Goal: Use online tool/utility: Use online tool/utility

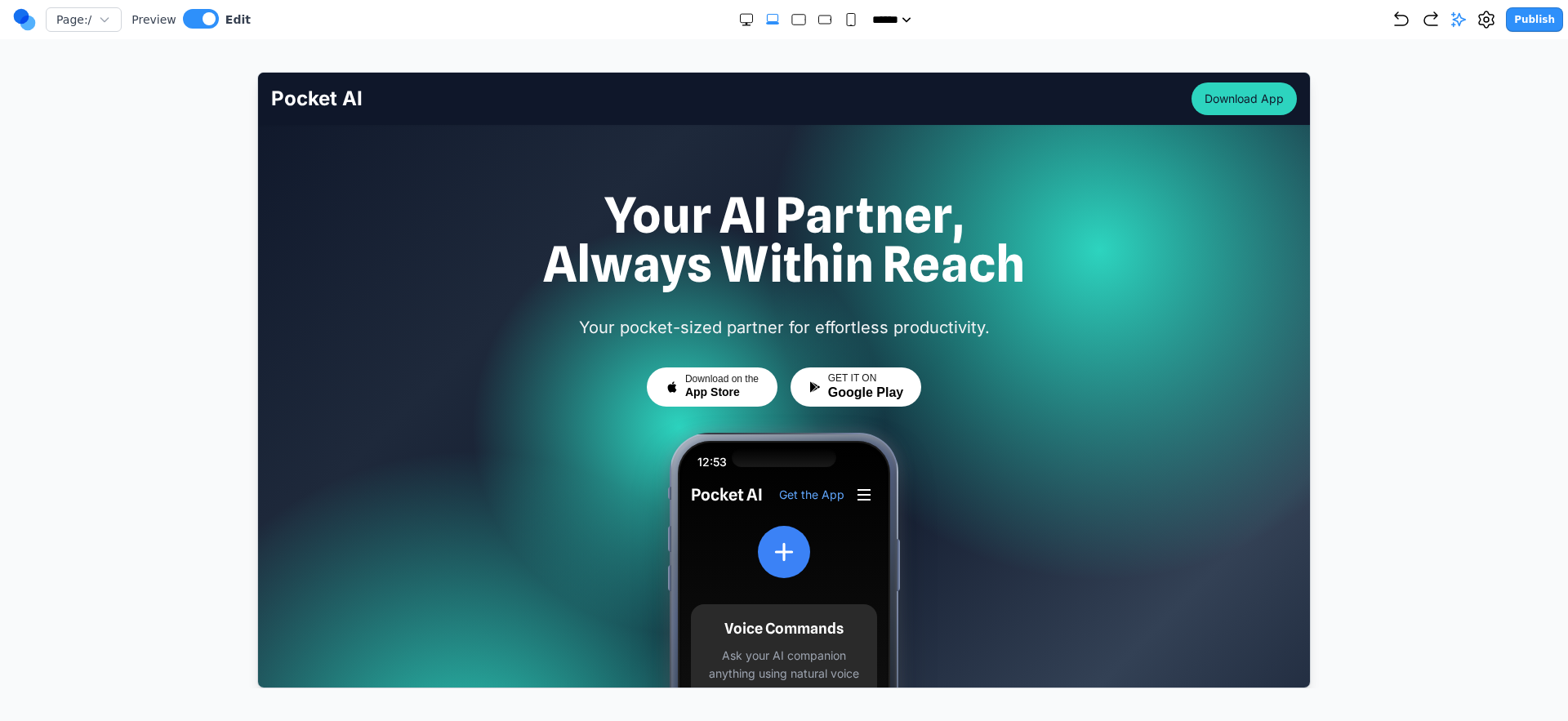
scroll to position [290, 0]
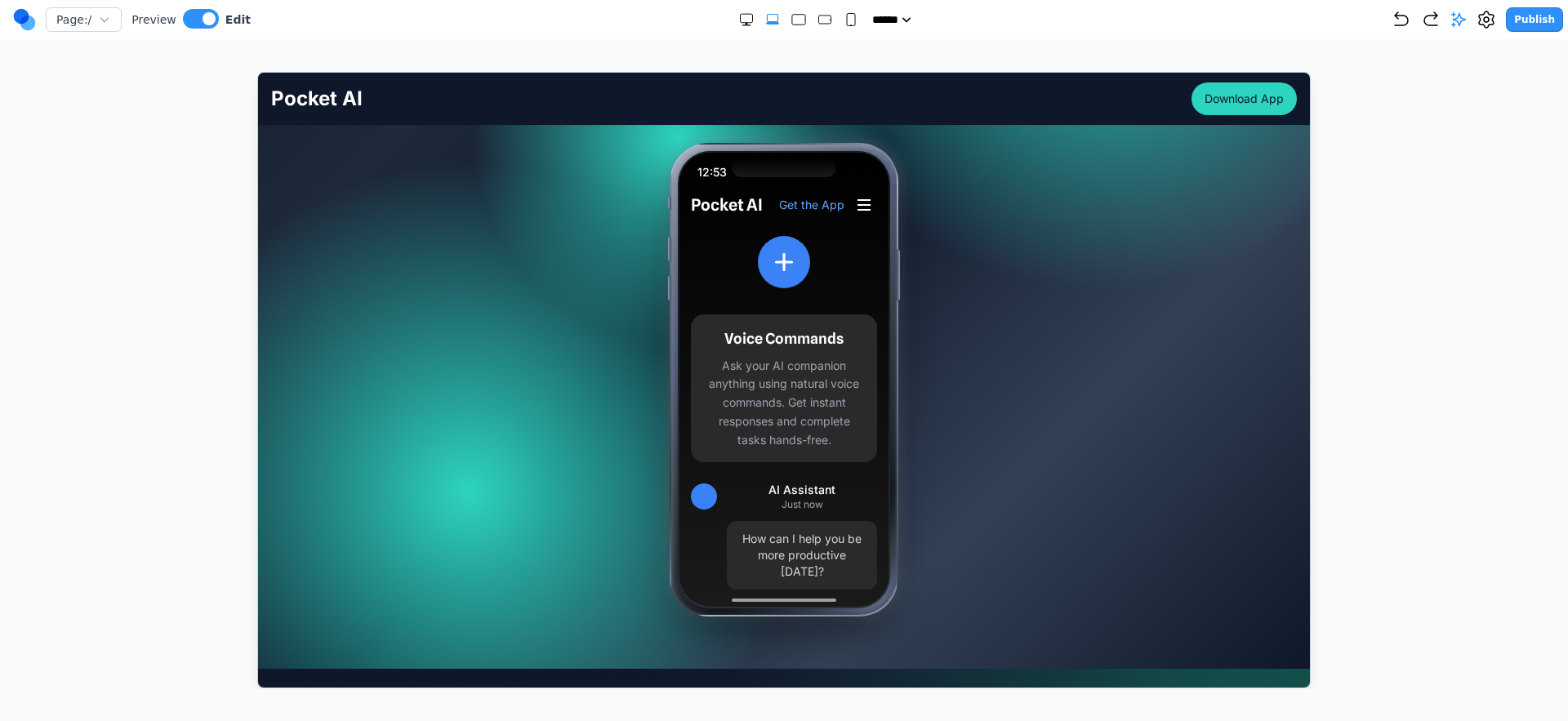
click at [1527, 234] on div at bounding box center [784, 380] width 1503 height 616
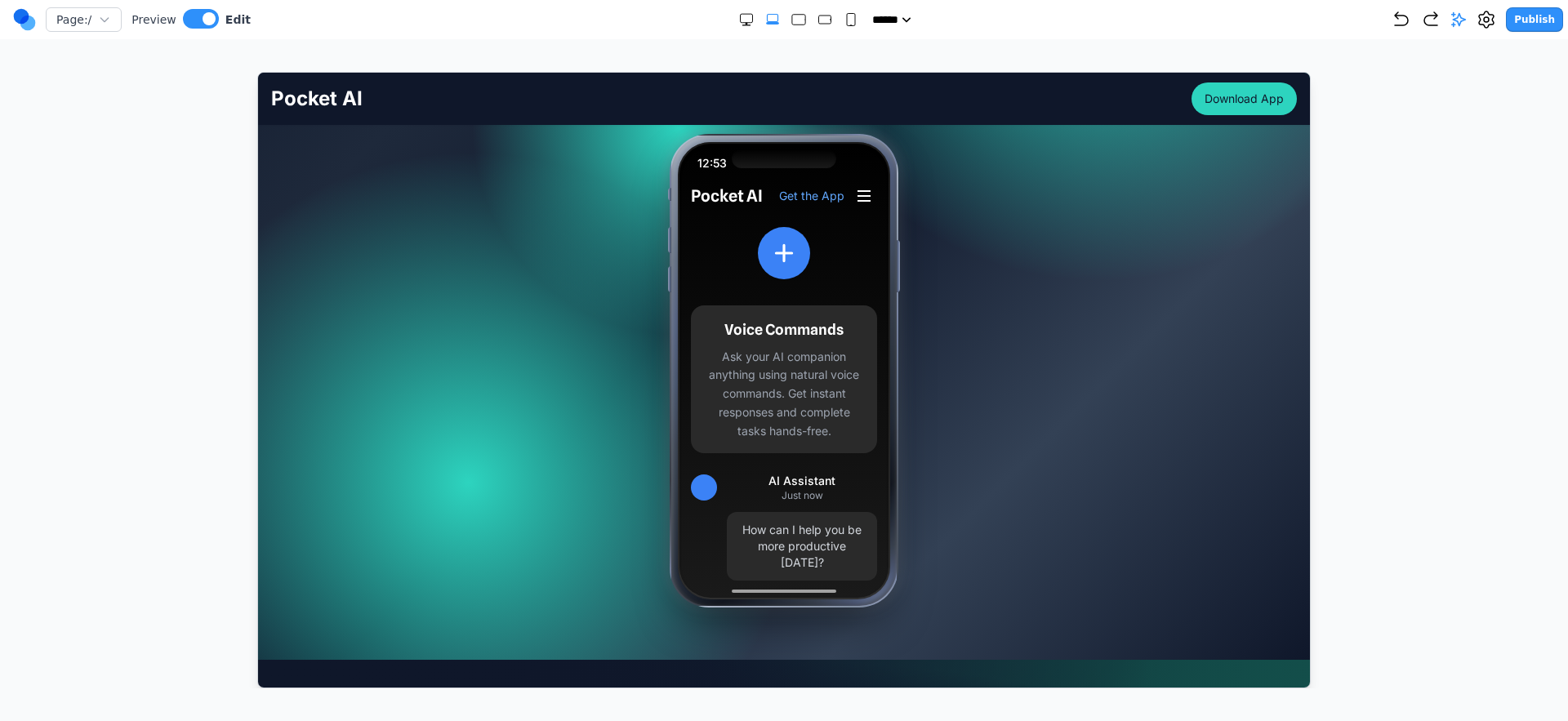
scroll to position [299, 0]
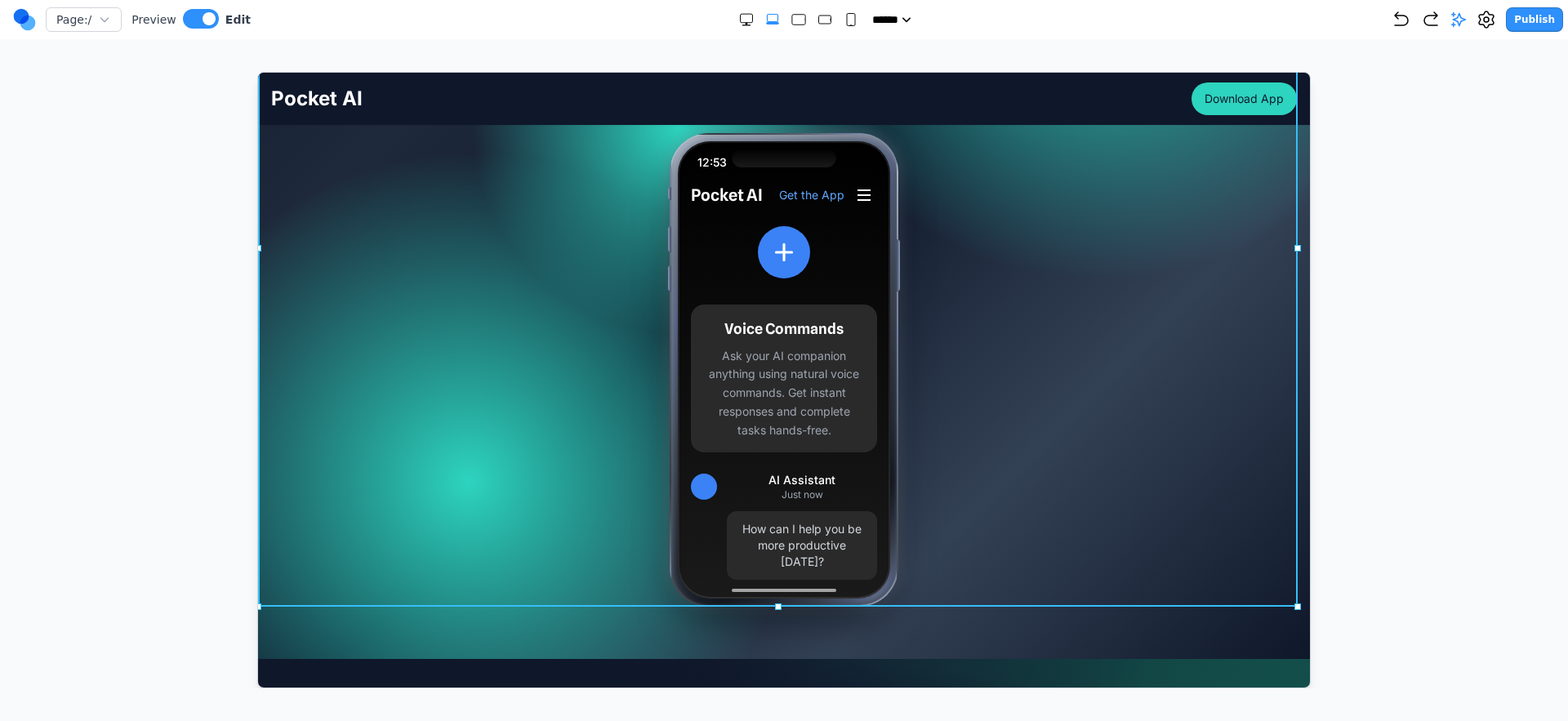
click at [294, 436] on div "Your AI Partner, Always Within Reach Your pocket-sized partner for effortless p…" at bounding box center [784, 248] width 1052 height 716
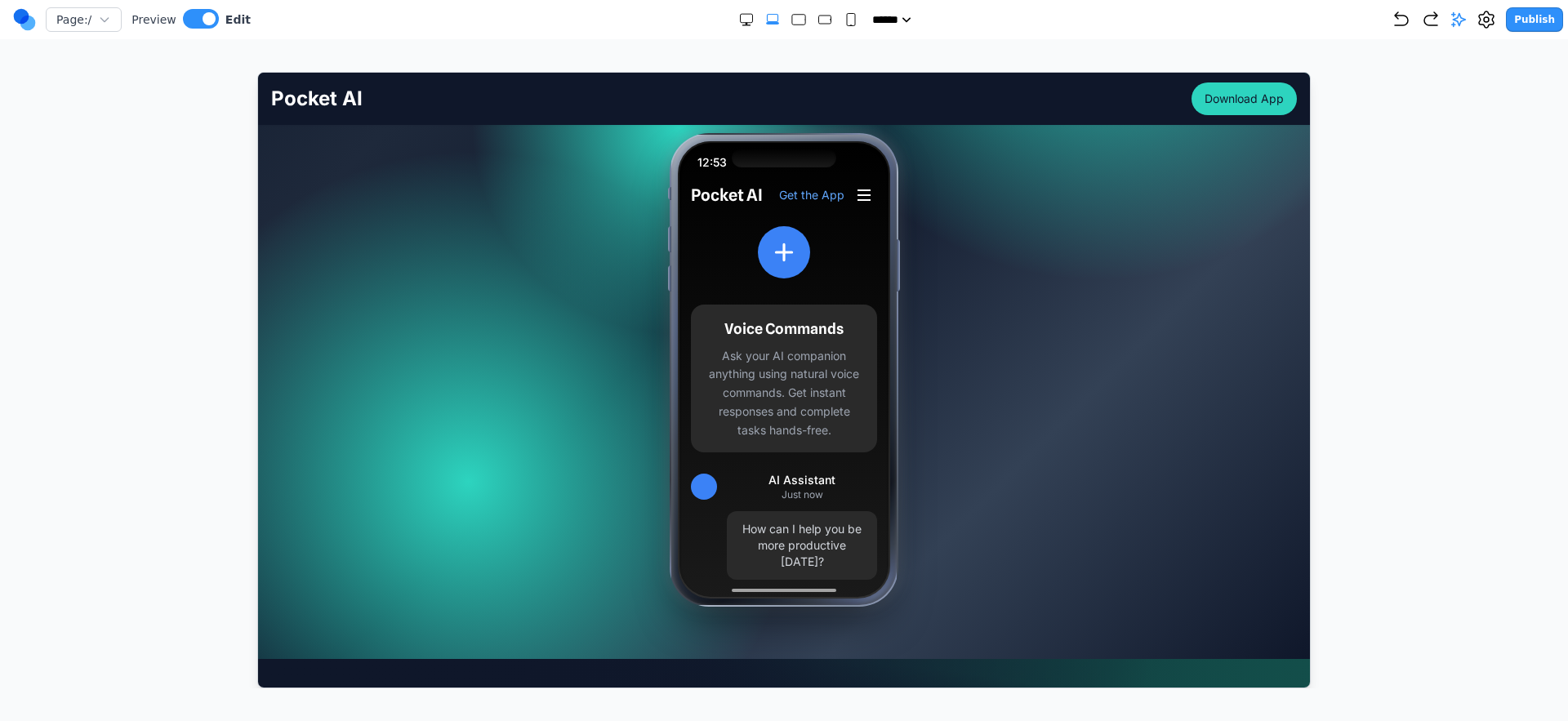
click at [545, 626] on div at bounding box center [784, 216] width 1052 height 886
click at [517, 647] on div at bounding box center [784, 216] width 1052 height 886
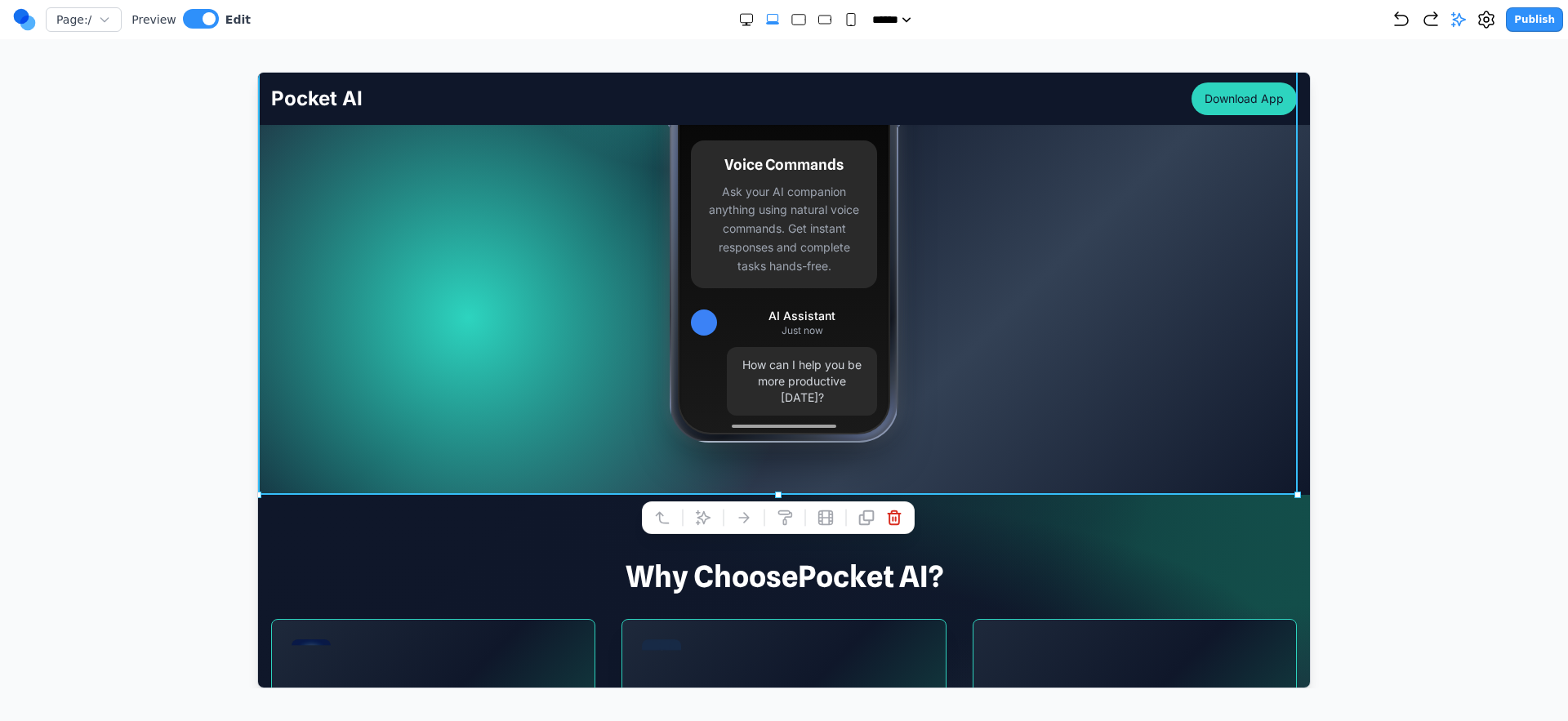
scroll to position [489, 0]
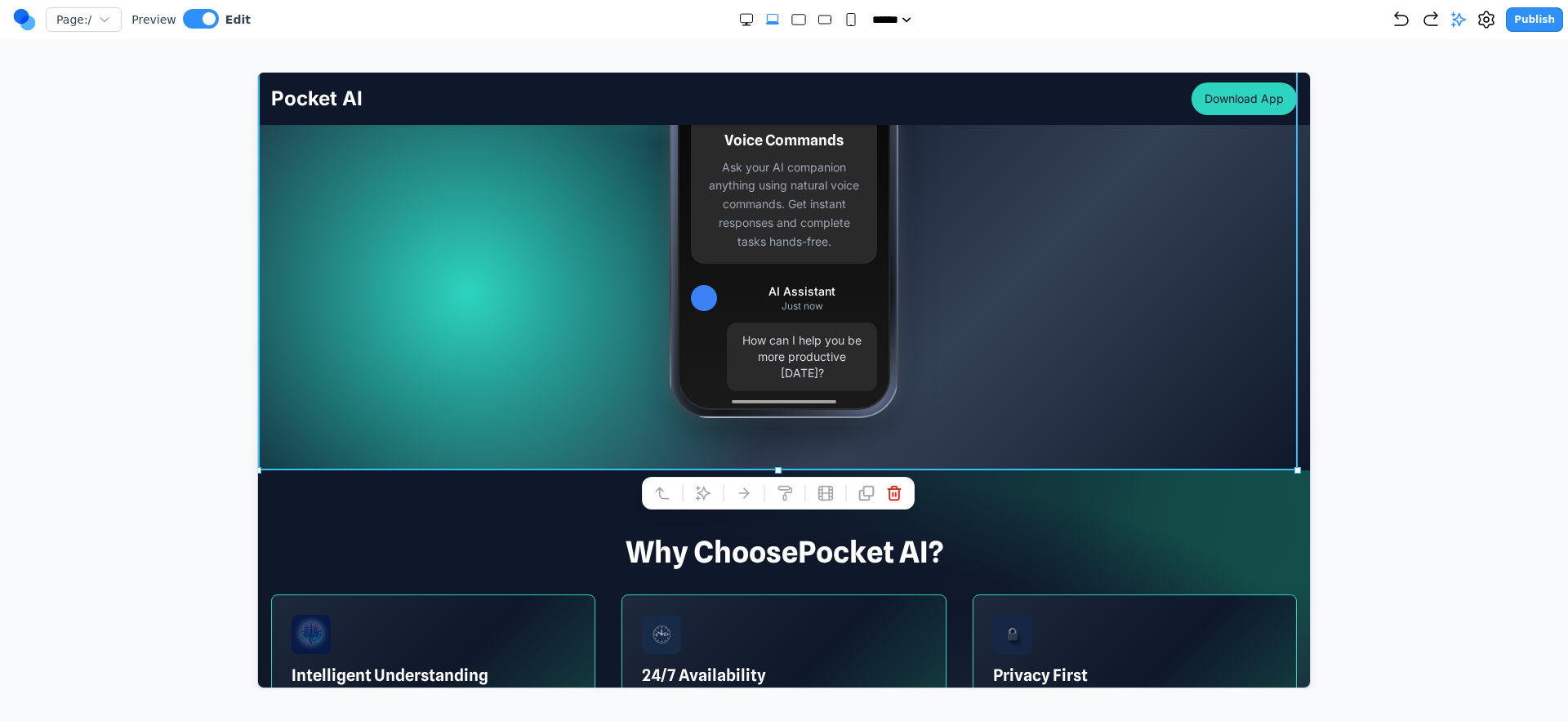
click at [697, 469] on section "Why Choose Pocket AI ? Intelligent Understanding Pocket AI learns from your pre…" at bounding box center [784, 659] width 1052 height 379
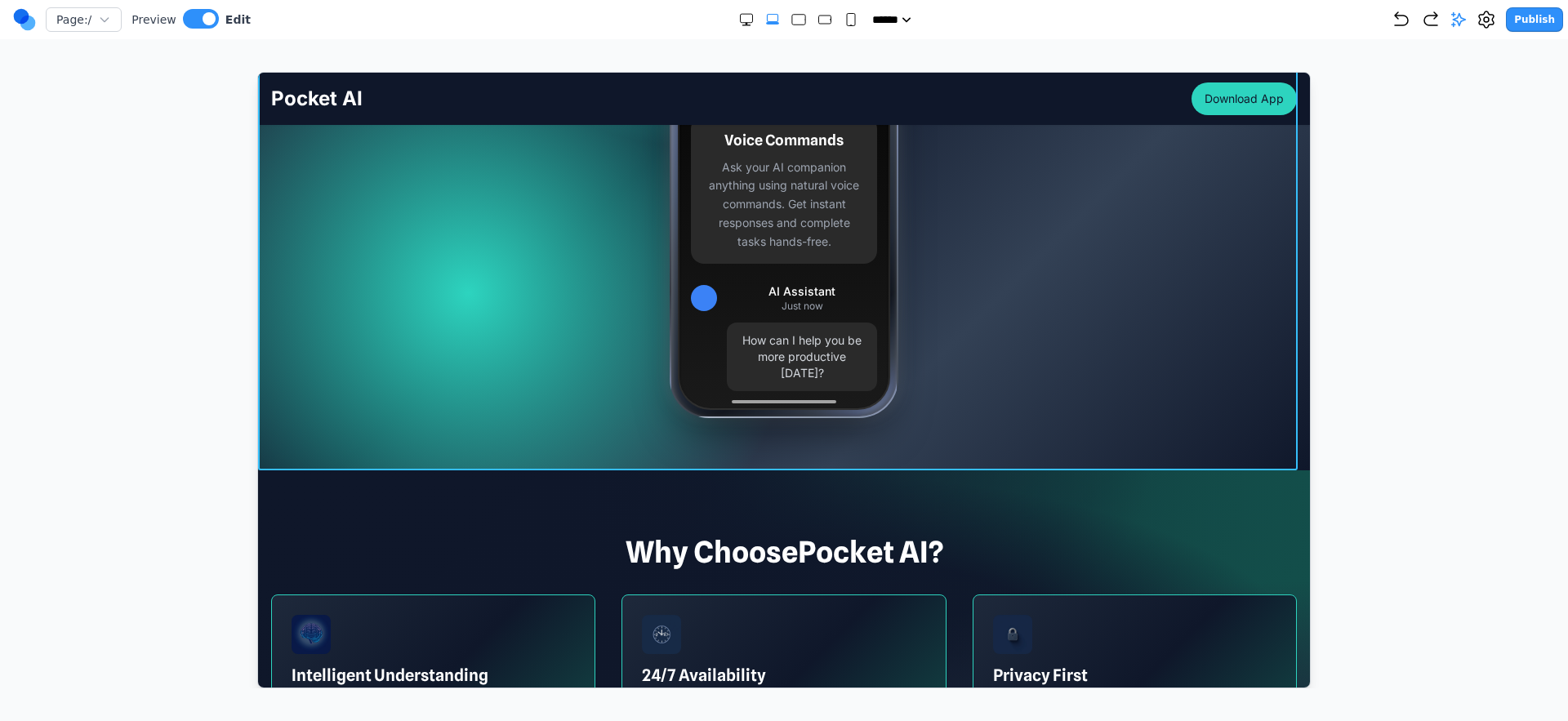
click at [714, 461] on div at bounding box center [784, 26] width 1052 height 886
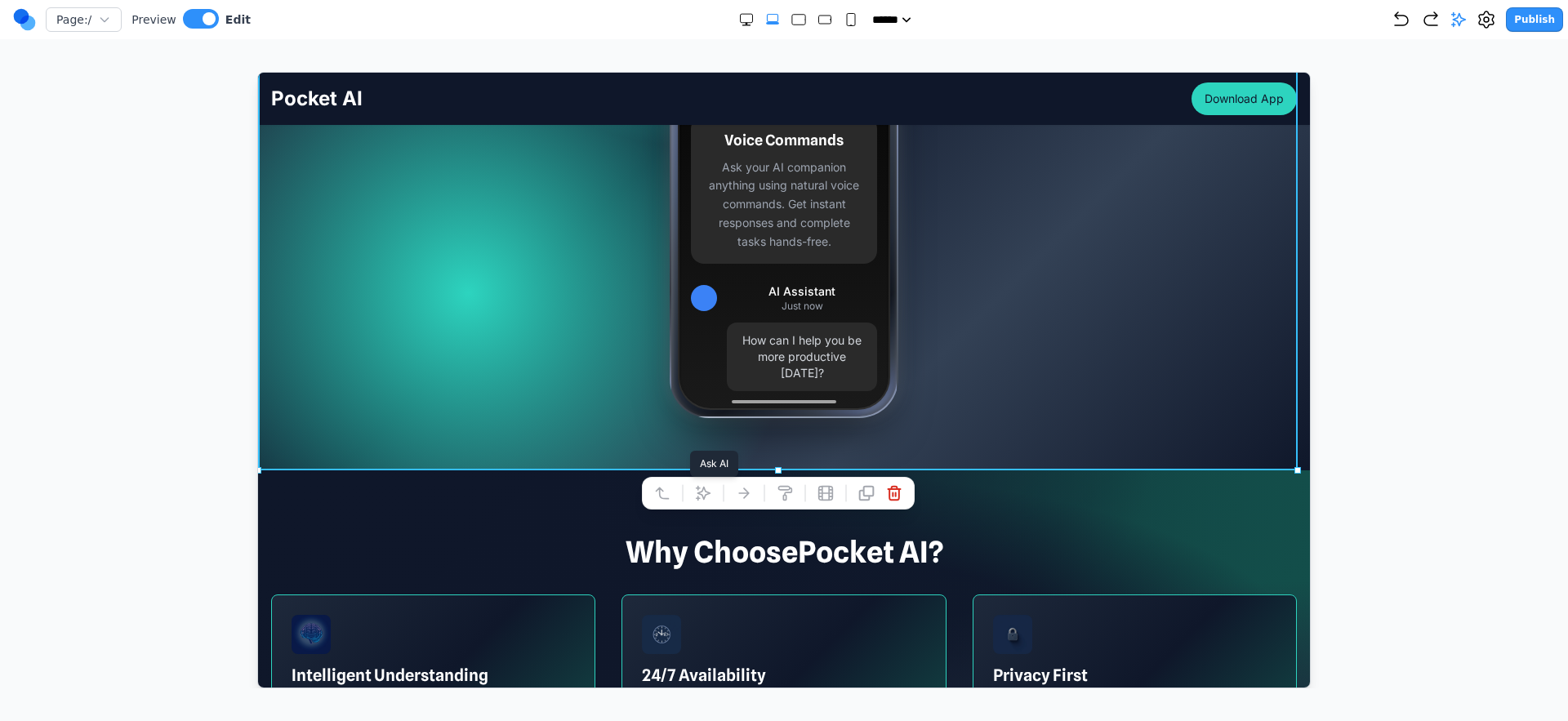
click at [702, 500] on button at bounding box center [702, 492] width 26 height 26
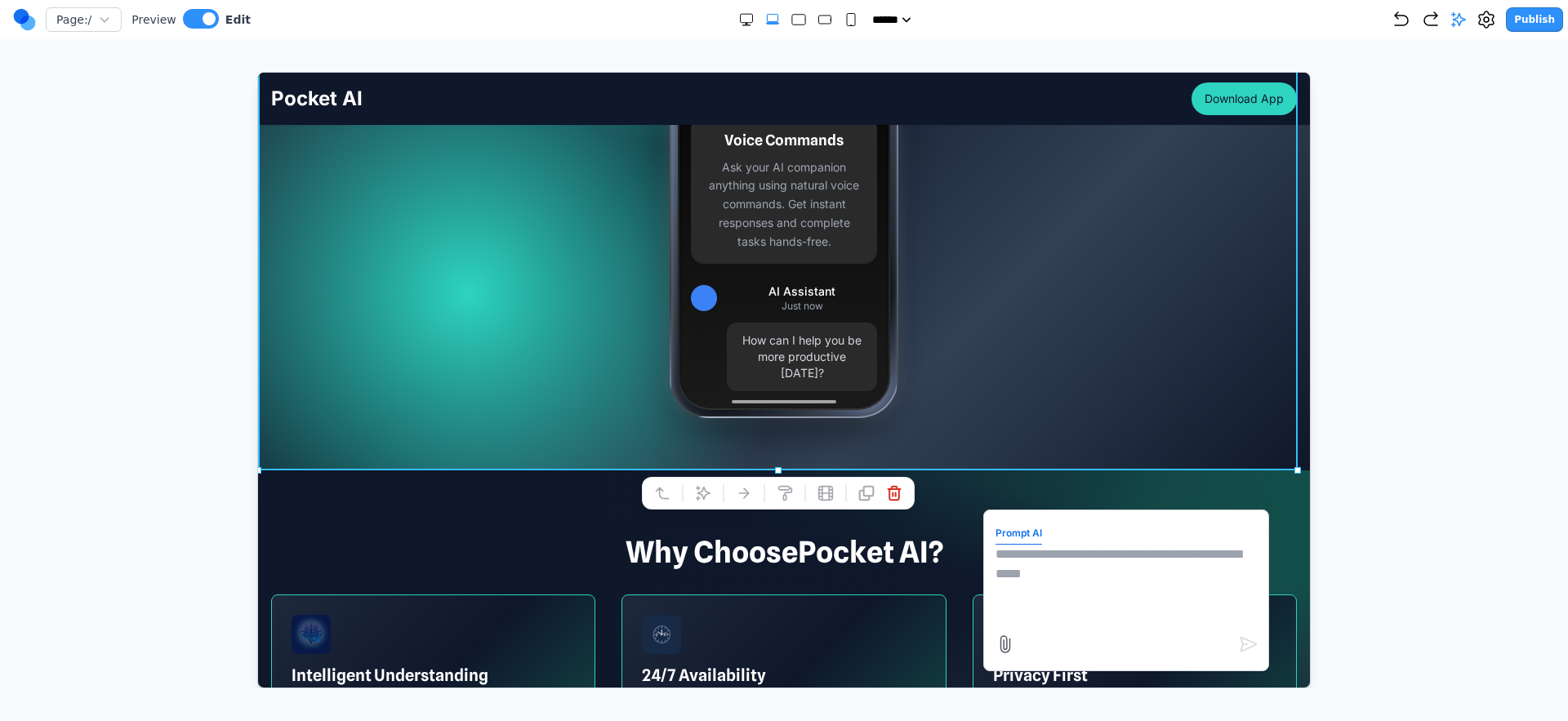
click at [1099, 566] on textarea at bounding box center [1126, 585] width 261 height 82
click at [1030, 551] on textarea "******" at bounding box center [1126, 585] width 261 height 82
paste textarea "**"
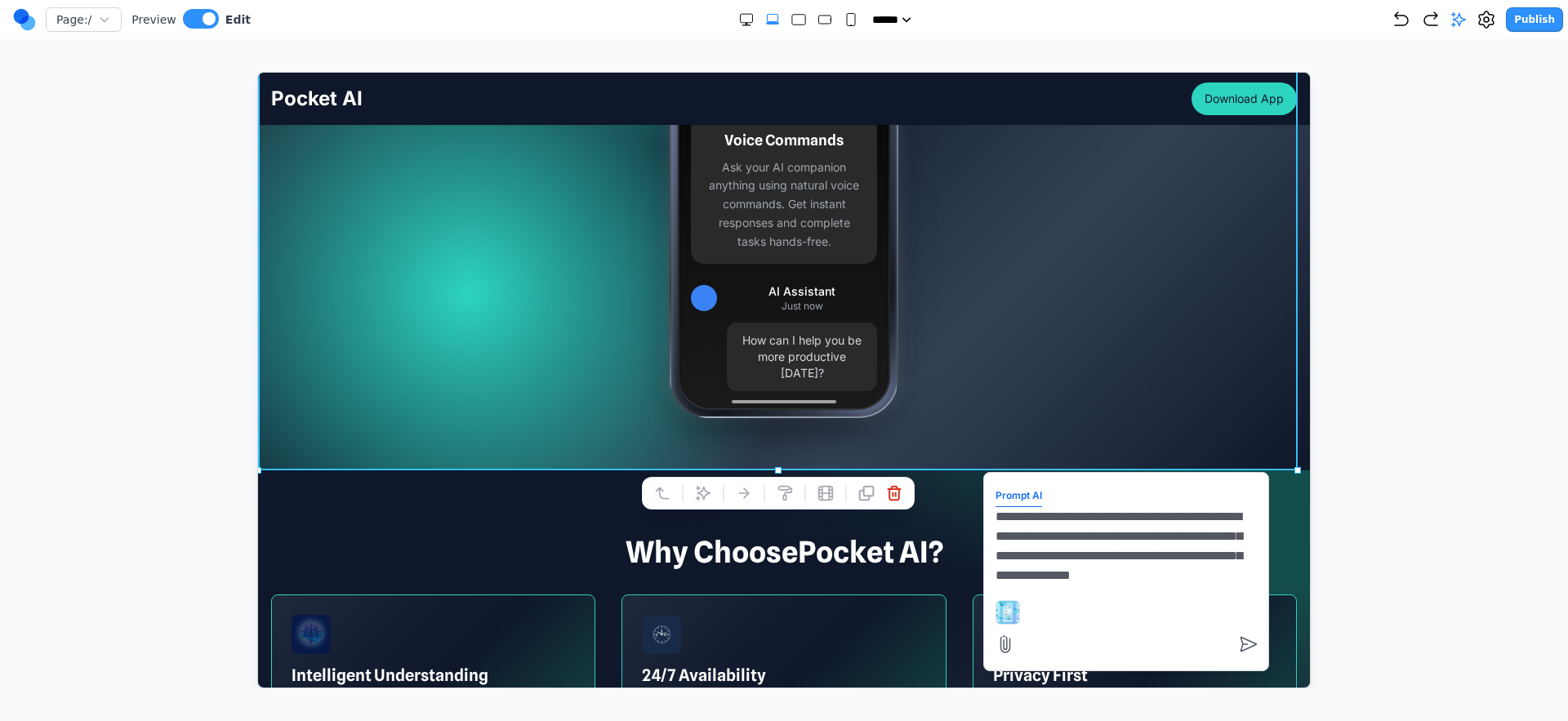
scroll to position [14, 0]
type textarea "**********"
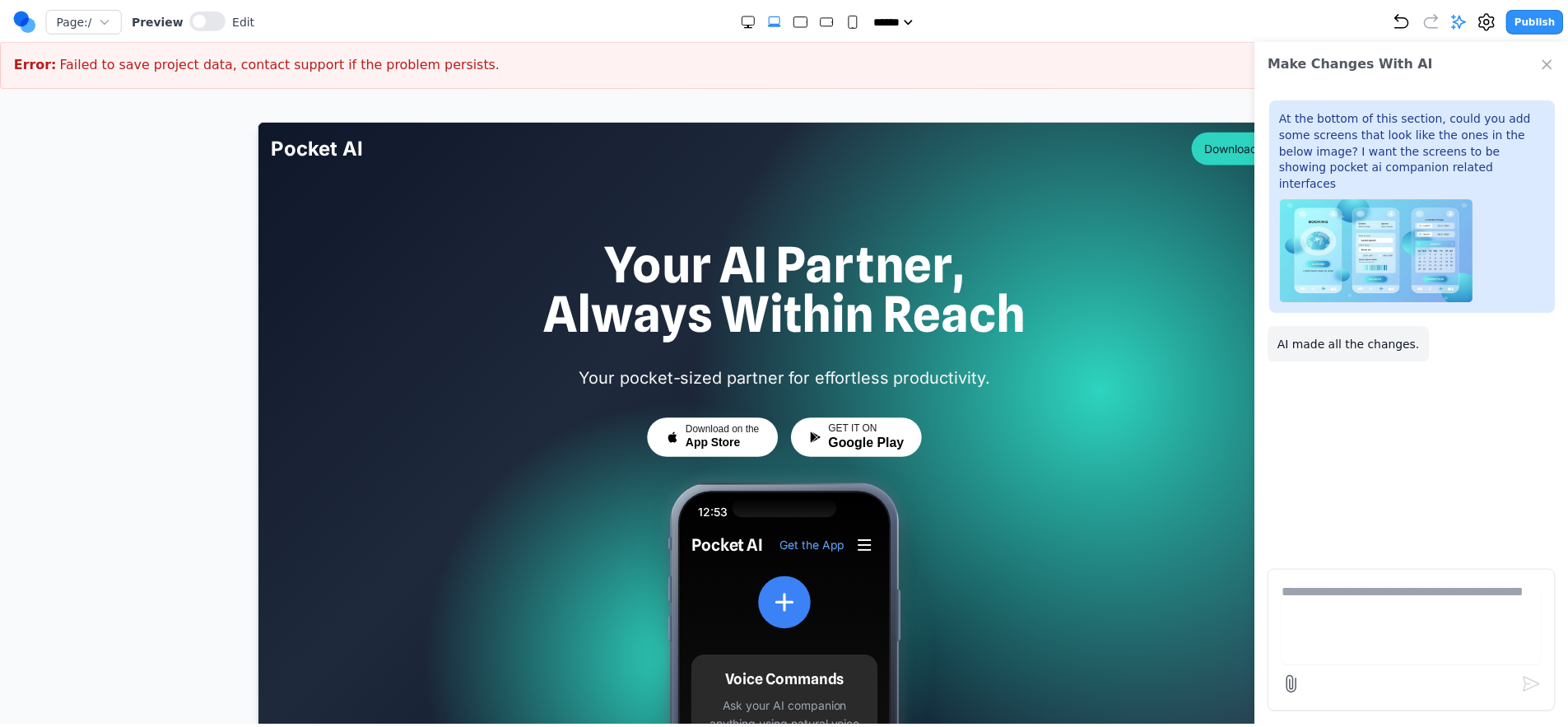
scroll to position [0, 0]
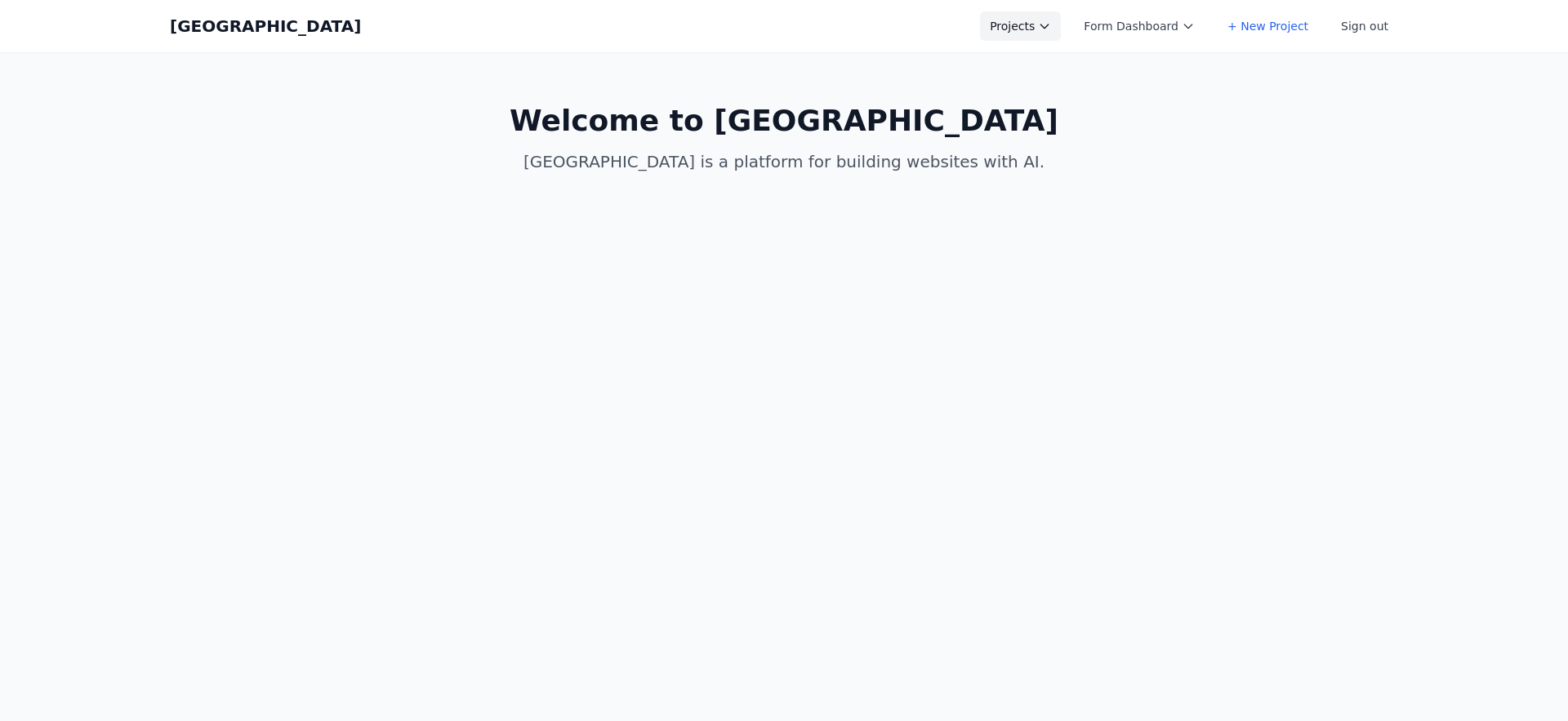
click at [1029, 40] on div "Coal Creek Projects Form Dashboard + New Project Sign out Open main menu" at bounding box center [784, 26] width 1229 height 52
click at [1032, 30] on button "Projects" at bounding box center [1020, 26] width 81 height 29
click at [1007, 143] on link "Lattice" at bounding box center [1071, 154] width 183 height 29
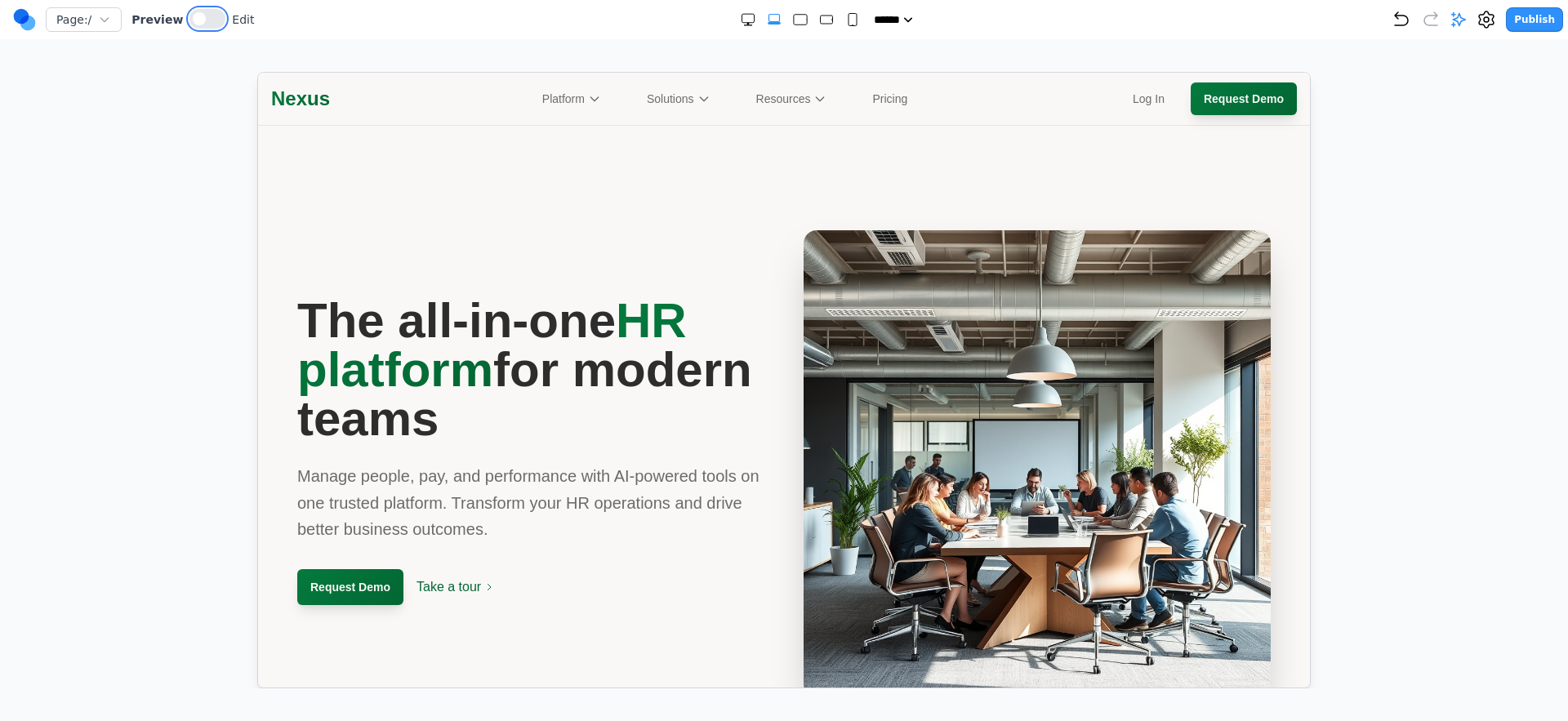
click at [202, 9] on button at bounding box center [207, 18] width 36 height 19
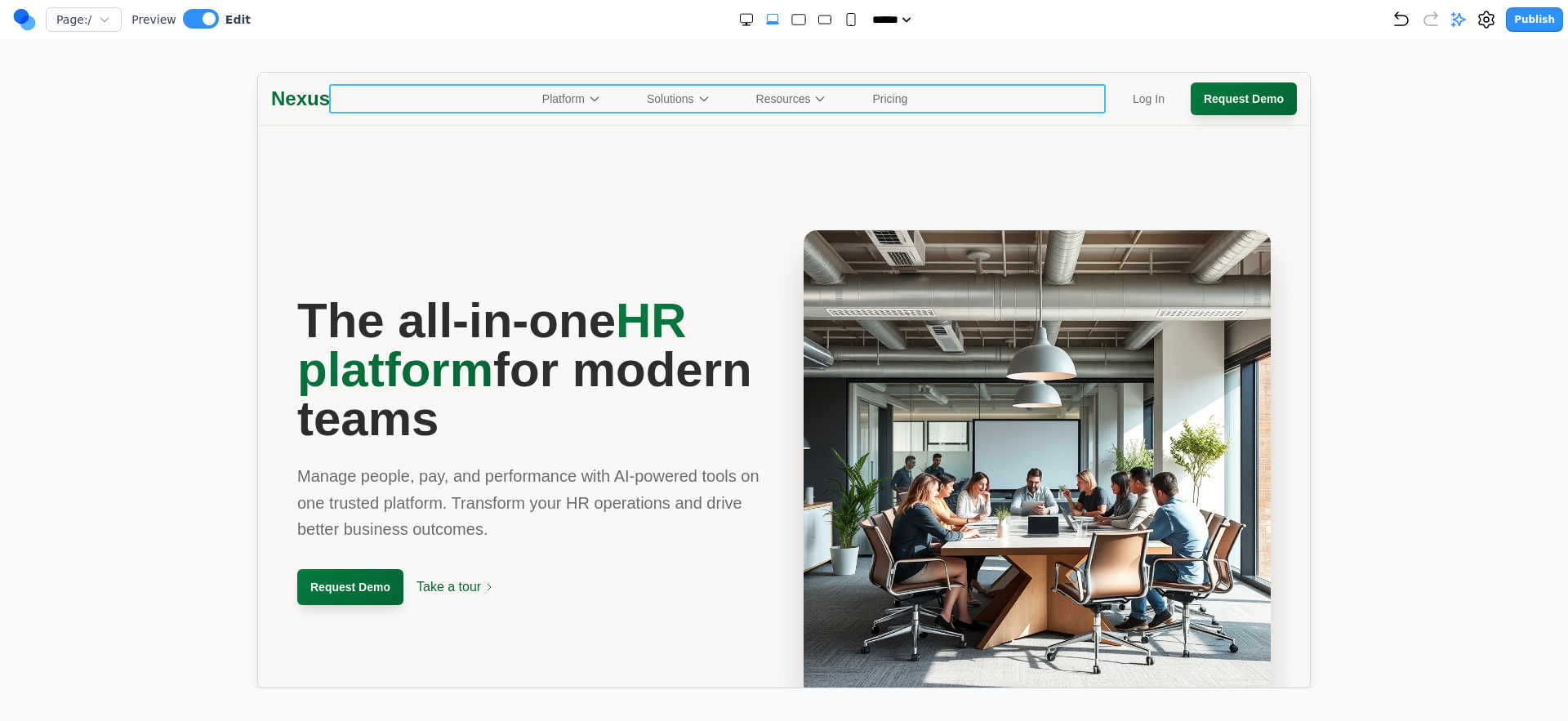
click at [494, 108] on nav "Platform Solutions Resources Pricing" at bounding box center [724, 98] width 790 height 29
drag, startPoint x: 545, startPoint y: 53, endPoint x: 551, endPoint y: 73, distance: 20.9
click at [545, 53] on div "Page: / Preview Edit ***** ***** ****** ****** ****** Publish Make Changes With…" at bounding box center [784, 344] width 1568 height 688
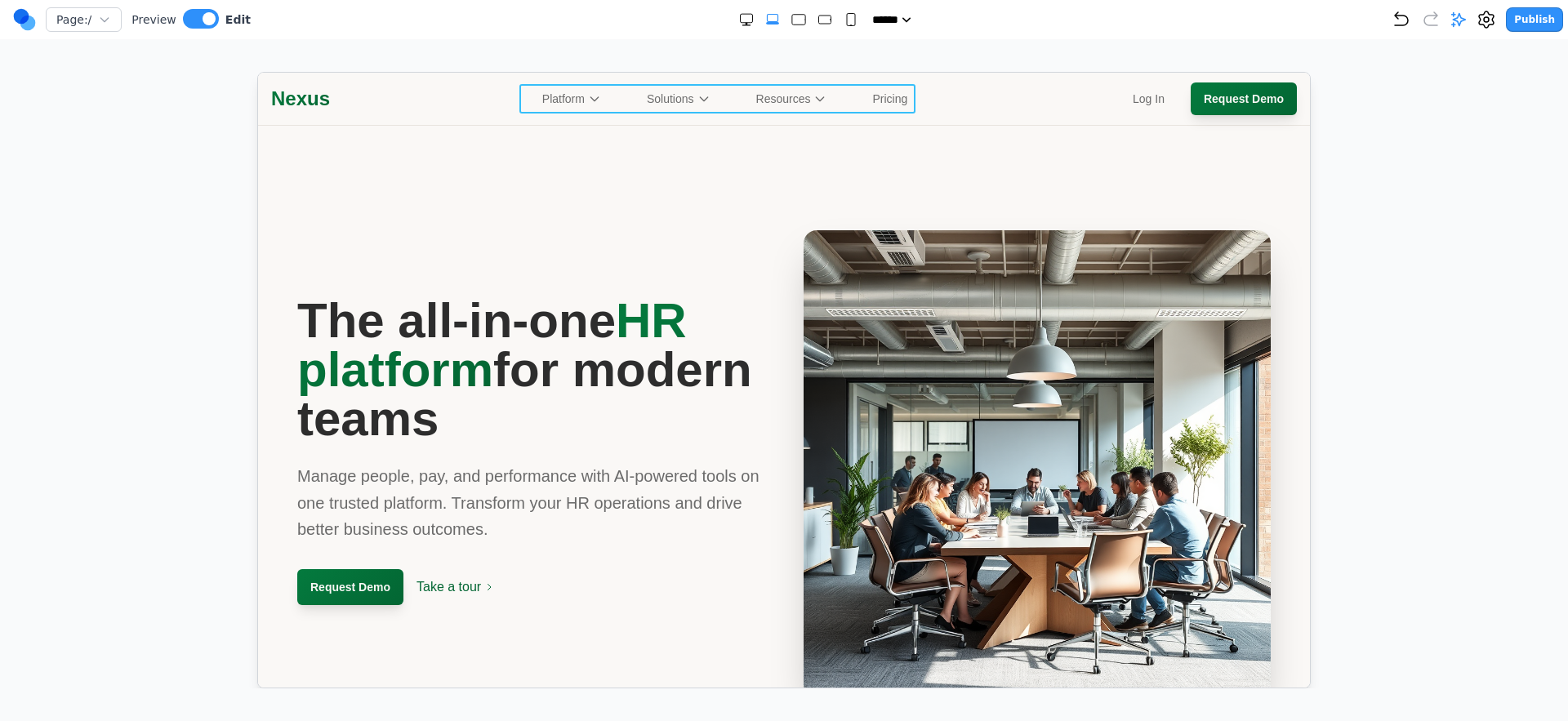
click at [615, 96] on div "Platform Solutions Resources Pricing" at bounding box center [724, 98] width 385 height 29
click at [654, 135] on icon at bounding box center [662, 135] width 17 height 17
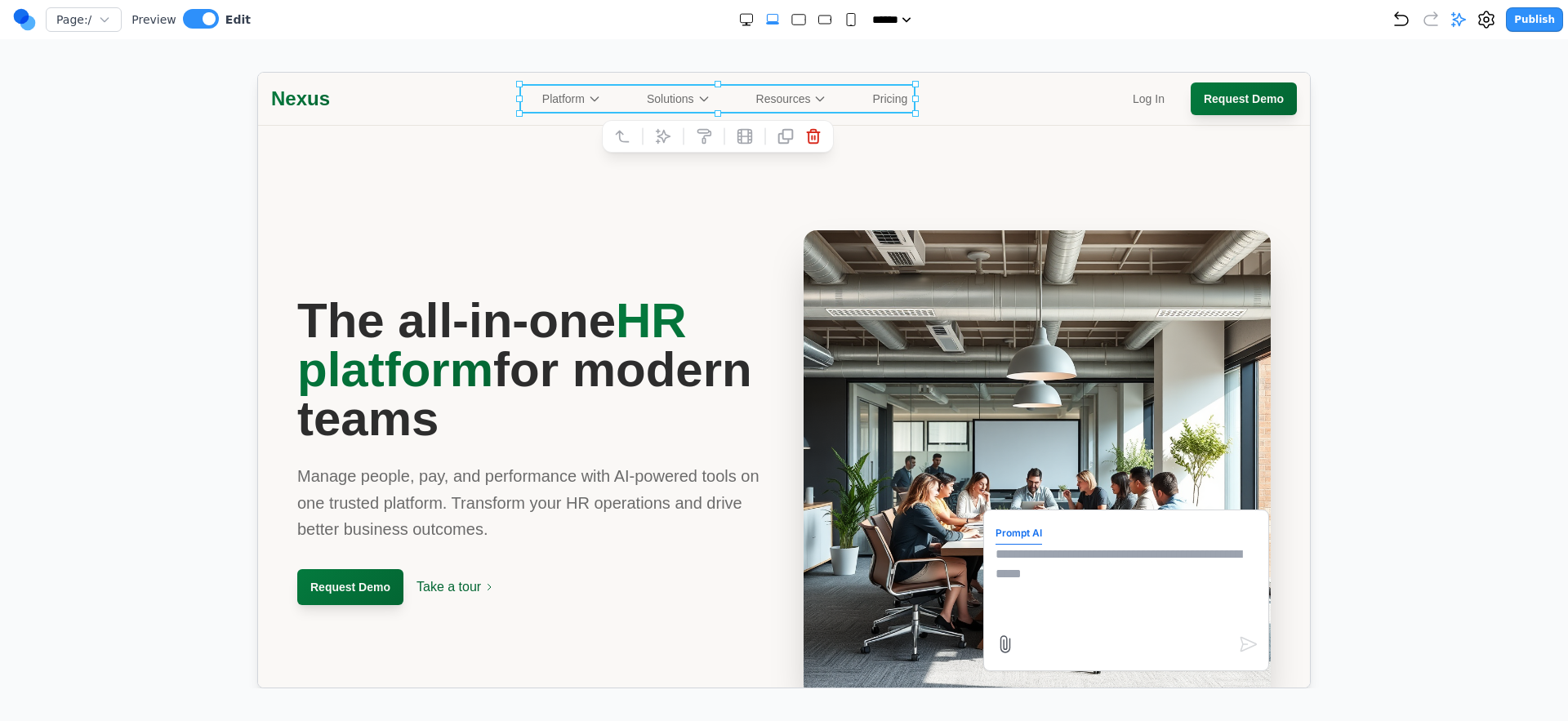
click at [1112, 616] on textarea at bounding box center [1126, 585] width 261 height 82
type textarea "**********"
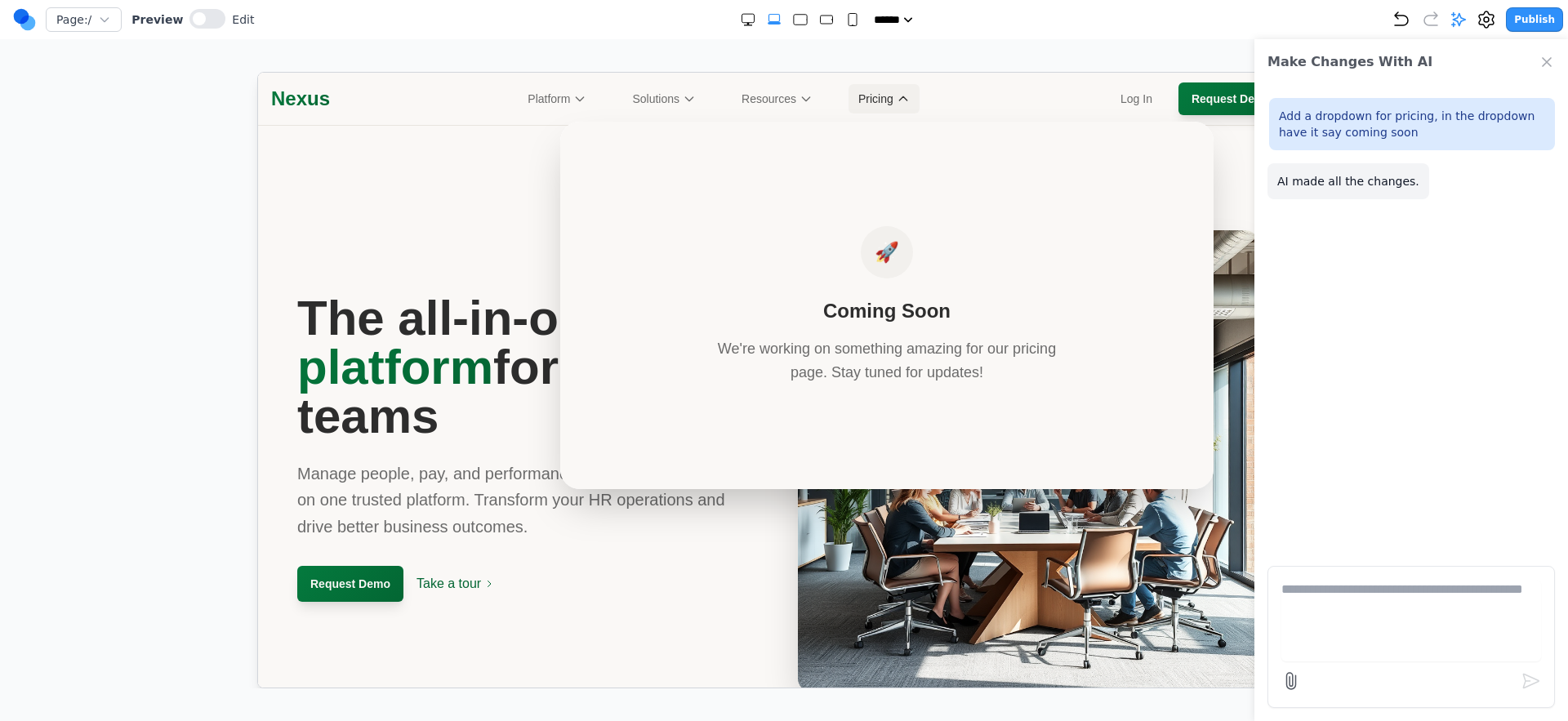
drag, startPoint x: 230, startPoint y: 10, endPoint x: 221, endPoint y: 16, distance: 10.8
click at [230, 11] on div "Preview Edit" at bounding box center [192, 19] width 122 height 22
click at [219, 16] on div at bounding box center [207, 19] width 36 height 22
click at [211, 25] on button at bounding box center [207, 18] width 36 height 19
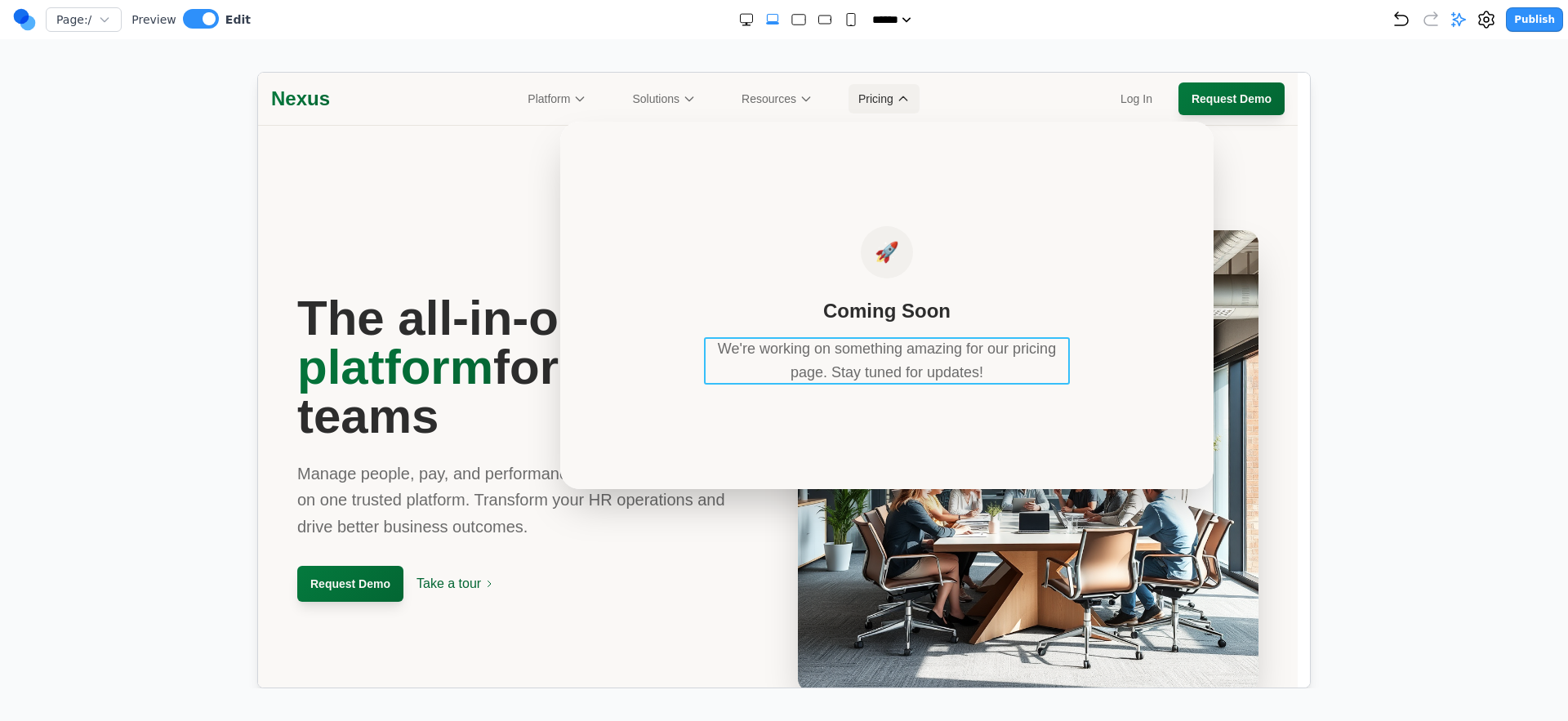
click at [872, 352] on p "We're working on something amazing for our pricing page. Stay tuned for updates!" at bounding box center [887, 360] width 366 height 49
click at [873, 345] on p "**********" at bounding box center [887, 360] width 366 height 49
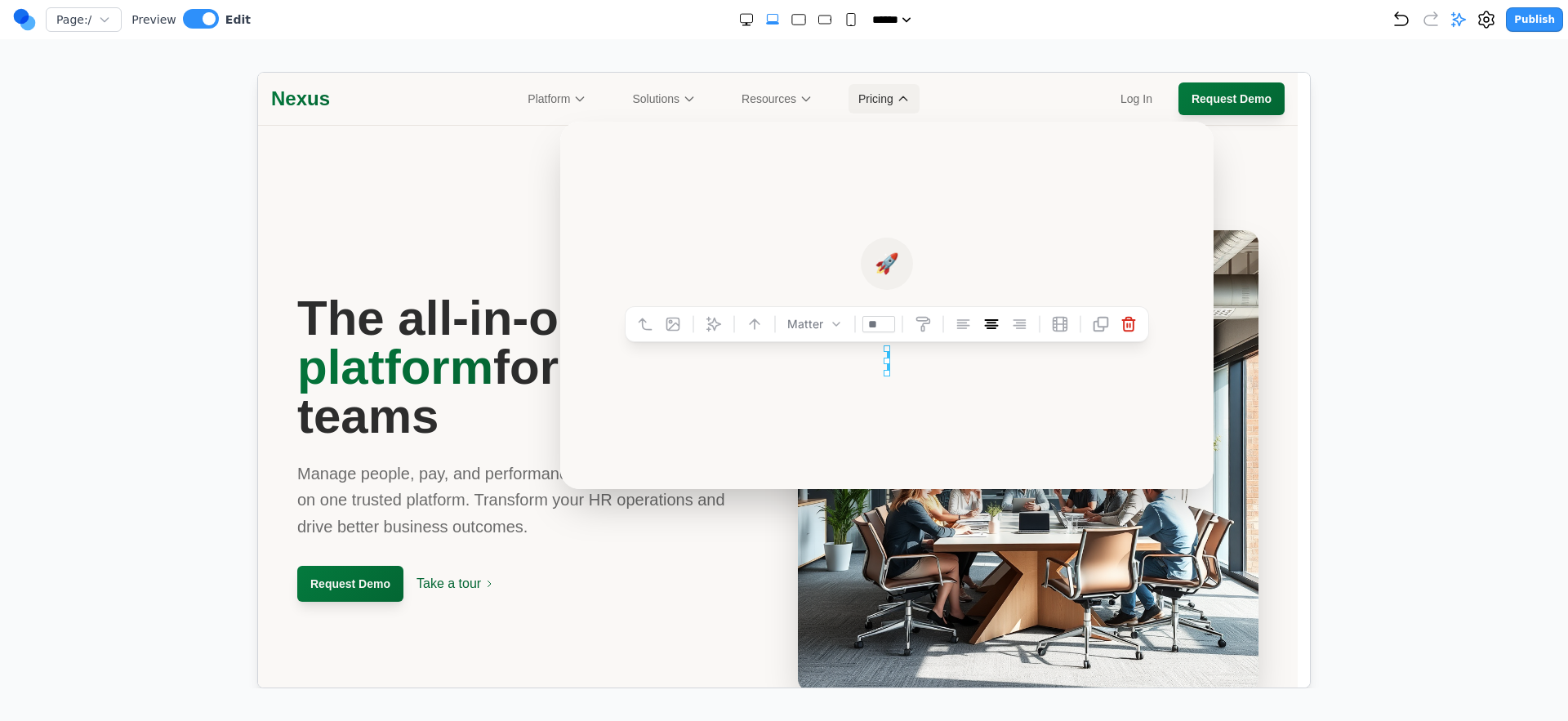
click at [1106, 228] on div "🚀 Coming Soon" at bounding box center [887, 304] width 653 height 367
click at [189, 110] on div at bounding box center [784, 380] width 1503 height 616
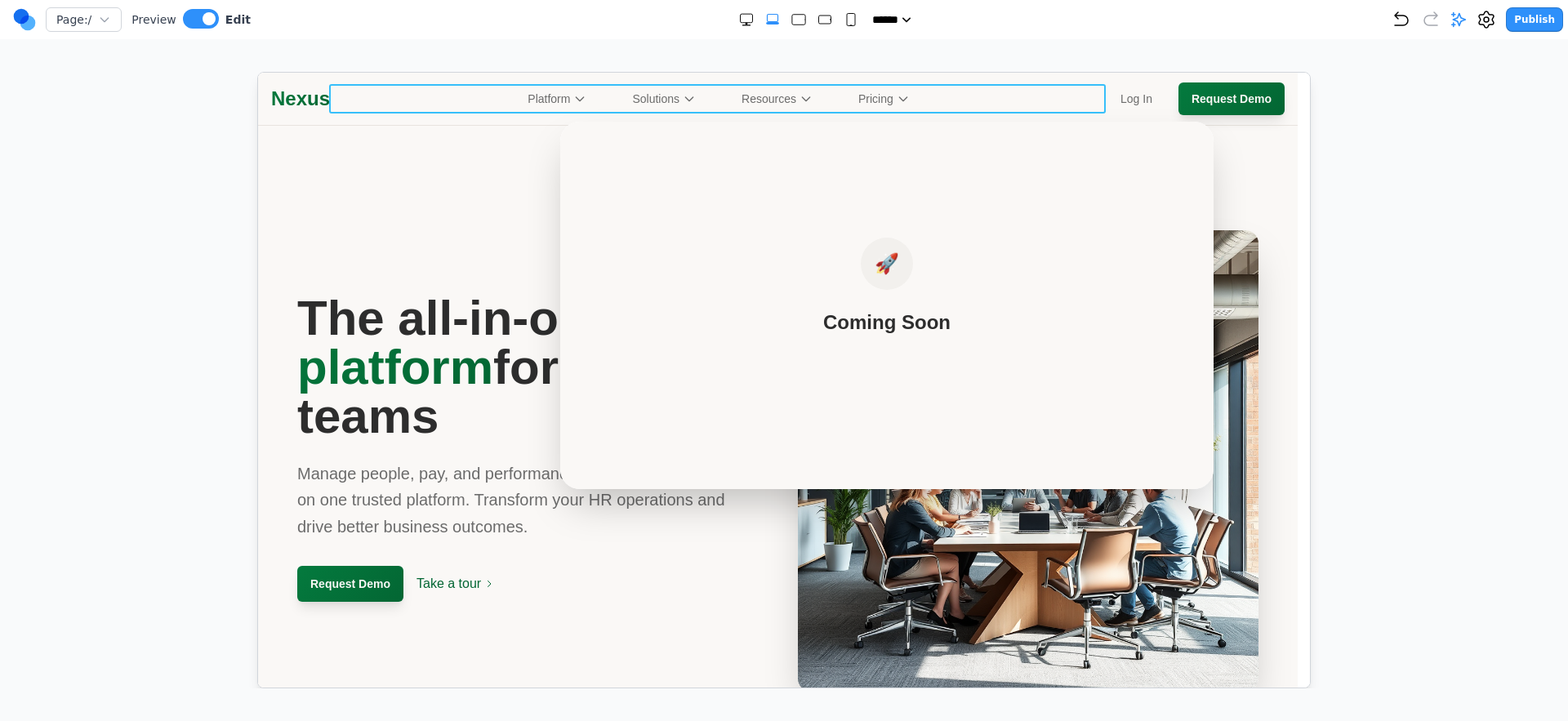
drag, startPoint x: 470, startPoint y: 97, endPoint x: 563, endPoint y: 98, distance: 93.0
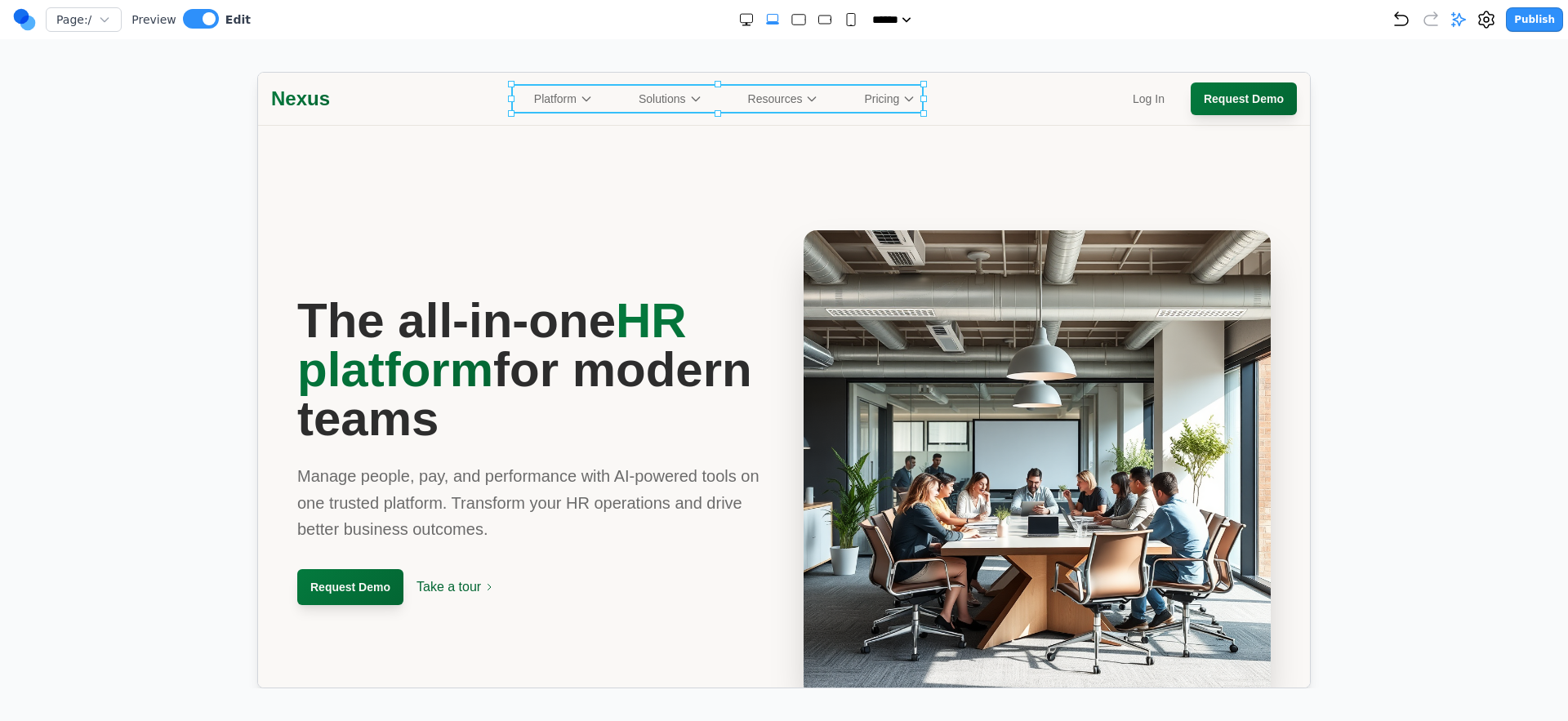
click at [707, 105] on div "Platform Solutions Resources Pricing" at bounding box center [724, 98] width 401 height 29
click at [190, 3] on nav "Page: / Preview Edit ***** ***** ****** ****** ****** Publish" at bounding box center [784, 19] width 1568 height 39
click at [192, 10] on div "Page: / Preview Edit" at bounding box center [131, 19] width 238 height 26
click at [213, 22] on button at bounding box center [200, 18] width 36 height 19
click at [940, 85] on nav "Platform Solutions Resources Pricing" at bounding box center [724, 98] width 790 height 29
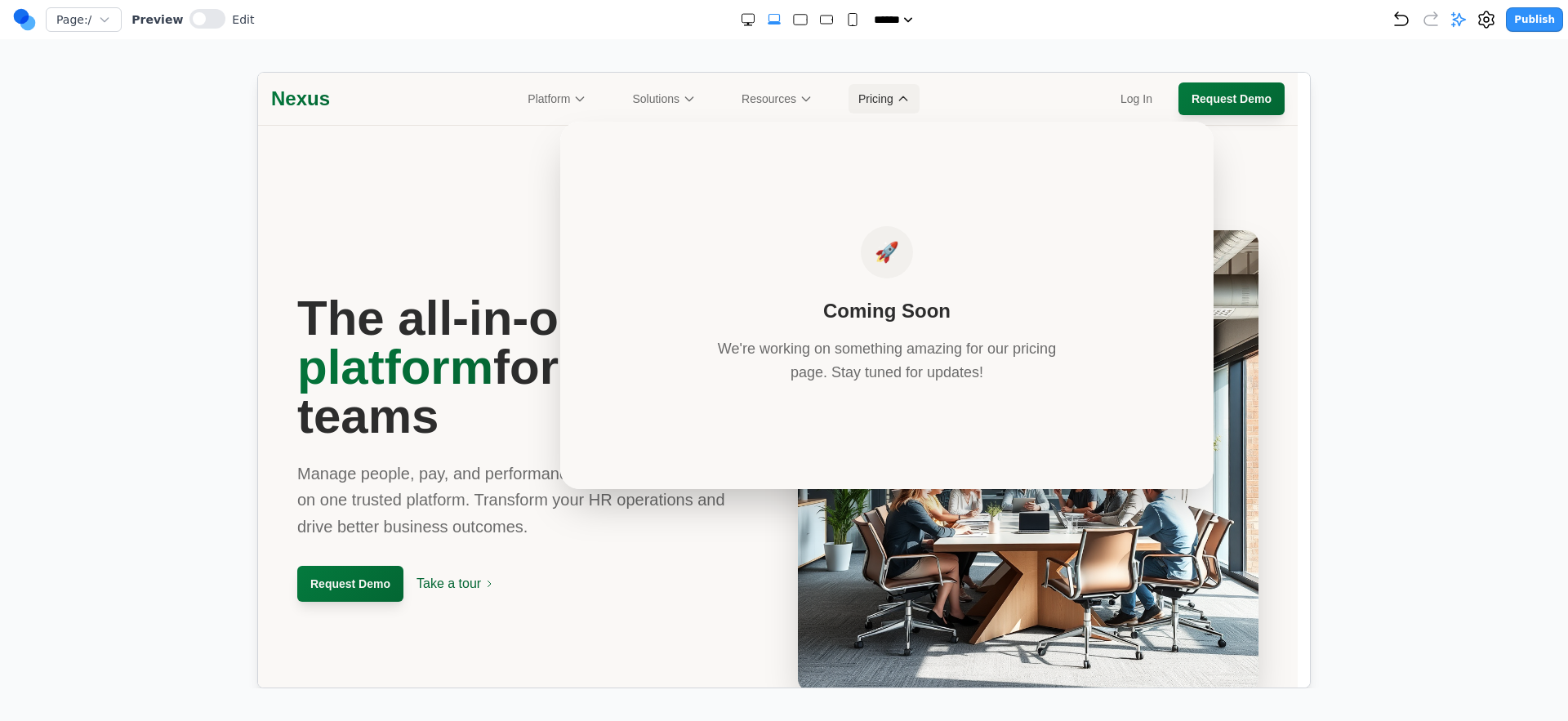
click at [376, 50] on div "Page: / Preview Edit ***** ***** ****** ****** ****** Publish Make Changes With…" at bounding box center [784, 344] width 1568 height 688
click at [1405, 13] on icon "Undo" at bounding box center [1402, 19] width 19 height 19
click at [1399, 27] on icon "Undo" at bounding box center [1402, 19] width 19 height 19
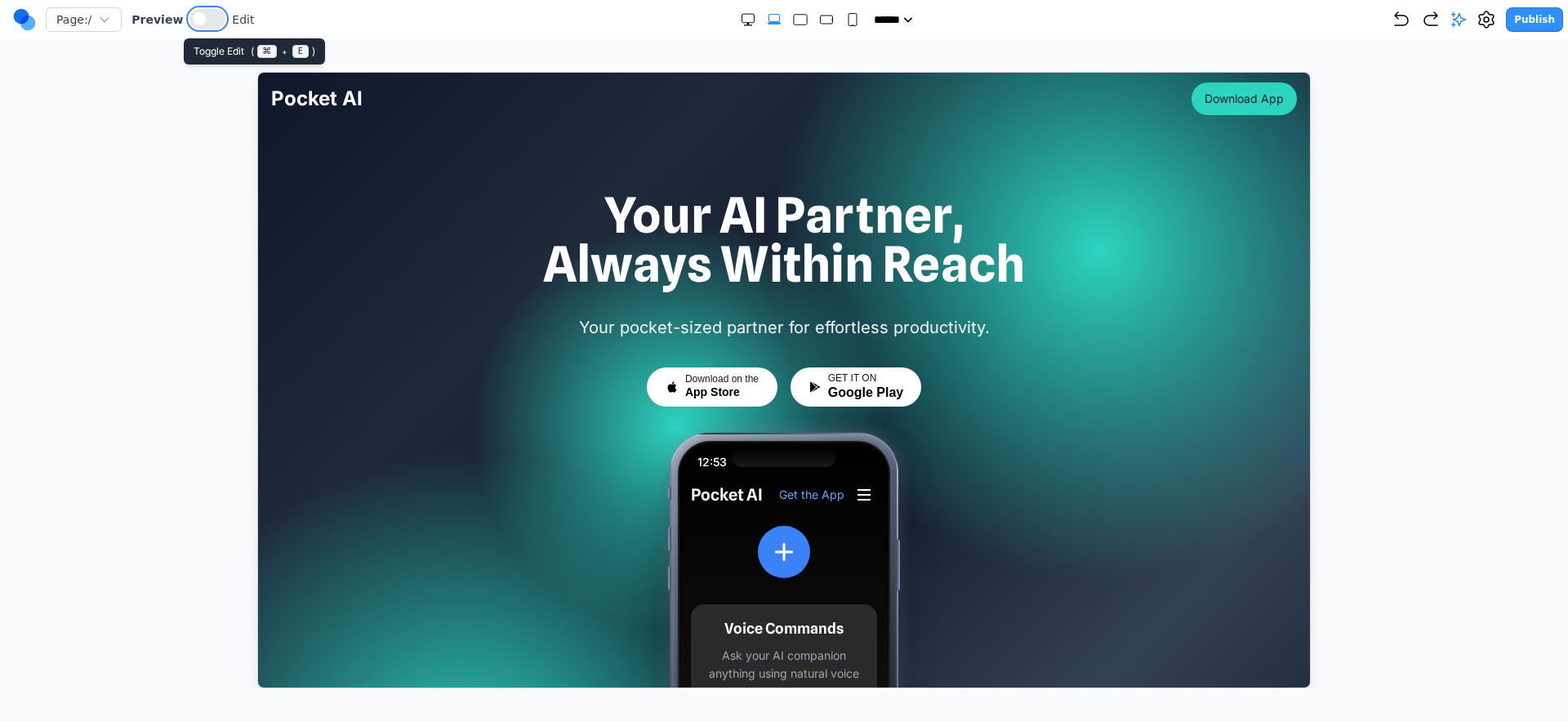
drag, startPoint x: 198, startPoint y: 23, endPoint x: 739, endPoint y: 53, distance: 541.8
click at [199, 23] on button at bounding box center [207, 18] width 36 height 19
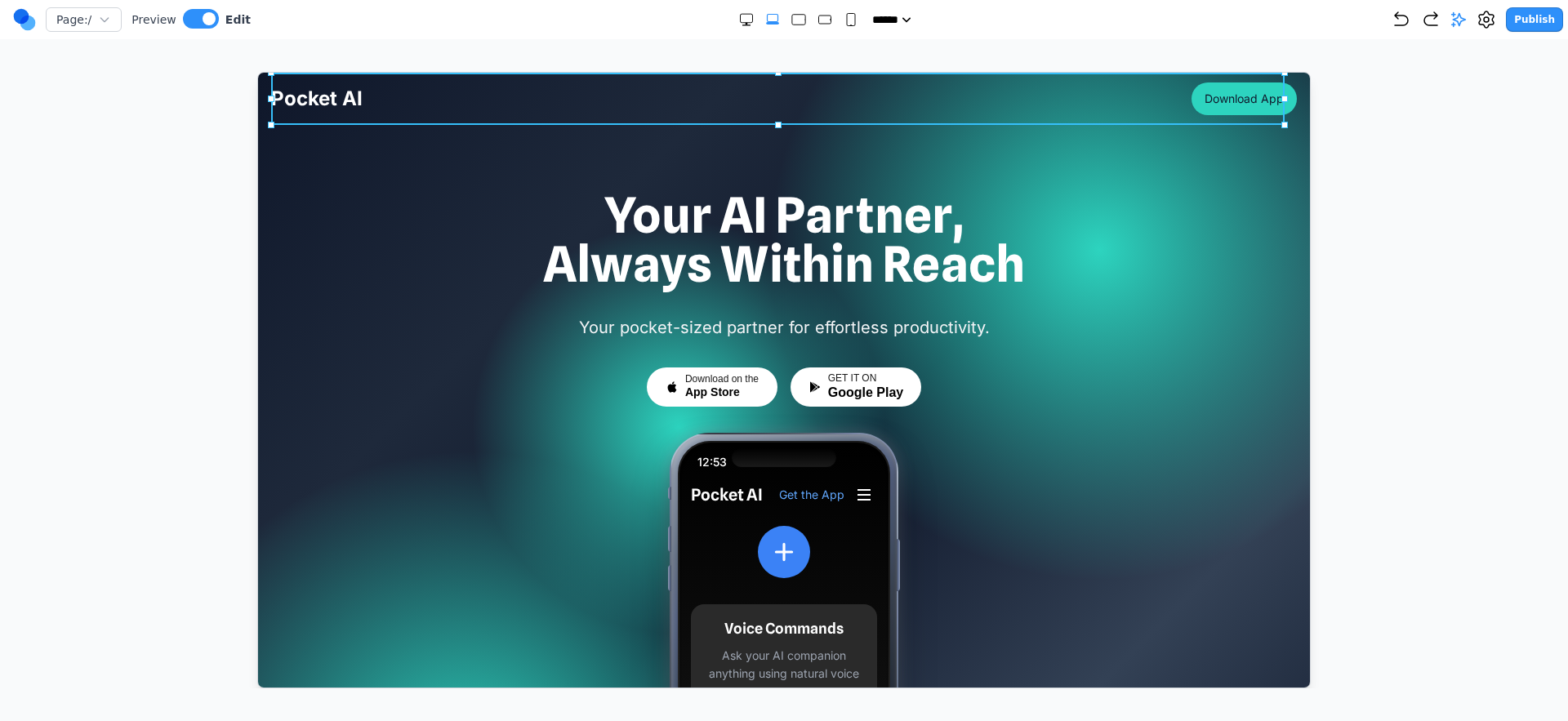
click at [1062, 89] on div "Pocket AI Download App" at bounding box center [783, 98] width 1026 height 52
click at [708, 140] on div at bounding box center [778, 147] width 232 height 33
click at [725, 146] on icon at bounding box center [722, 147] width 17 height 17
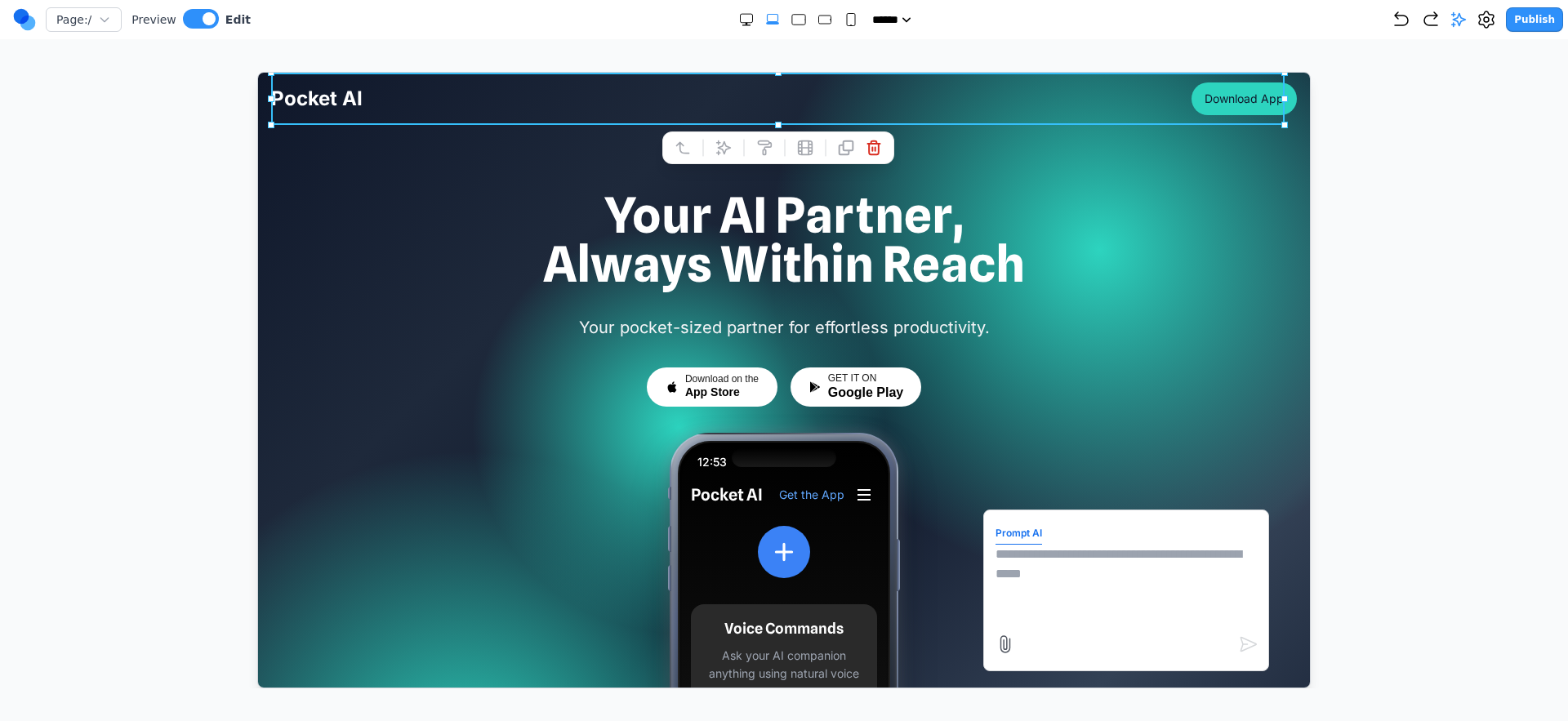
click at [1000, 593] on textarea at bounding box center [1126, 585] width 261 height 82
type textarea "**********"
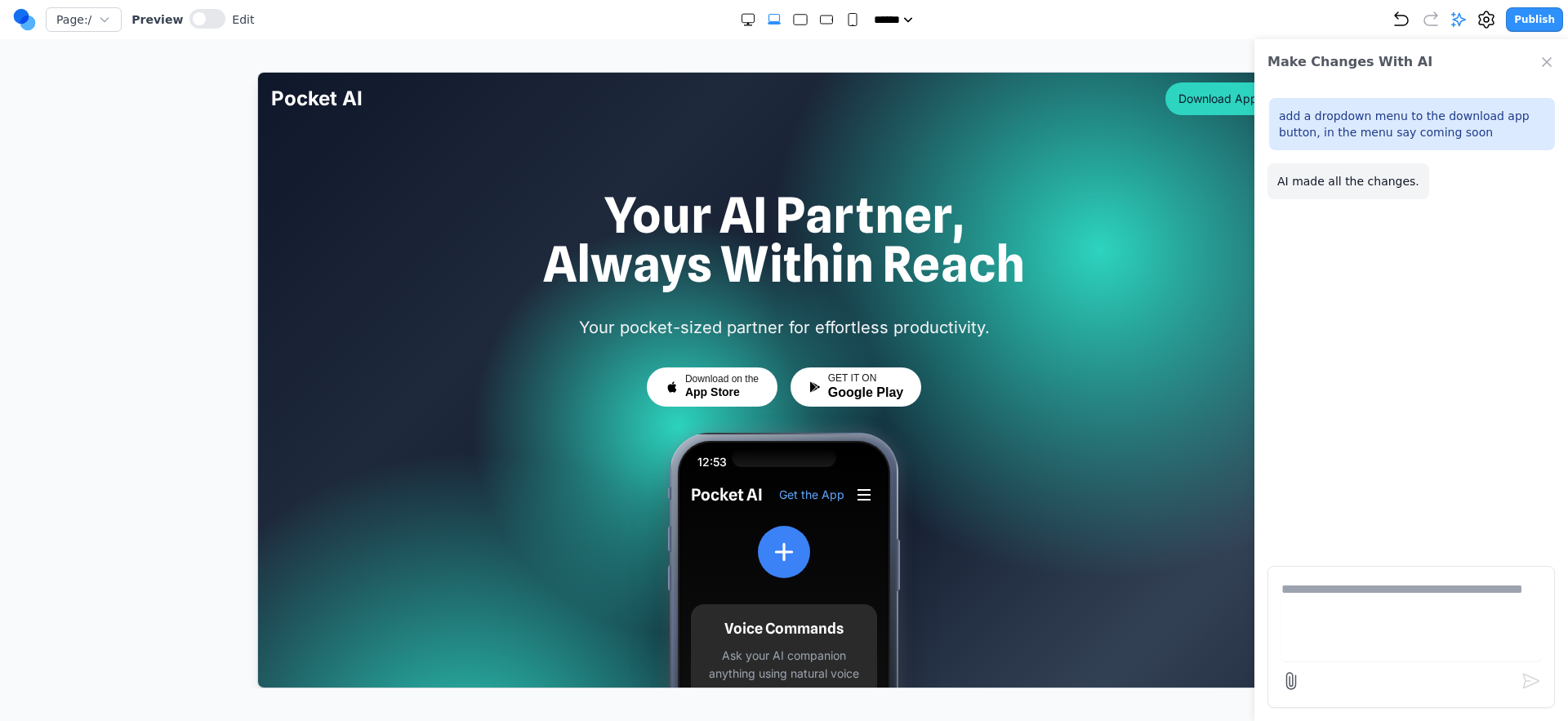
click at [1546, 62] on icon "Close Chat" at bounding box center [1547, 61] width 17 height 17
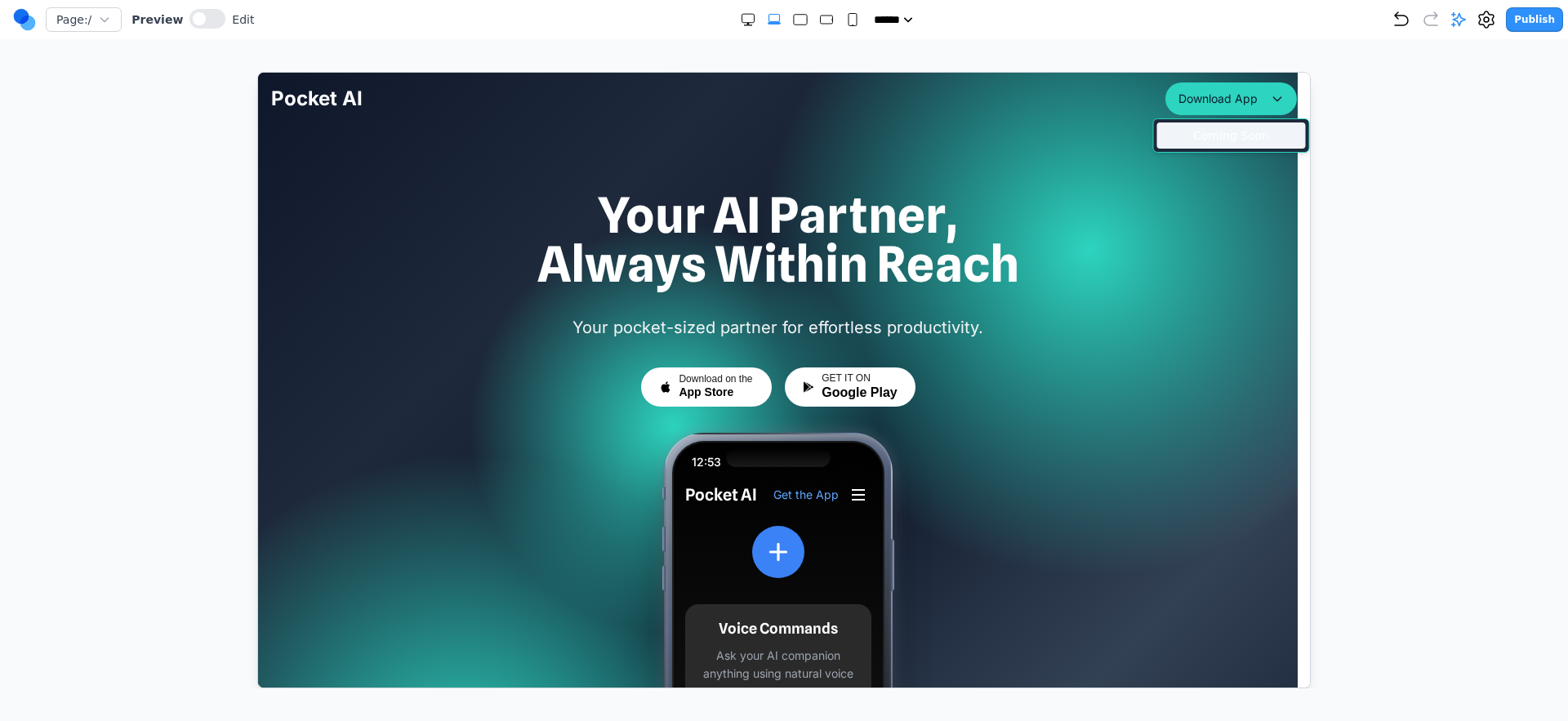
click at [1238, 146] on div "Coming Soon" at bounding box center [1231, 134] width 149 height 26
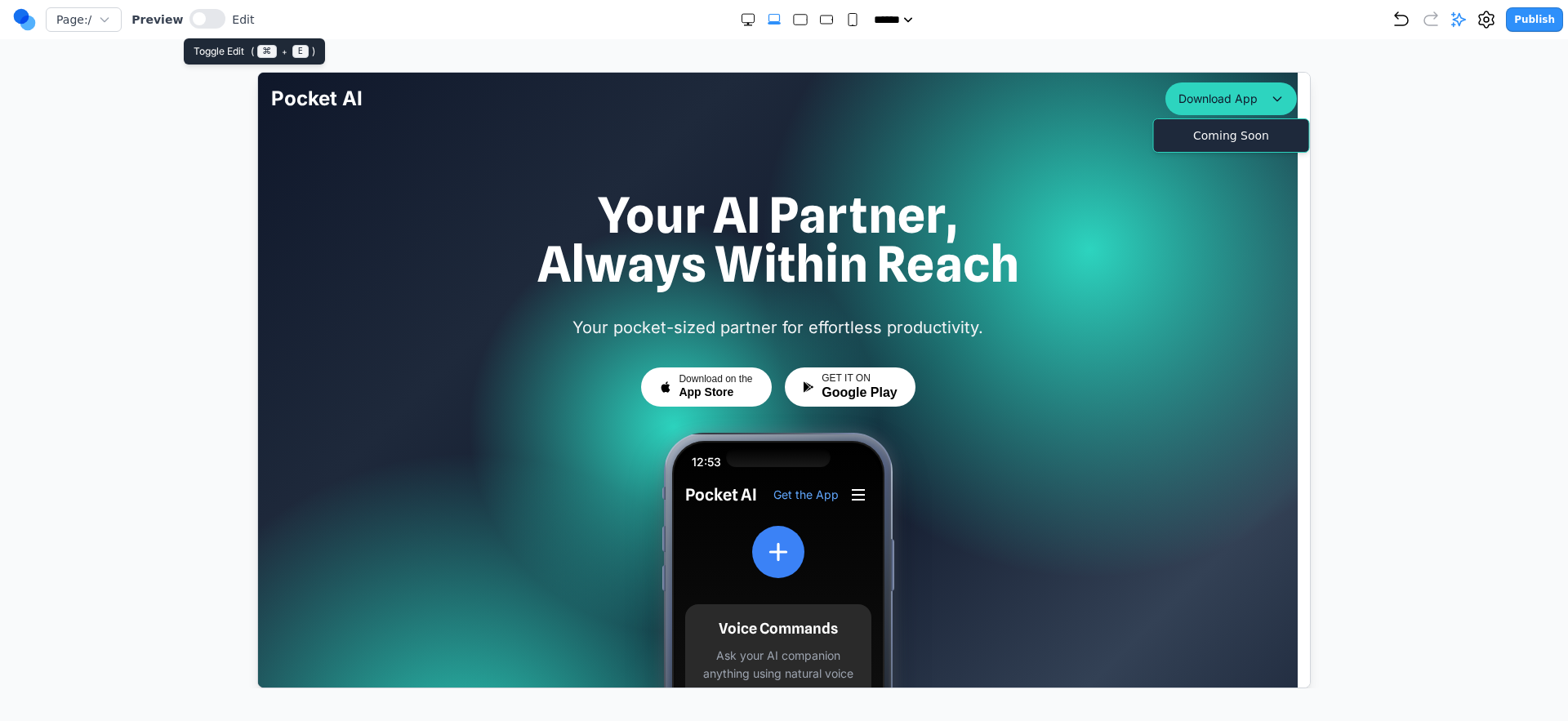
drag, startPoint x: 187, startPoint y: 25, endPoint x: 607, endPoint y: 63, distance: 421.7
click at [190, 25] on button at bounding box center [207, 18] width 36 height 19
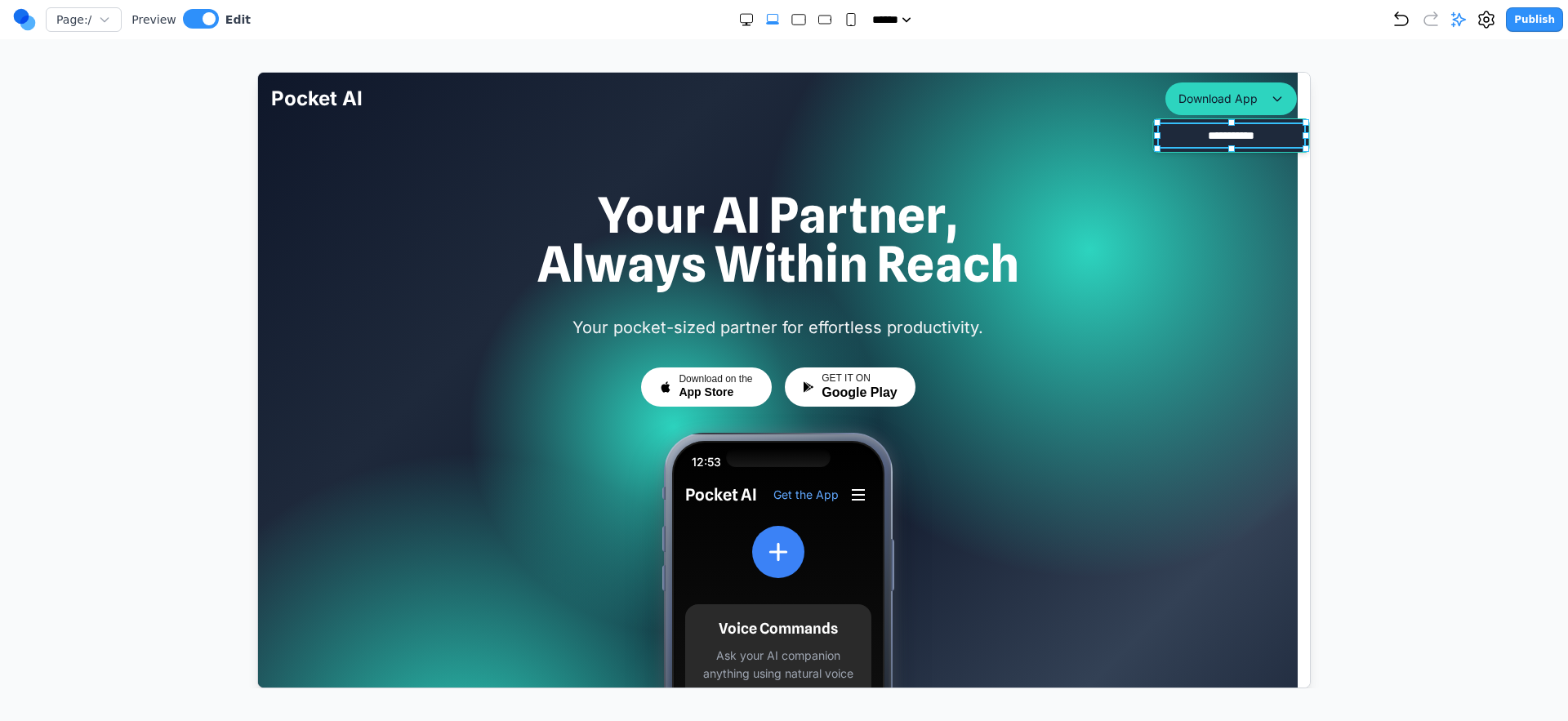
click at [1257, 136] on div "**********" at bounding box center [1231, 134] width 149 height 26
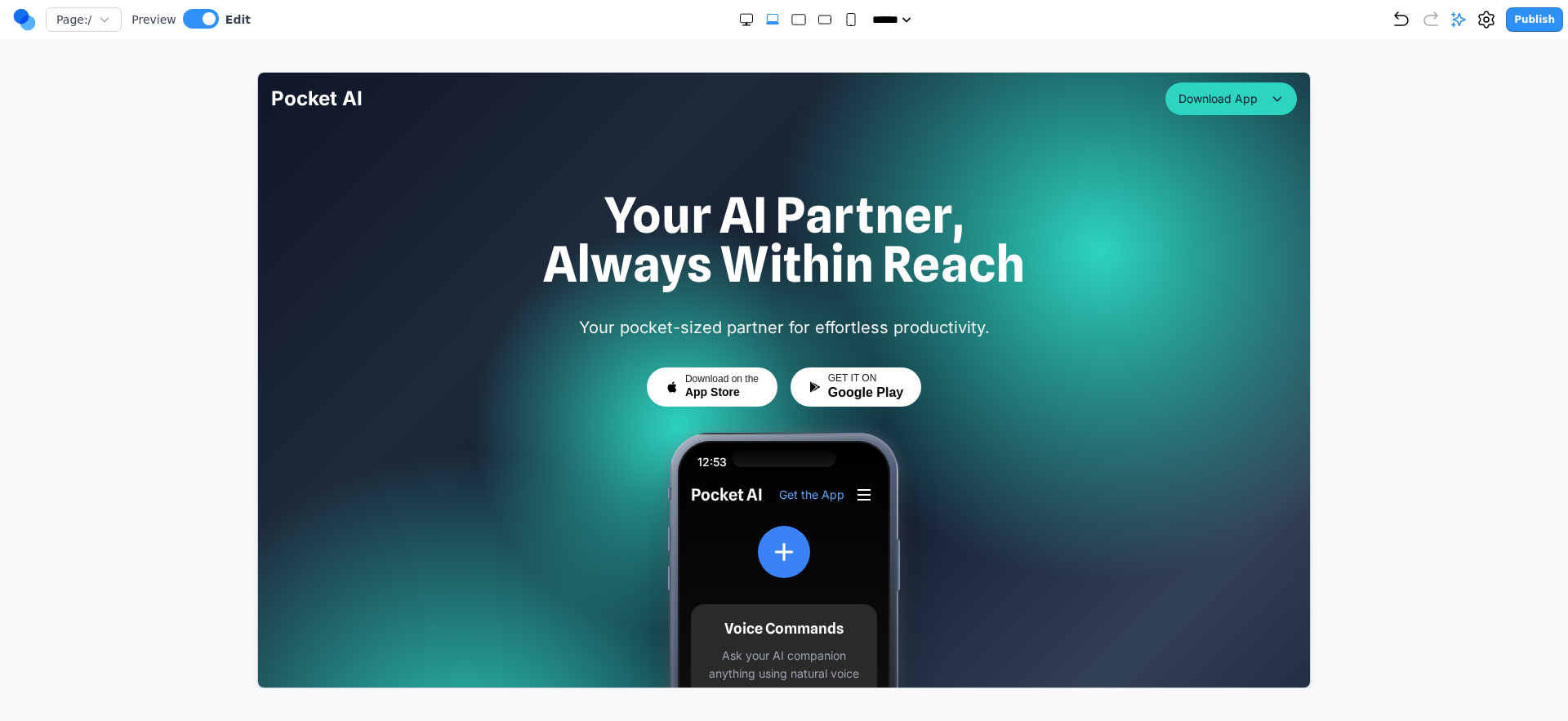
click at [1253, 179] on div at bounding box center [784, 515] width 1052 height 886
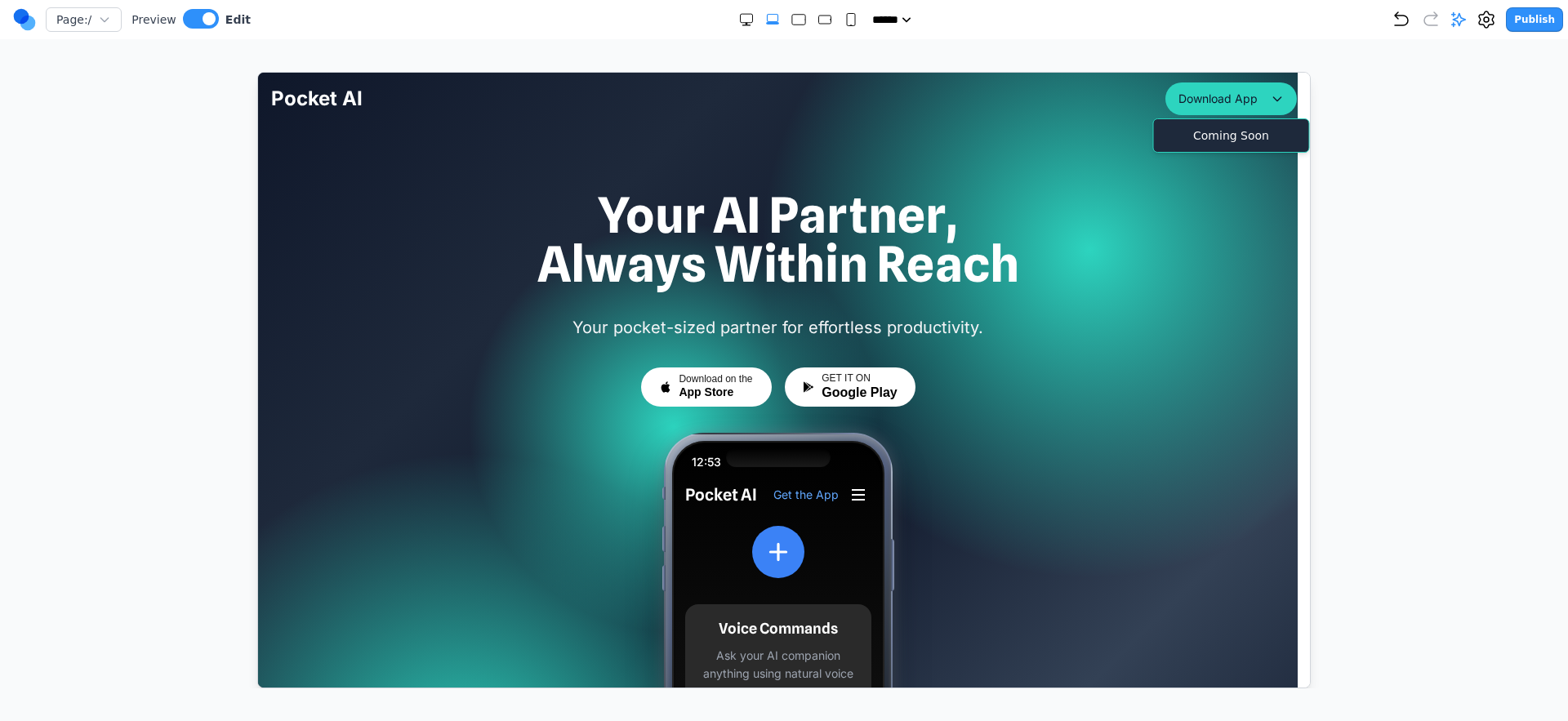
click at [1233, 139] on div "**********" at bounding box center [1231, 134] width 149 height 26
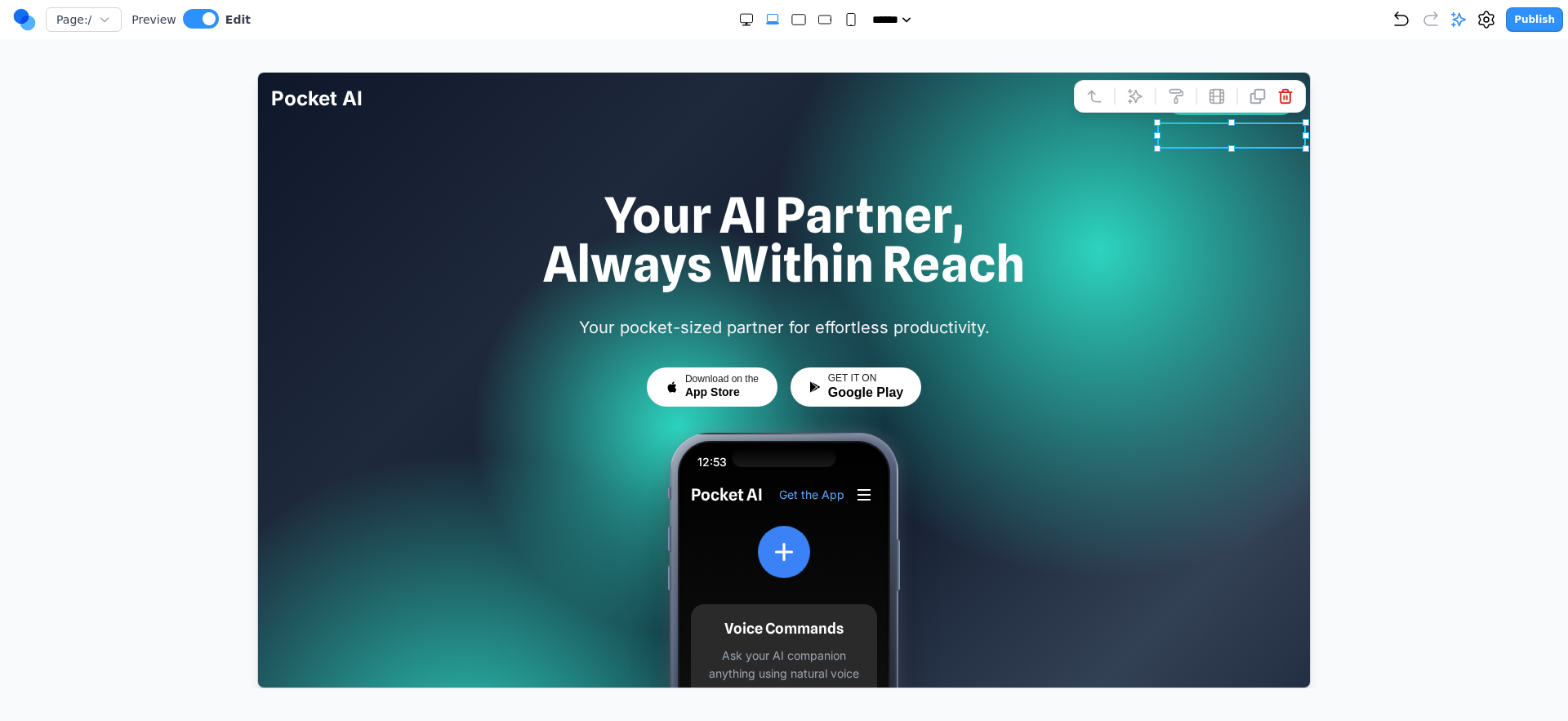
click at [1211, 193] on h1 "Your AI Partner, Always Within Reach" at bounding box center [783, 238] width 1026 height 98
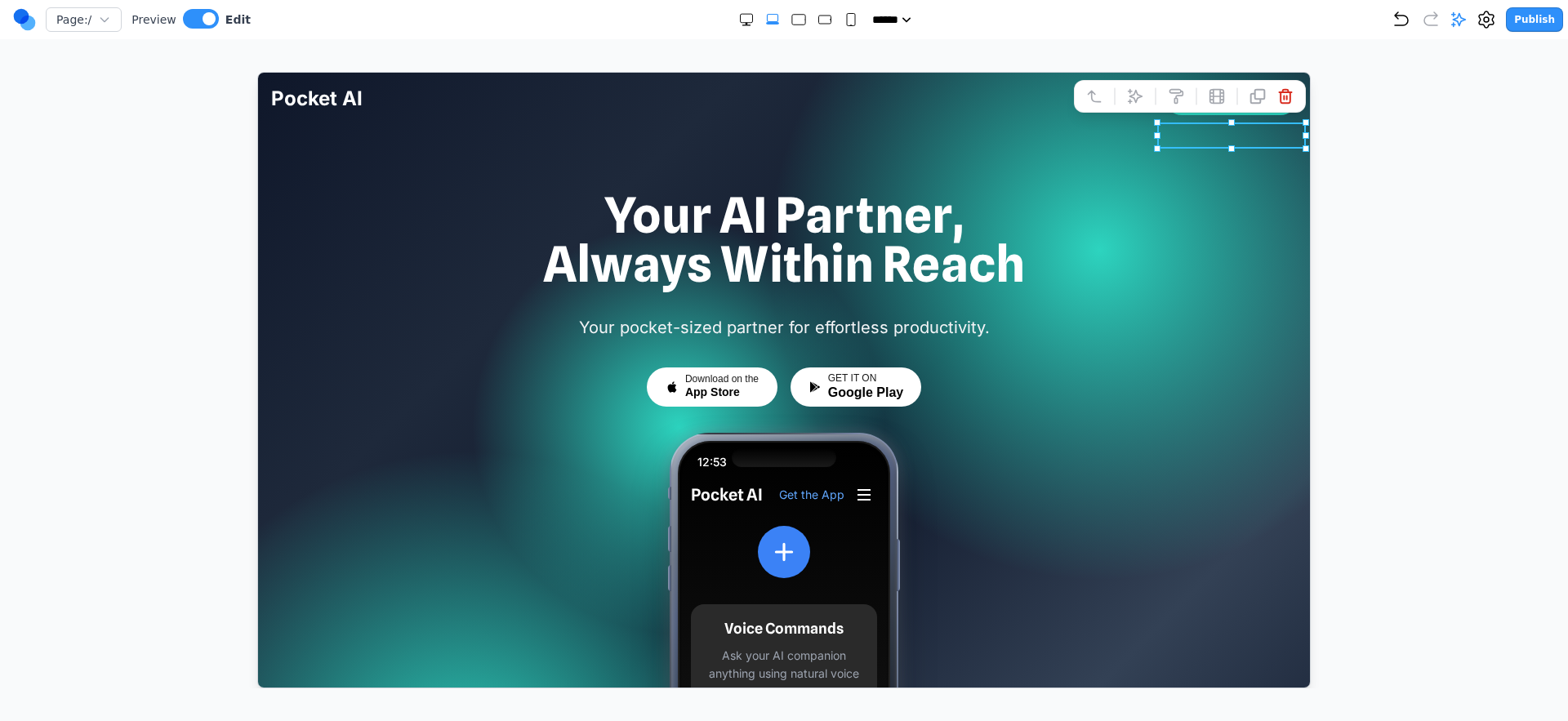
drag, startPoint x: 1203, startPoint y: 186, endPoint x: 1220, endPoint y: 150, distance: 39.8
click at [1203, 186] on div at bounding box center [784, 515] width 1052 height 886
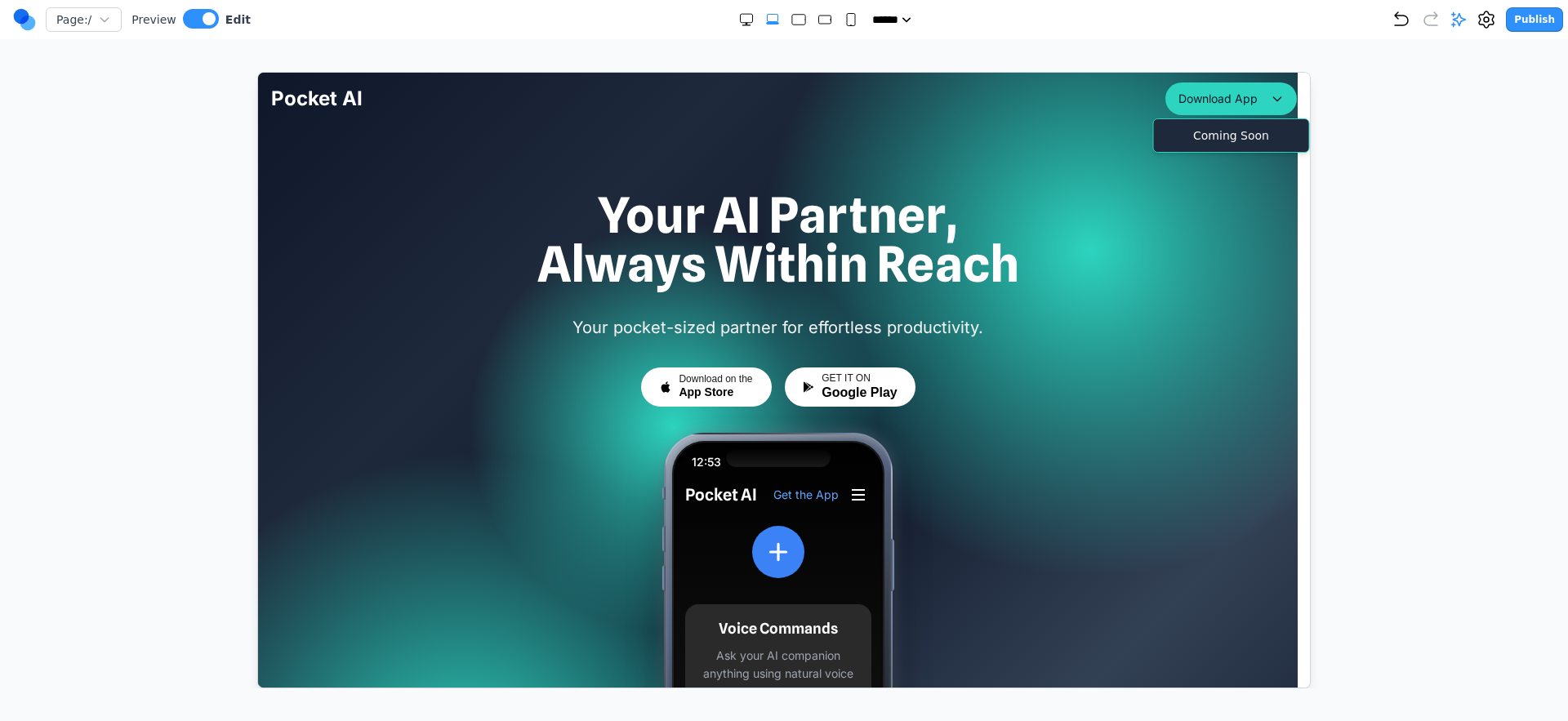
click at [1228, 136] on div "Coming Soon" at bounding box center [1231, 134] width 149 height 26
click at [1229, 137] on div "**********" at bounding box center [1231, 134] width 149 height 26
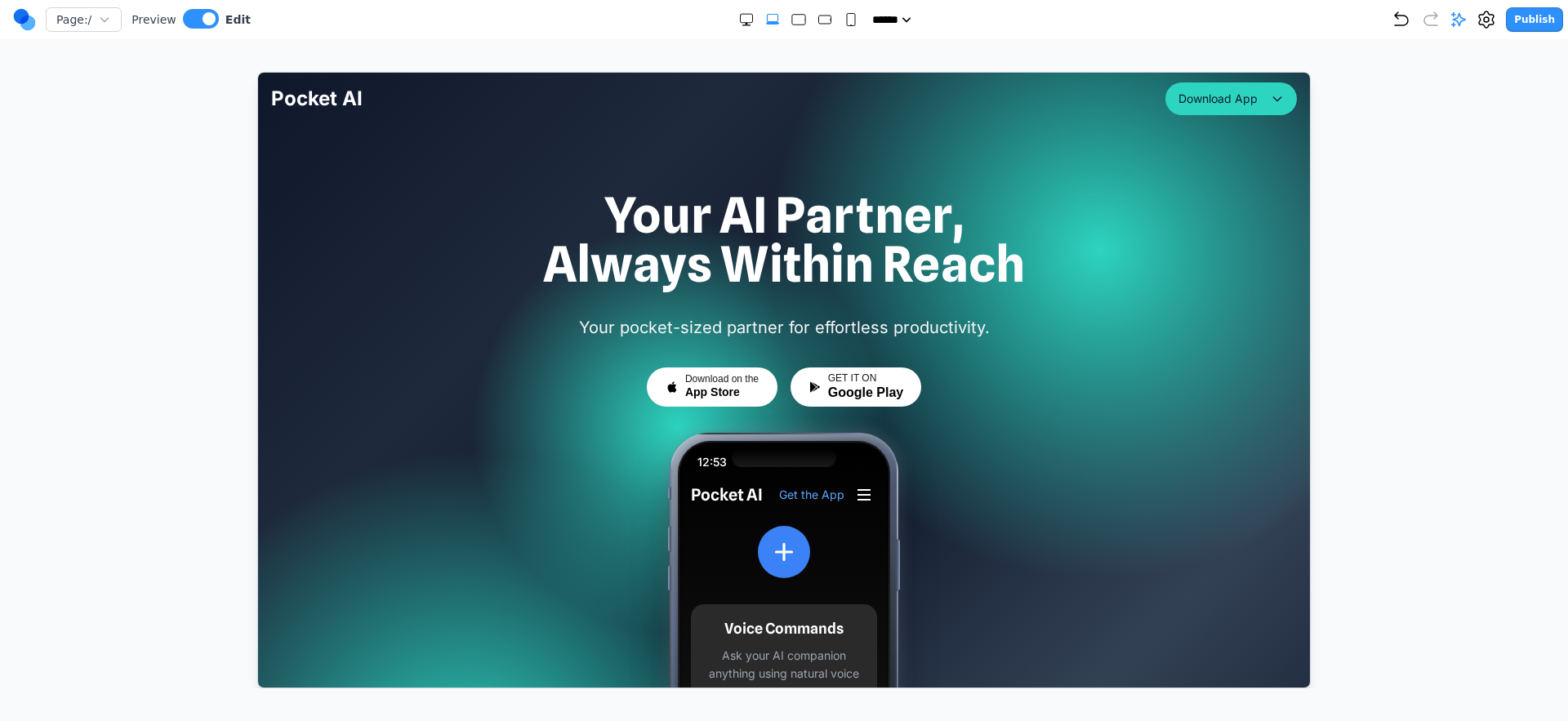
click at [1236, 190] on h1 "Your AI Partner, Always Within Reach" at bounding box center [783, 238] width 1026 height 98
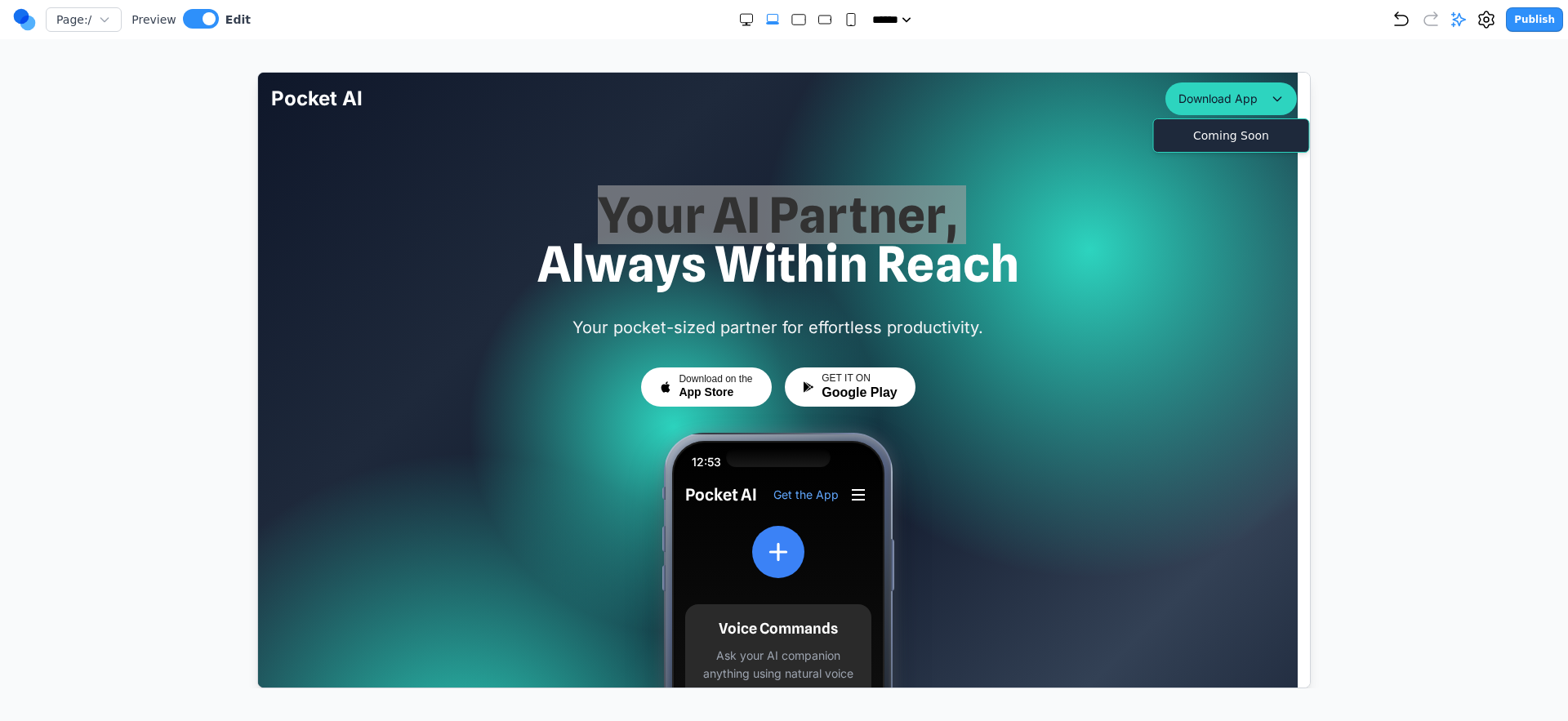
click at [1432, 125] on div at bounding box center [784, 380] width 1503 height 616
click at [1430, 84] on div at bounding box center [784, 380] width 1503 height 616
click at [1287, 40] on div "Page: / Preview Edit ***** ***** ****** ****** ****** Publish Make Changes With…" at bounding box center [784, 344] width 1568 height 688
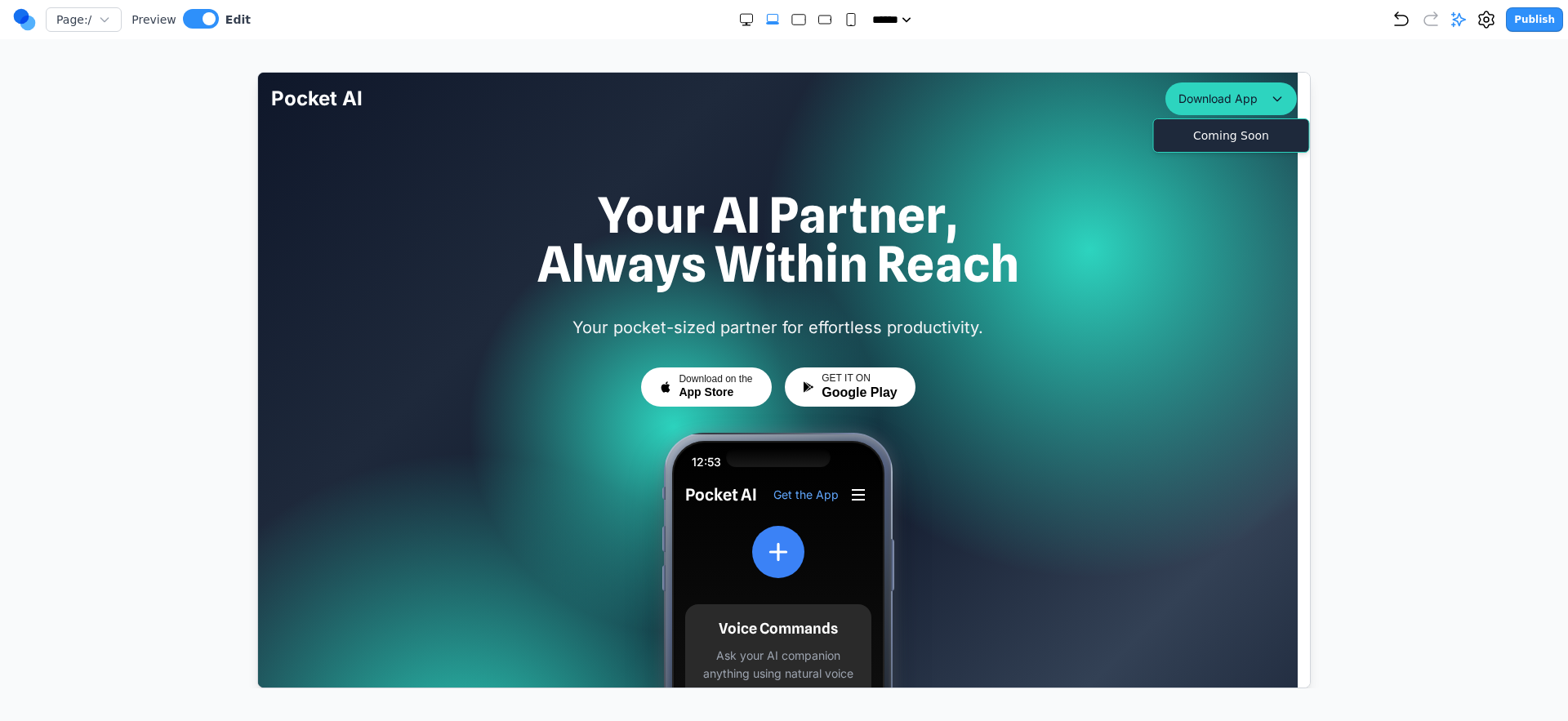
click at [1243, 147] on div "Coming Soon" at bounding box center [1231, 134] width 149 height 26
click at [1243, 147] on div "Coming Soon" at bounding box center [1231, 134] width 157 height 34
click at [1243, 147] on div at bounding box center [778, 515] width 1040 height 886
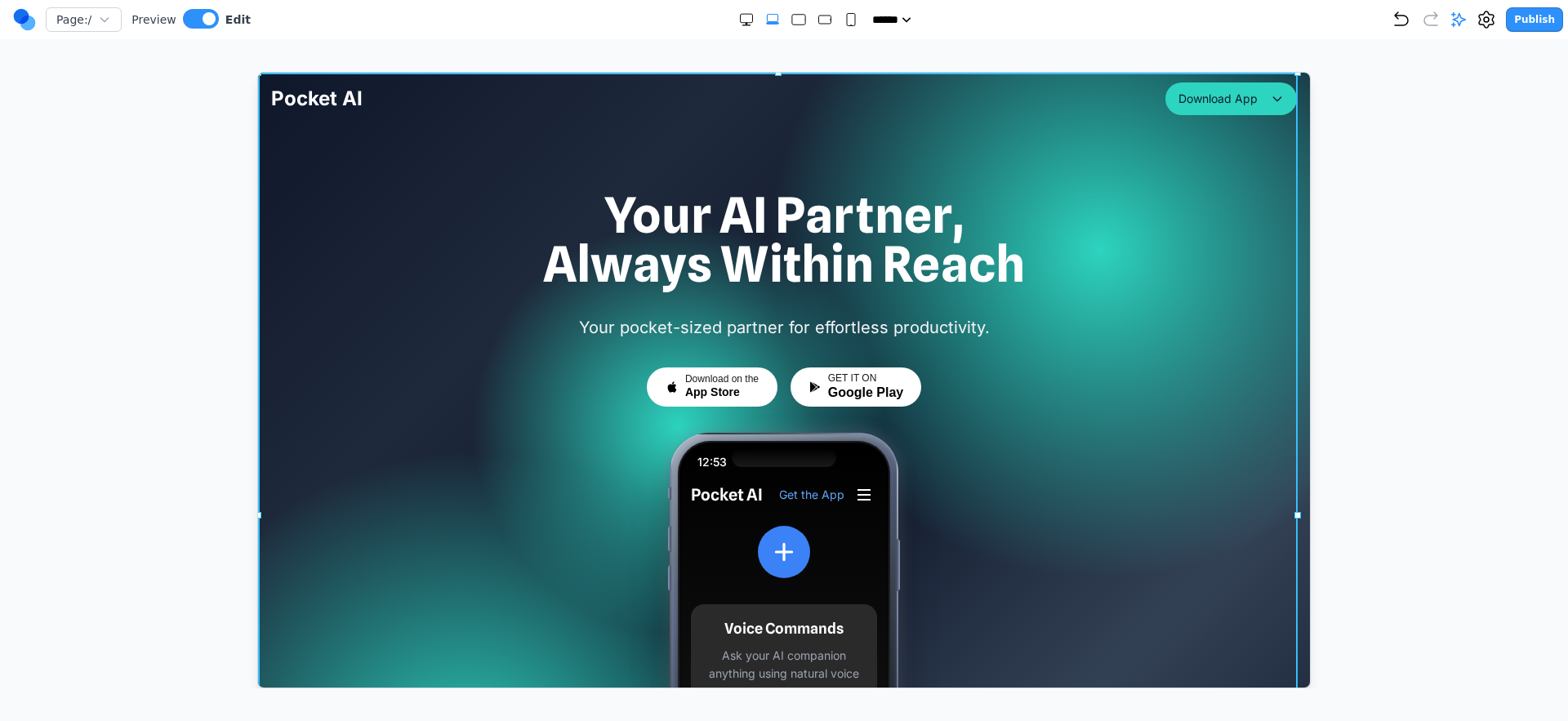
click at [1492, 108] on div at bounding box center [784, 380] width 1503 height 616
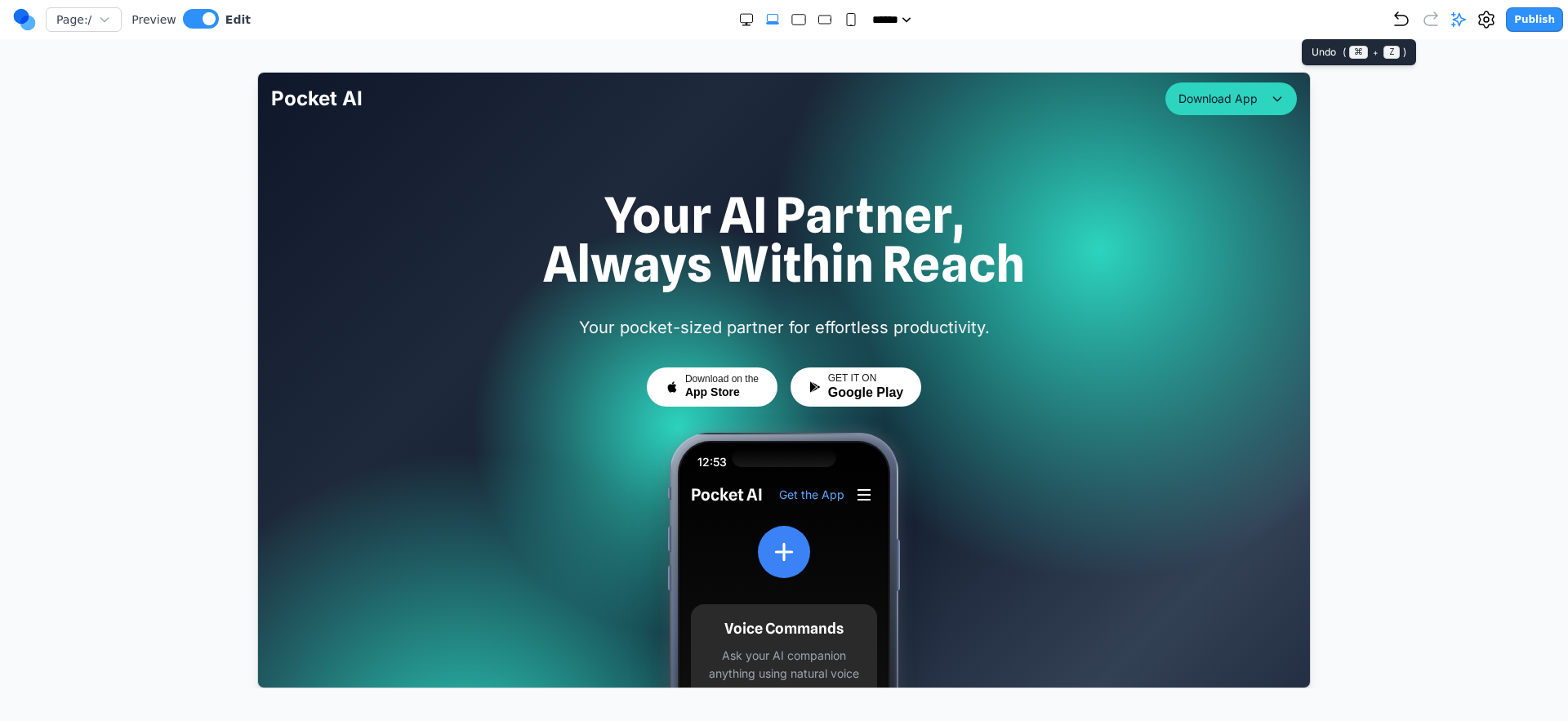
click at [1392, 22] on div "***** ***** ****** ****** ******" at bounding box center [821, 19] width 1141 height 17
click at [1399, 21] on icon "Undo" at bounding box center [1402, 19] width 19 height 19
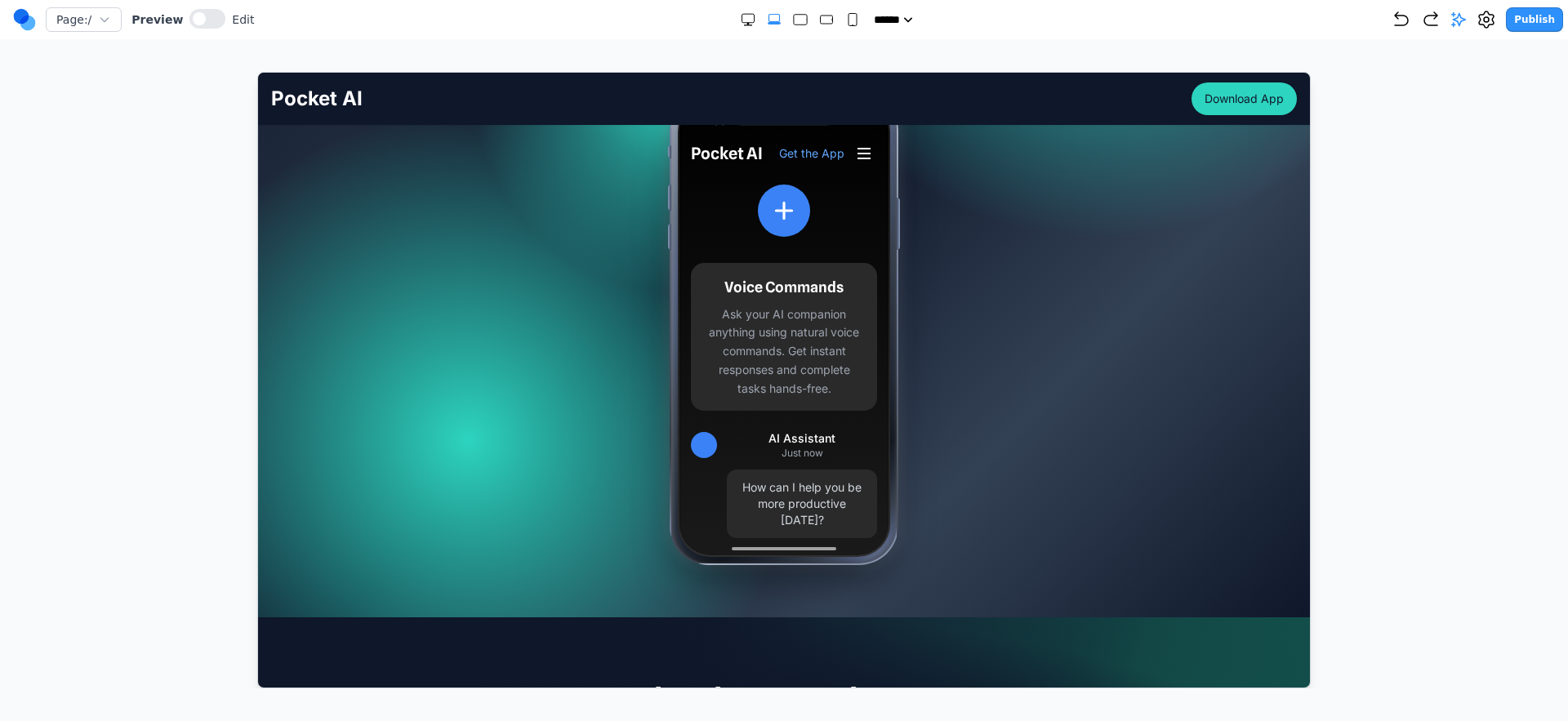
scroll to position [325, 0]
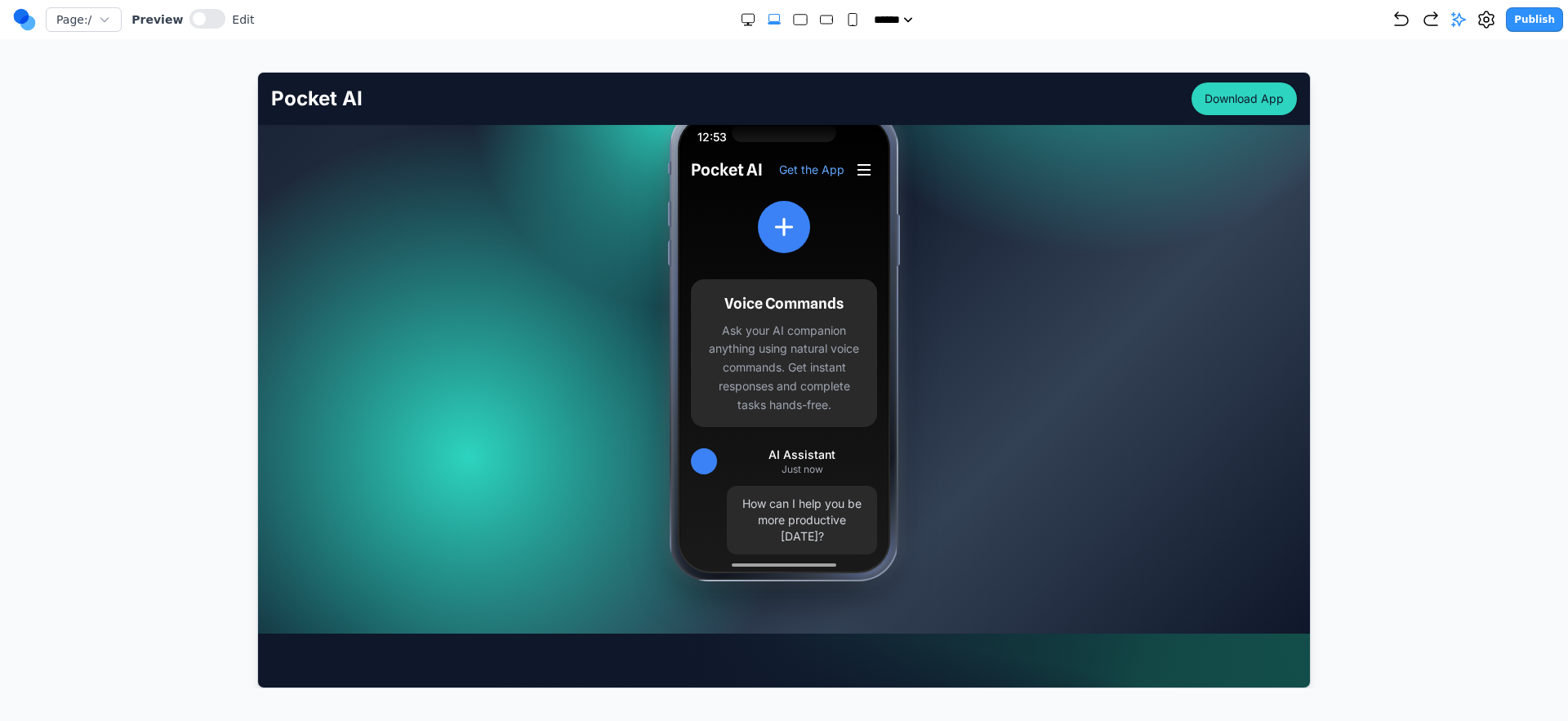
click at [545, 356] on div "12:53 Pocket AI Get the App Voice Commands Ask your AI companion anything using…" at bounding box center [783, 343] width 732 height 473
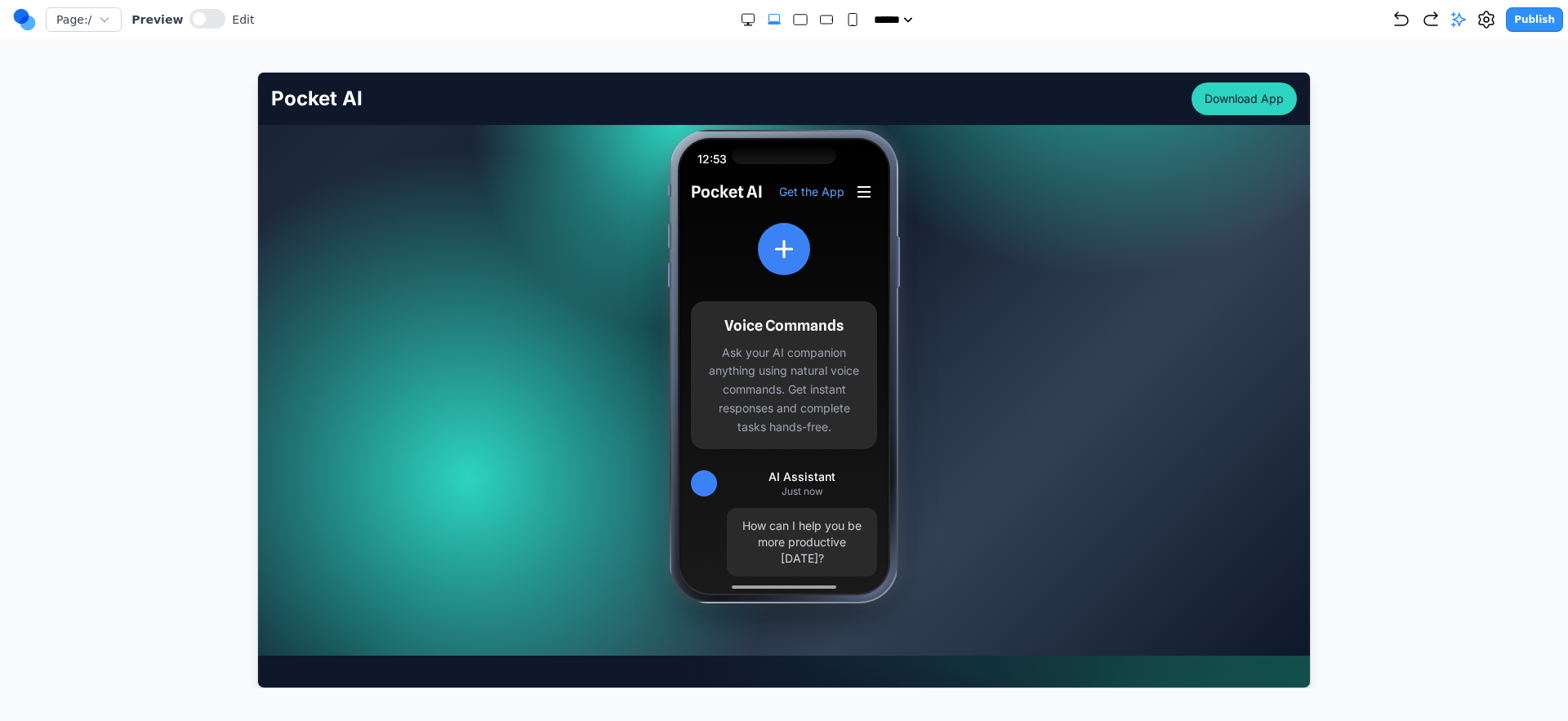
scroll to position [284, 0]
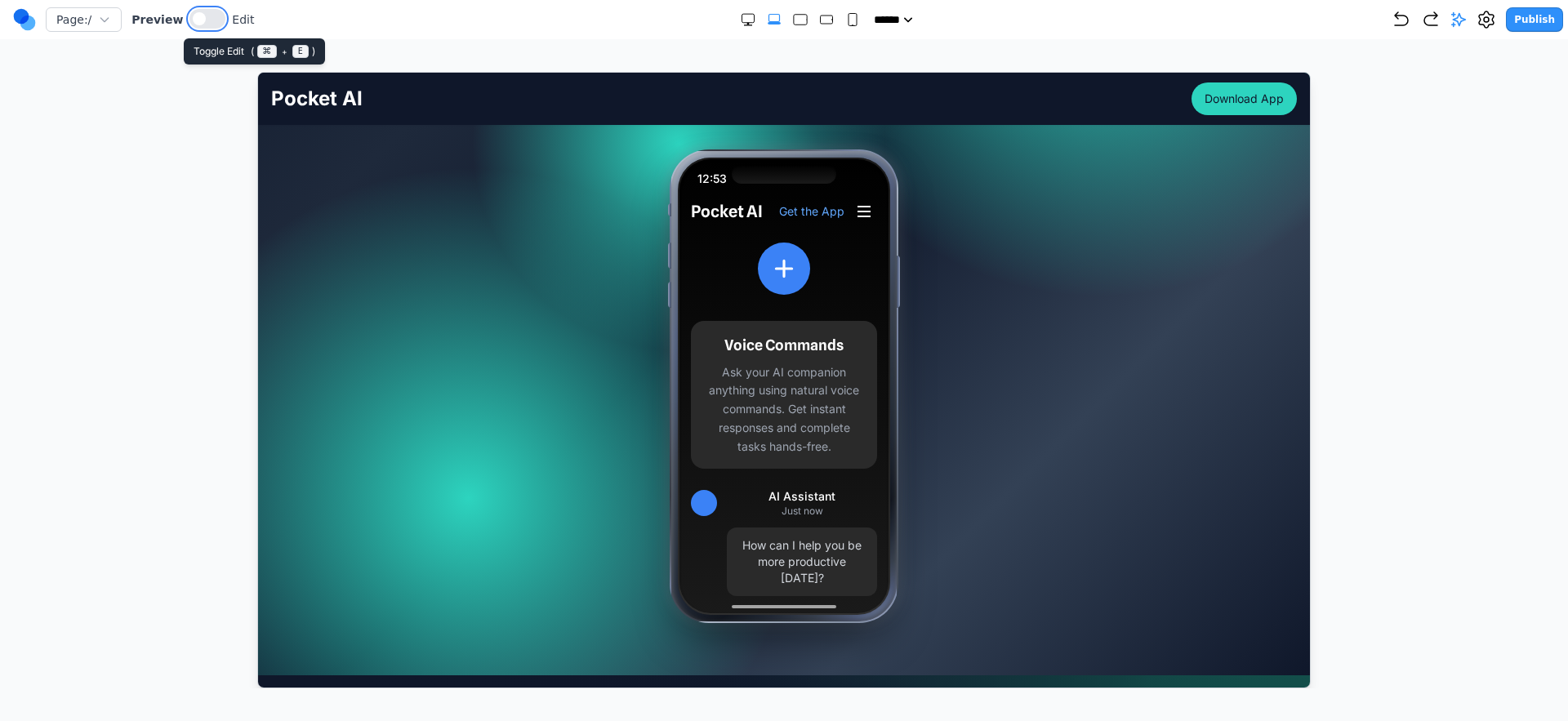
click at [205, 24] on button at bounding box center [207, 18] width 36 height 19
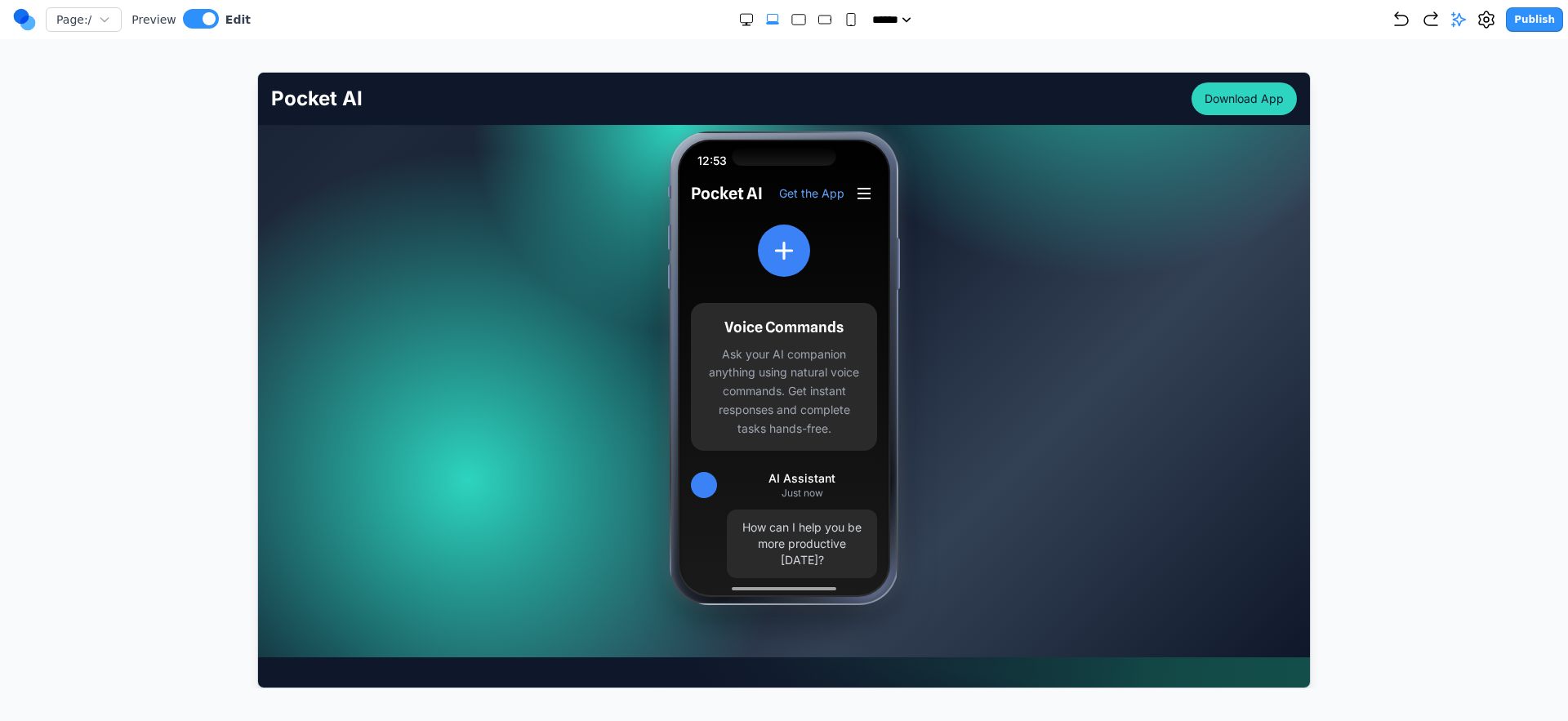
scroll to position [337, 0]
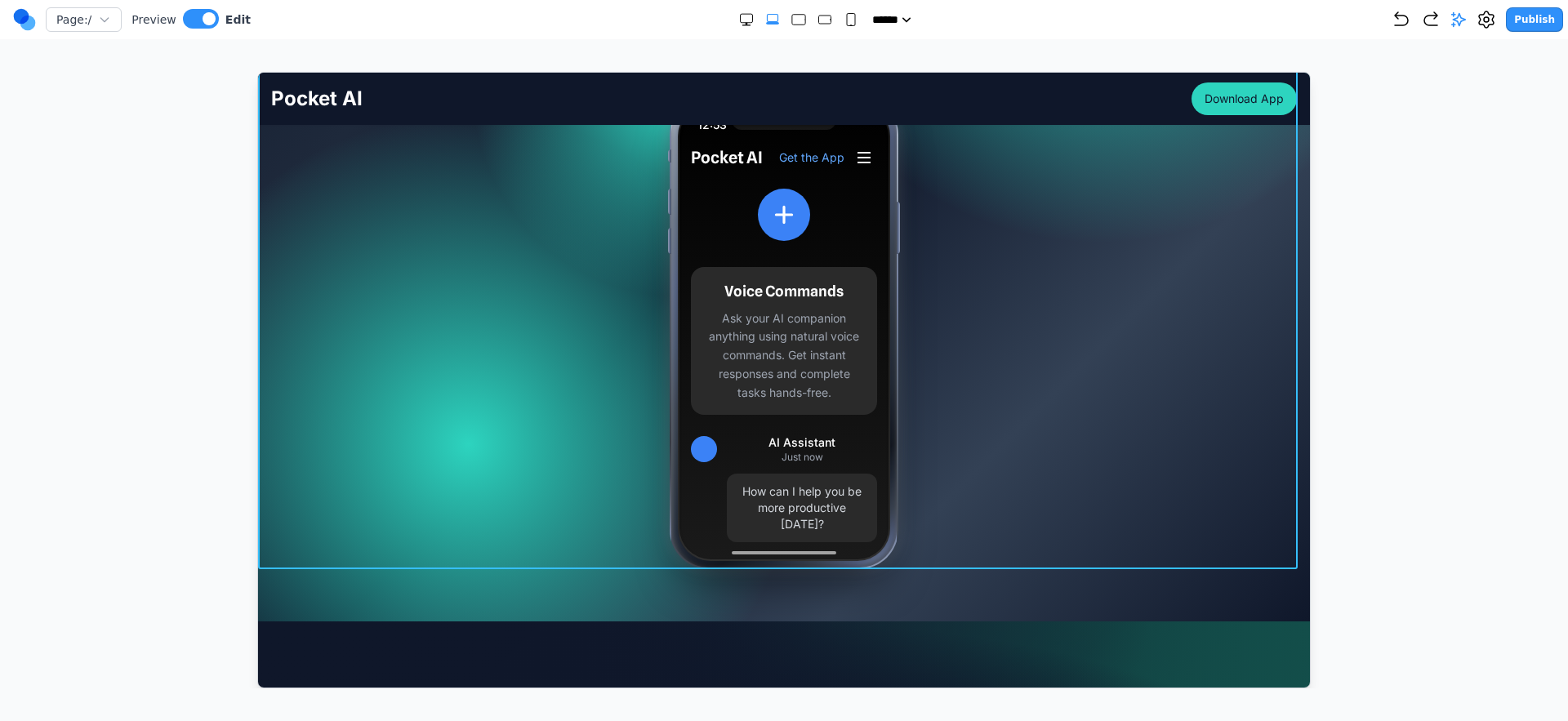
click at [334, 544] on div "Your AI Partner, Always Within Reach Your pocket-sized partner for effortless p…" at bounding box center [784, 210] width 1052 height 716
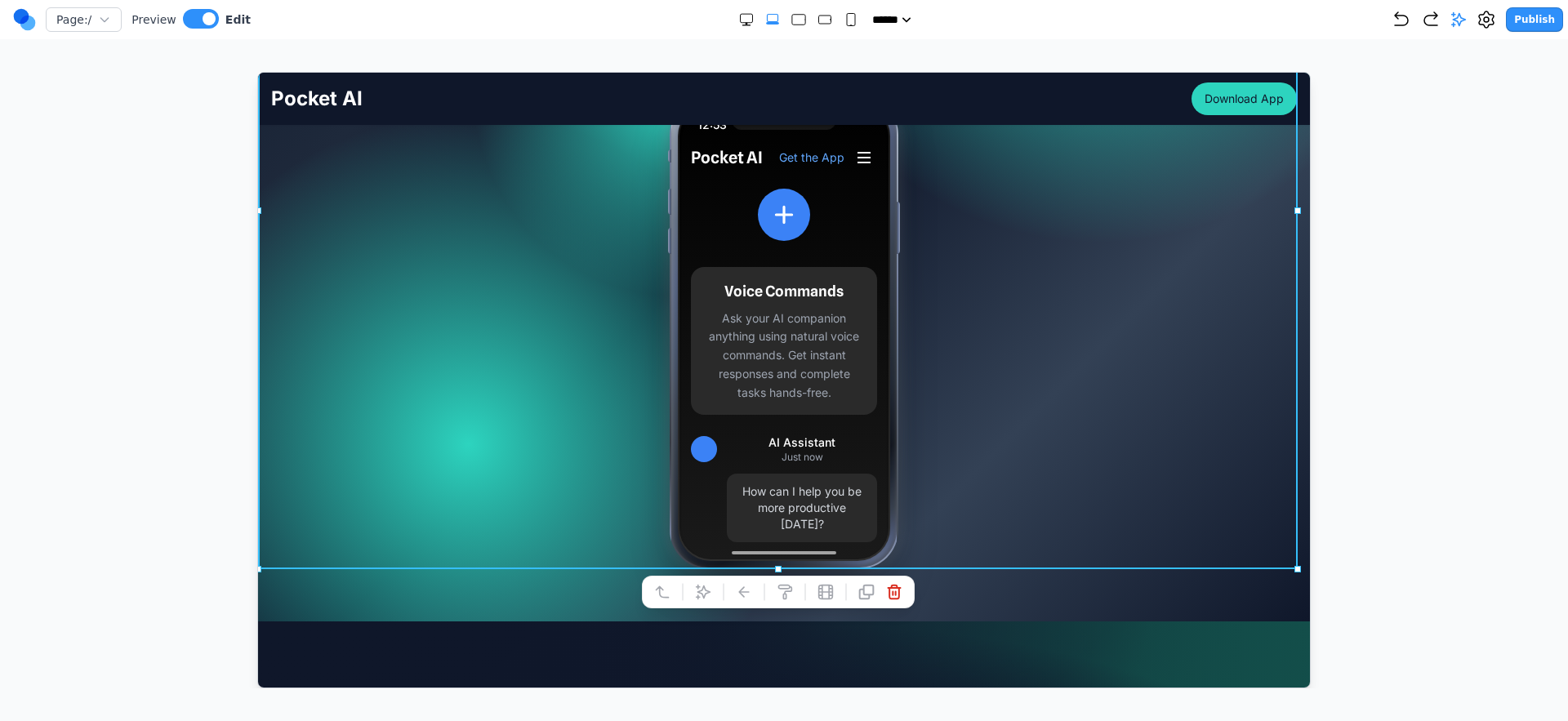
click at [351, 590] on div at bounding box center [784, 178] width 1052 height 886
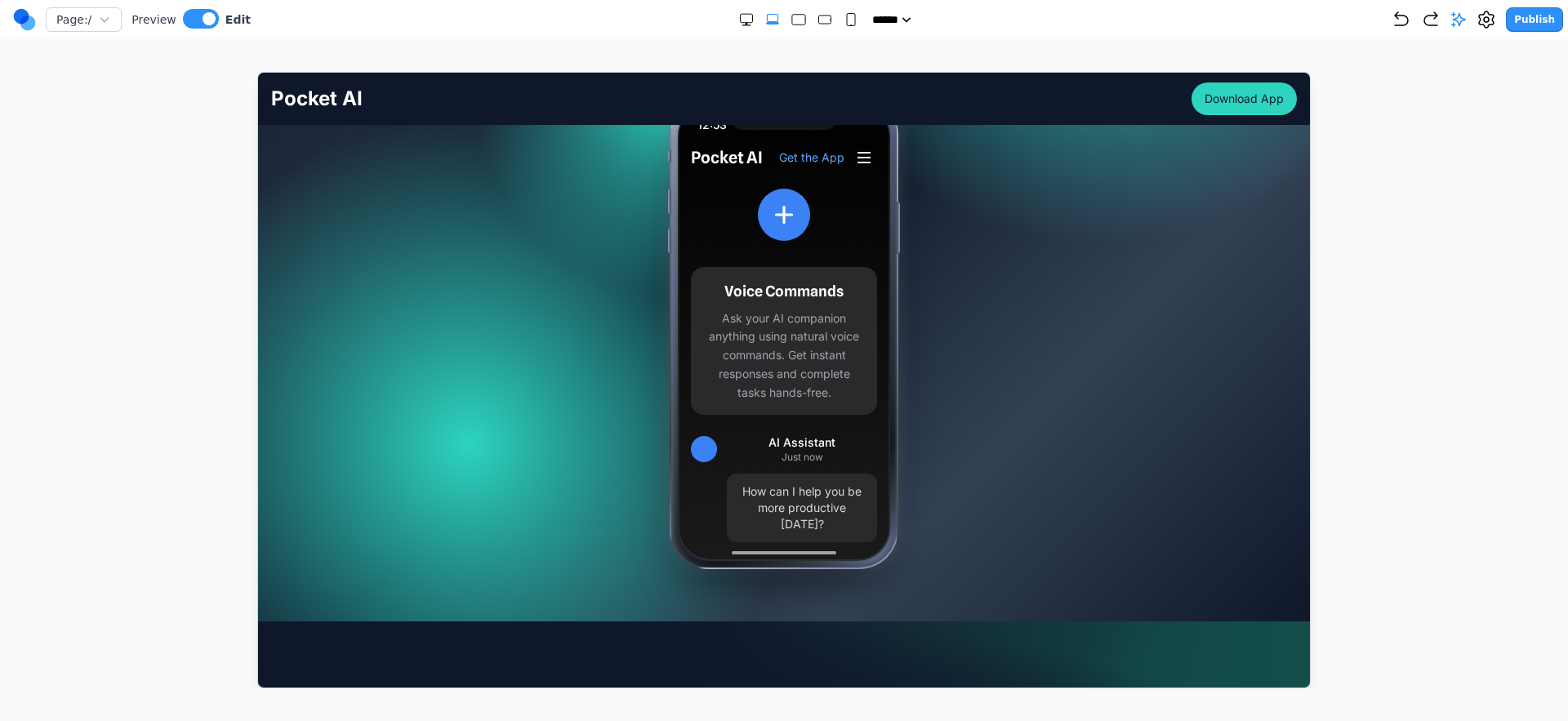
drag, startPoint x: 228, startPoint y: 612, endPoint x: 260, endPoint y: 611, distance: 32.0
click at [254, 612] on div at bounding box center [784, 380] width 1503 height 616
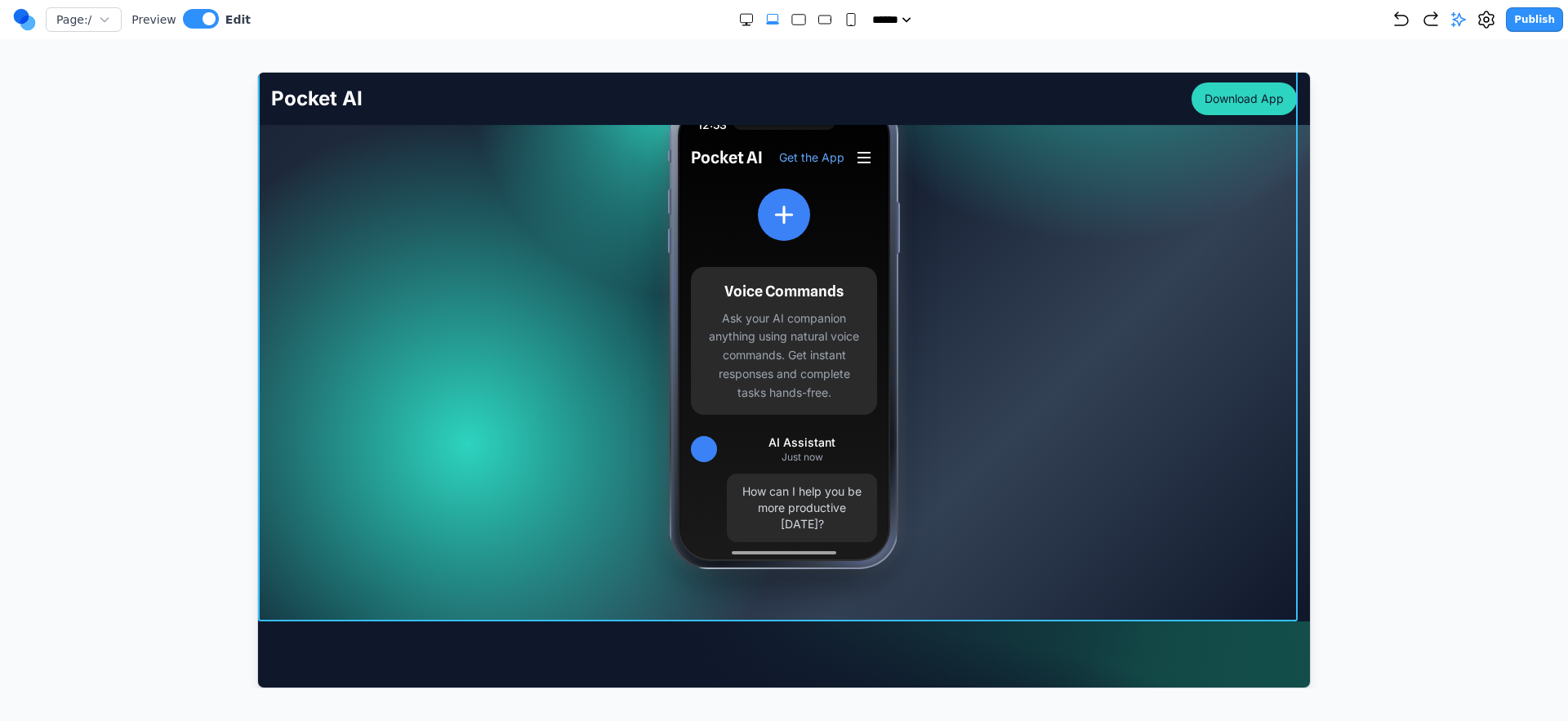
click at [322, 604] on div at bounding box center [784, 178] width 1052 height 886
click at [696, 645] on icon at bounding box center [702, 643] width 17 height 17
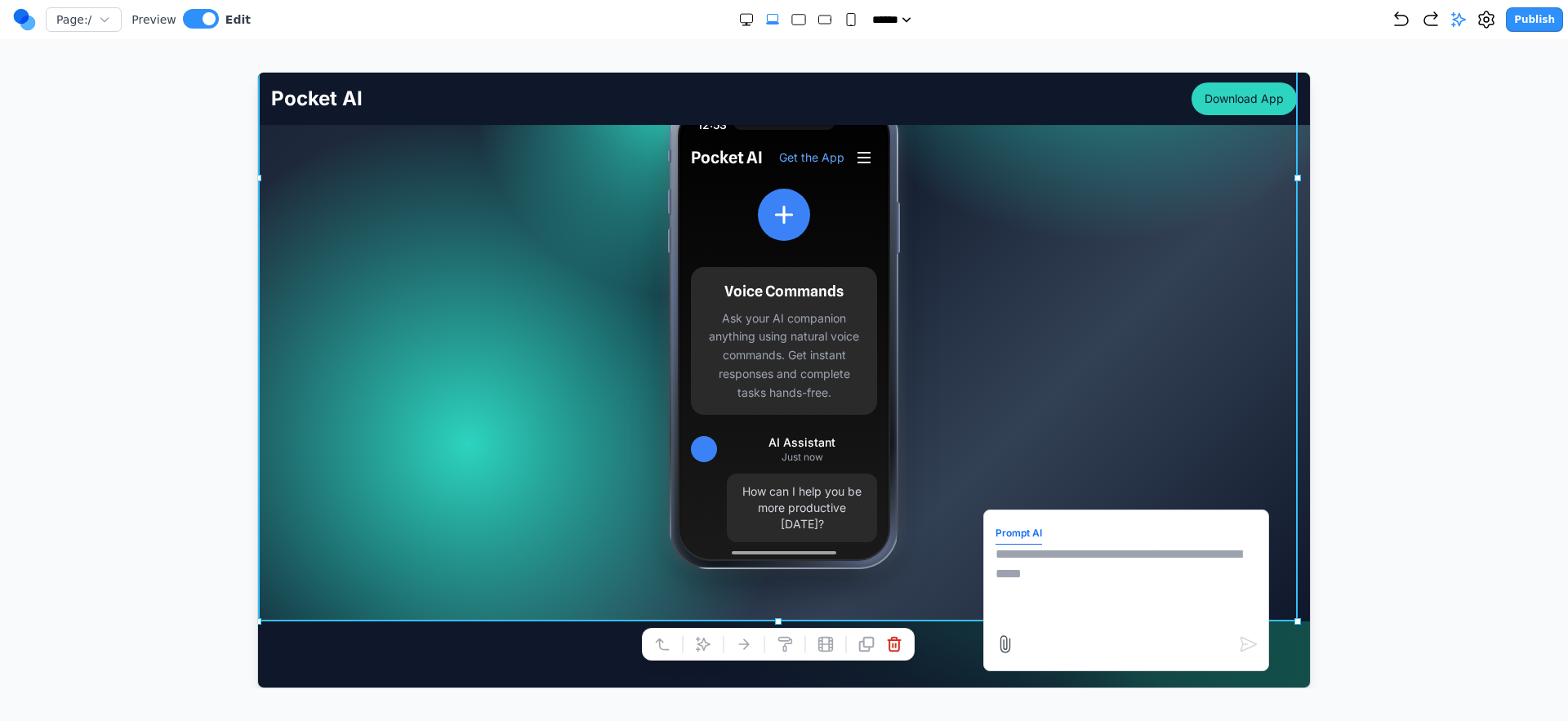
click at [1166, 559] on textarea at bounding box center [1126, 585] width 261 height 82
paste textarea "**"
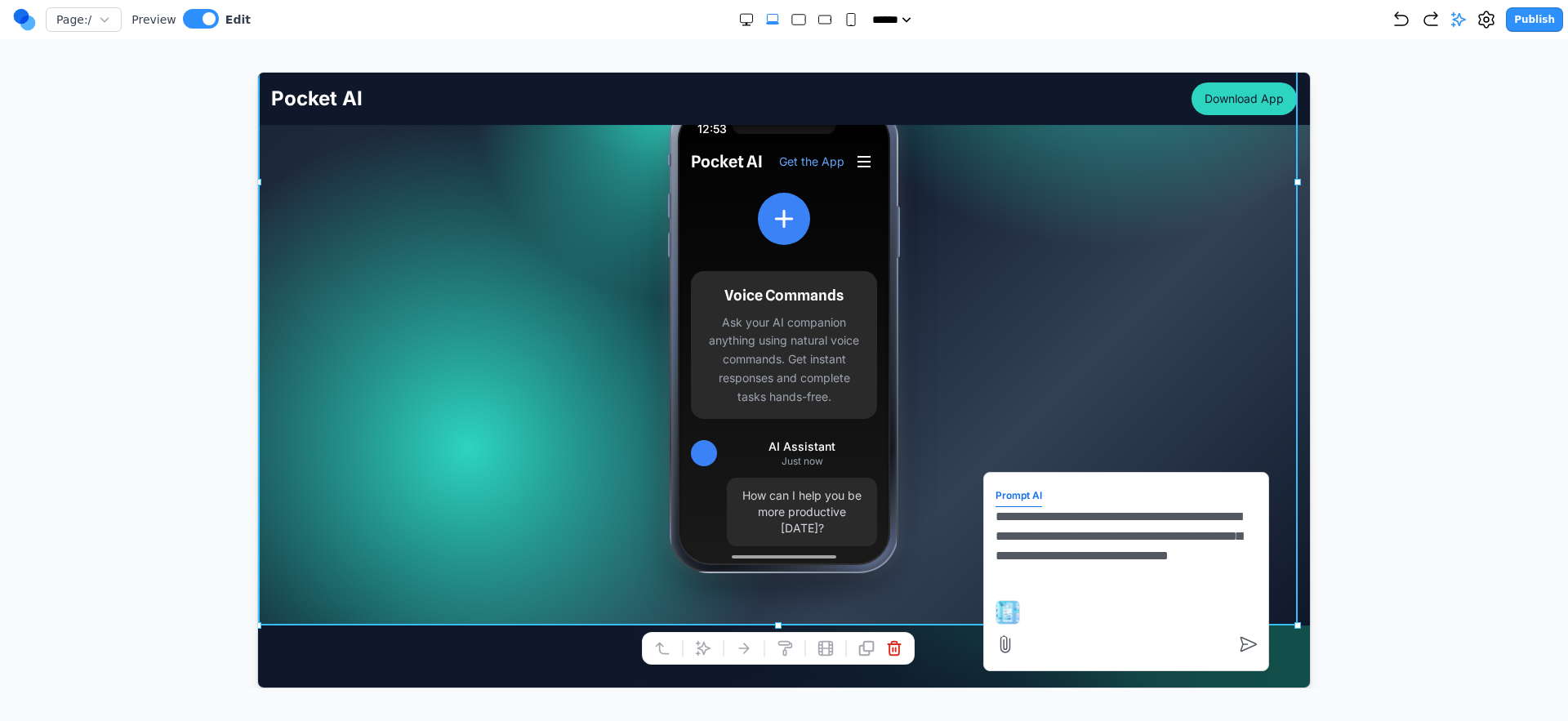
scroll to position [283, 0]
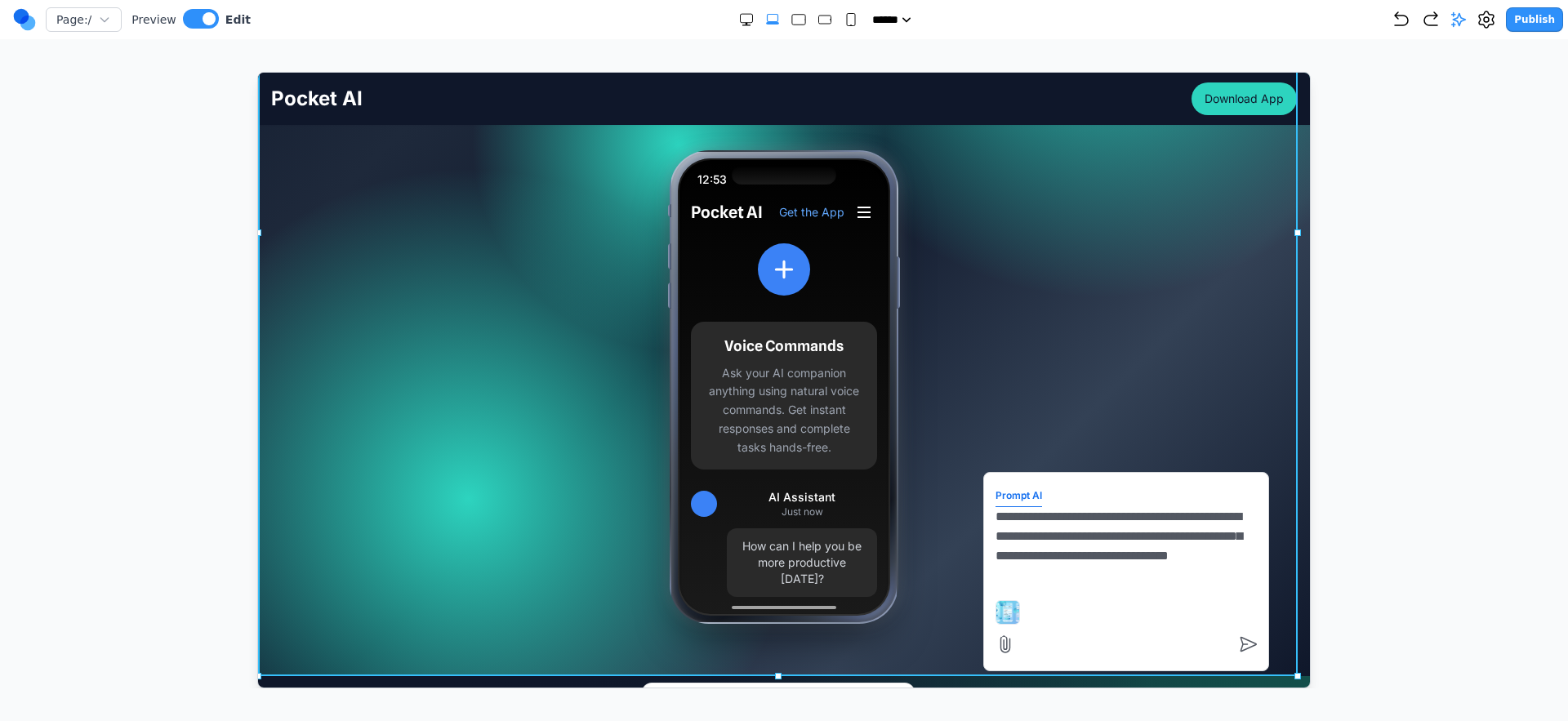
click at [1072, 545] on textarea "**********" at bounding box center [1126, 547] width 261 height 82
click at [1077, 549] on textarea "**********" at bounding box center [1126, 547] width 261 height 82
click at [1082, 562] on textarea "**********" at bounding box center [1126, 547] width 261 height 82
click at [1084, 570] on textarea "**********" at bounding box center [1126, 547] width 261 height 82
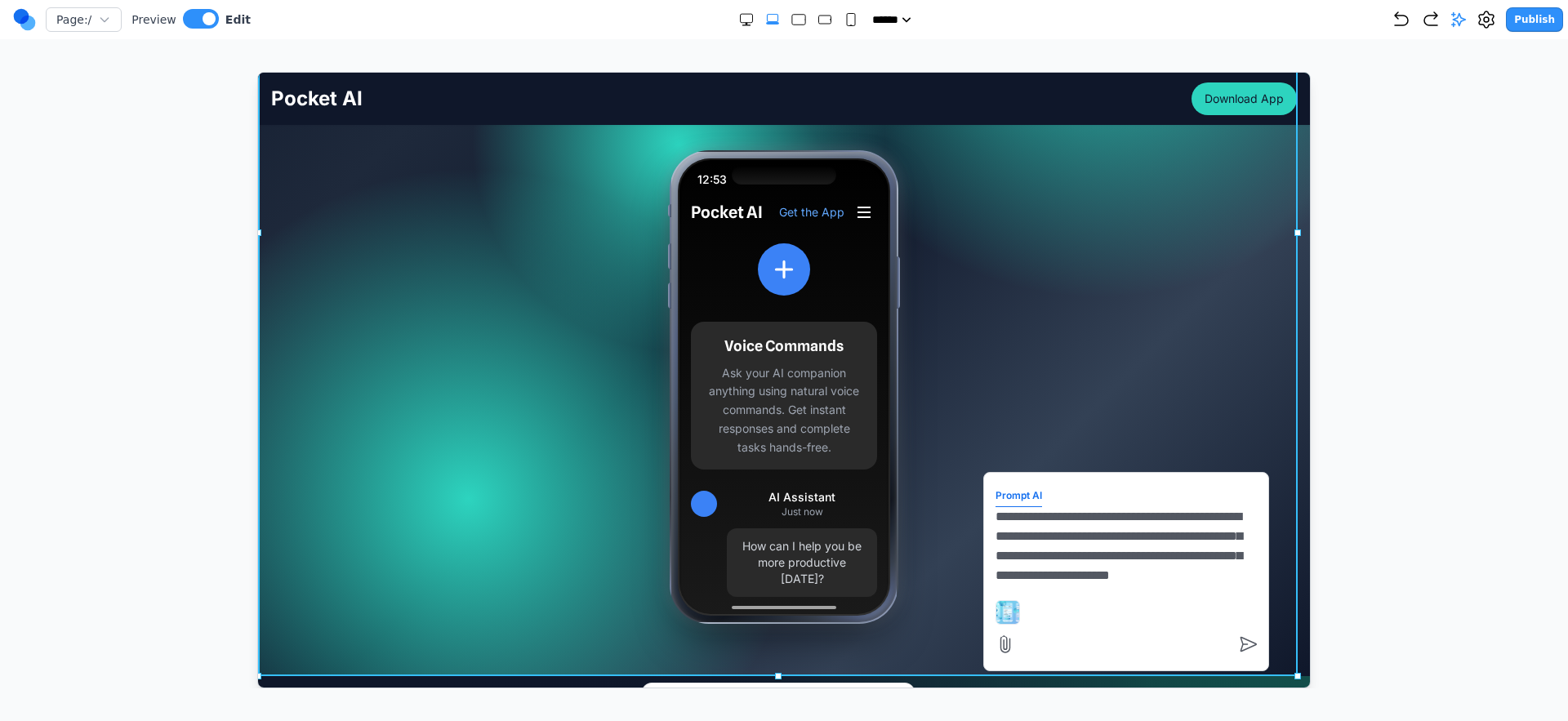
type textarea "**********"
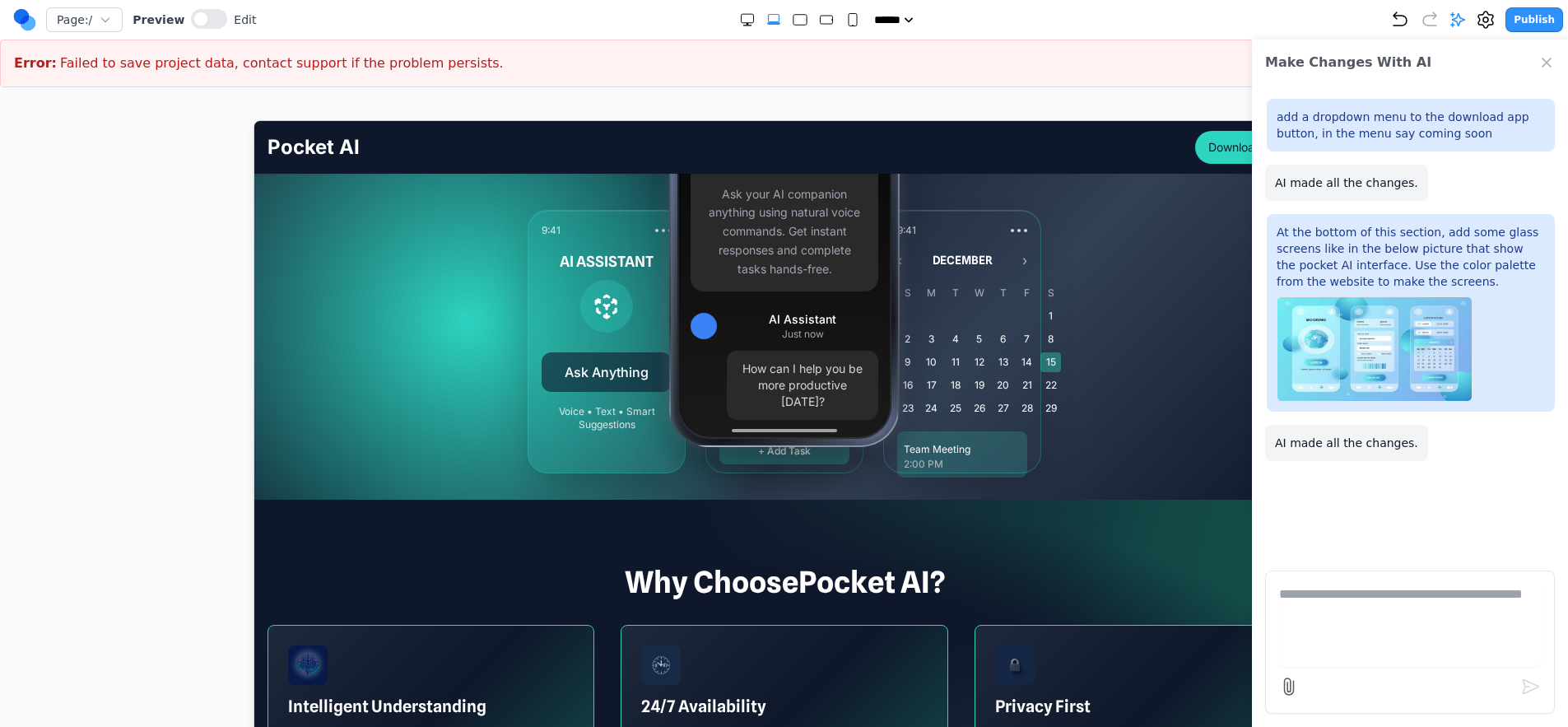
scroll to position [322, 0]
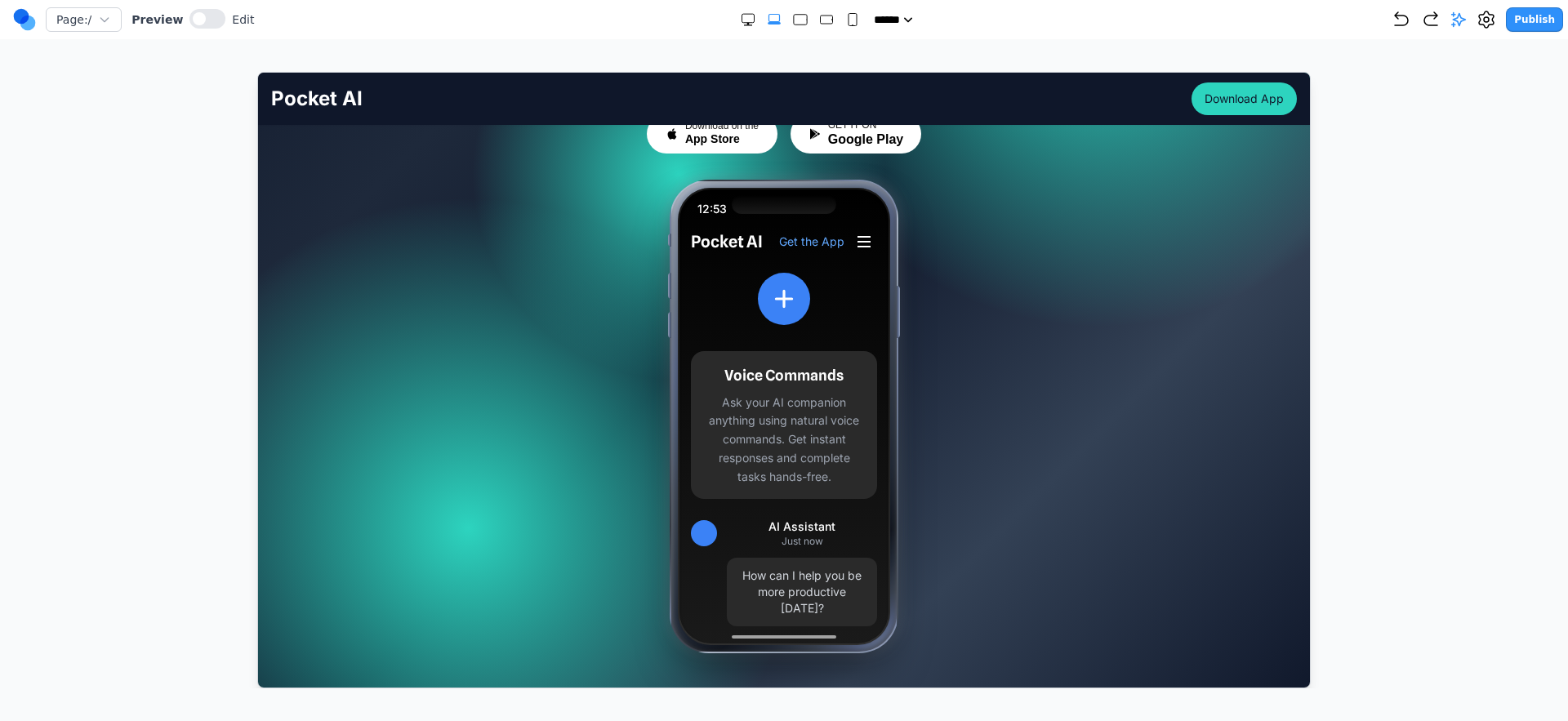
scroll to position [254, 0]
click at [218, 15] on button at bounding box center [207, 18] width 36 height 19
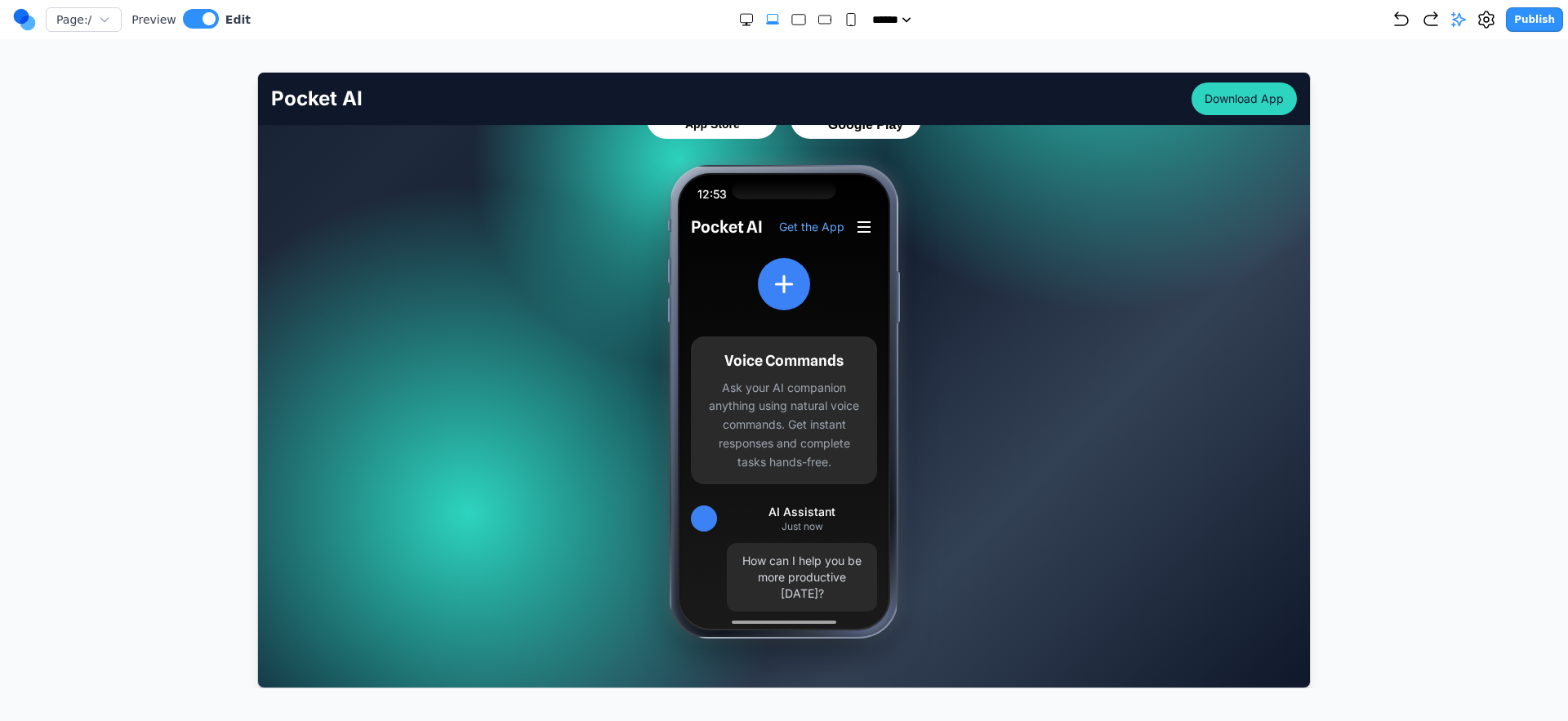
scroll to position [289, 0]
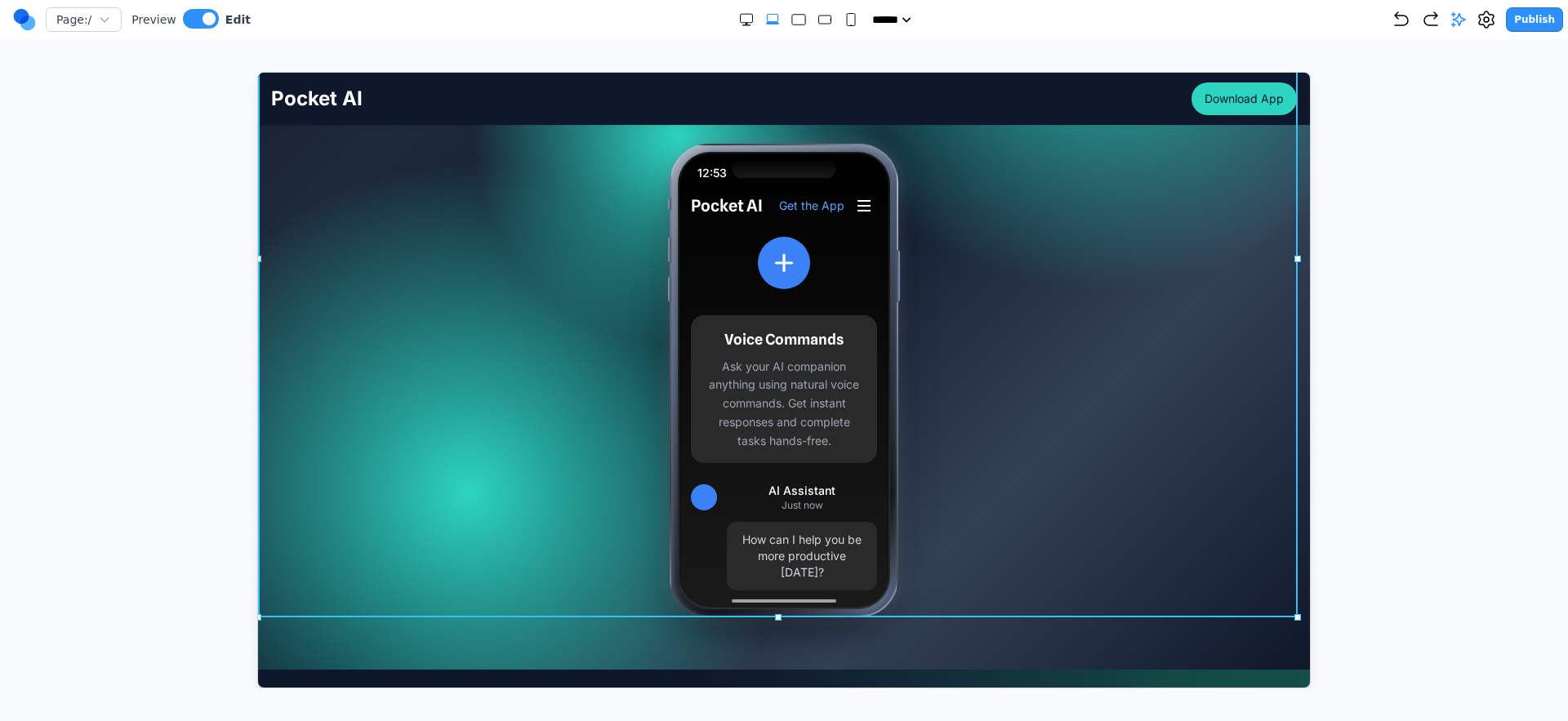
click at [1188, 298] on div "Your AI Partner, Always Within Reach Your pocket-sized partner for effortless p…" at bounding box center [784, 258] width 1052 height 716
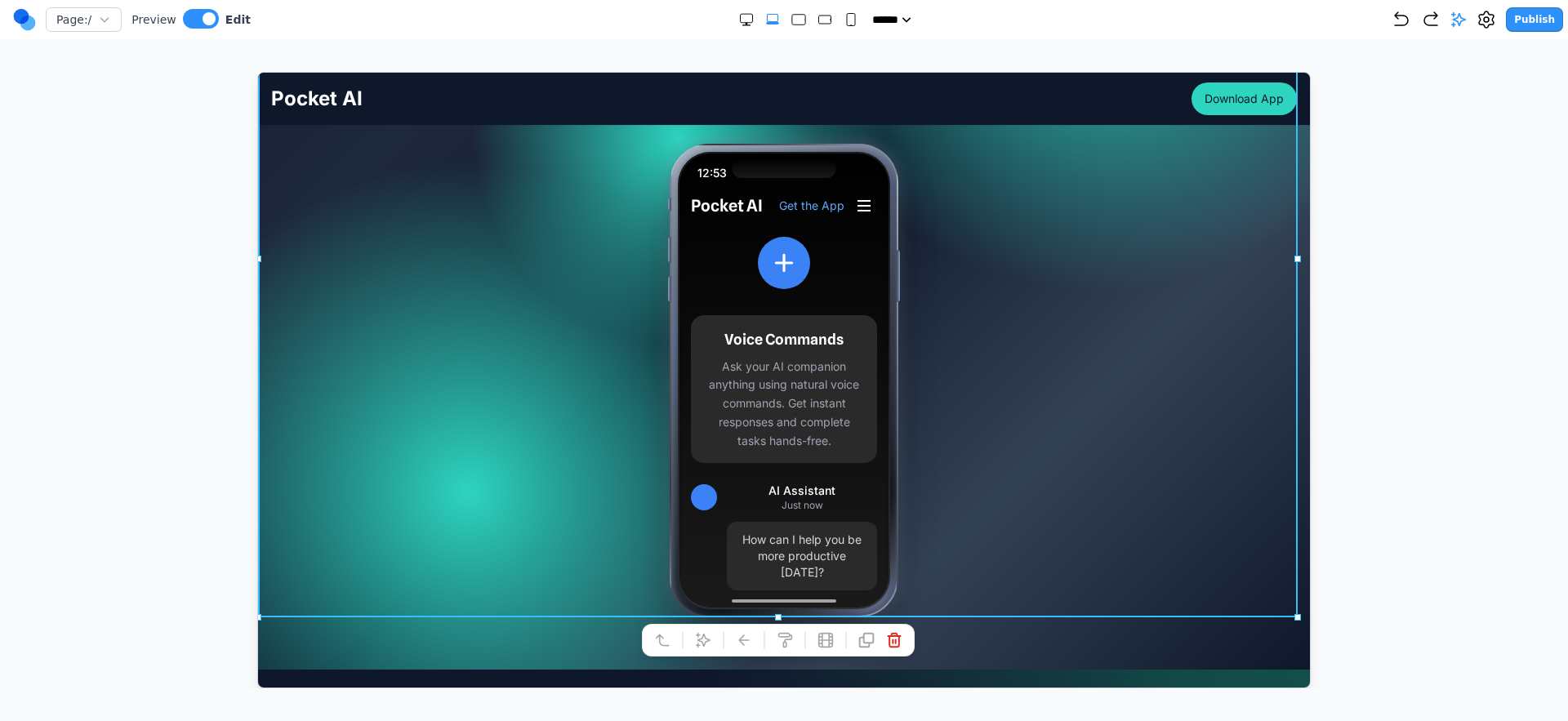
scroll to position [330, 0]
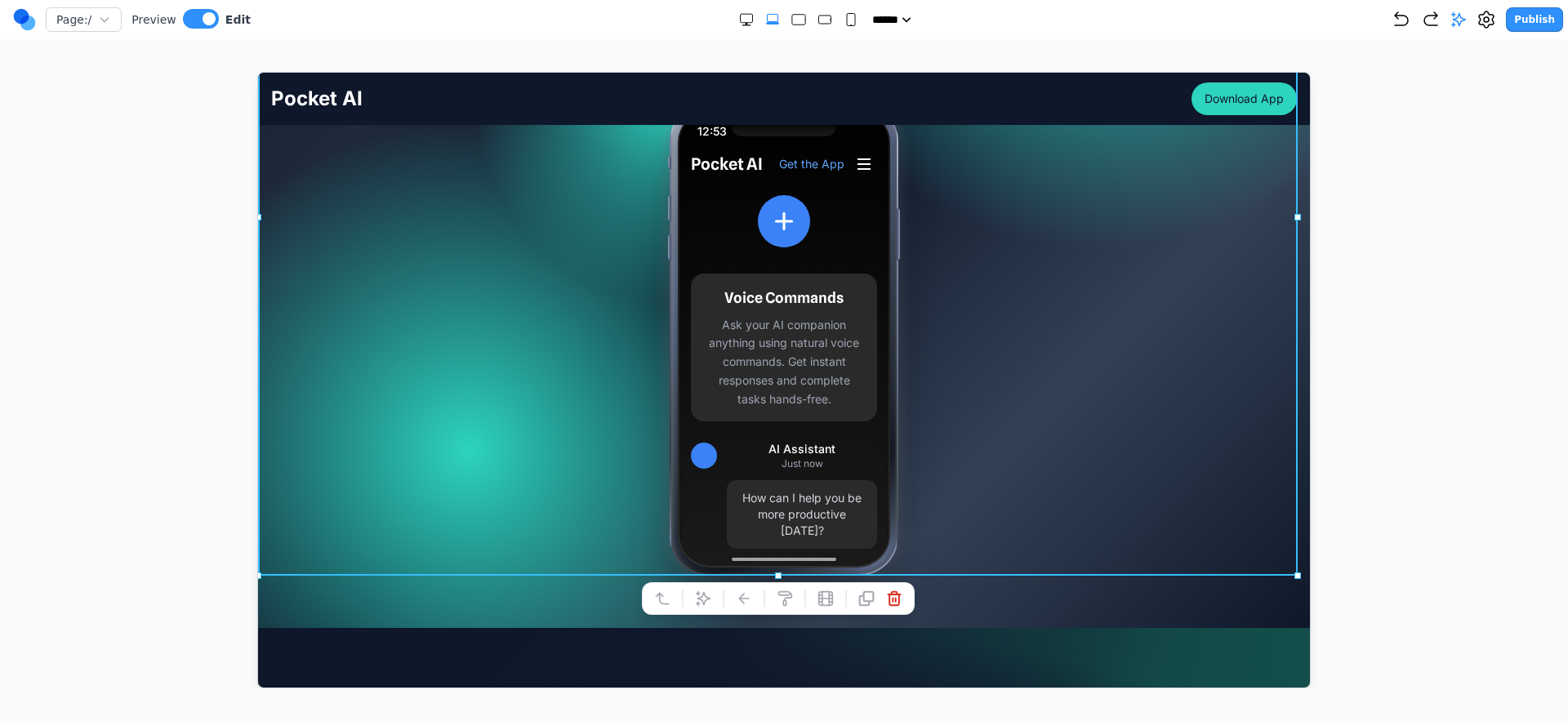
click at [1382, 375] on div at bounding box center [784, 380] width 1503 height 616
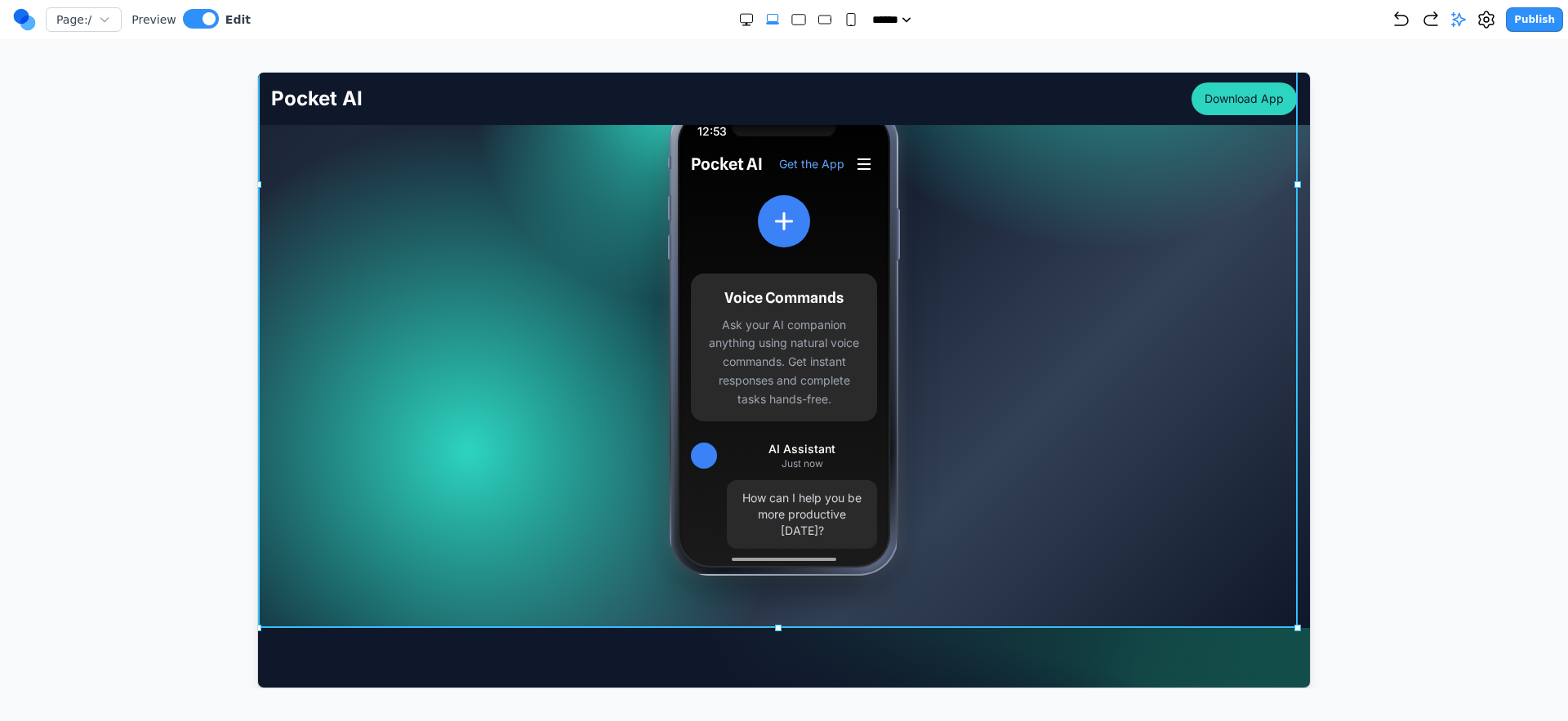
click at [1256, 620] on div at bounding box center [784, 185] width 1052 height 886
click at [718, 652] on div at bounding box center [723, 650] width 12 height 28
click at [709, 652] on icon at bounding box center [702, 650] width 17 height 17
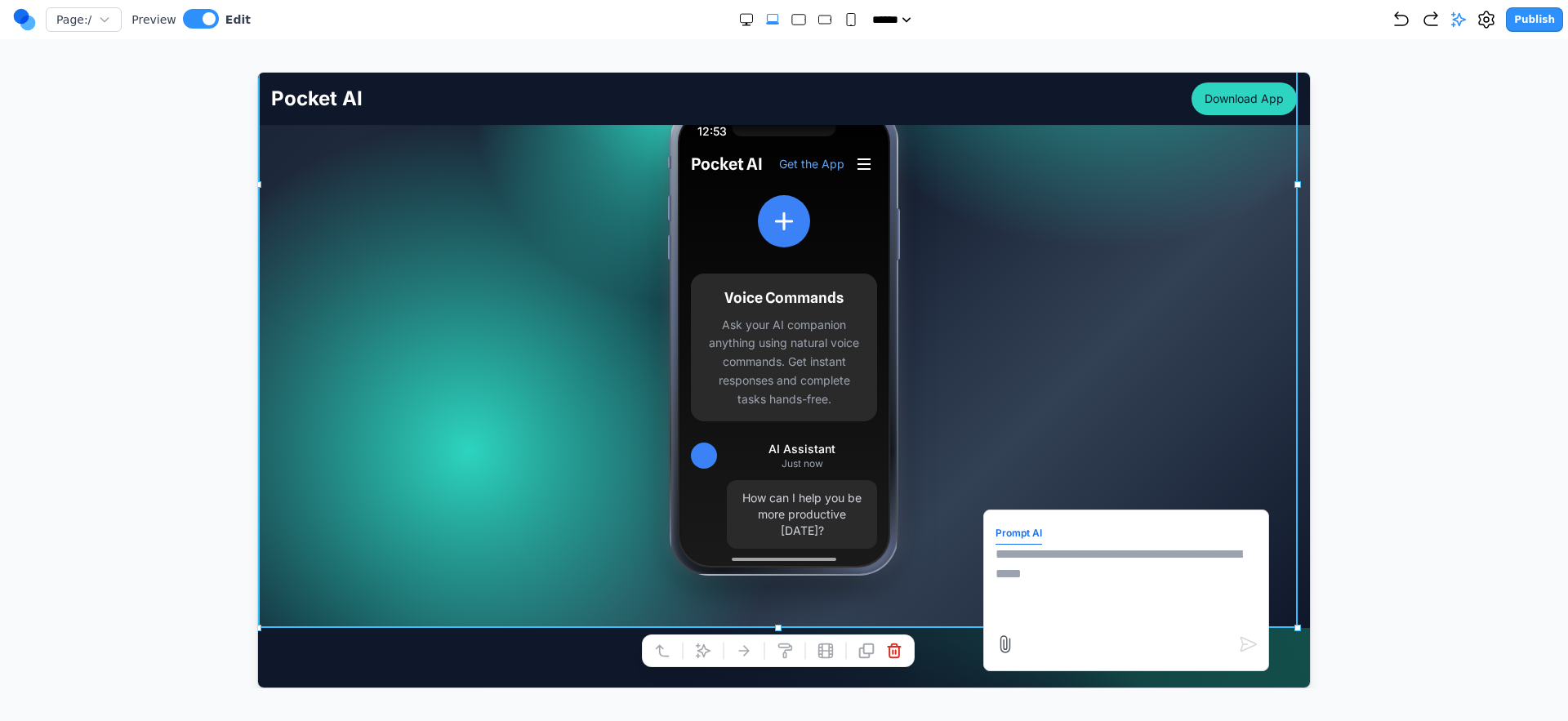
click at [1063, 565] on textarea at bounding box center [1126, 585] width 261 height 82
paste textarea "**"
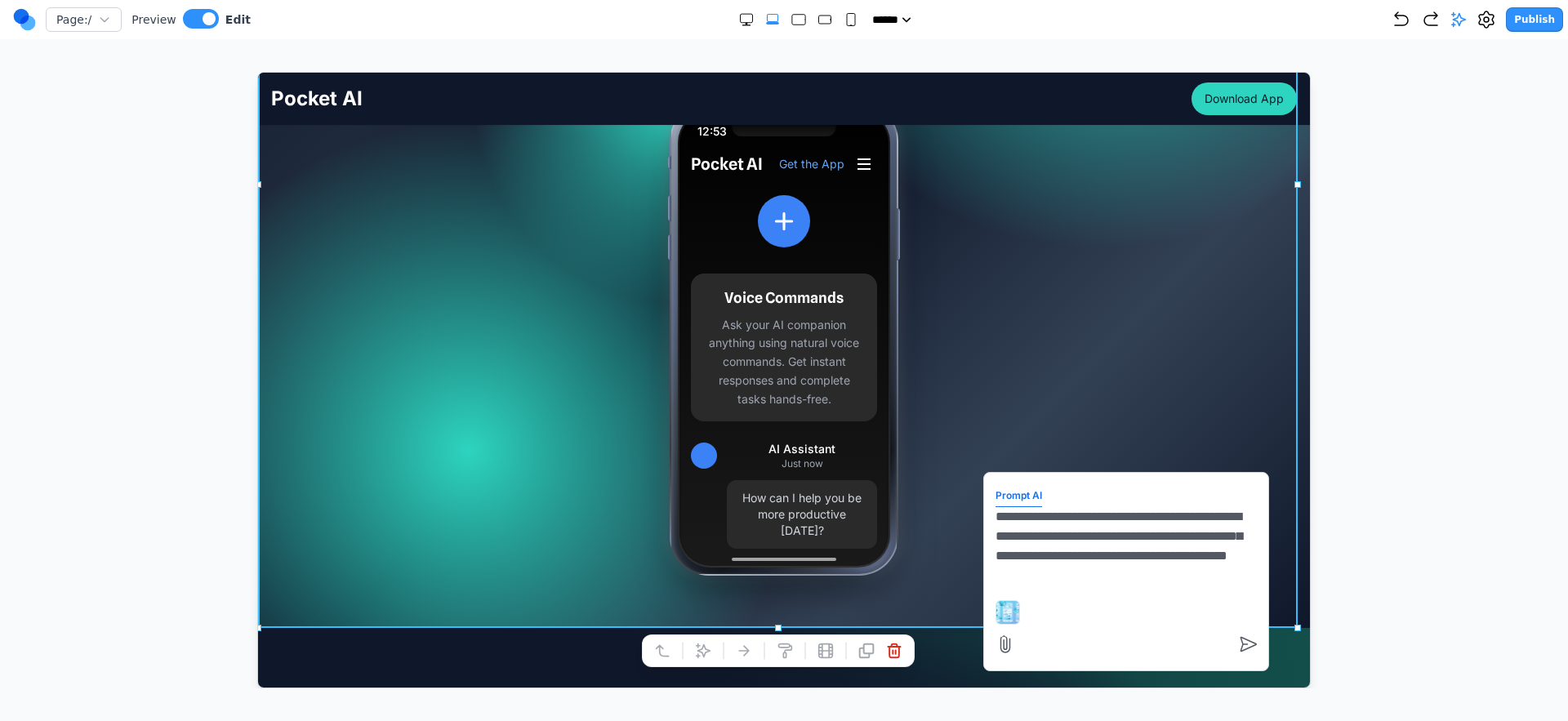
type textarea "**********"
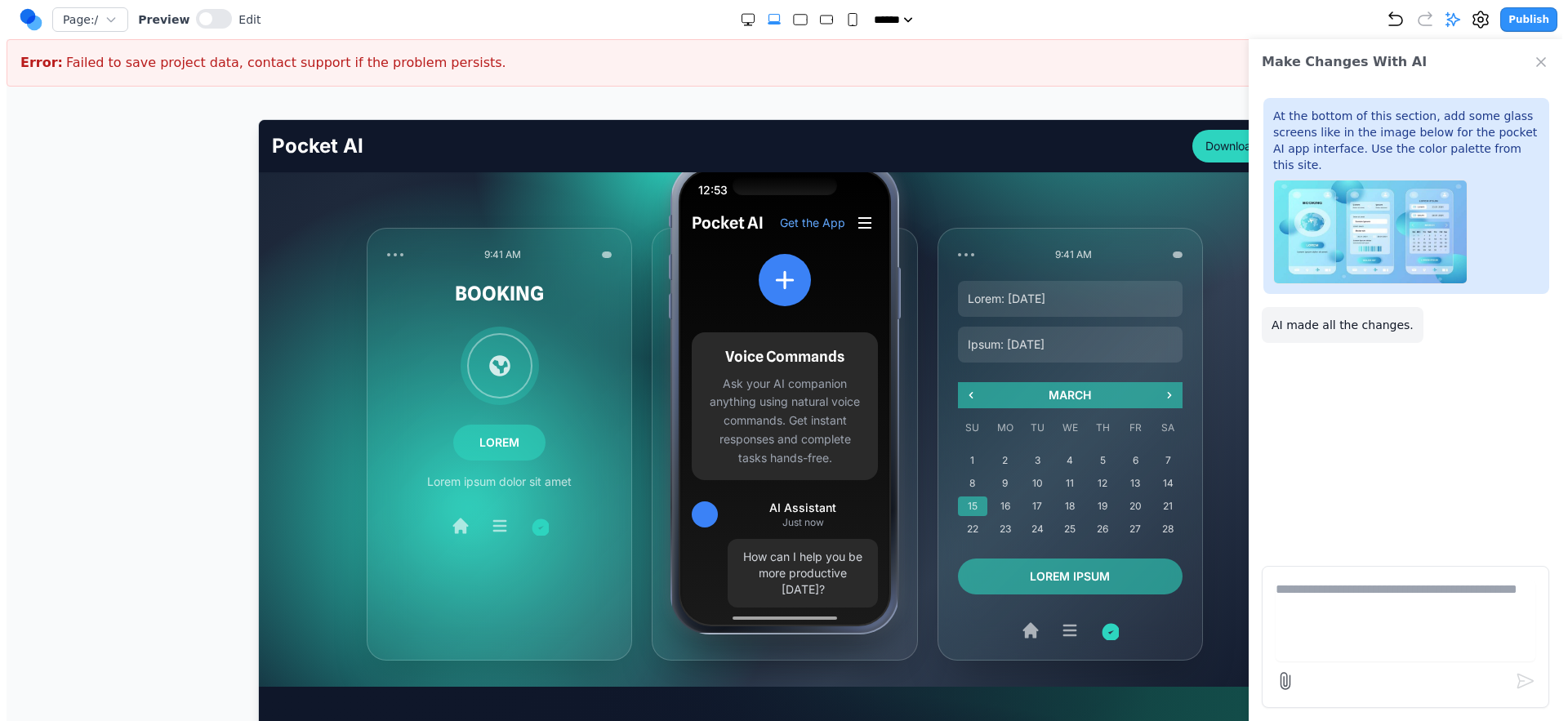
scroll to position [320, 0]
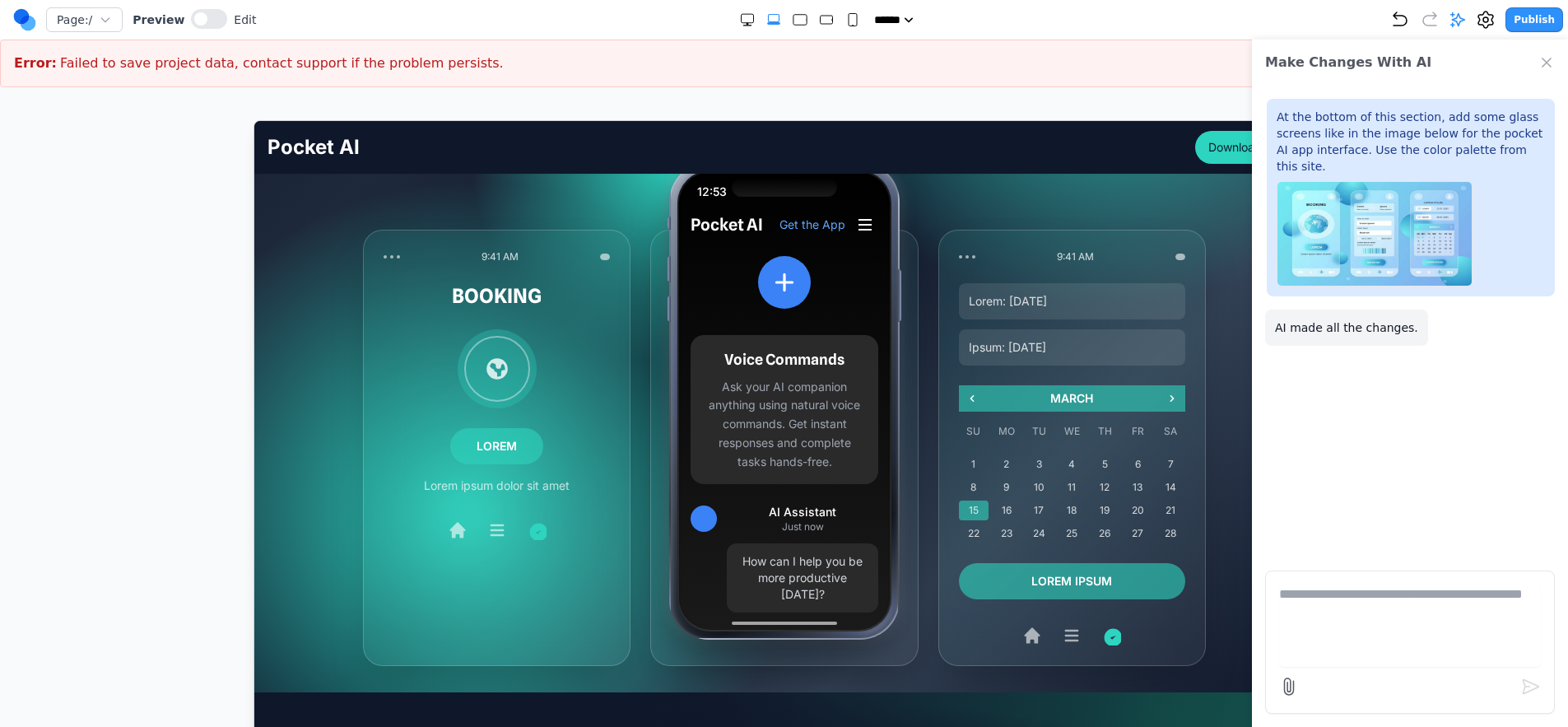
click at [1550, 64] on icon "Close Chat" at bounding box center [1546, 62] width 17 height 17
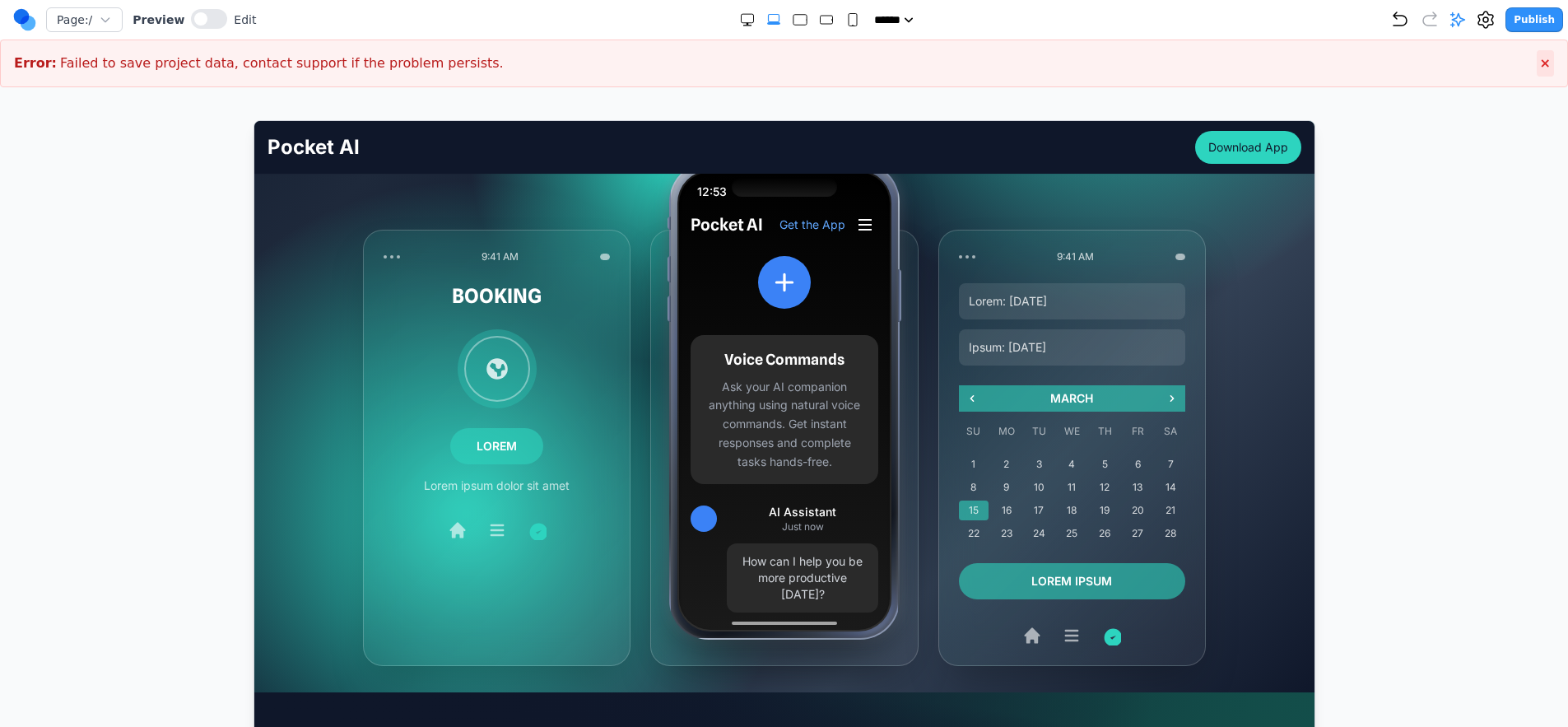
click at [1546, 69] on span "×" at bounding box center [1544, 63] width 11 height 16
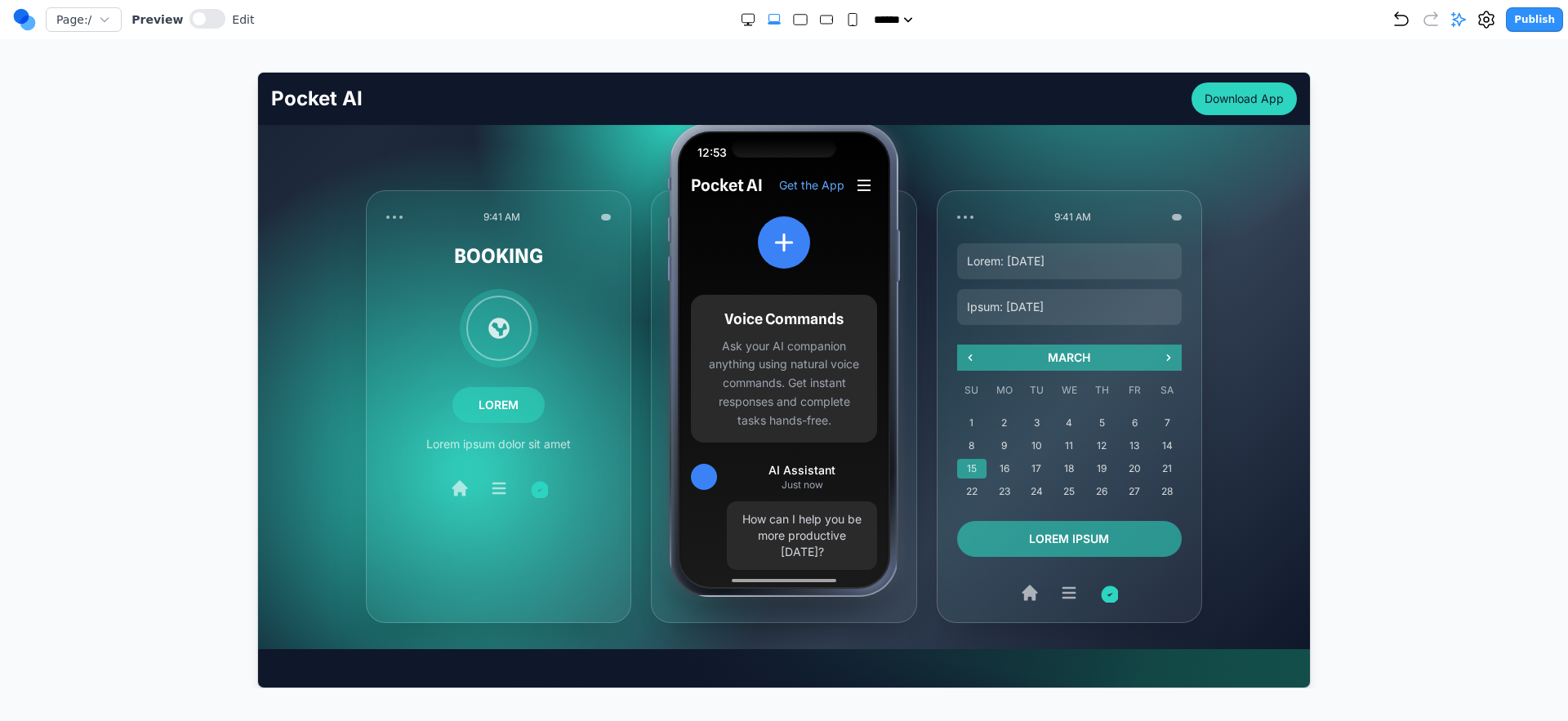
scroll to position [304, 0]
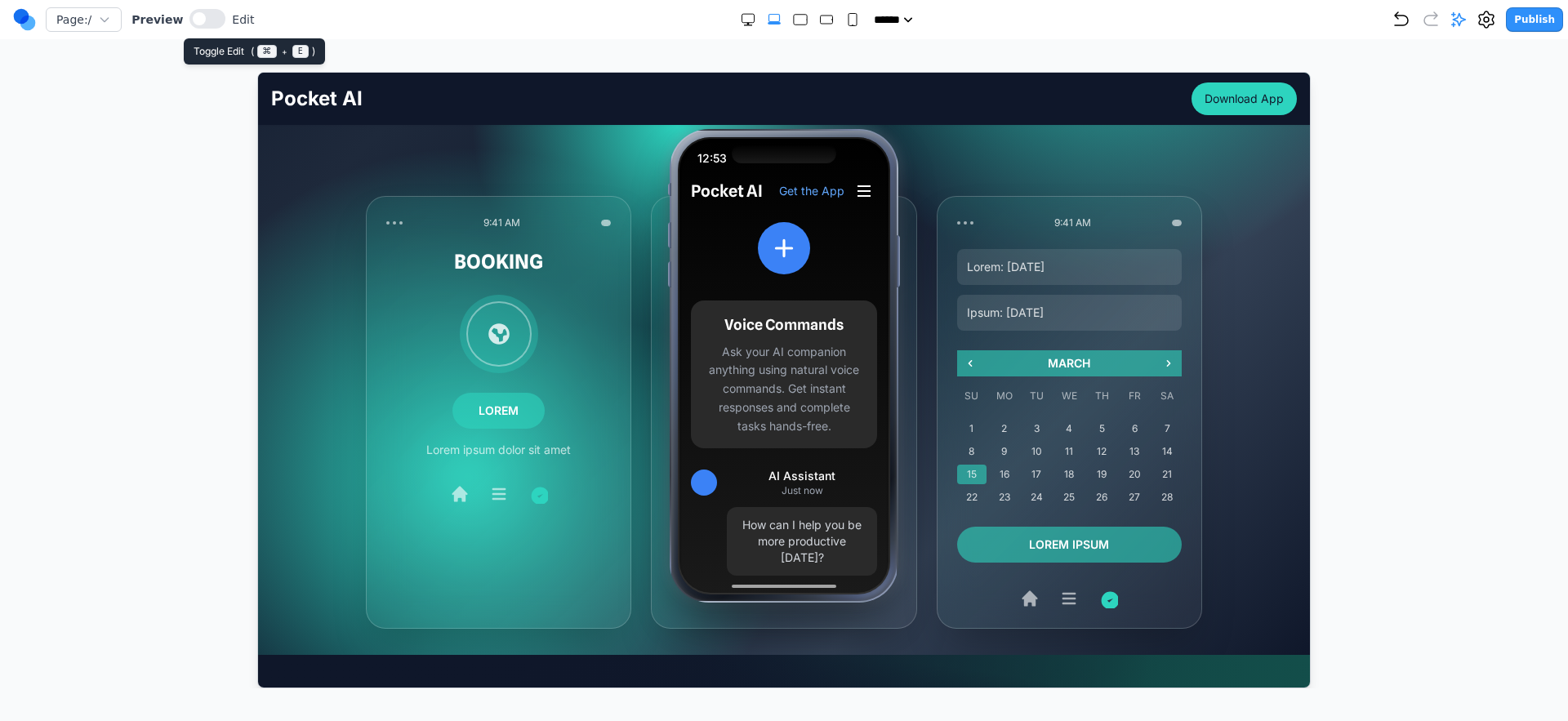
drag, startPoint x: 207, startPoint y: 8, endPoint x: 218, endPoint y: 24, distance: 19.4
click at [207, 8] on div "Page: / Preview Edit" at bounding box center [133, 19] width 241 height 26
click at [207, 17] on button at bounding box center [207, 18] width 36 height 19
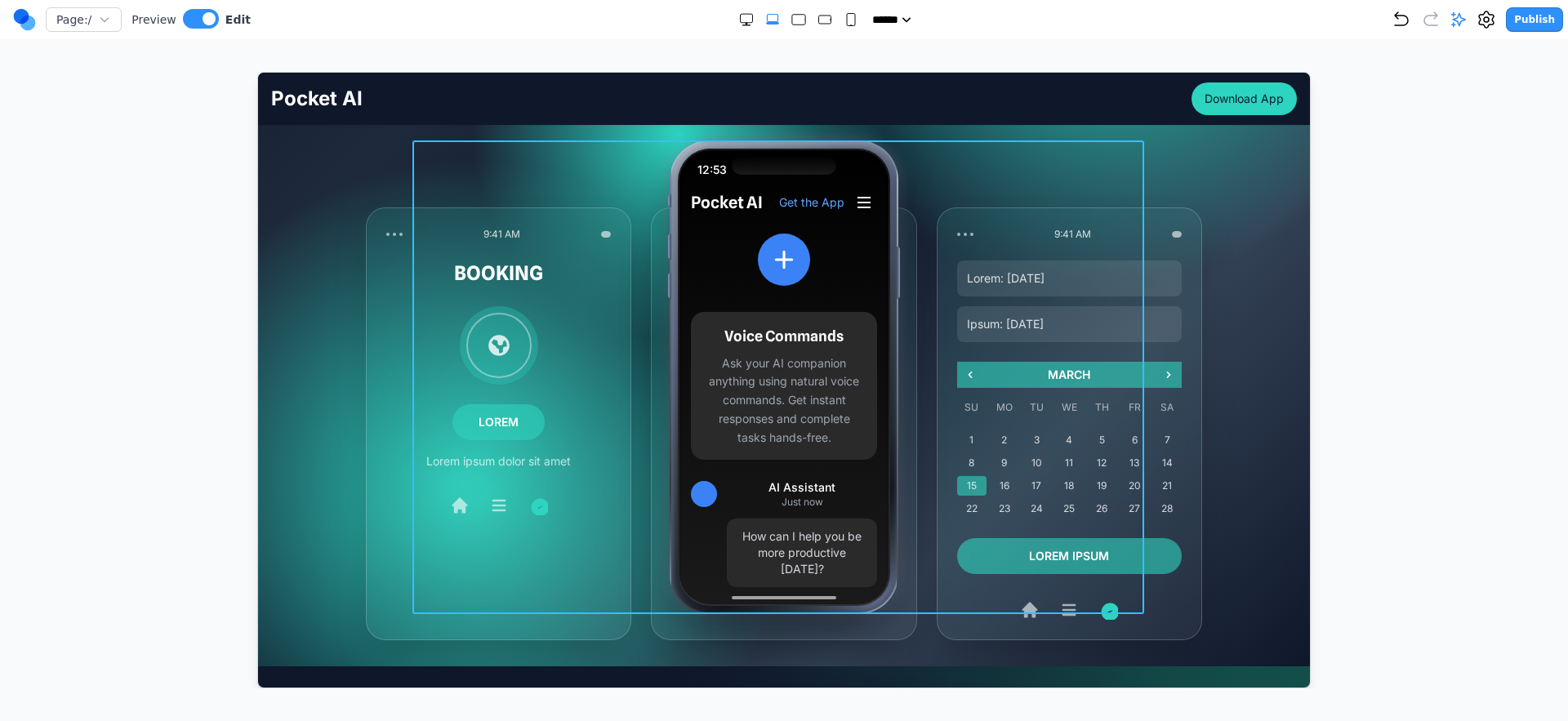
scroll to position [275, 0]
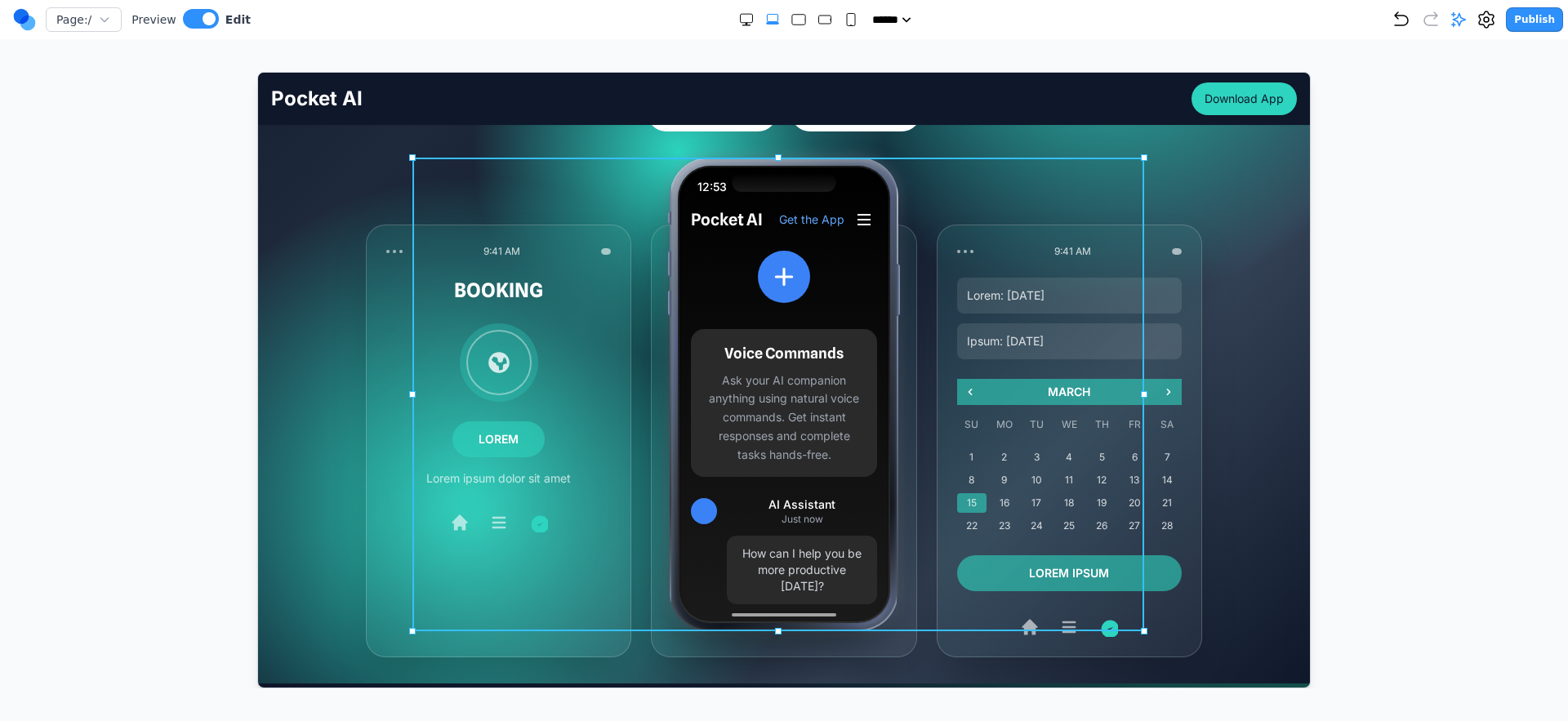
click at [597, 182] on div "12:53 Pocket AI Get the App Voice Commands Ask your AI companion anything using…" at bounding box center [783, 393] width 732 height 473
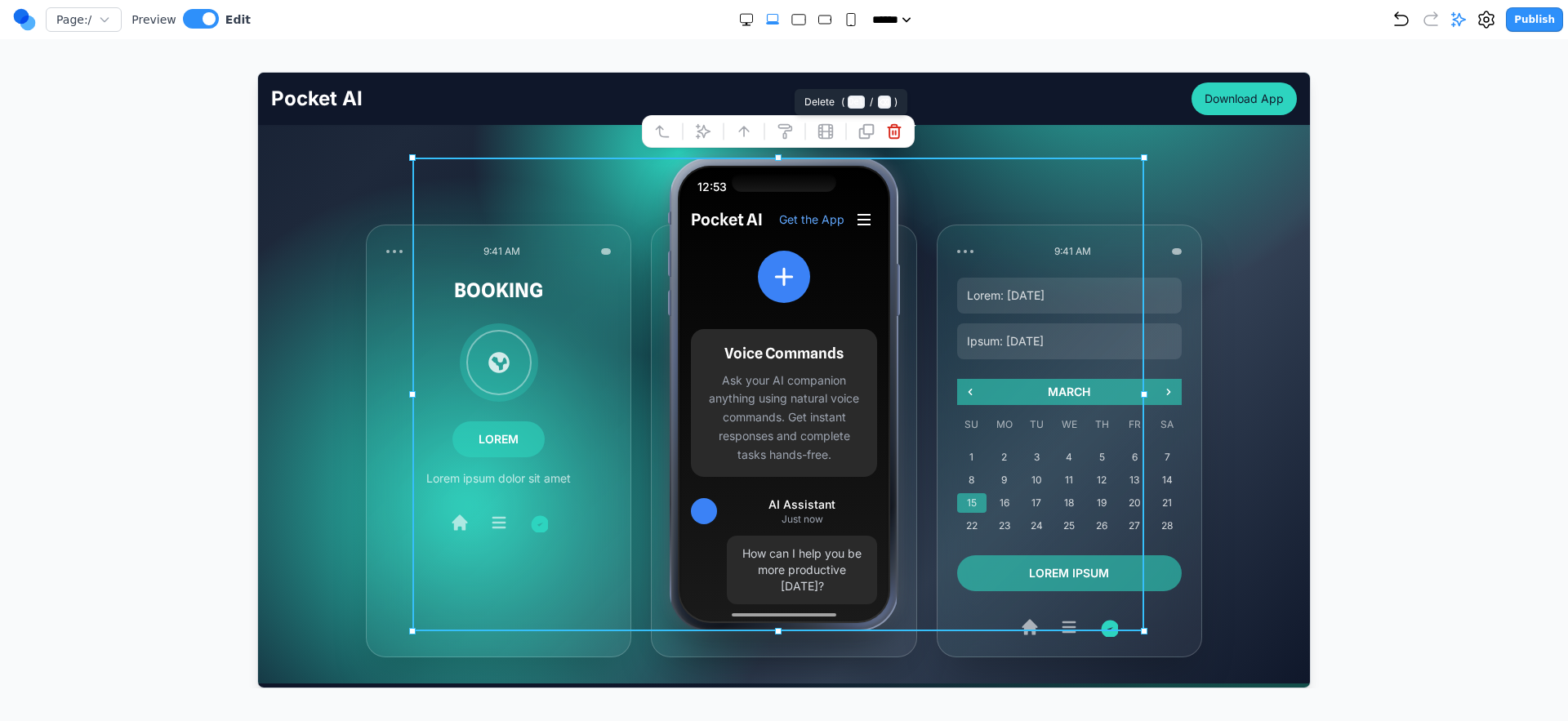
click at [887, 134] on icon at bounding box center [893, 130] width 17 height 17
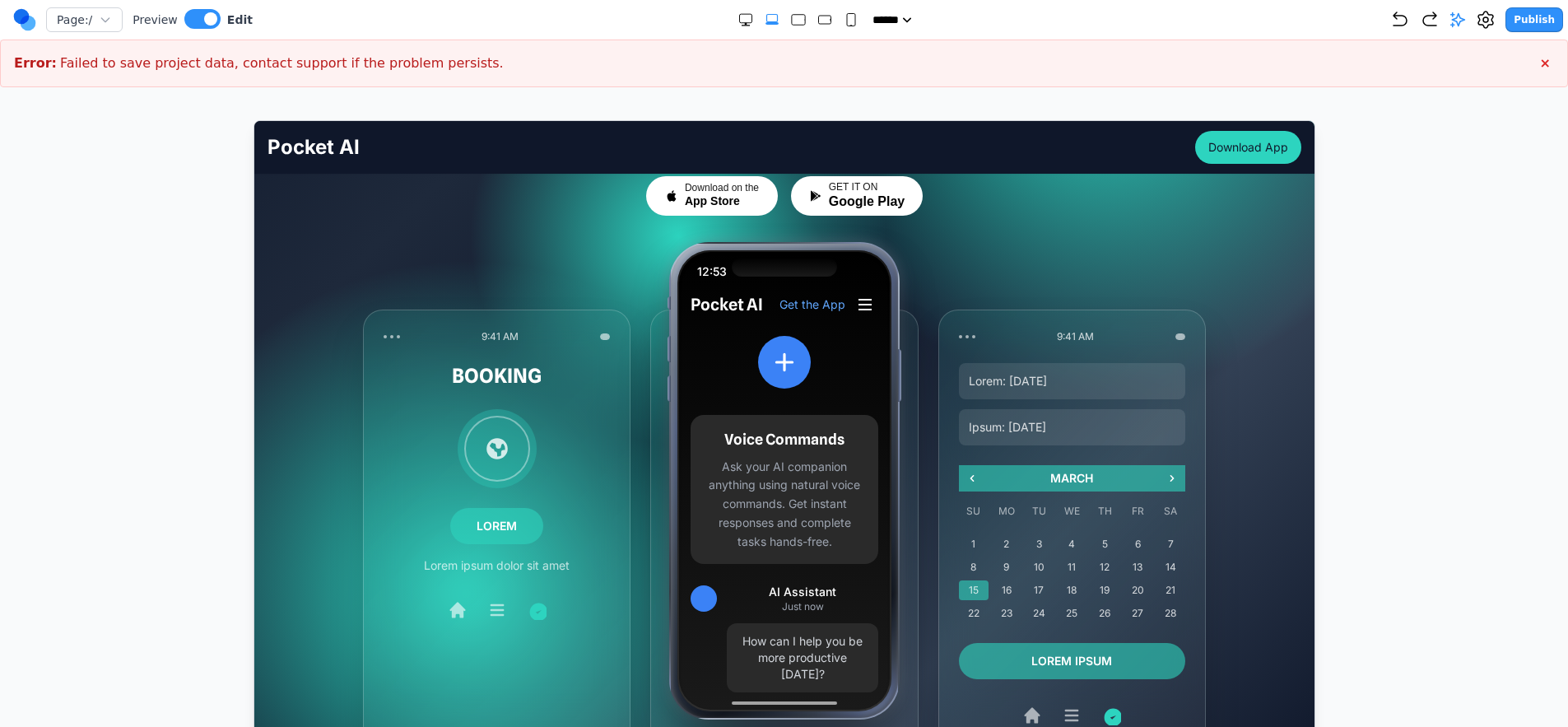
scroll to position [243, 0]
click at [832, 400] on div "Pocket AI Get the App Voice Commands Ask your AI companion anything using natur…" at bounding box center [783, 515] width 214 height 461
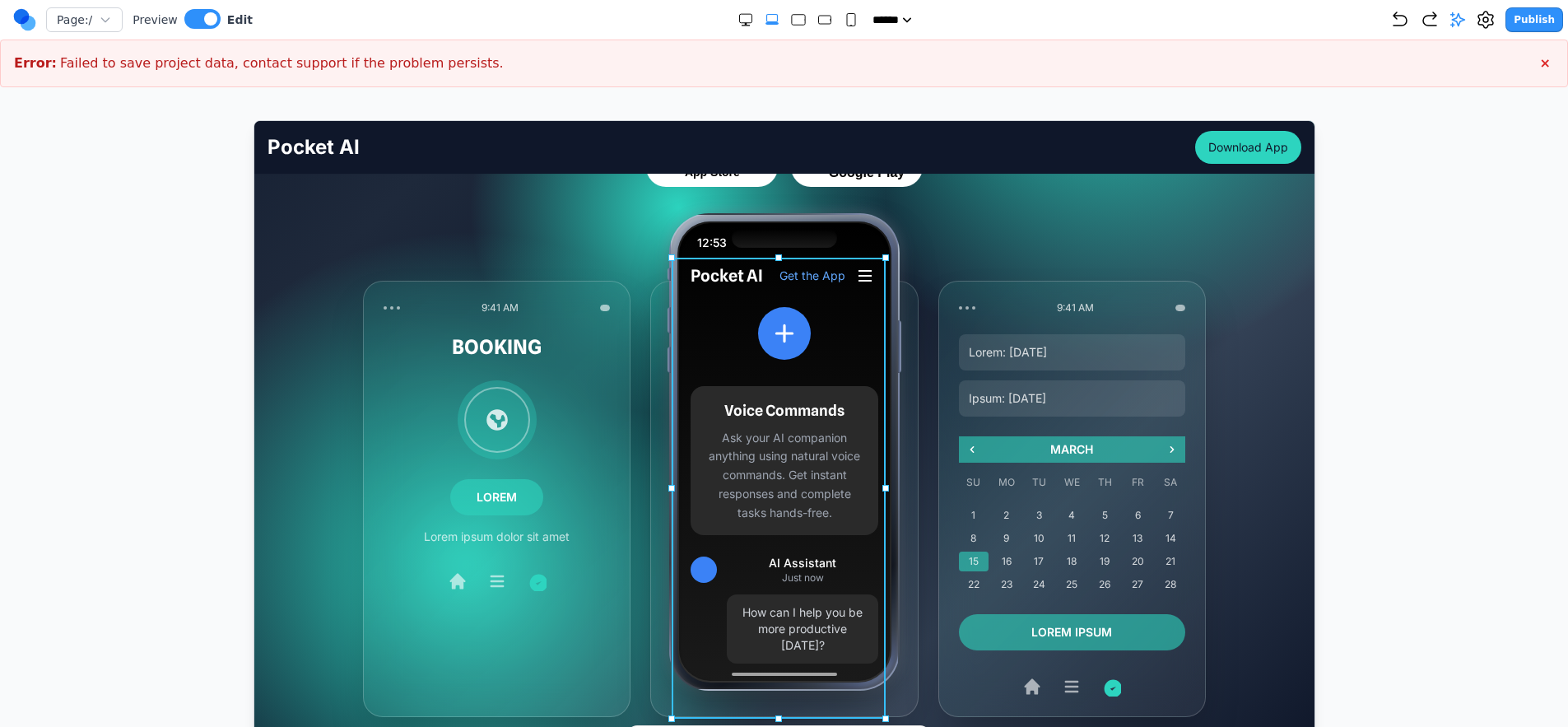
scroll to position [388, 0]
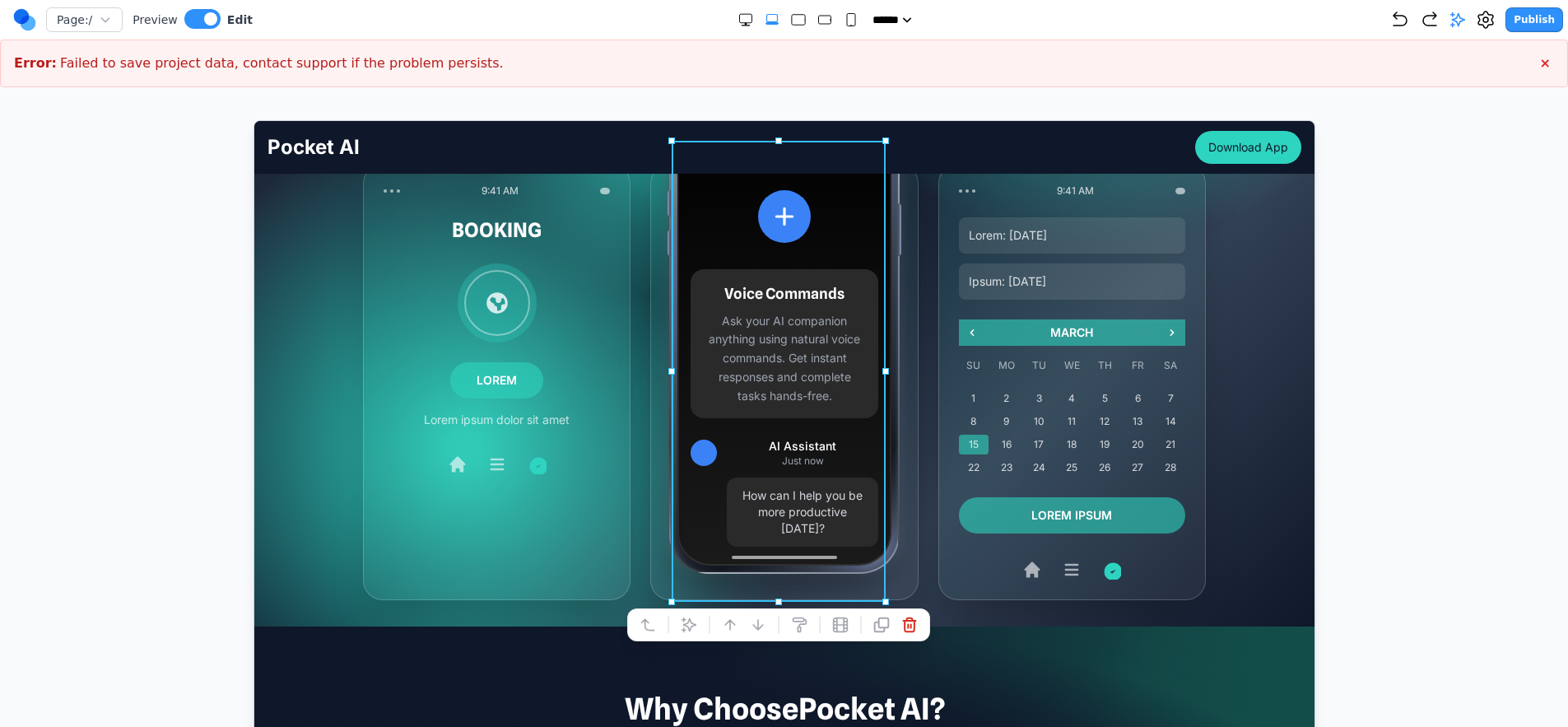
click at [1229, 550] on div "Your AI Partner, Always Within Reach Your pocket-sized partner for effortless p…" at bounding box center [783, 212] width 1060 height 722
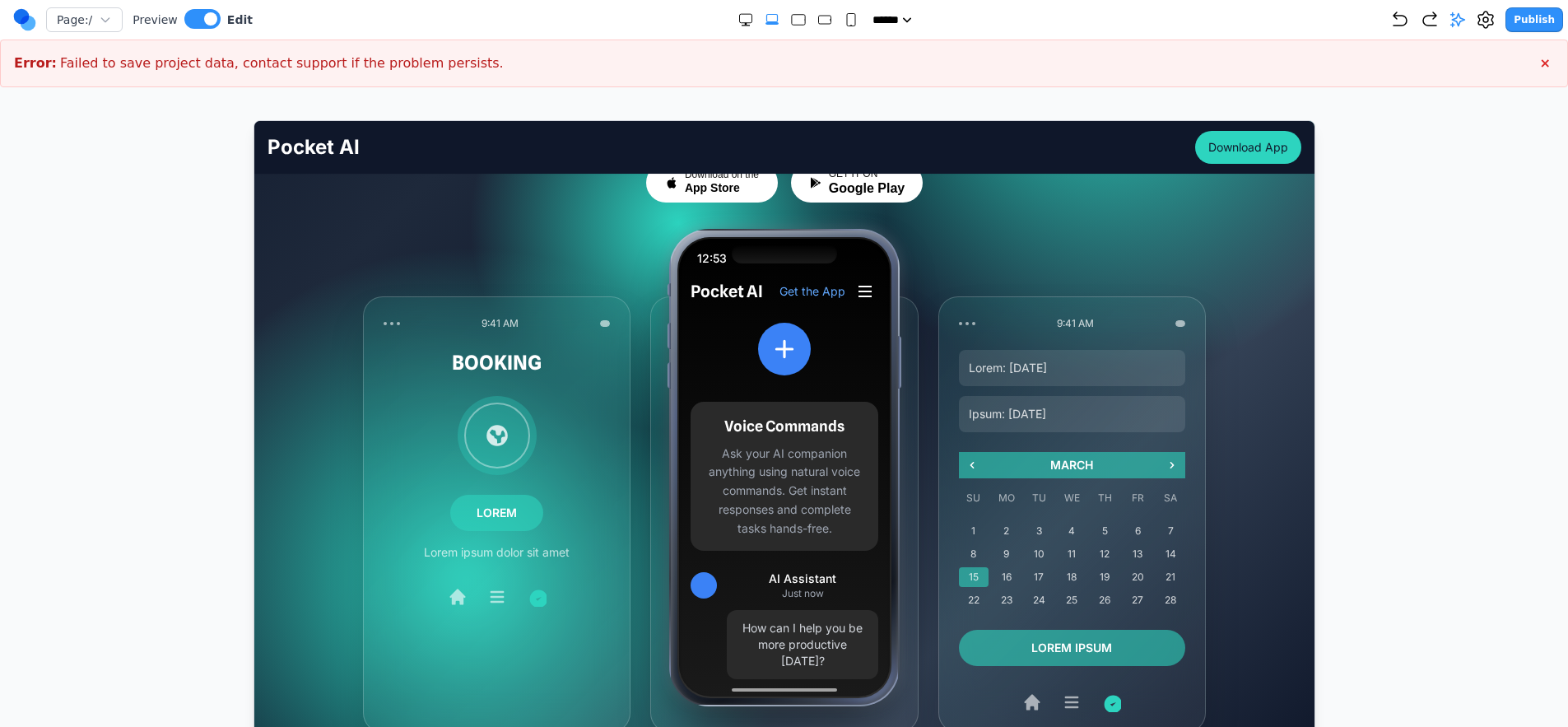
scroll to position [270, 0]
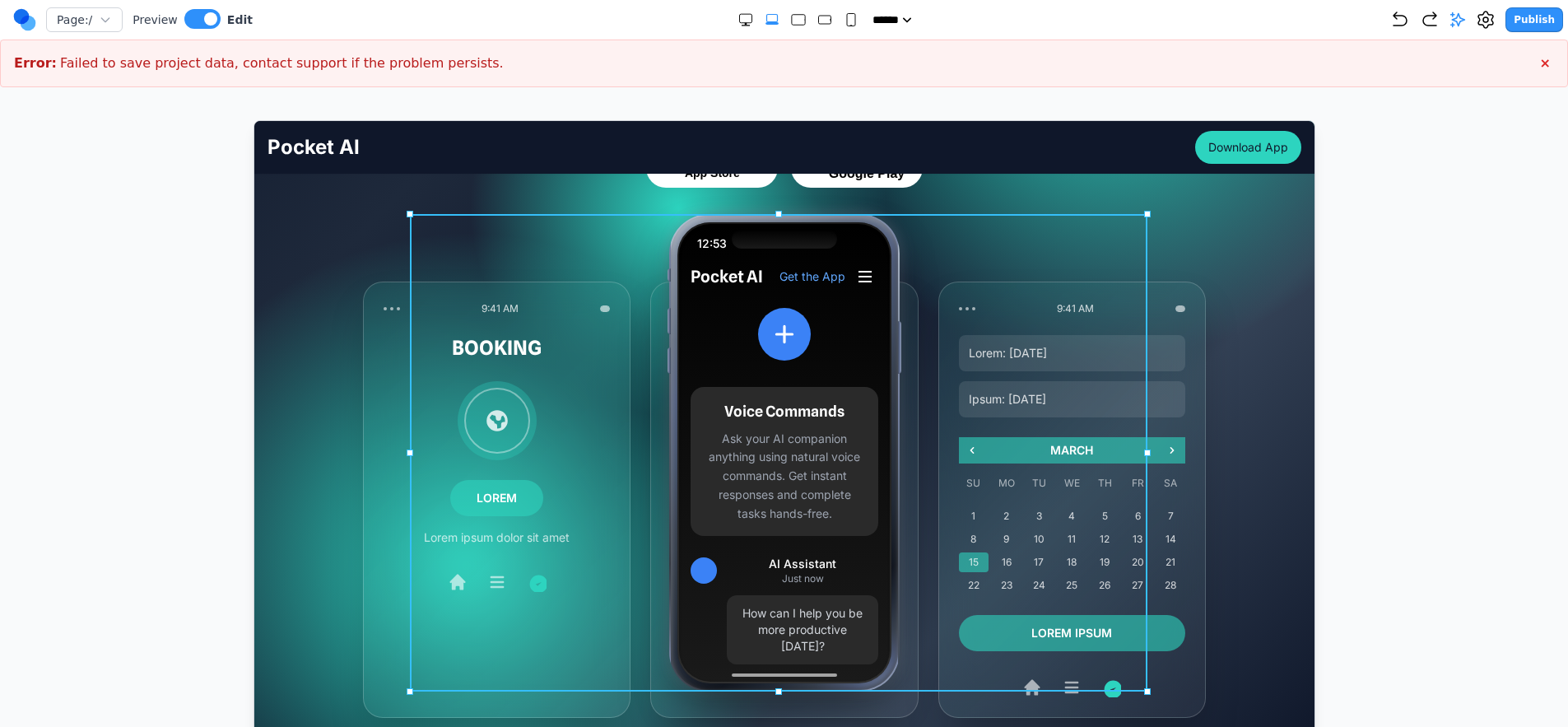
click at [633, 307] on div "12:53 Pocket AI Get the App Voice Commands Ask your AI companion anything using…" at bounding box center [783, 452] width 737 height 477
drag, startPoint x: 615, startPoint y: 253, endPoint x: 679, endPoint y: 415, distance: 174.2
click at [693, 425] on div "12:53 Pocket AI Get the App Voice Commands Ask your AI companion anything using…" at bounding box center [783, 452] width 737 height 477
drag, startPoint x: 606, startPoint y: 249, endPoint x: 734, endPoint y: 229, distance: 129.6
click at [606, 249] on div "12:53 Pocket AI Get the App Voice Commands Ask your AI companion anything using…" at bounding box center [783, 452] width 737 height 477
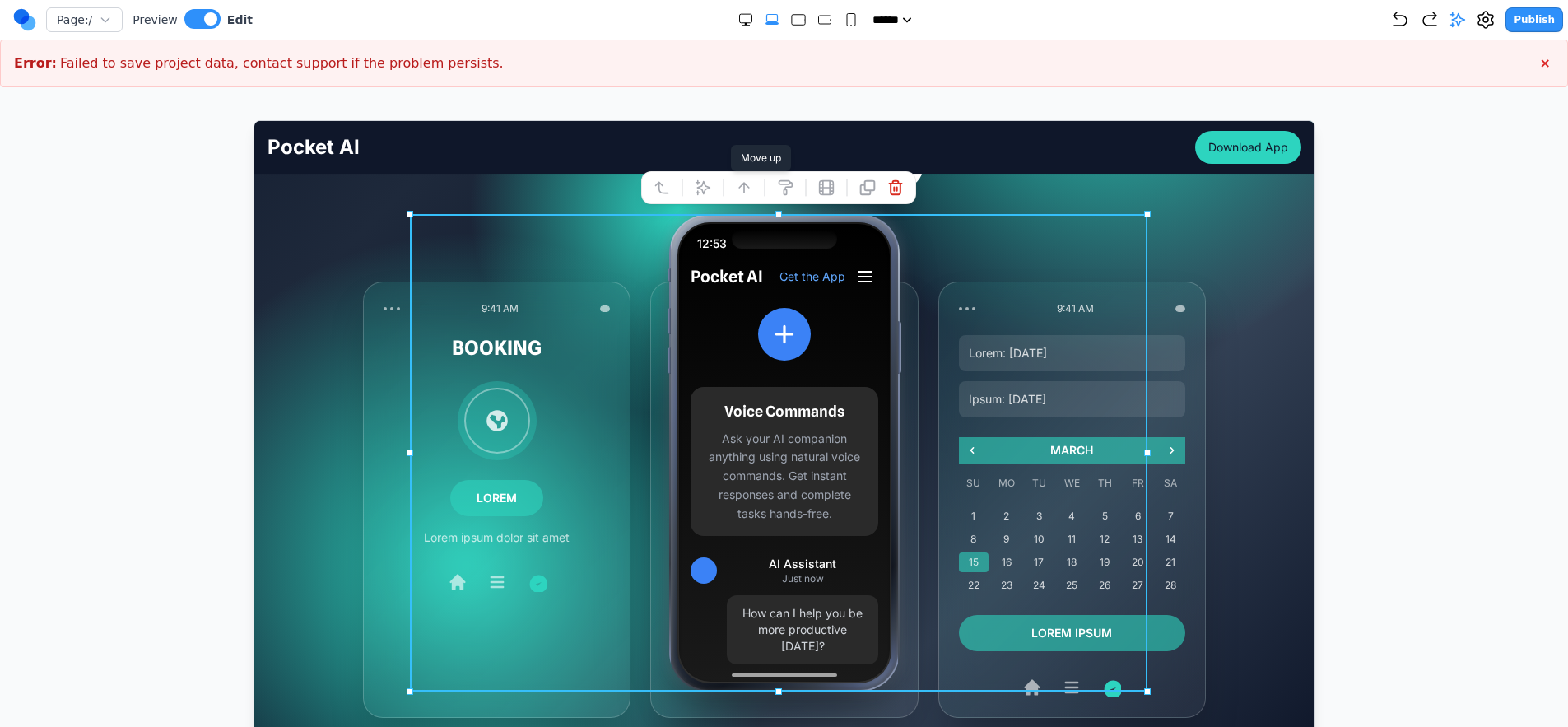
click at [742, 188] on icon at bounding box center [742, 187] width 10 height 10
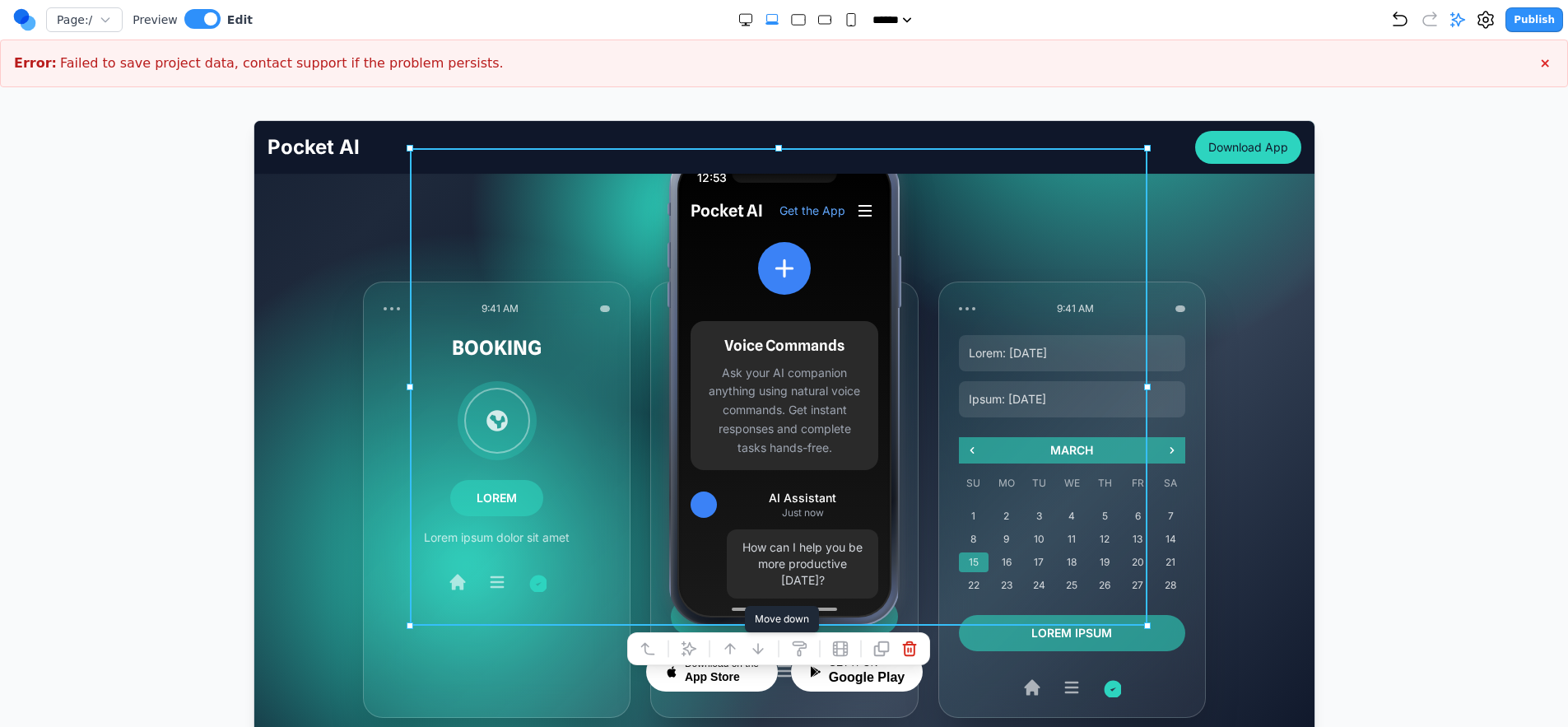
click at [753, 641] on icon at bounding box center [756, 648] width 17 height 17
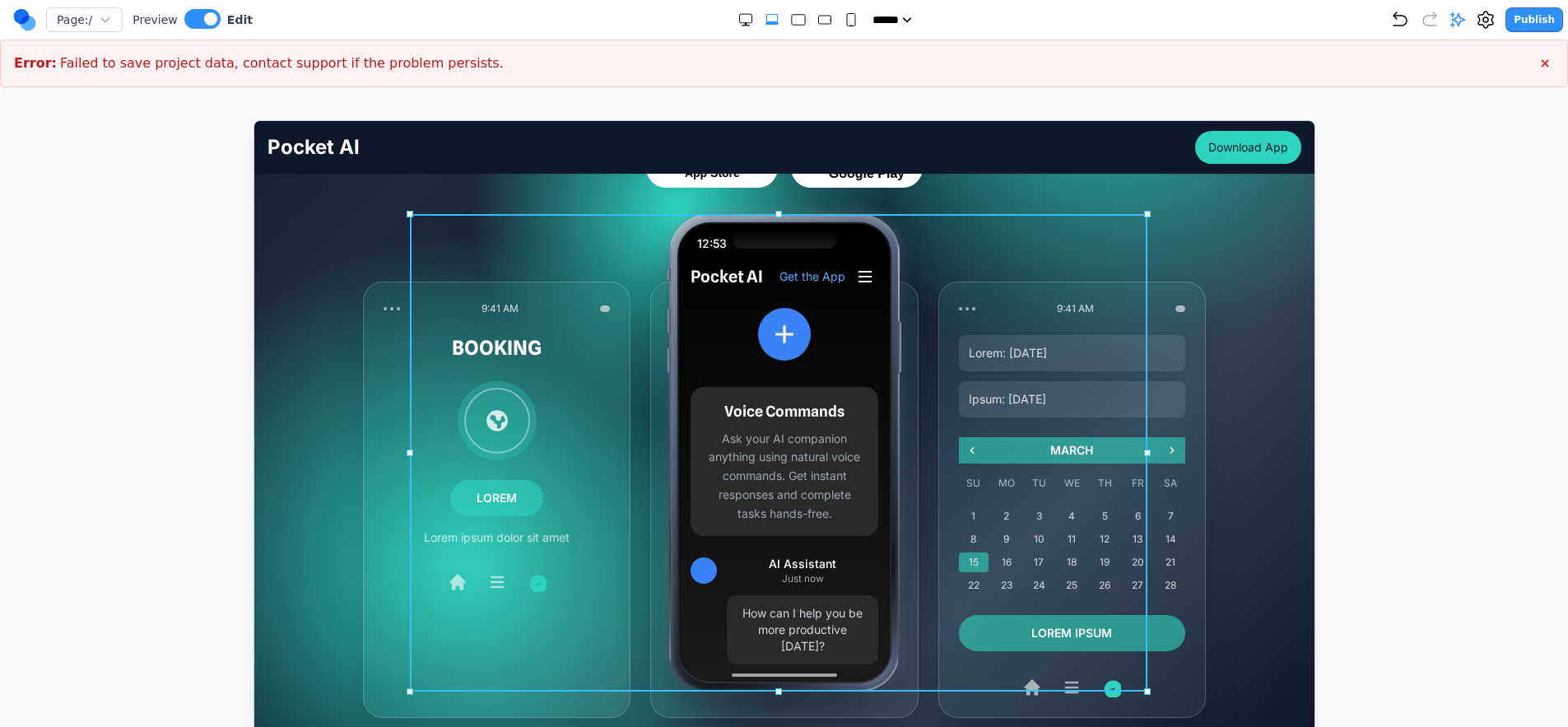
click at [482, 256] on div "12:53 Pocket AI Get the App Voice Commands Ask your AI companion anything using…" at bounding box center [783, 452] width 737 height 477
click at [277, 175] on div "Your AI Partner, Always Within Reach Your pocket-sized partner for effortless p…" at bounding box center [783, 329] width 1060 height 722
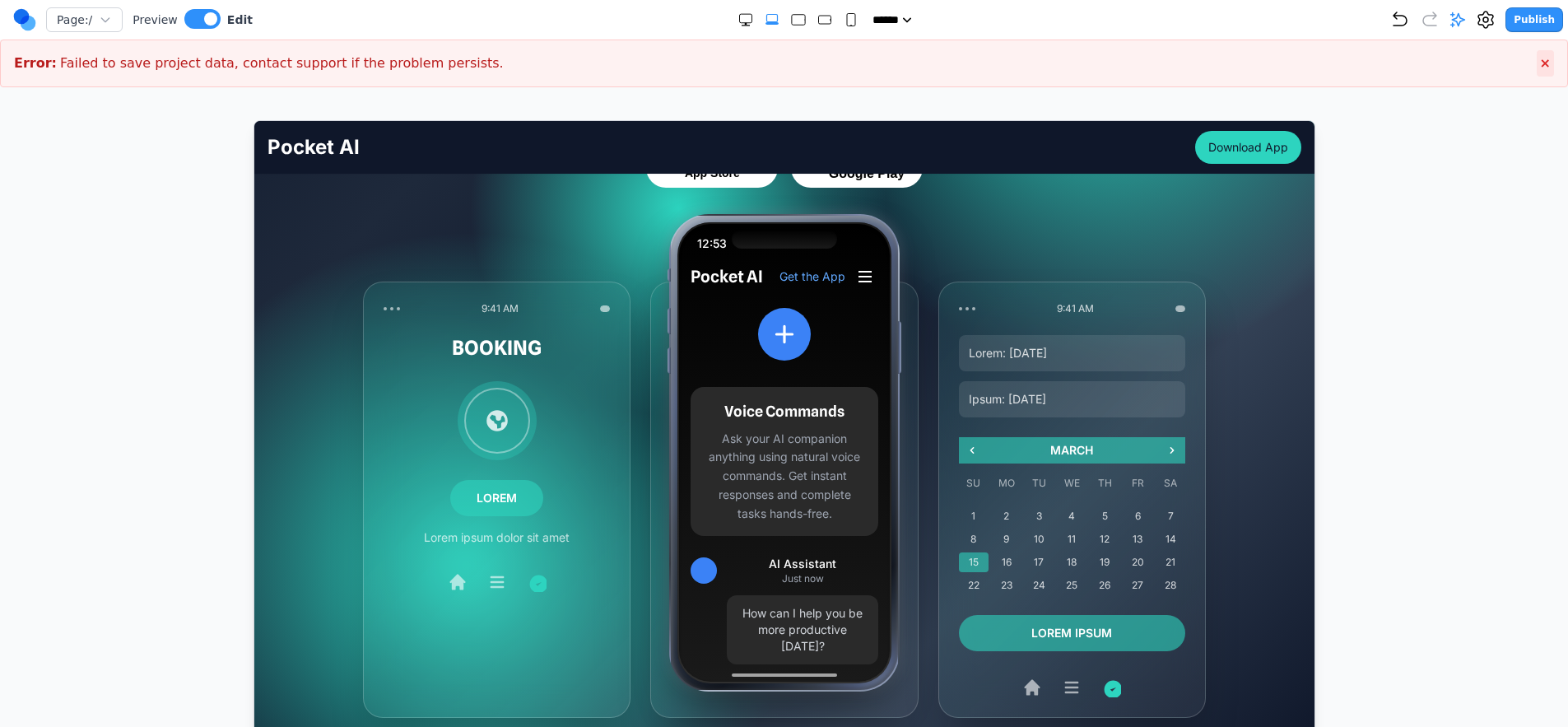
click at [1549, 63] on span "×" at bounding box center [1544, 63] width 11 height 16
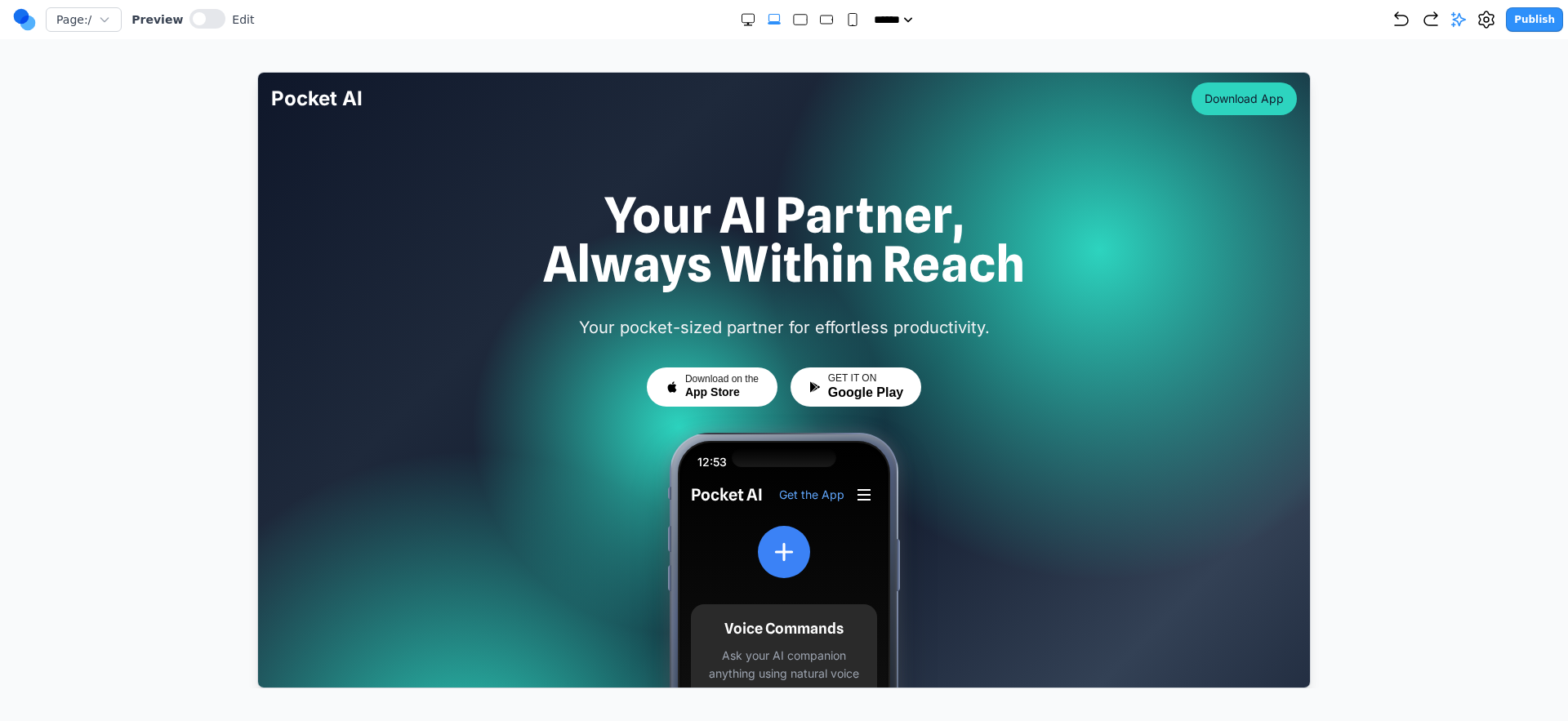
scroll to position [335, 0]
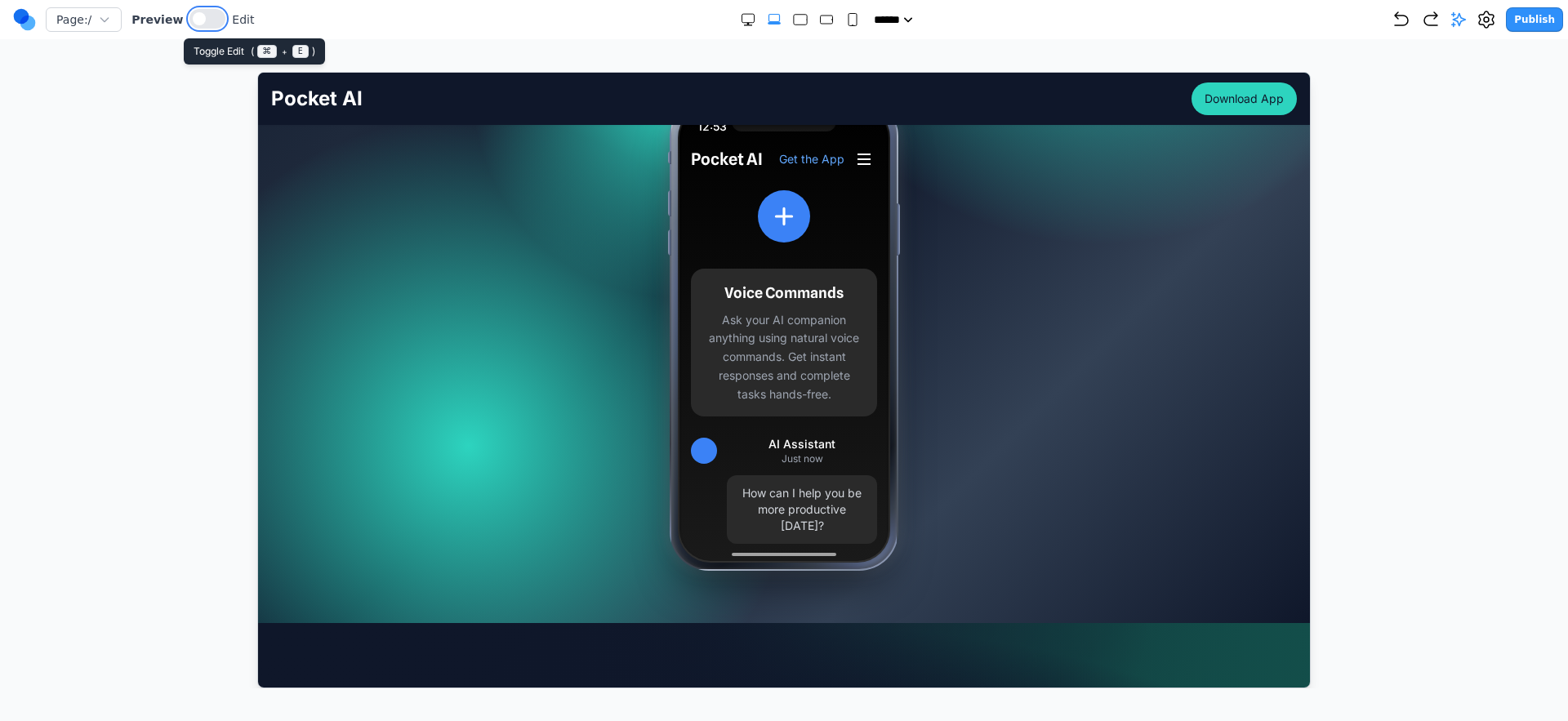
click at [211, 27] on button at bounding box center [207, 18] width 36 height 19
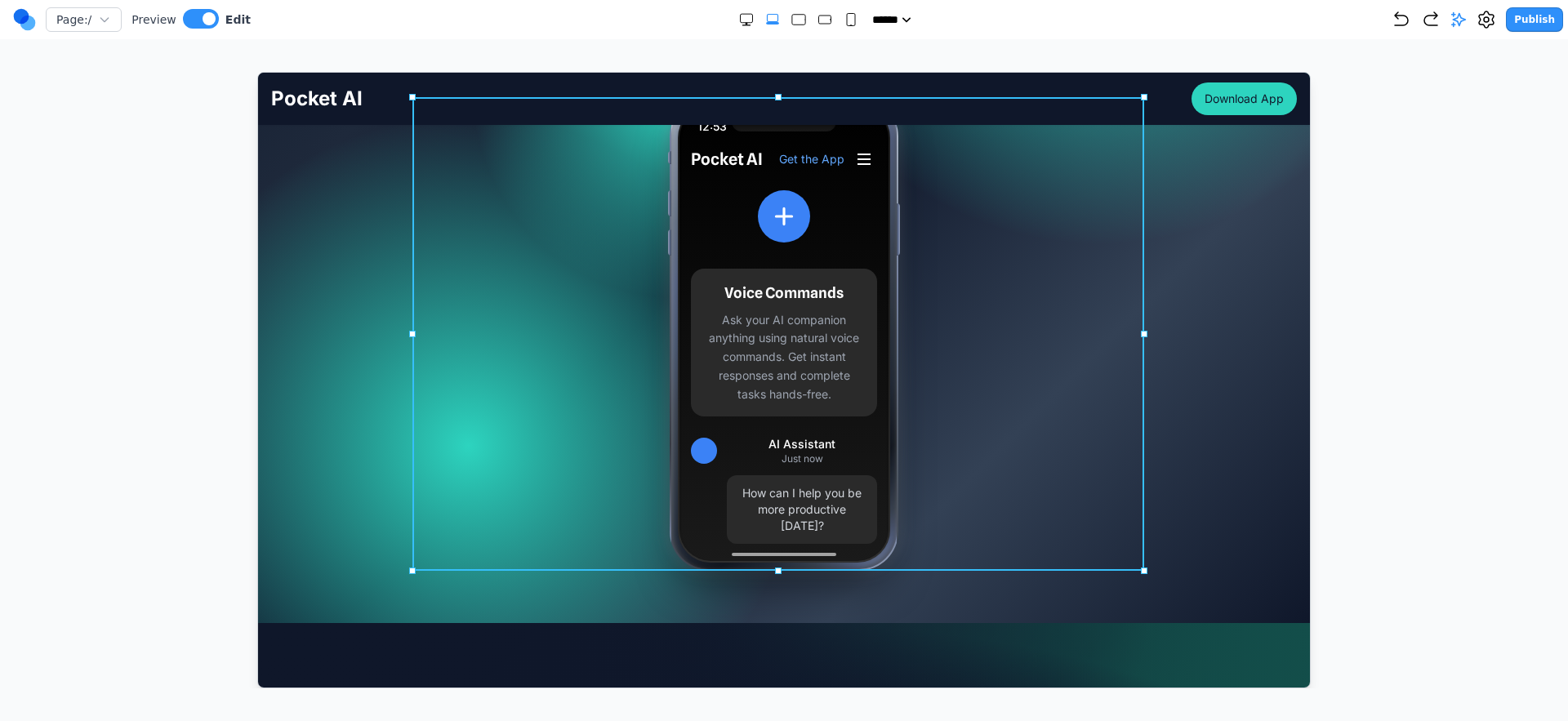
click at [616, 350] on div "12:53 Pocket AI Get the App Voice Commands Ask your AI companion anything using…" at bounding box center [783, 332] width 732 height 473
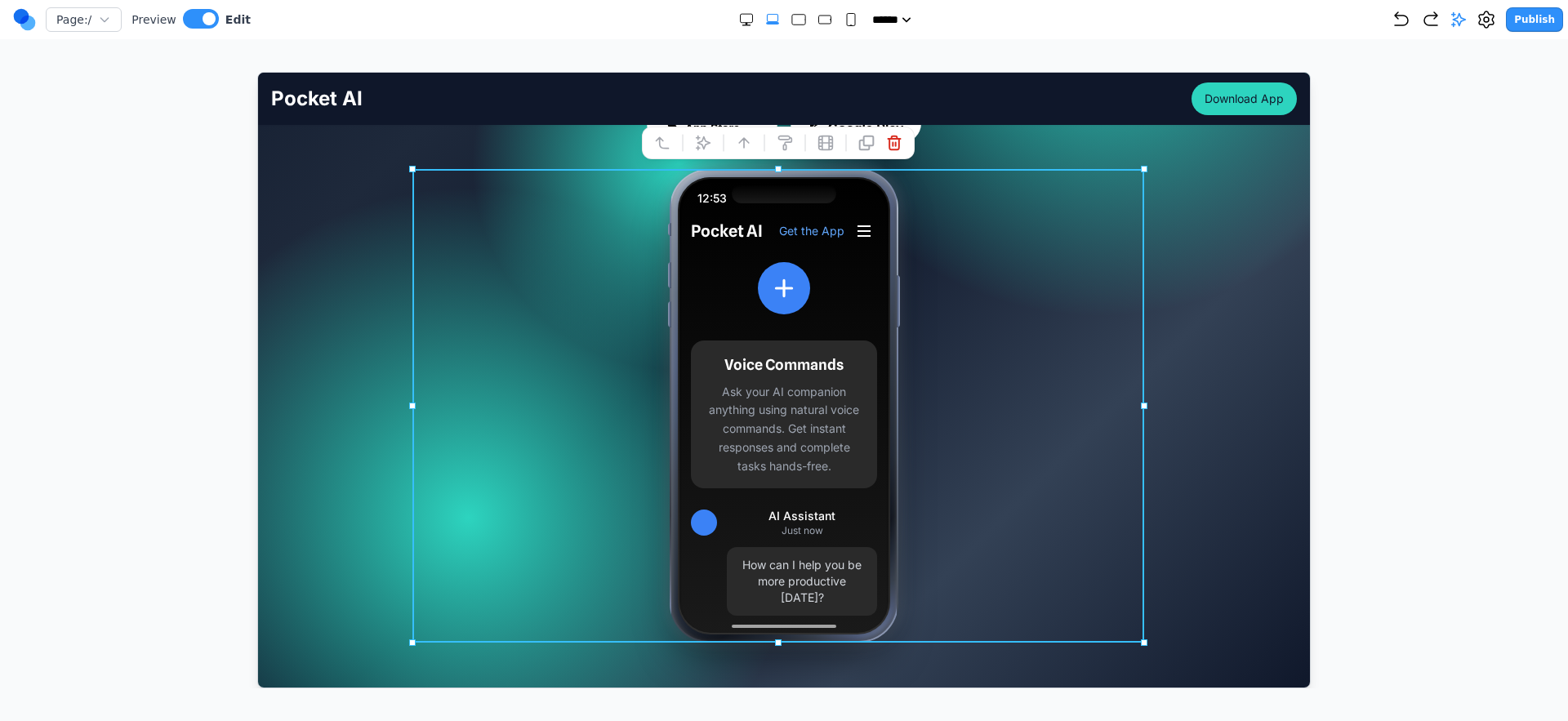
scroll to position [263, 0]
click at [892, 135] on icon at bounding box center [893, 142] width 17 height 17
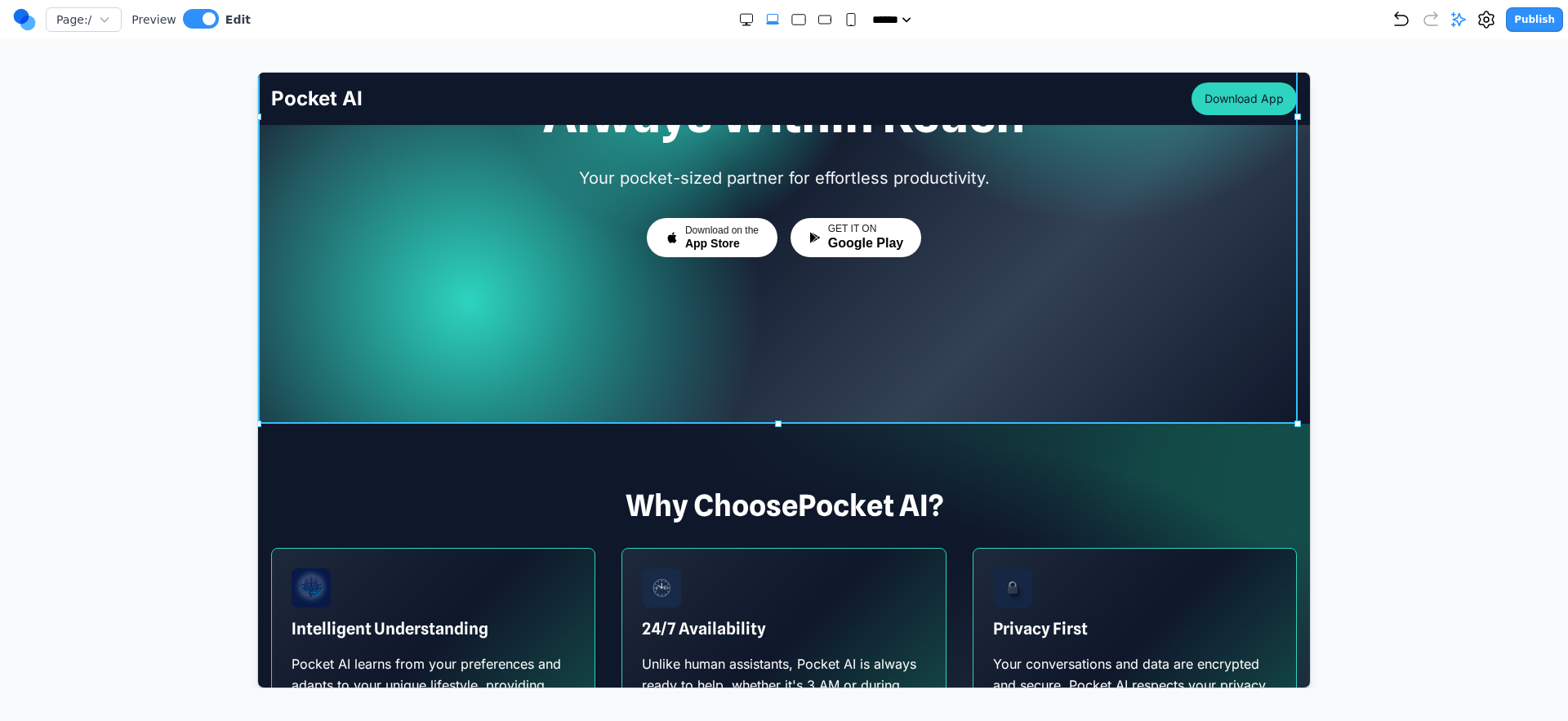
click at [497, 335] on div at bounding box center [784, 116] width 1052 height 615
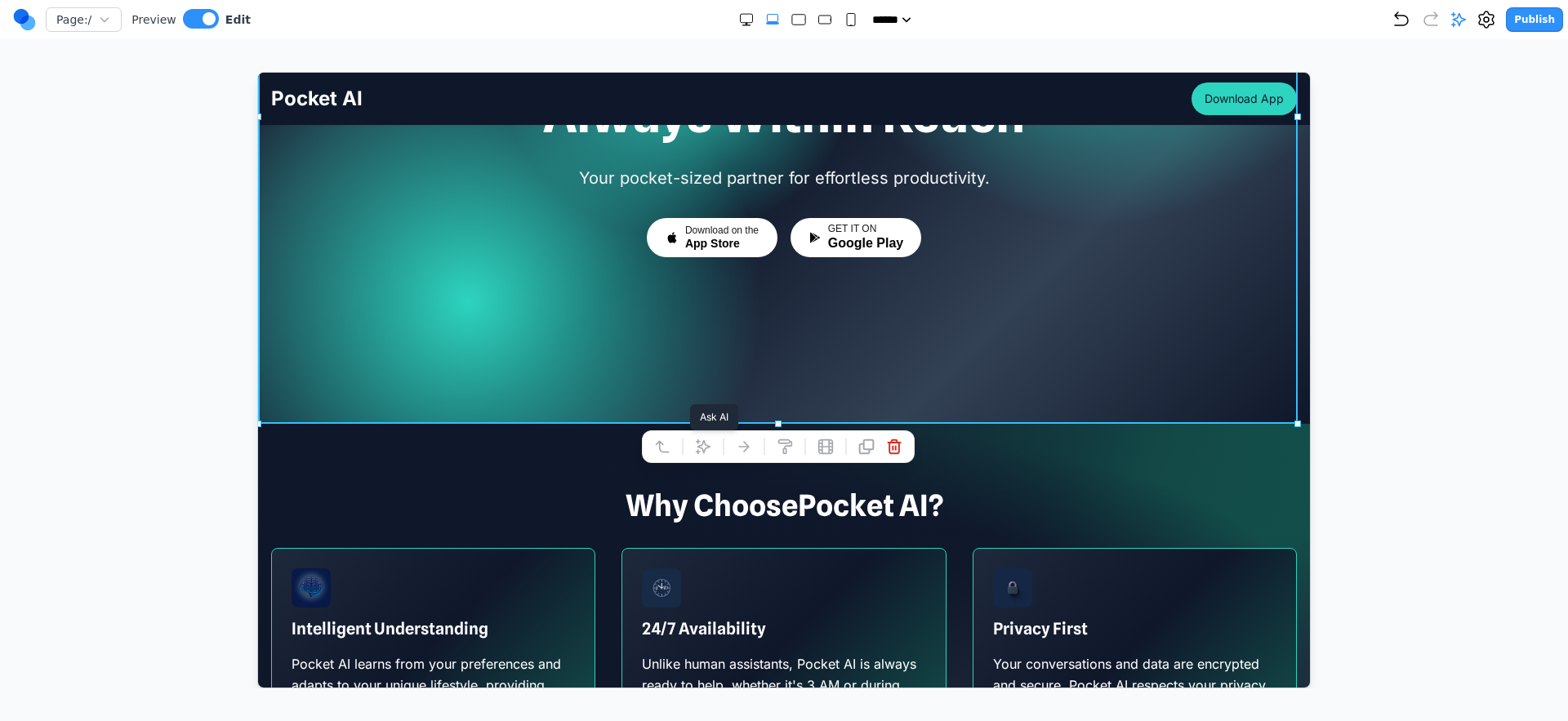
click at [704, 448] on icon at bounding box center [702, 446] width 14 height 14
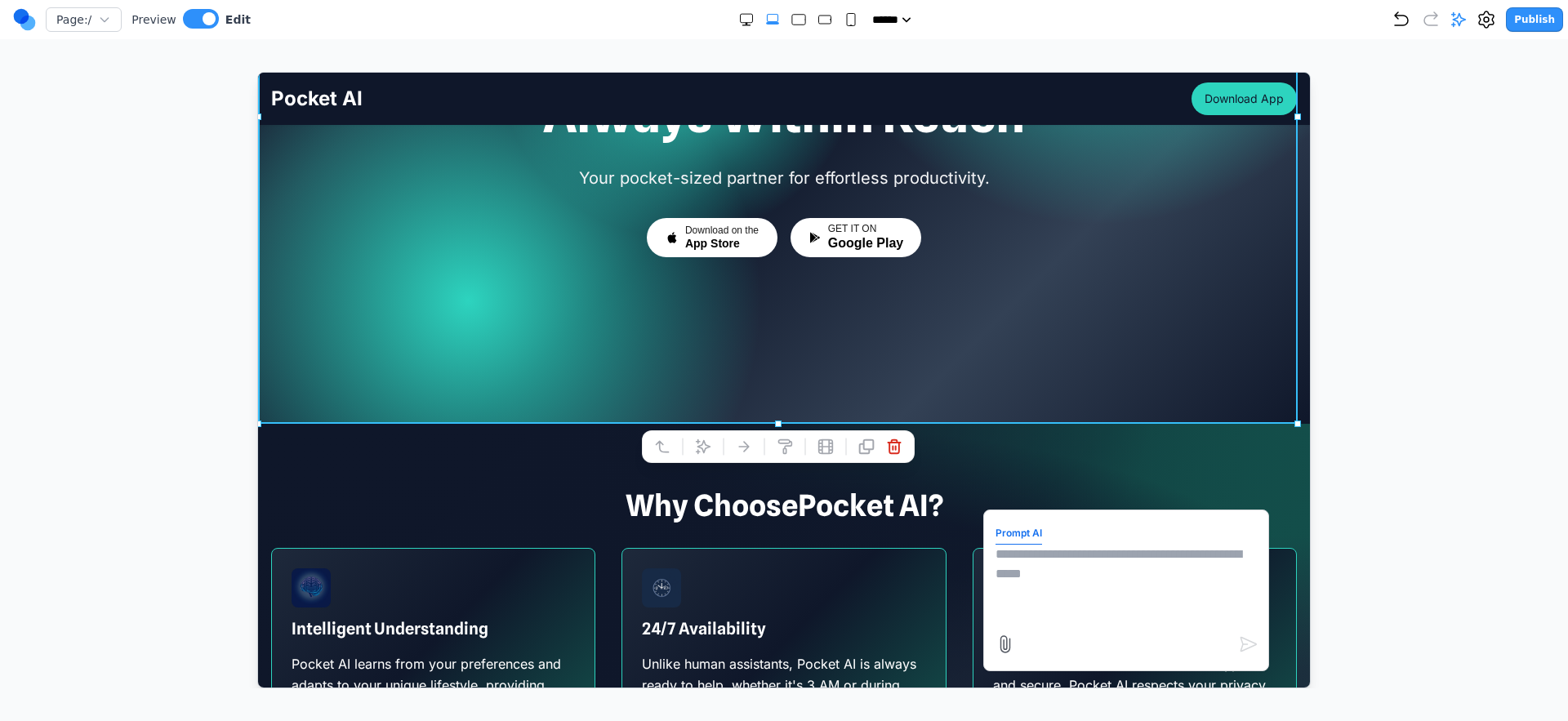
click at [1148, 551] on textarea at bounding box center [1126, 585] width 261 height 82
type textarea "*"
paste textarea "**"
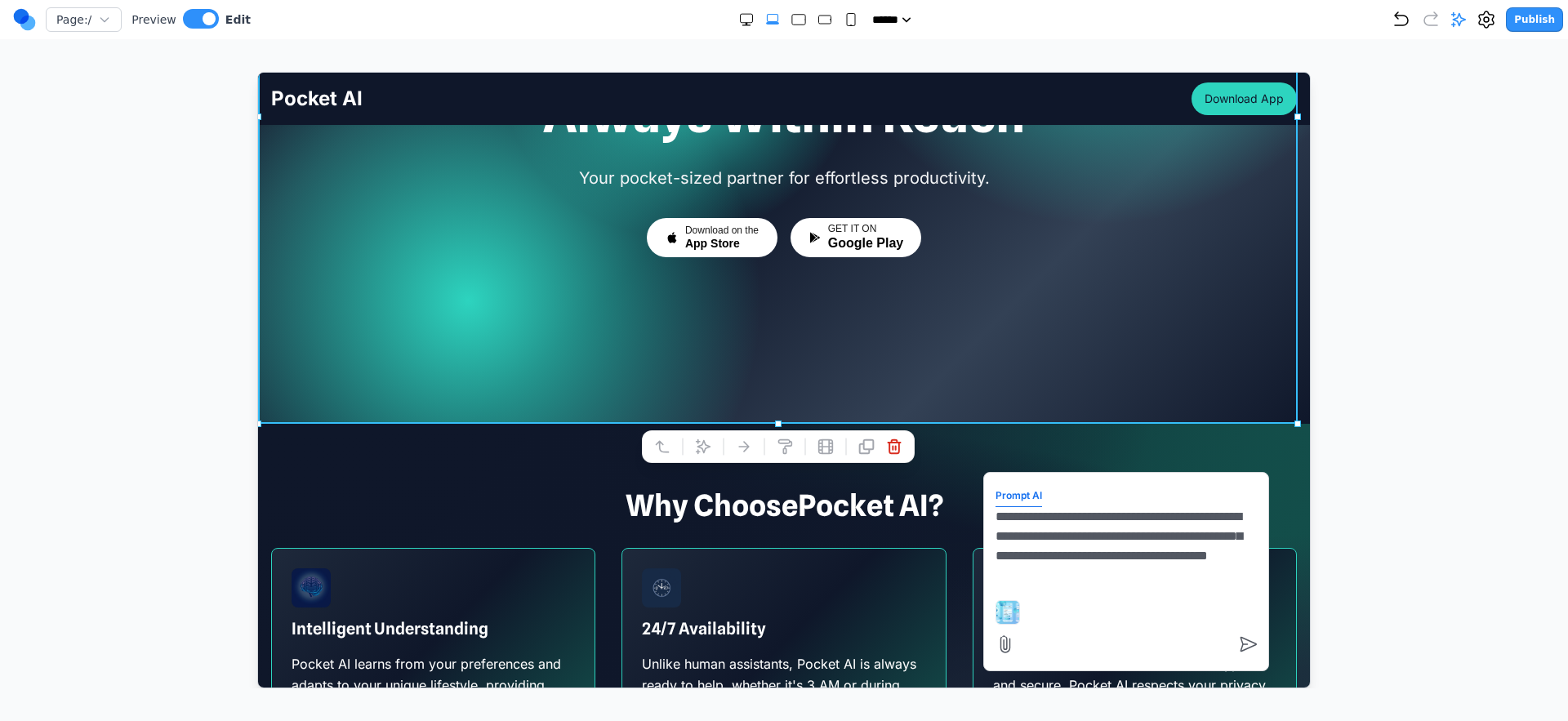
type textarea "**********"
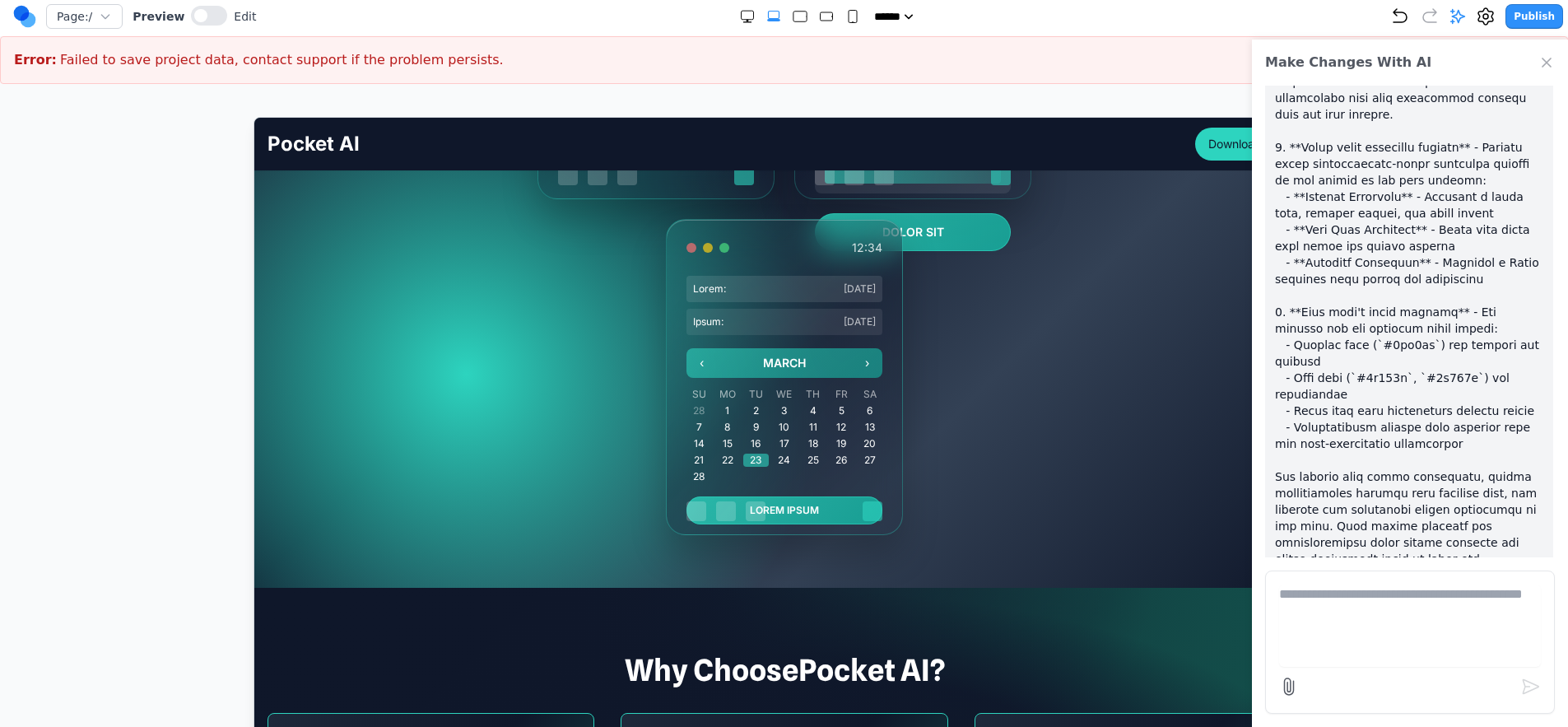
scroll to position [597, 0]
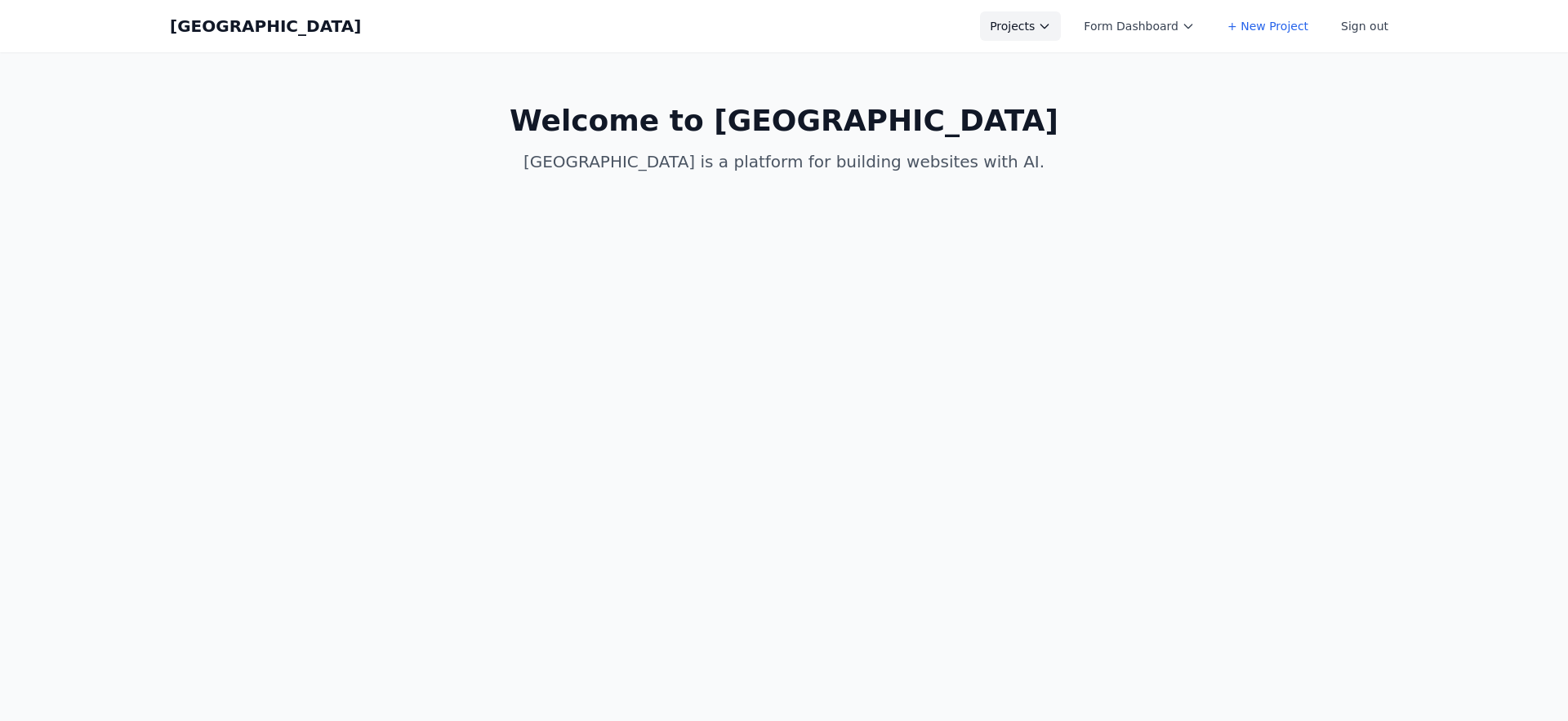
click at [1027, 23] on button "Projects" at bounding box center [1020, 26] width 81 height 29
click at [1042, 212] on link "Asis" at bounding box center [1071, 212] width 183 height 29
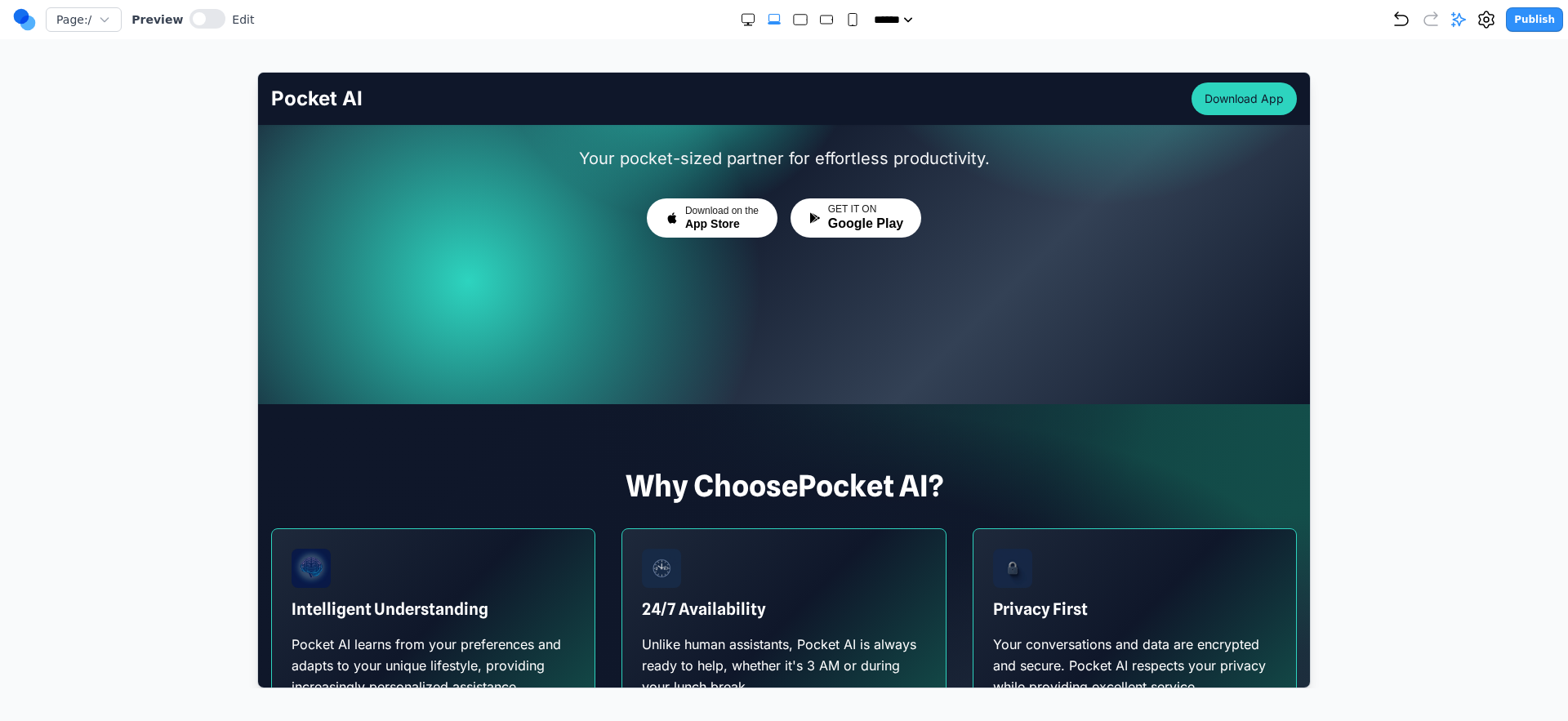
scroll to position [263, 0]
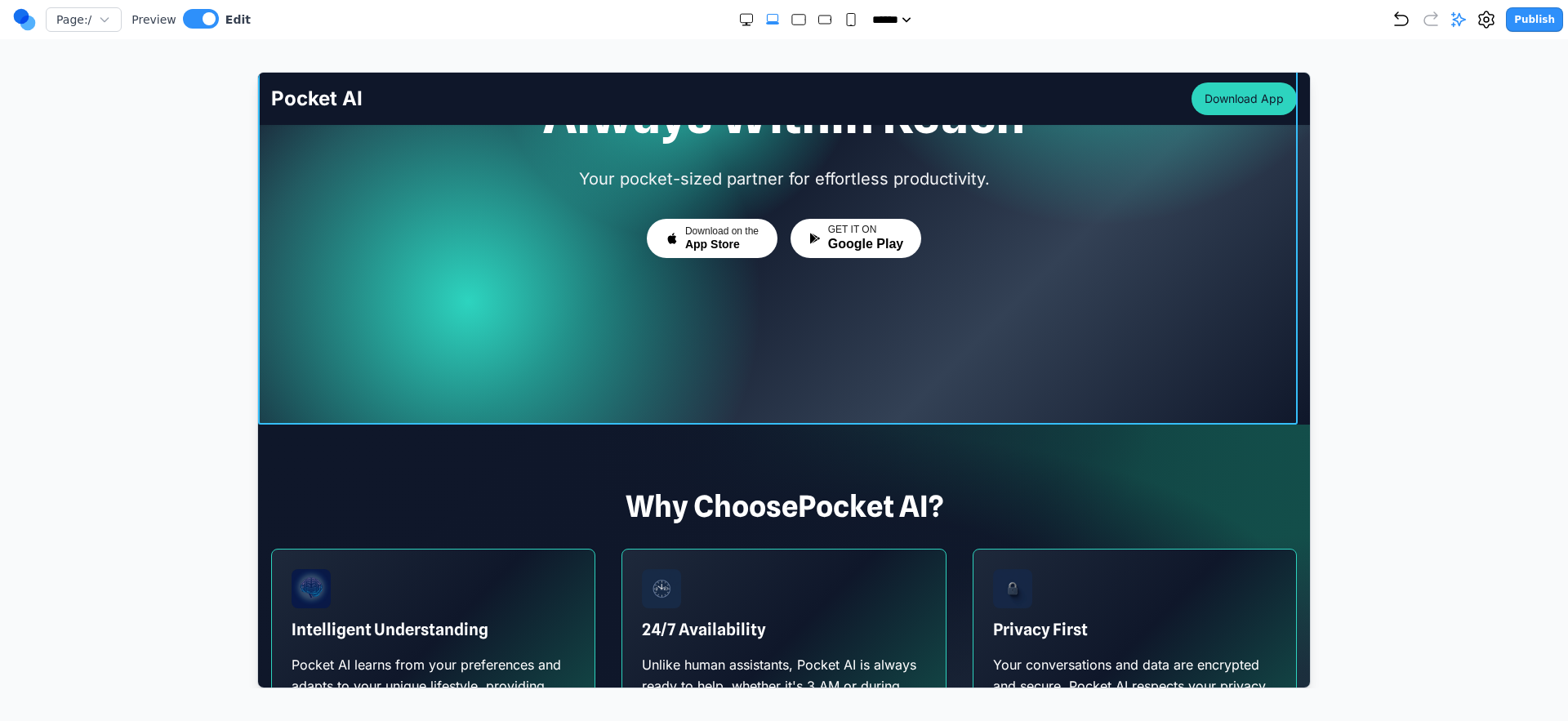
click at [540, 348] on div at bounding box center [784, 116] width 1052 height 615
click at [706, 448] on icon at bounding box center [702, 446] width 17 height 17
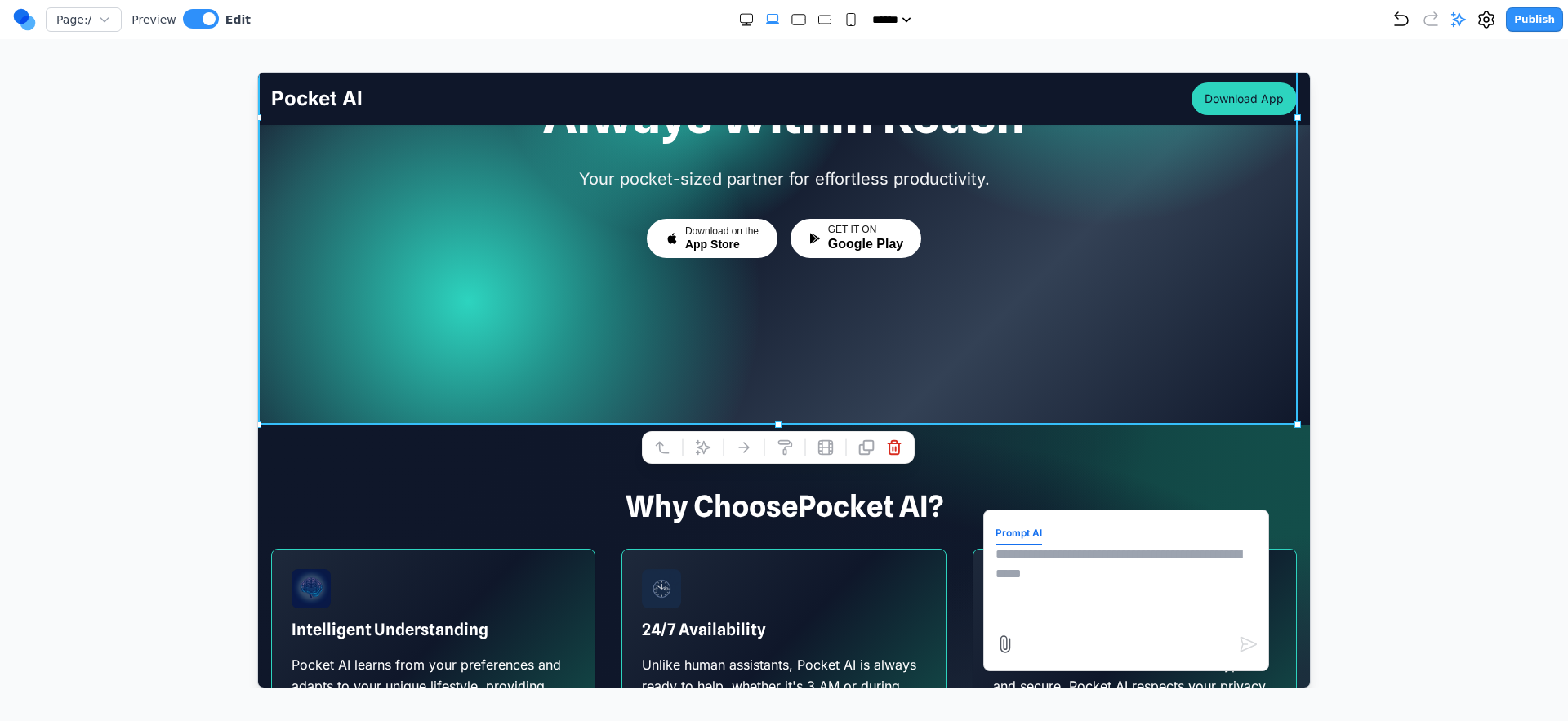
click at [1035, 580] on textarea at bounding box center [1126, 585] width 261 height 82
type textarea "*"
type textarea "**********"
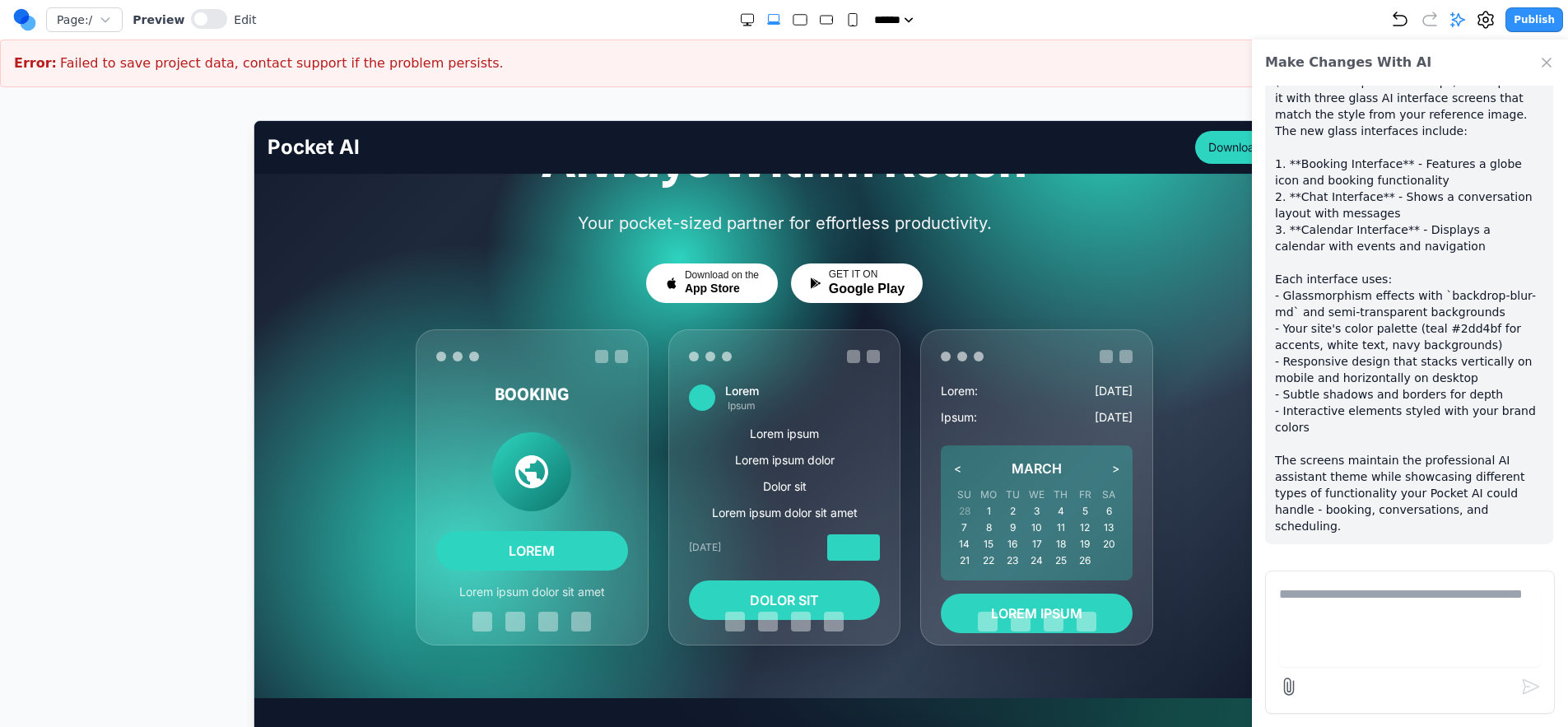
scroll to position [230, 0]
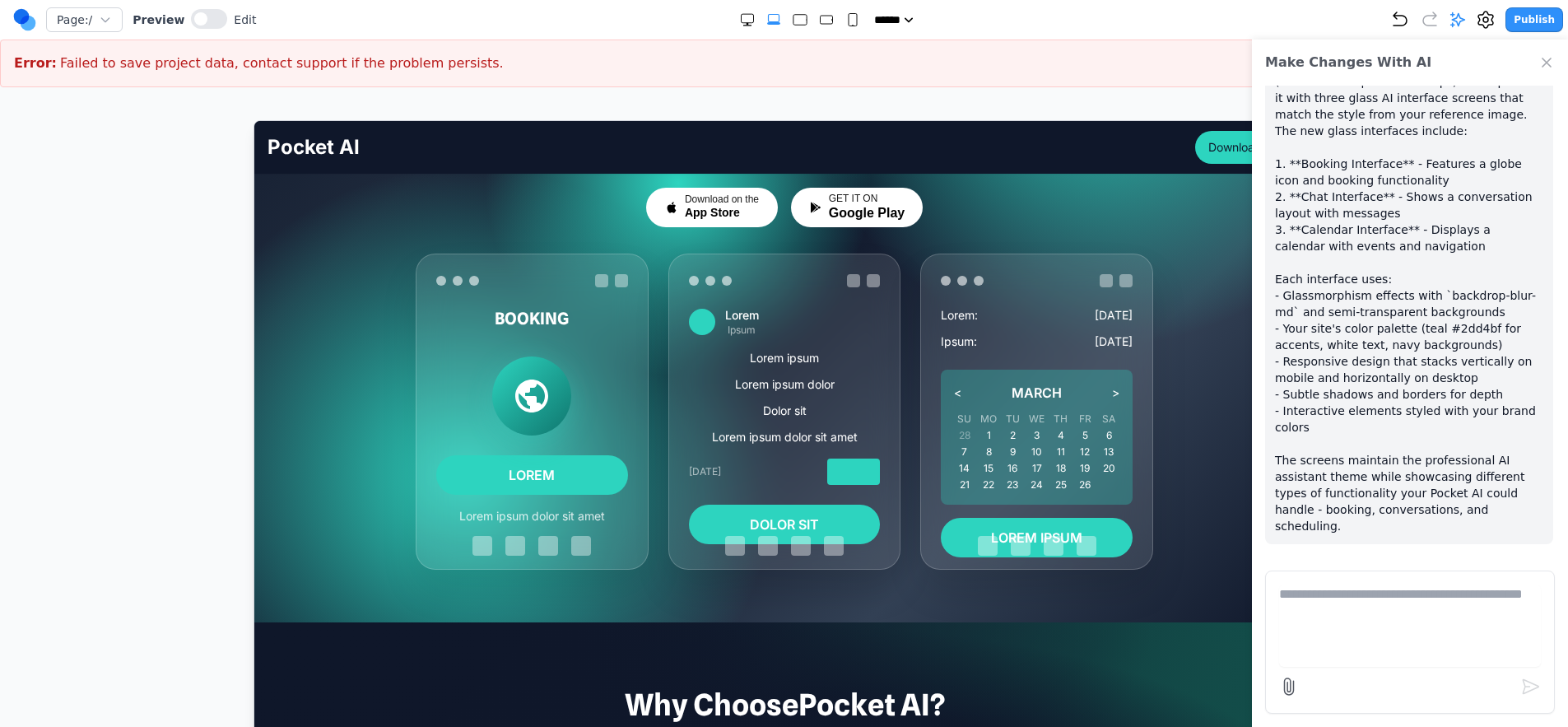
click at [1544, 58] on icon "Close Chat" at bounding box center [1546, 62] width 17 height 17
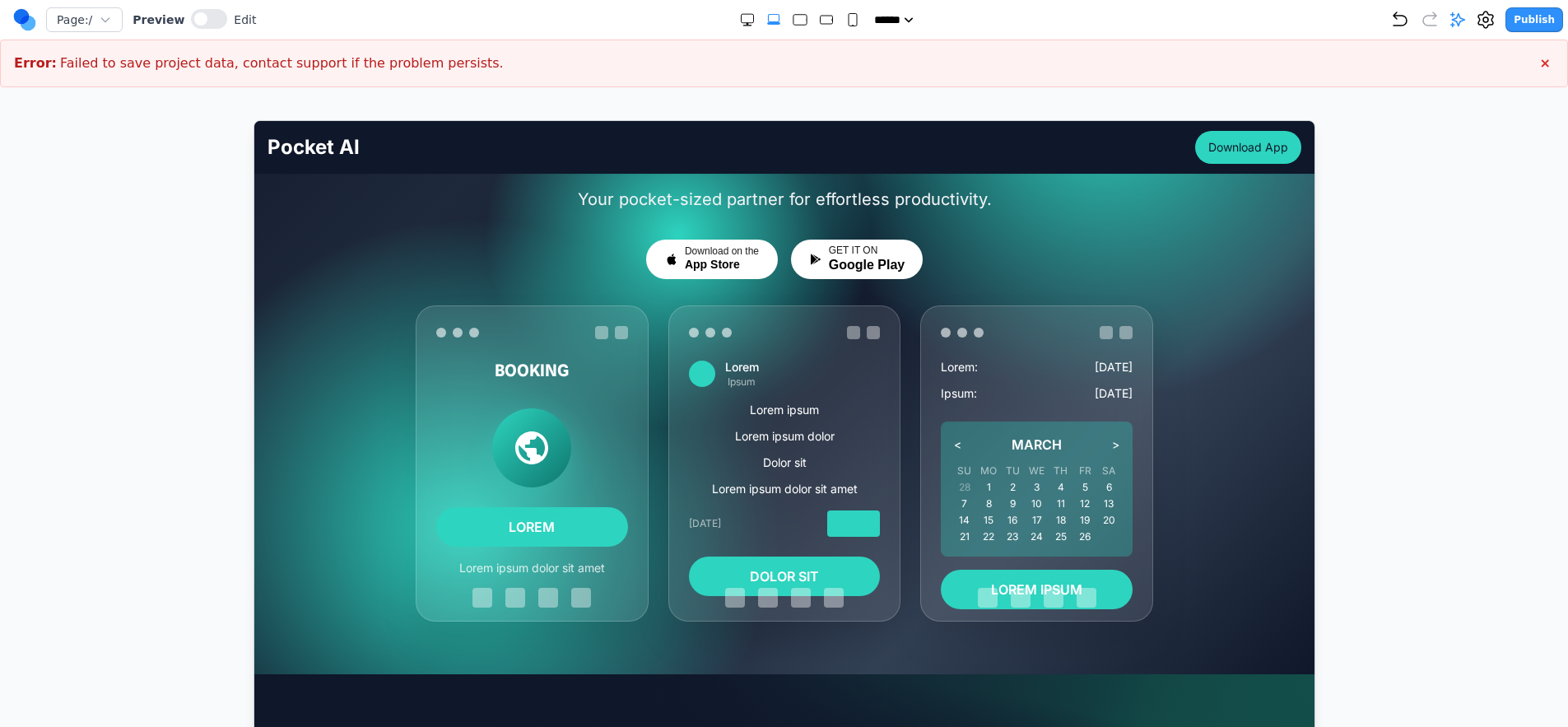
scroll to position [246, 0]
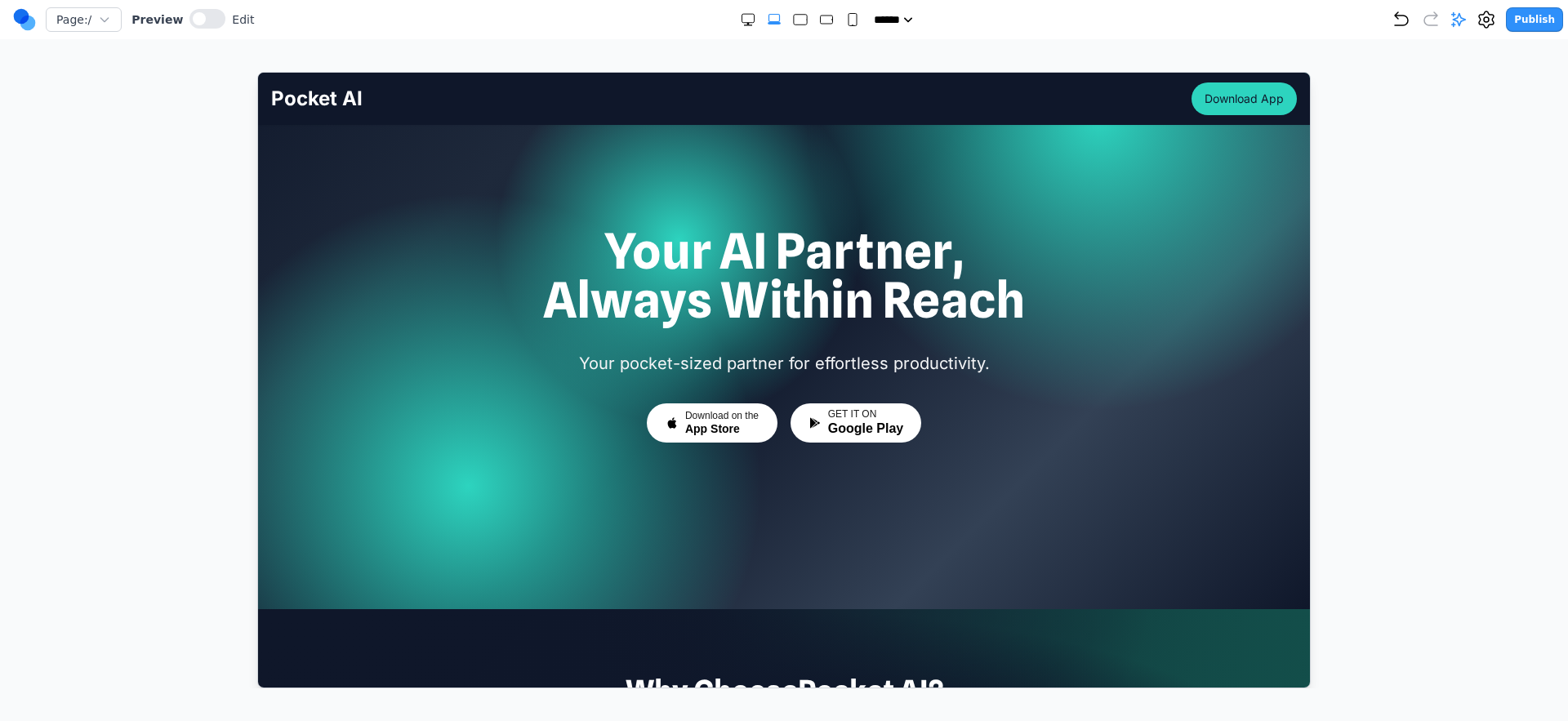
scroll to position [75, 0]
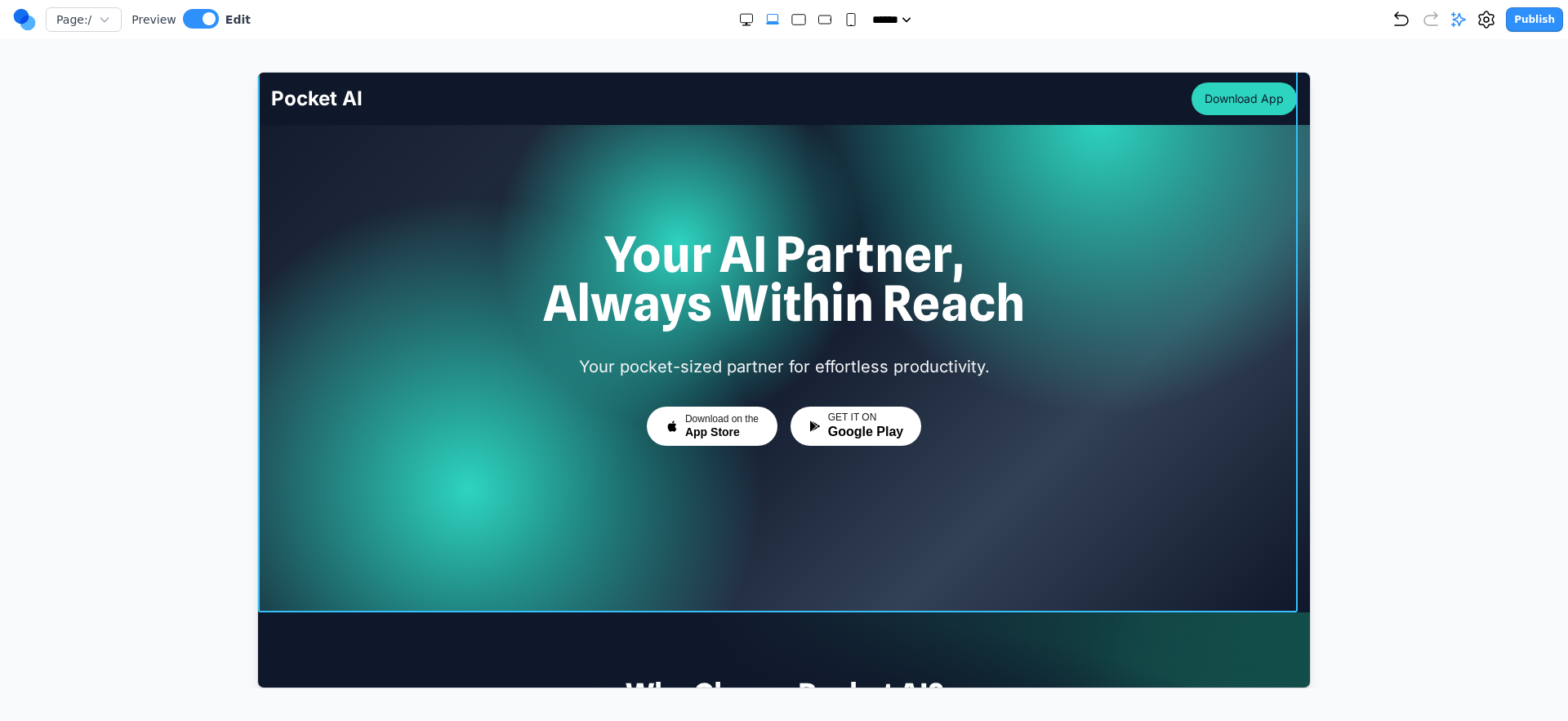
click at [547, 555] on div at bounding box center [784, 304] width 1052 height 615
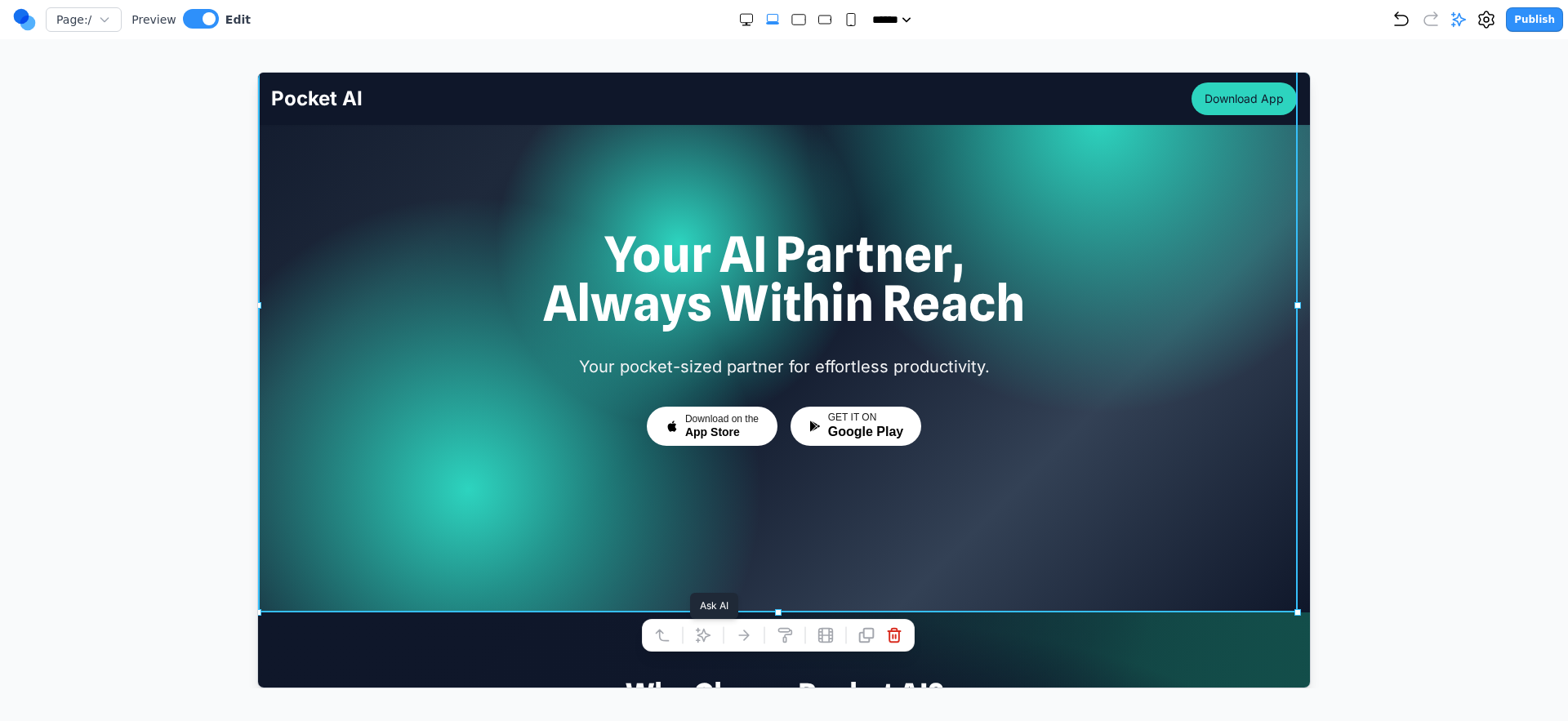
click at [697, 634] on icon at bounding box center [702, 635] width 14 height 14
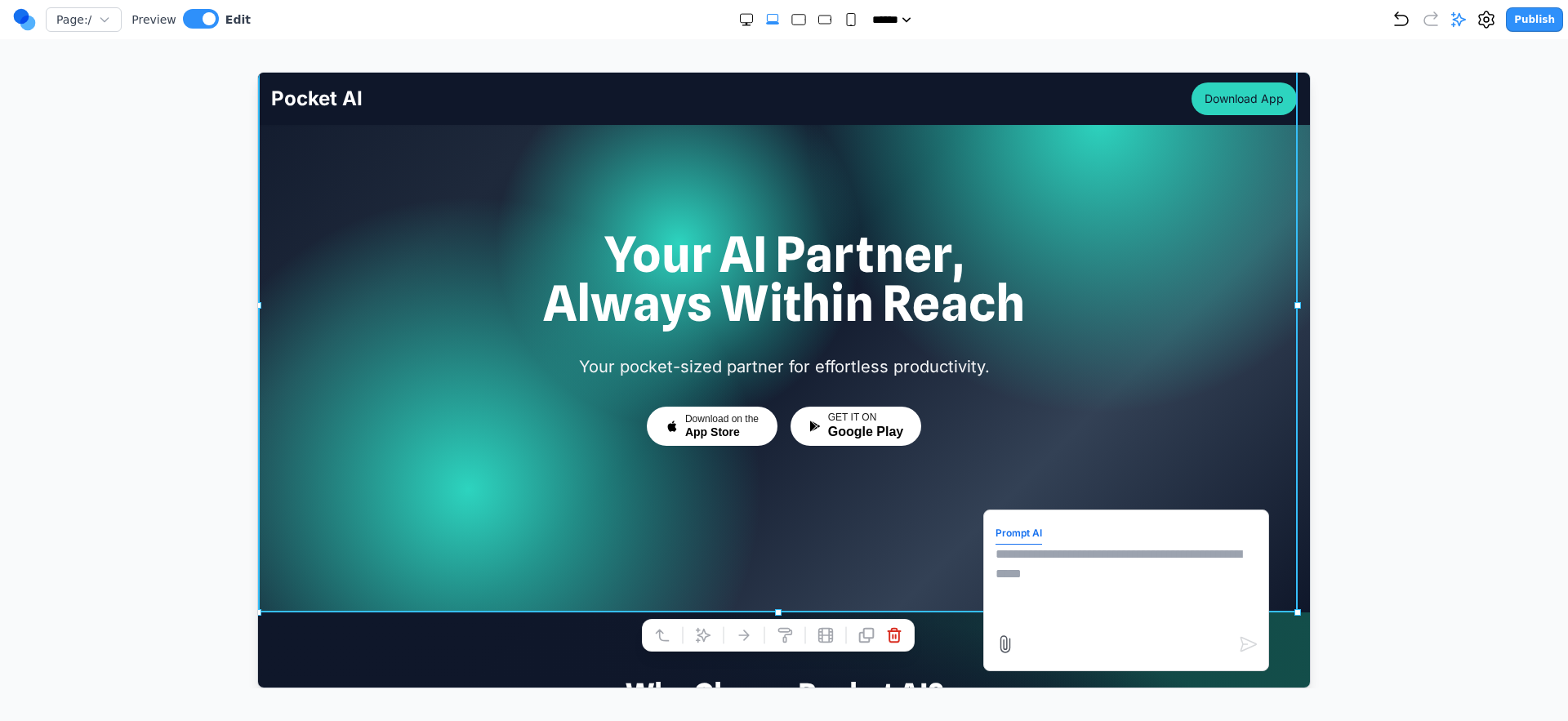
click at [1011, 566] on textarea at bounding box center [1126, 585] width 261 height 82
type textarea "*"
paste textarea
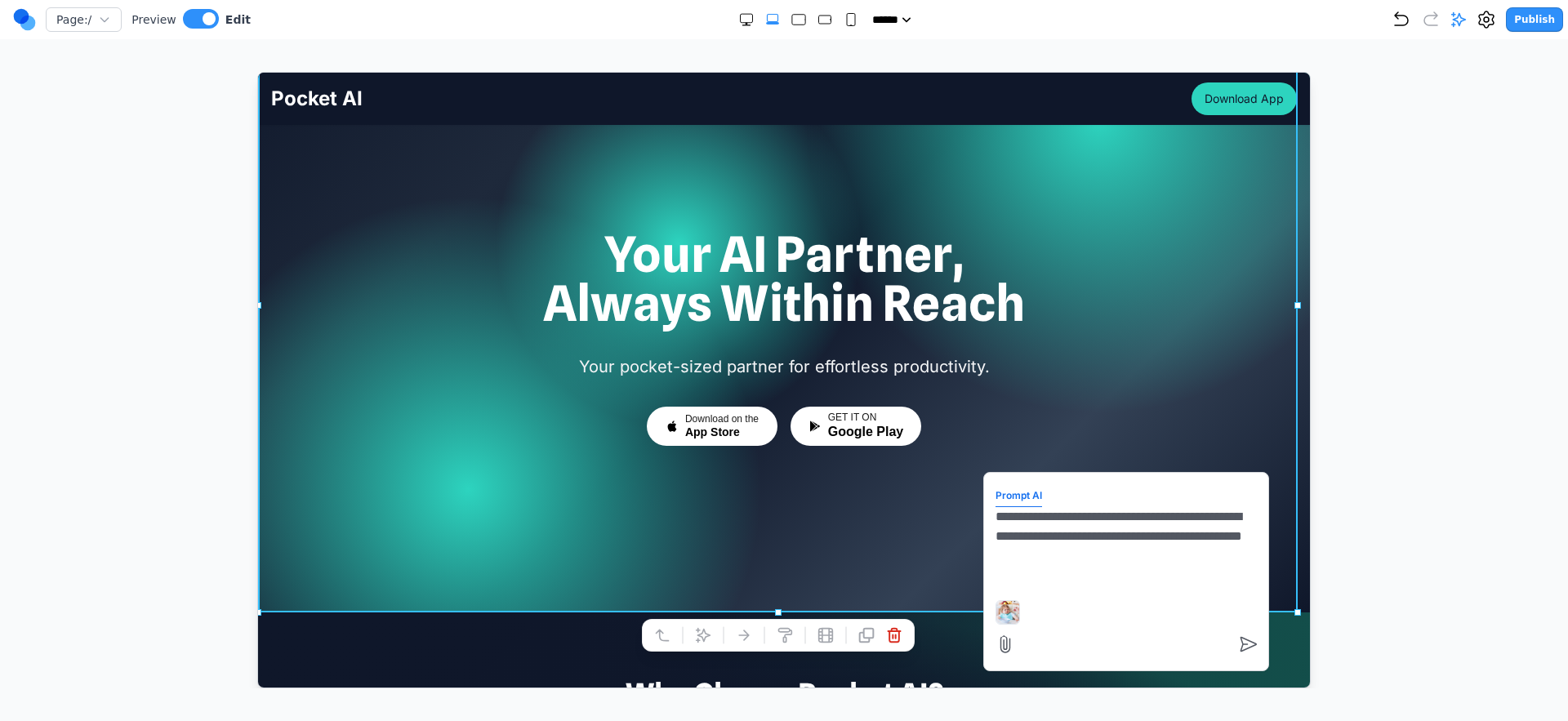
type textarea "**********"
click at [995, 600] on img at bounding box center [1007, 611] width 24 height 24
click at [1133, 533] on textarea "**********" at bounding box center [1126, 547] width 261 height 82
click at [1410, 449] on div at bounding box center [784, 380] width 1503 height 616
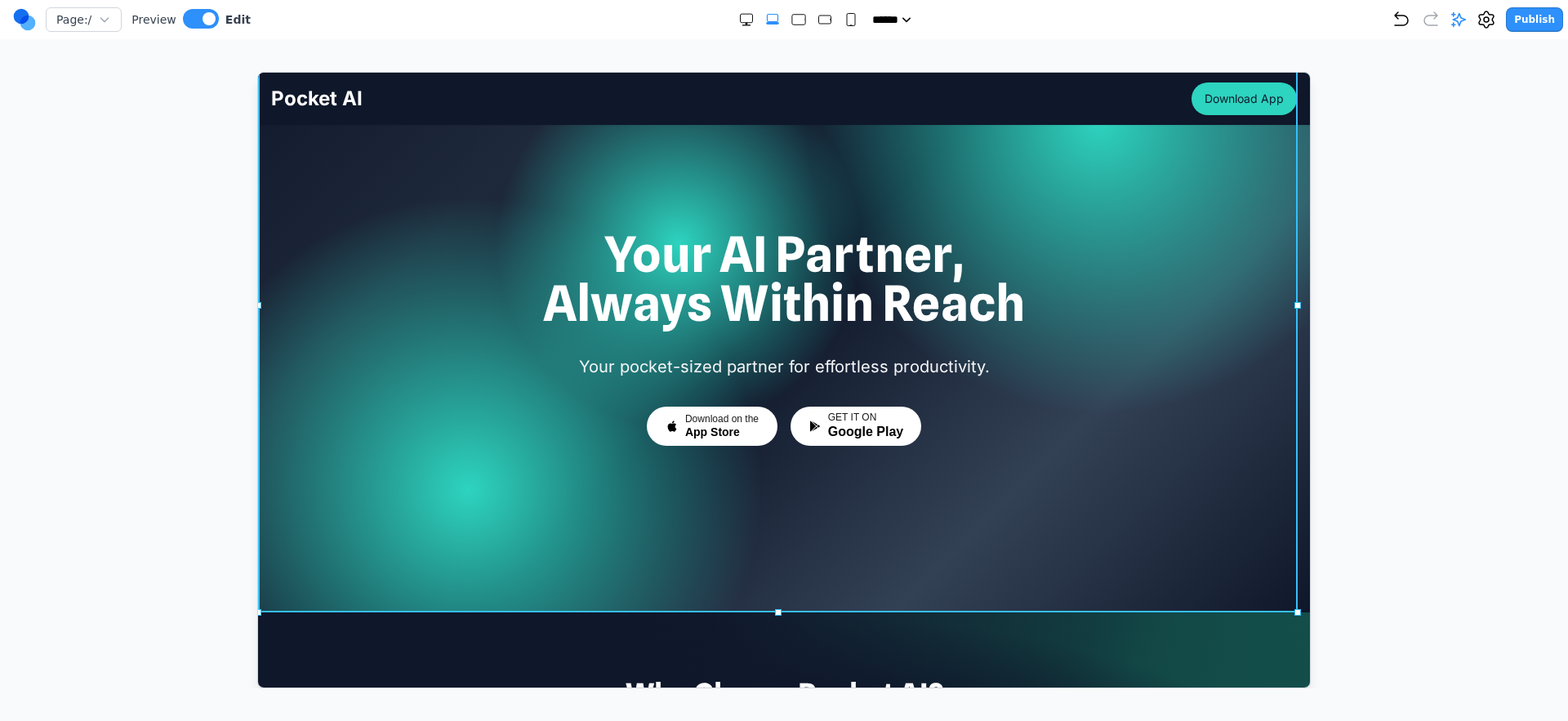
click at [1098, 478] on div at bounding box center [784, 304] width 1052 height 615
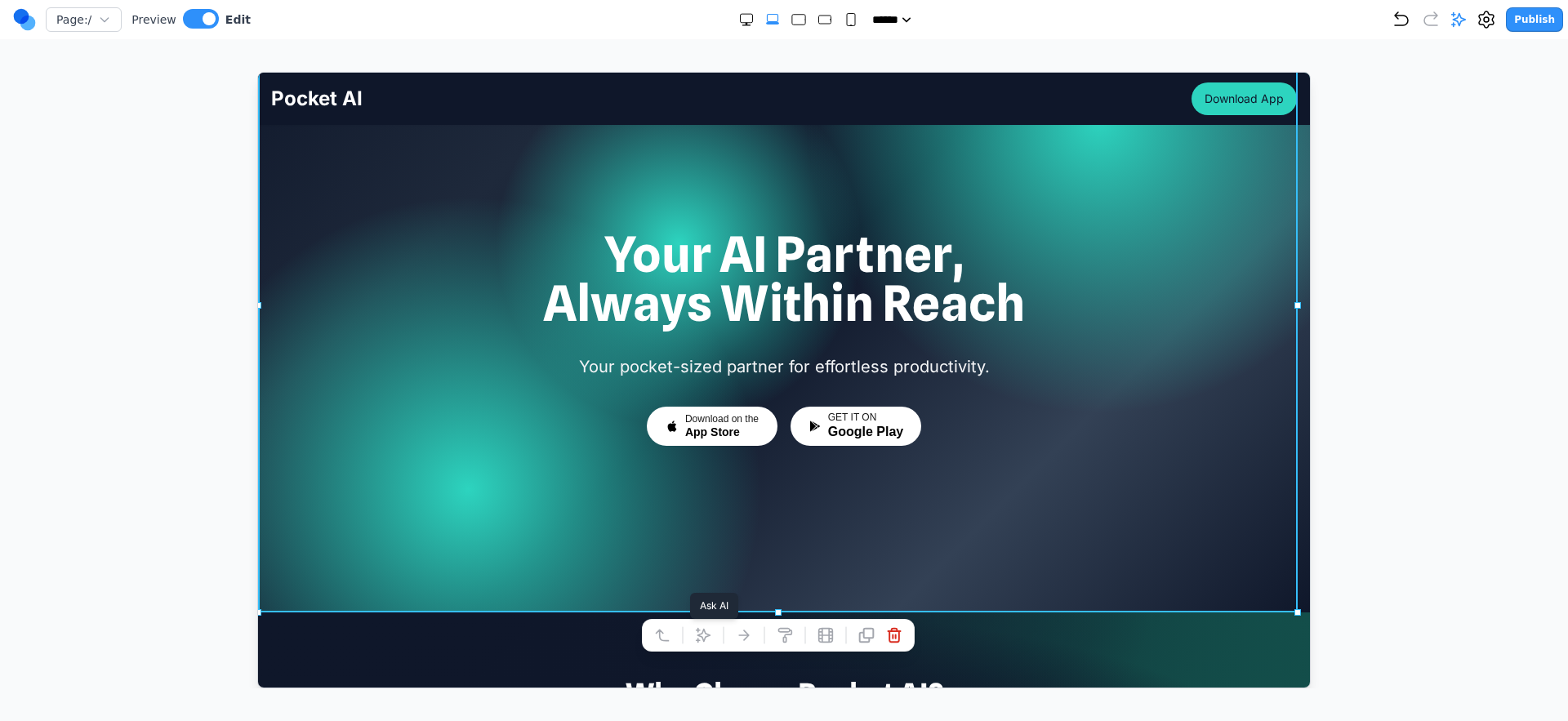
click at [704, 627] on icon at bounding box center [702, 635] width 17 height 17
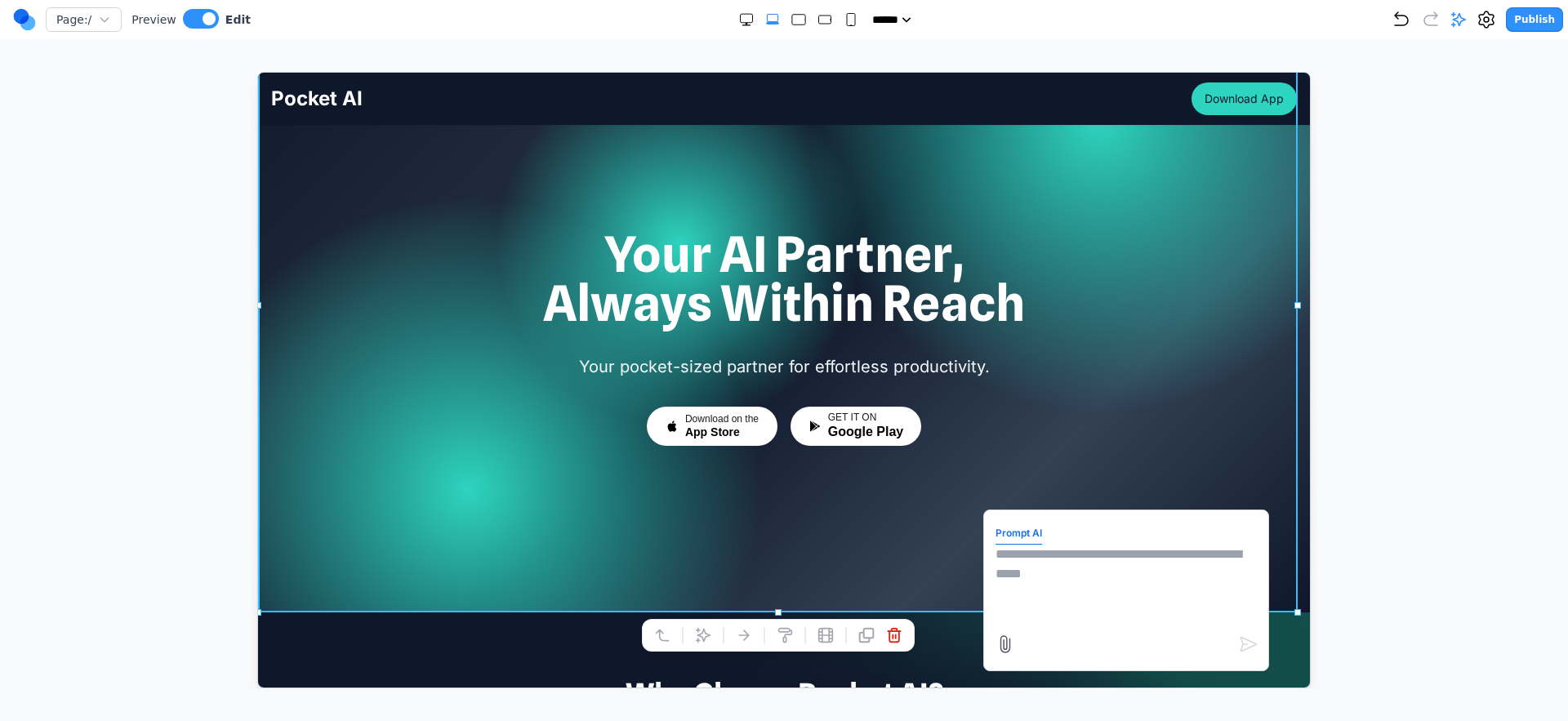
click at [1131, 544] on textarea at bounding box center [1126, 585] width 261 height 82
paste textarea
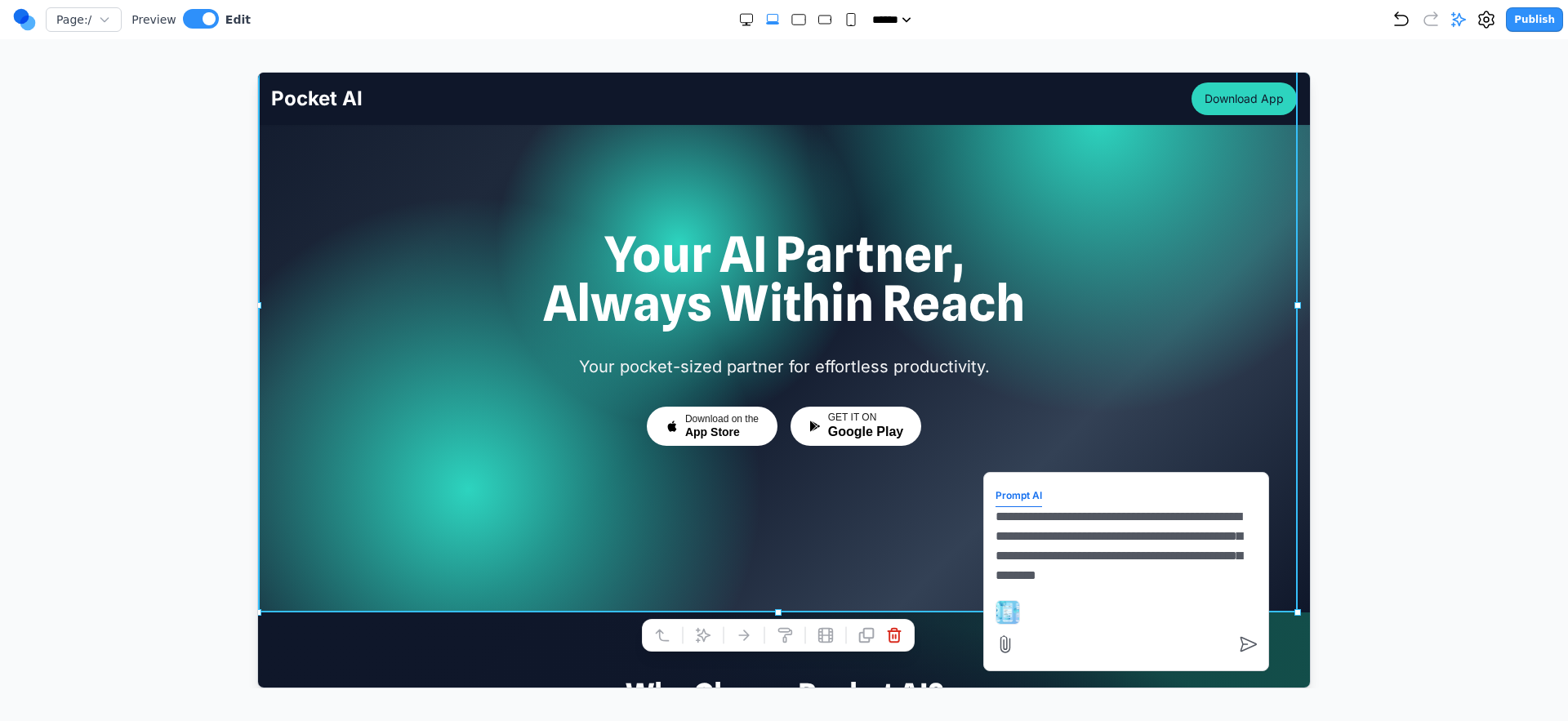
scroll to position [14, 0]
type textarea "**********"
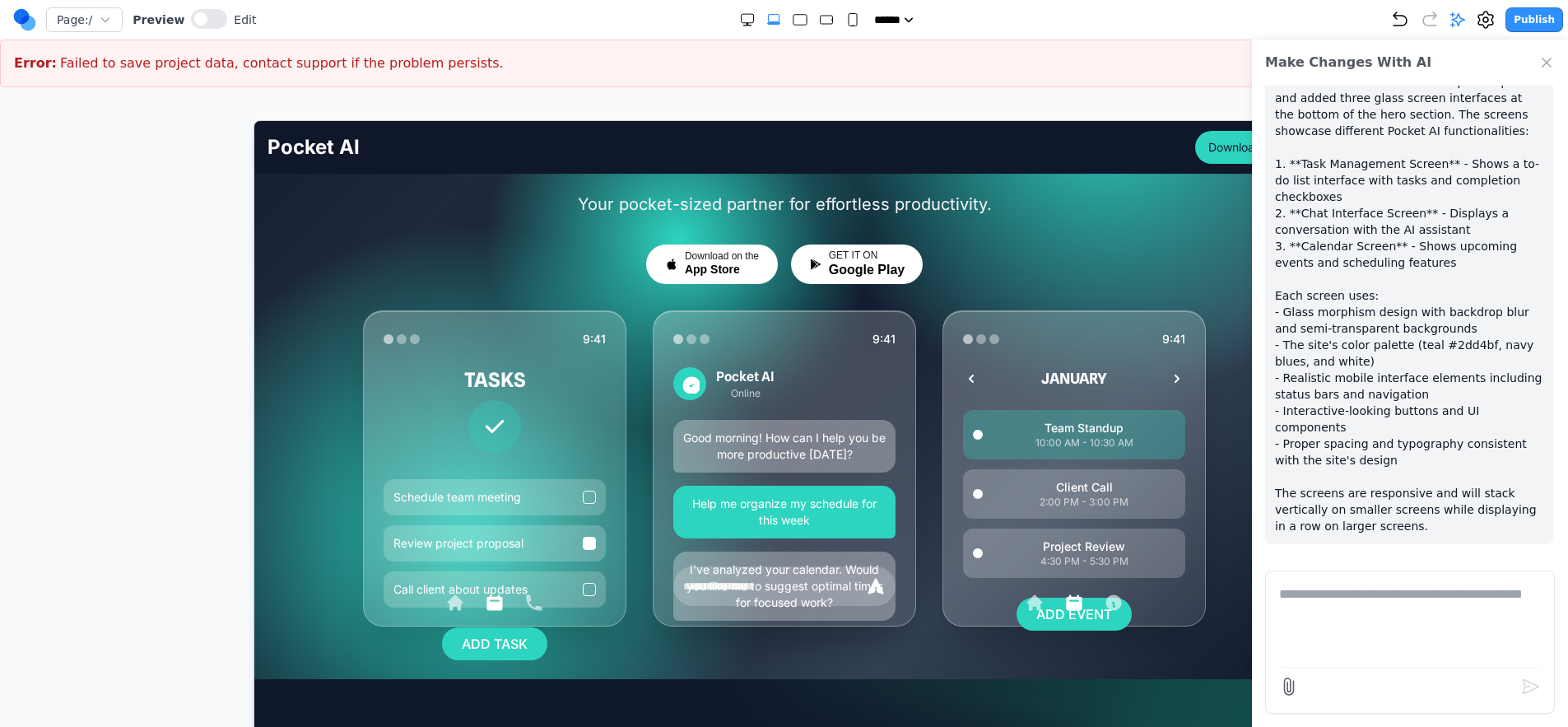
scroll to position [174, 0]
click at [1547, 64] on icon "Close Chat" at bounding box center [1546, 63] width 8 height 8
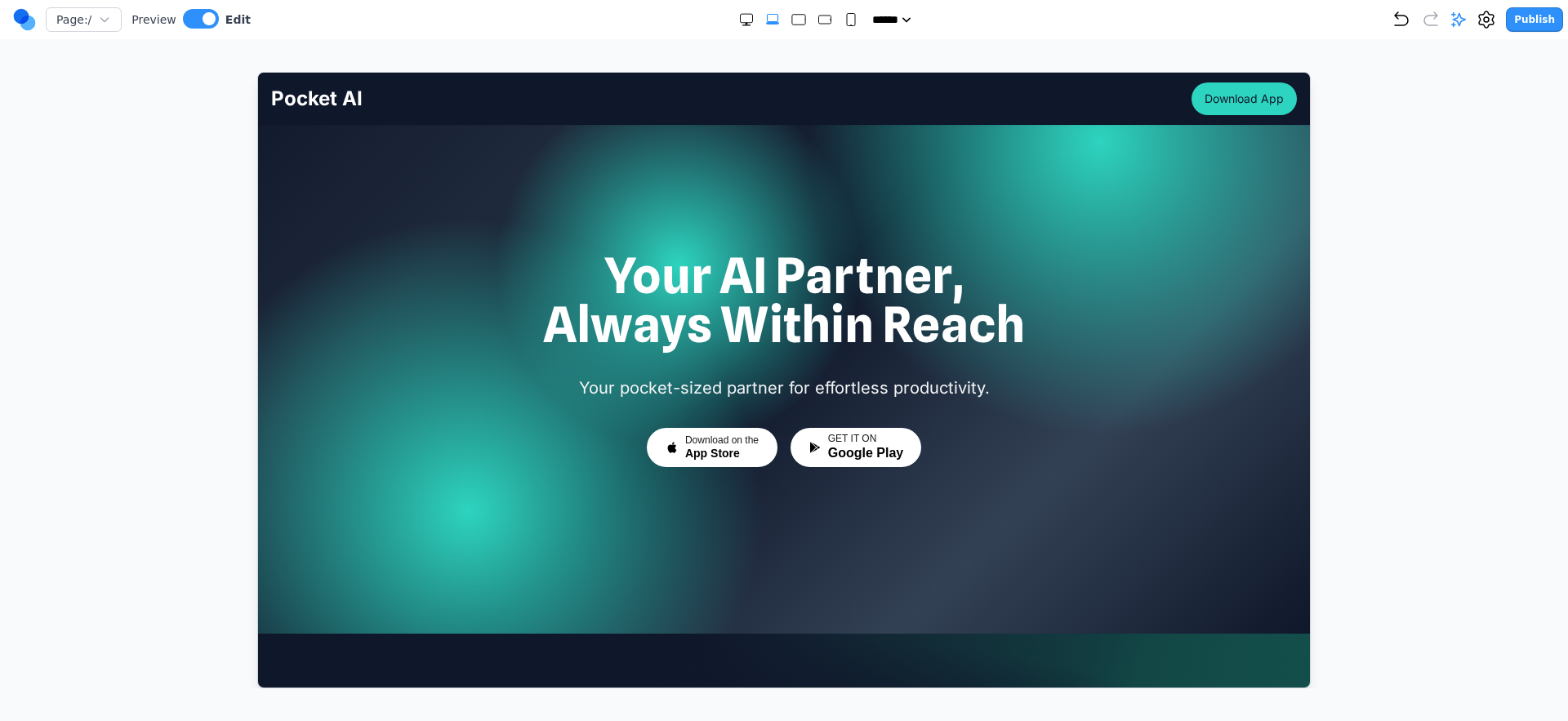
scroll to position [56, 0]
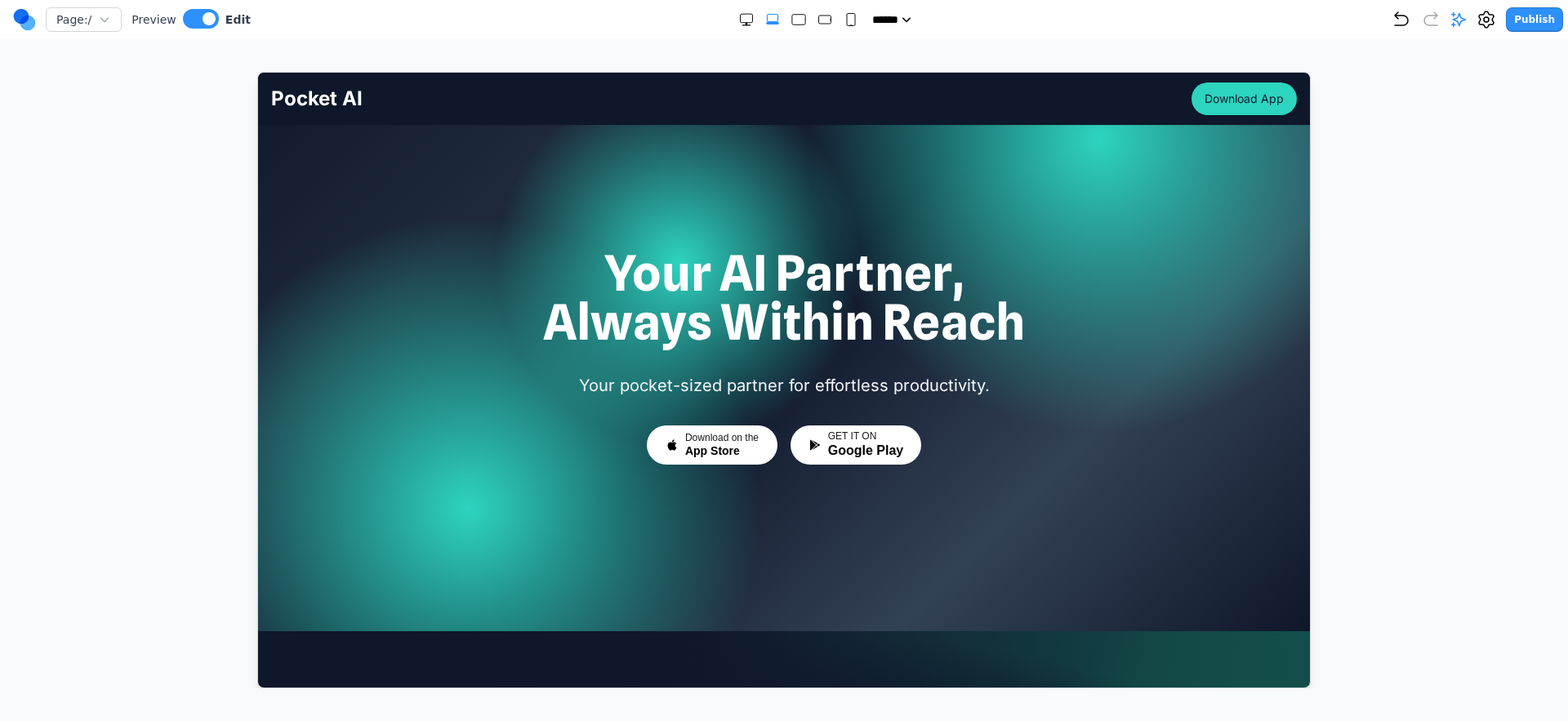
click at [761, 277] on h1 "Your AI Partner, Always Within Reach" at bounding box center [783, 296] width 1026 height 98
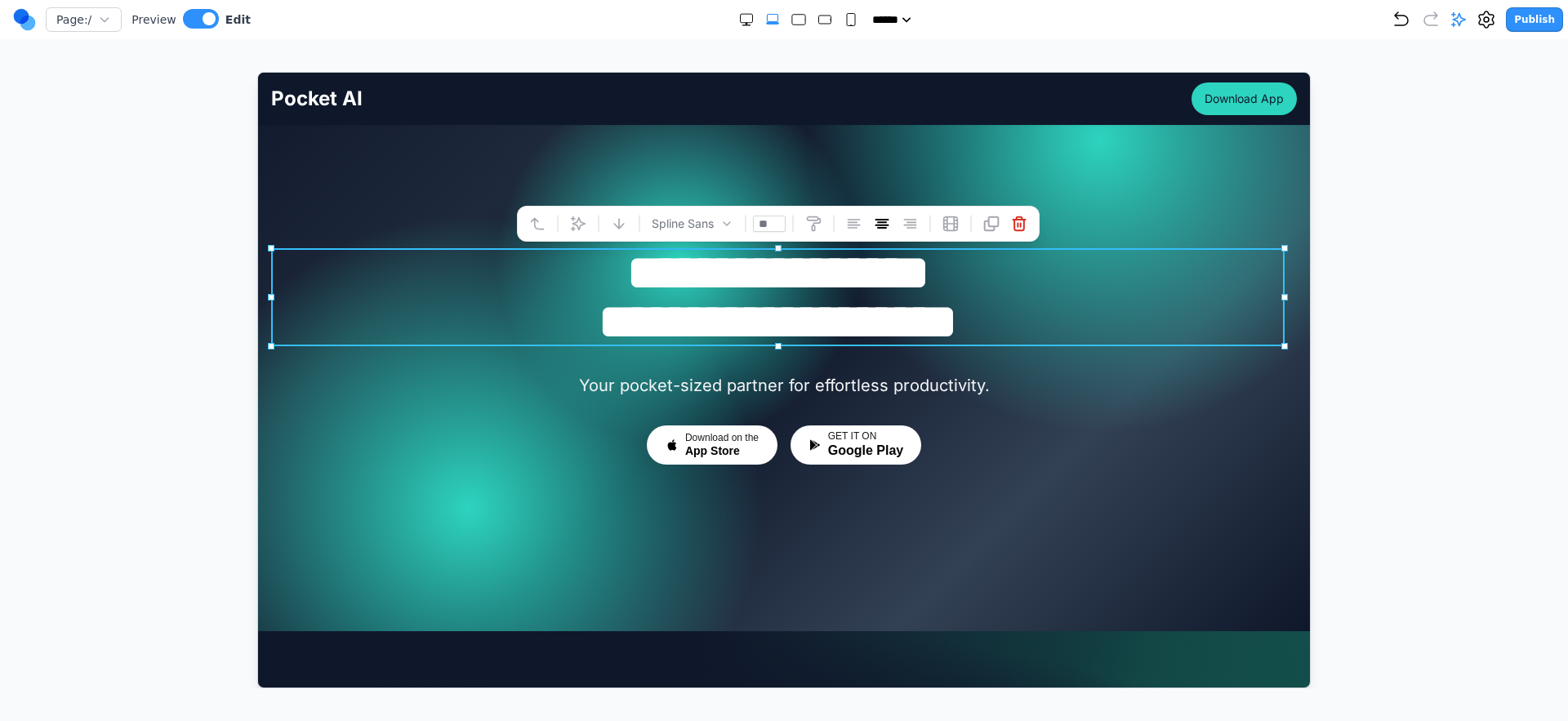
click at [1040, 296] on h1 "**********" at bounding box center [777, 296] width 1014 height 98
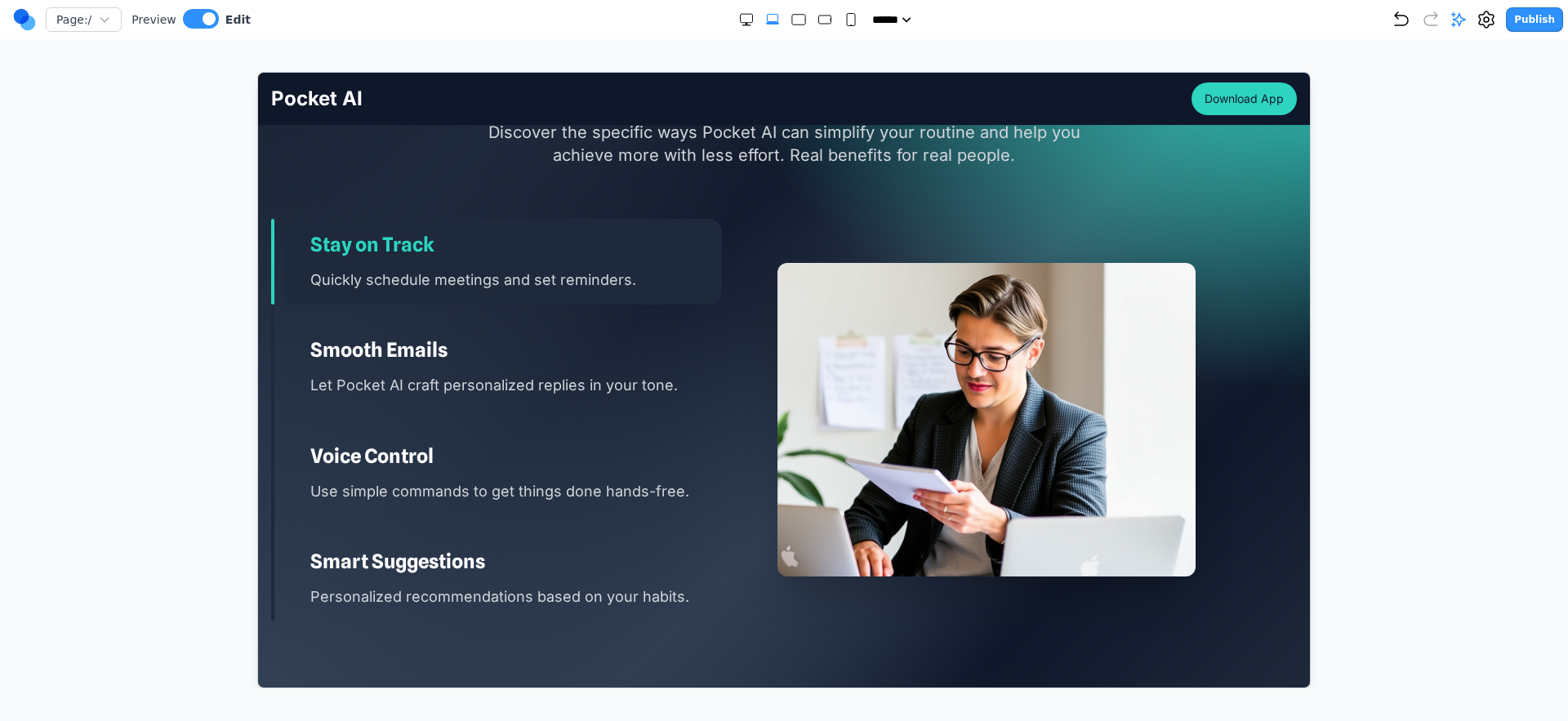
scroll to position [2026, 0]
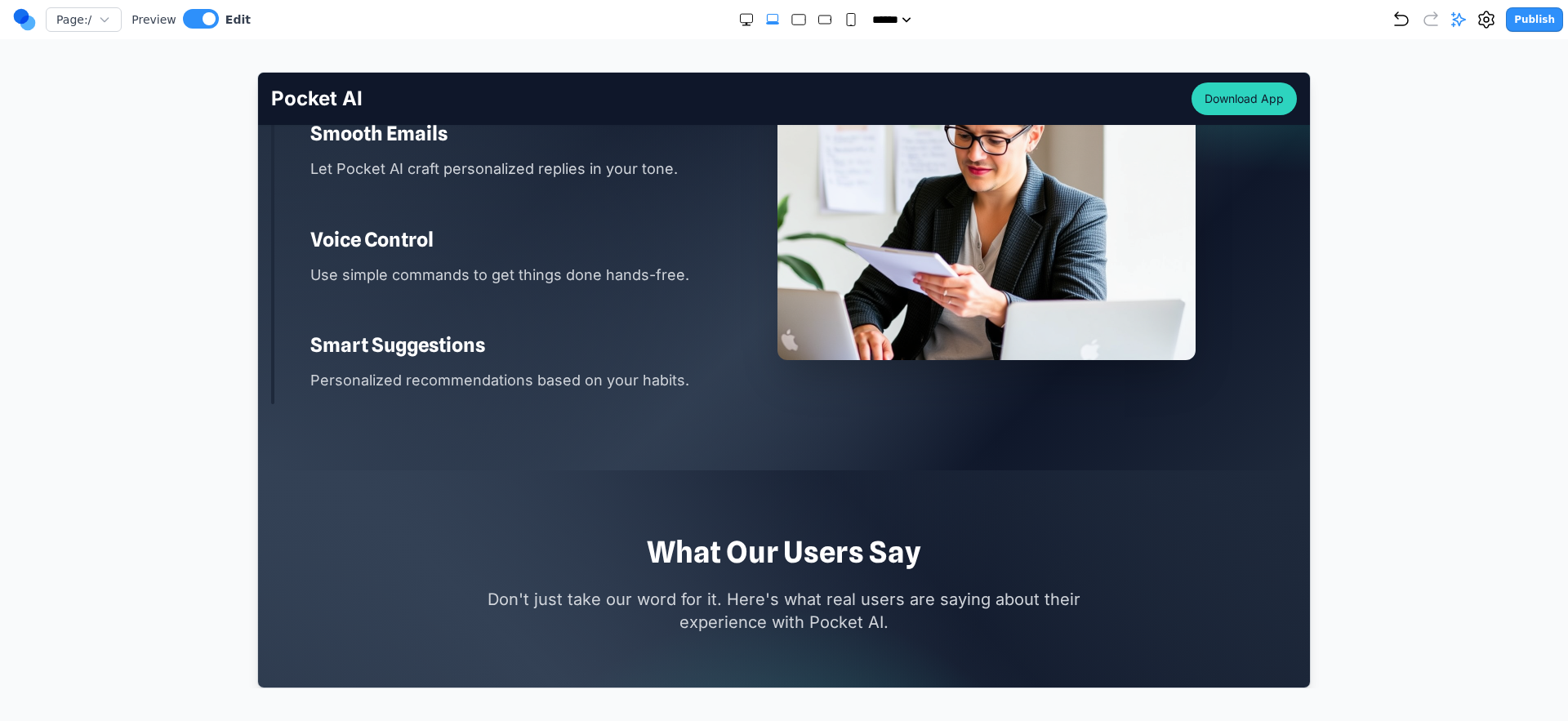
click at [539, 415] on section "Transform Your Daily Life Discover the specific ways Pocket AI can simplify you…" at bounding box center [784, 127] width 1052 height 683
click at [580, 346] on h3 "Smart Suggestions" at bounding box center [515, 344] width 412 height 26
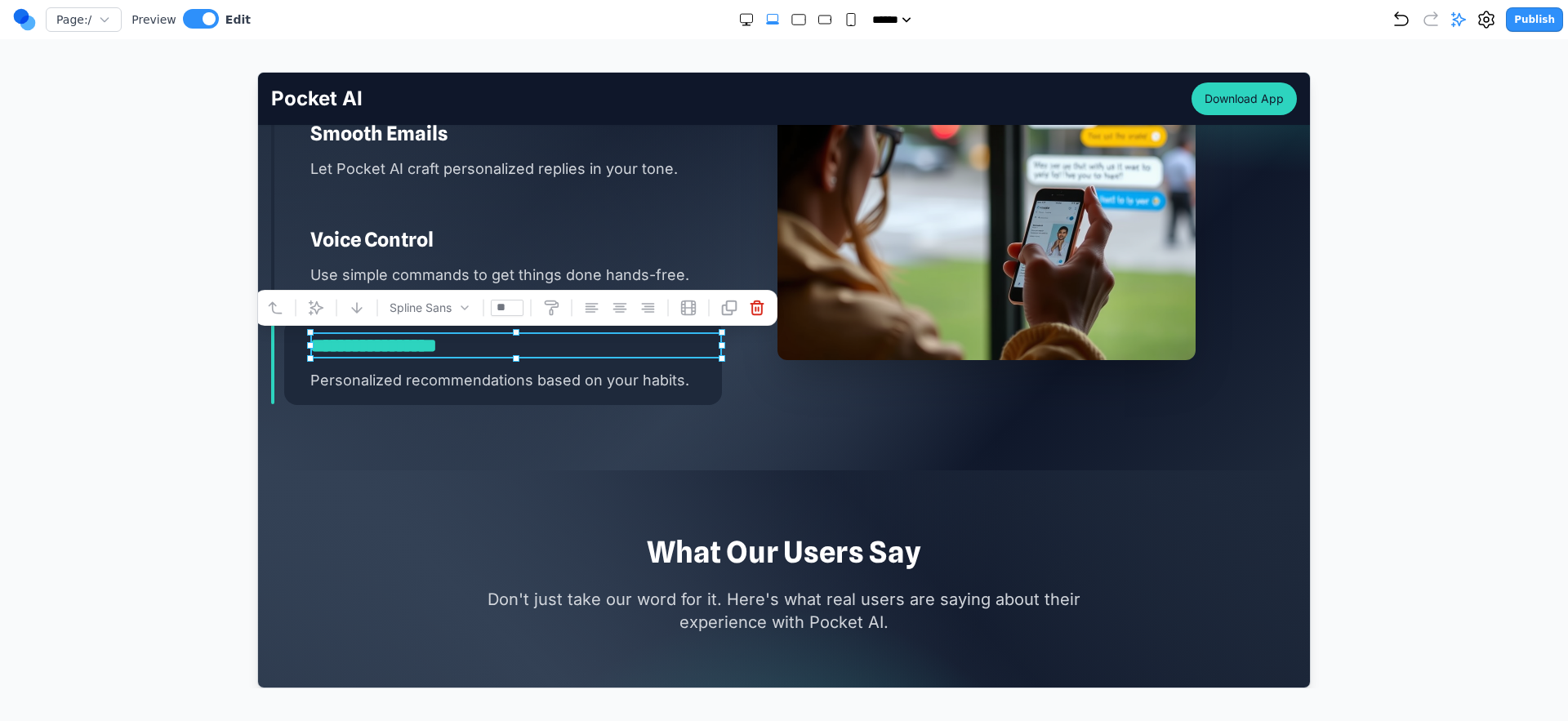
click at [908, 368] on div at bounding box center [986, 202] width 451 height 401
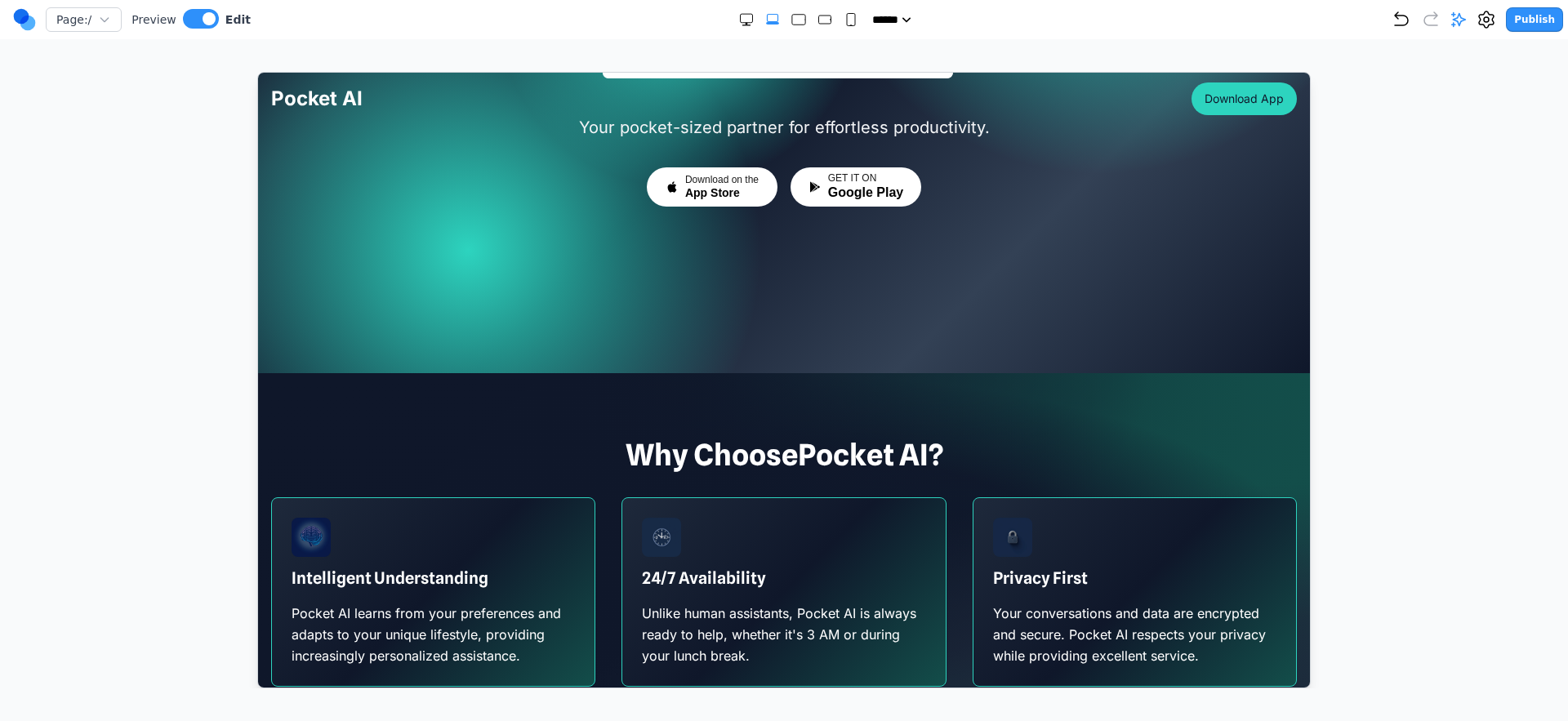
scroll to position [0, 0]
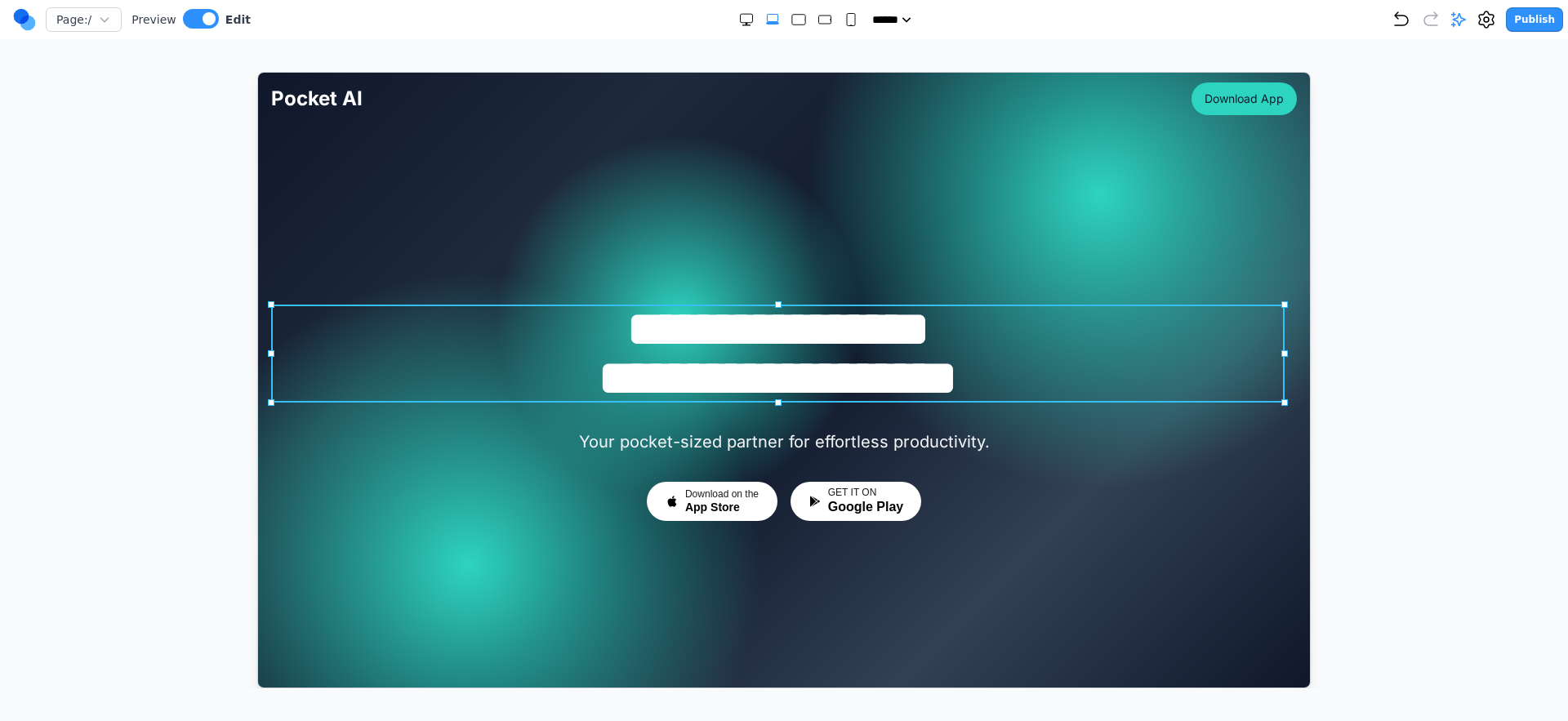
click at [900, 388] on h1 "**********" at bounding box center [777, 353] width 1014 height 98
click at [900, 387] on h1 "**********" at bounding box center [777, 353] width 1014 height 98
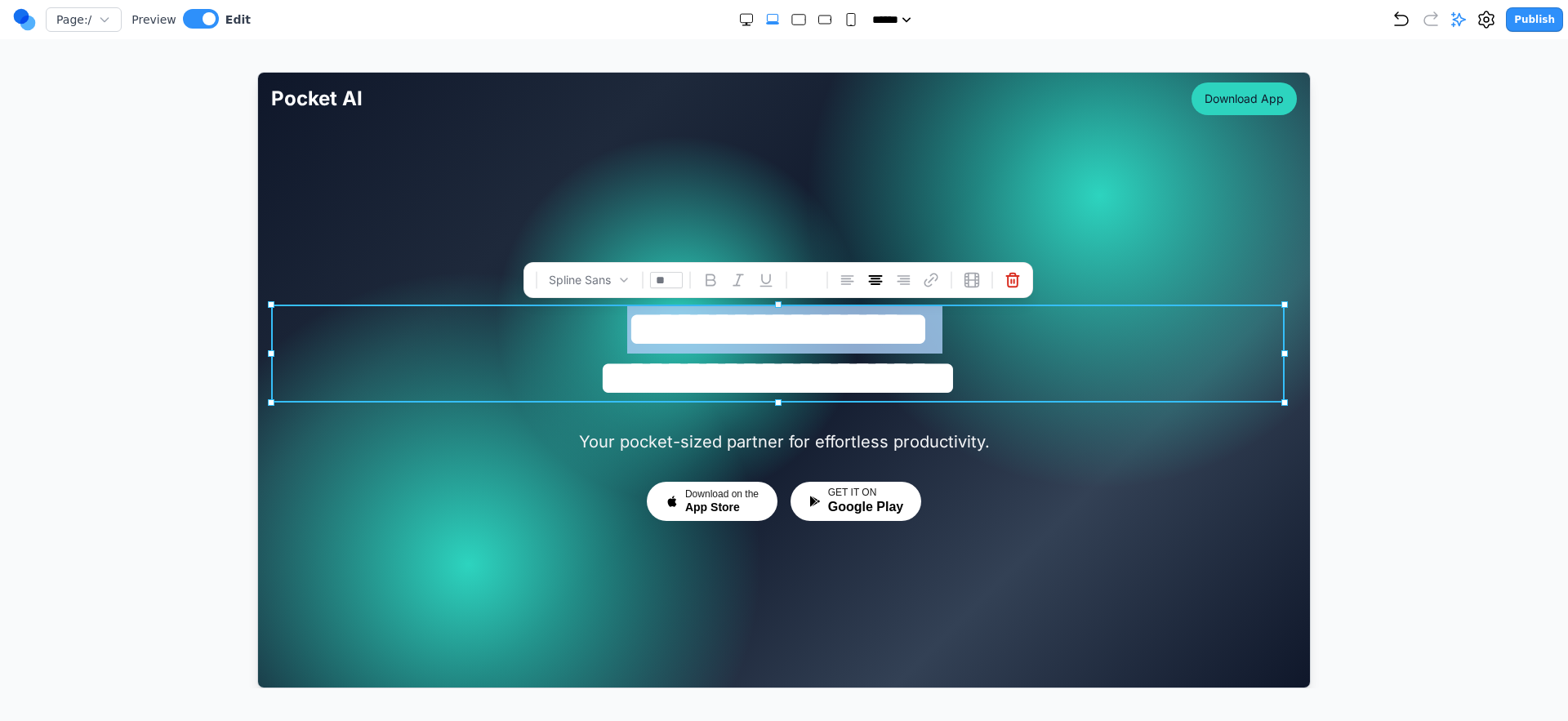
click at [898, 384] on h1 "**********" at bounding box center [777, 353] width 1014 height 98
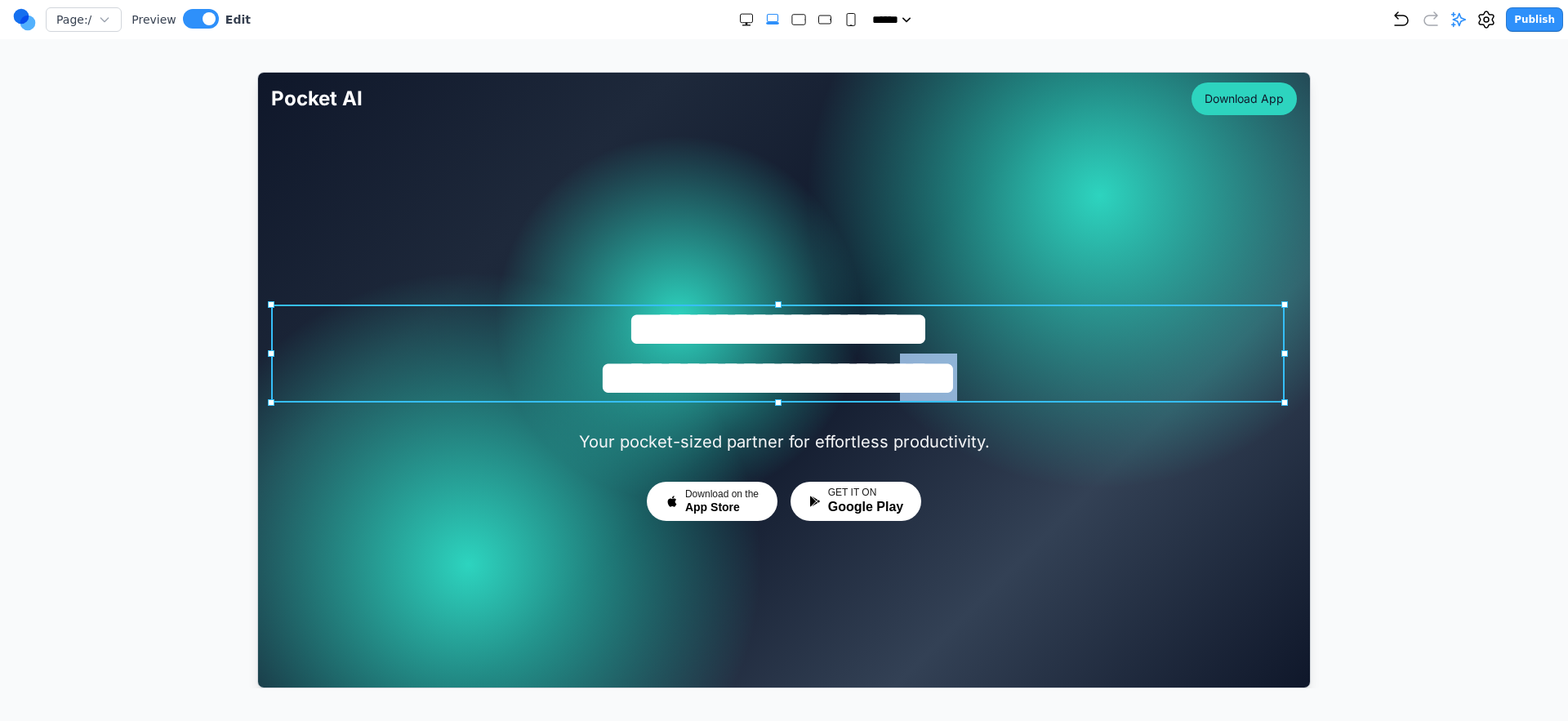
drag, startPoint x: 1070, startPoint y: 360, endPoint x: 951, endPoint y: 376, distance: 120.1
click at [949, 376] on h1 "**********" at bounding box center [777, 353] width 1014 height 98
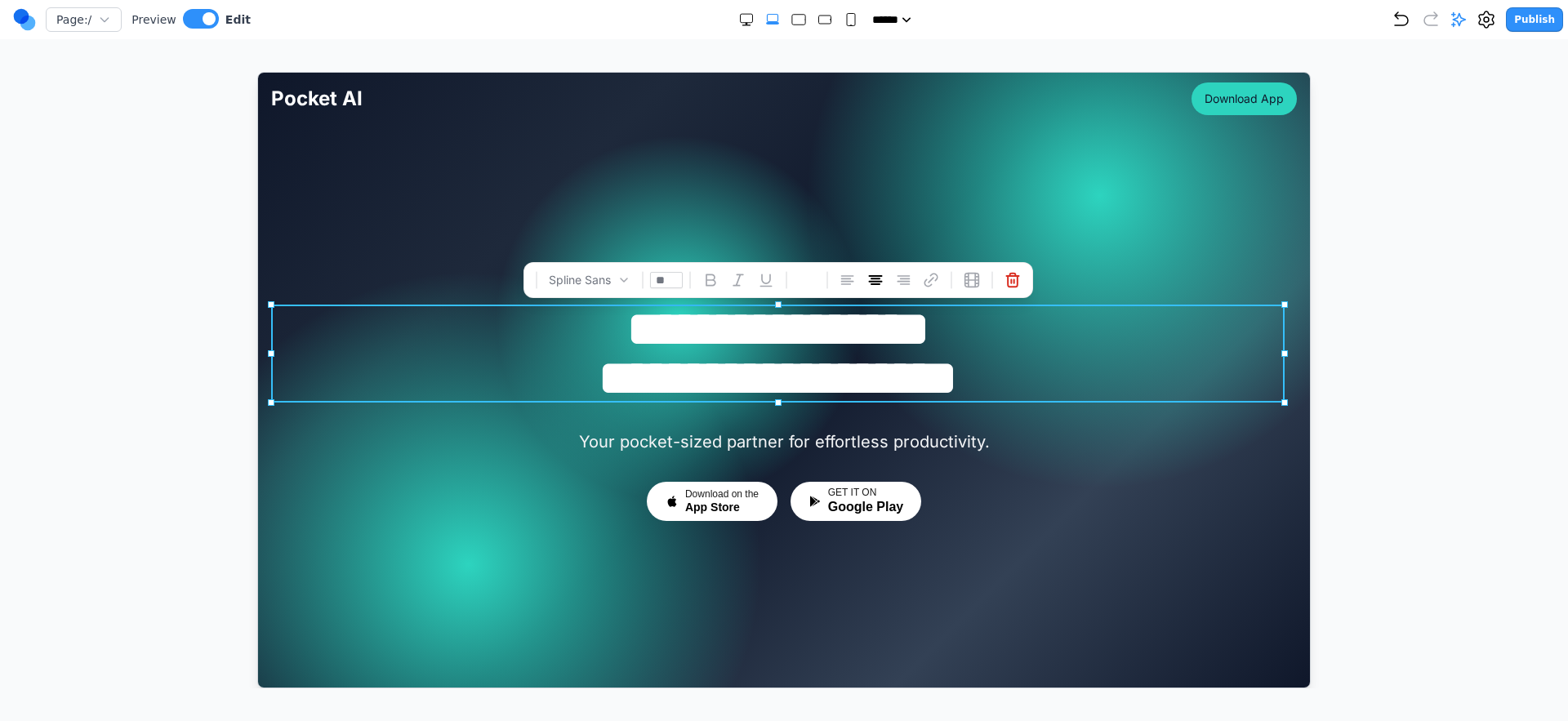
click at [1102, 250] on div at bounding box center [784, 379] width 1052 height 615
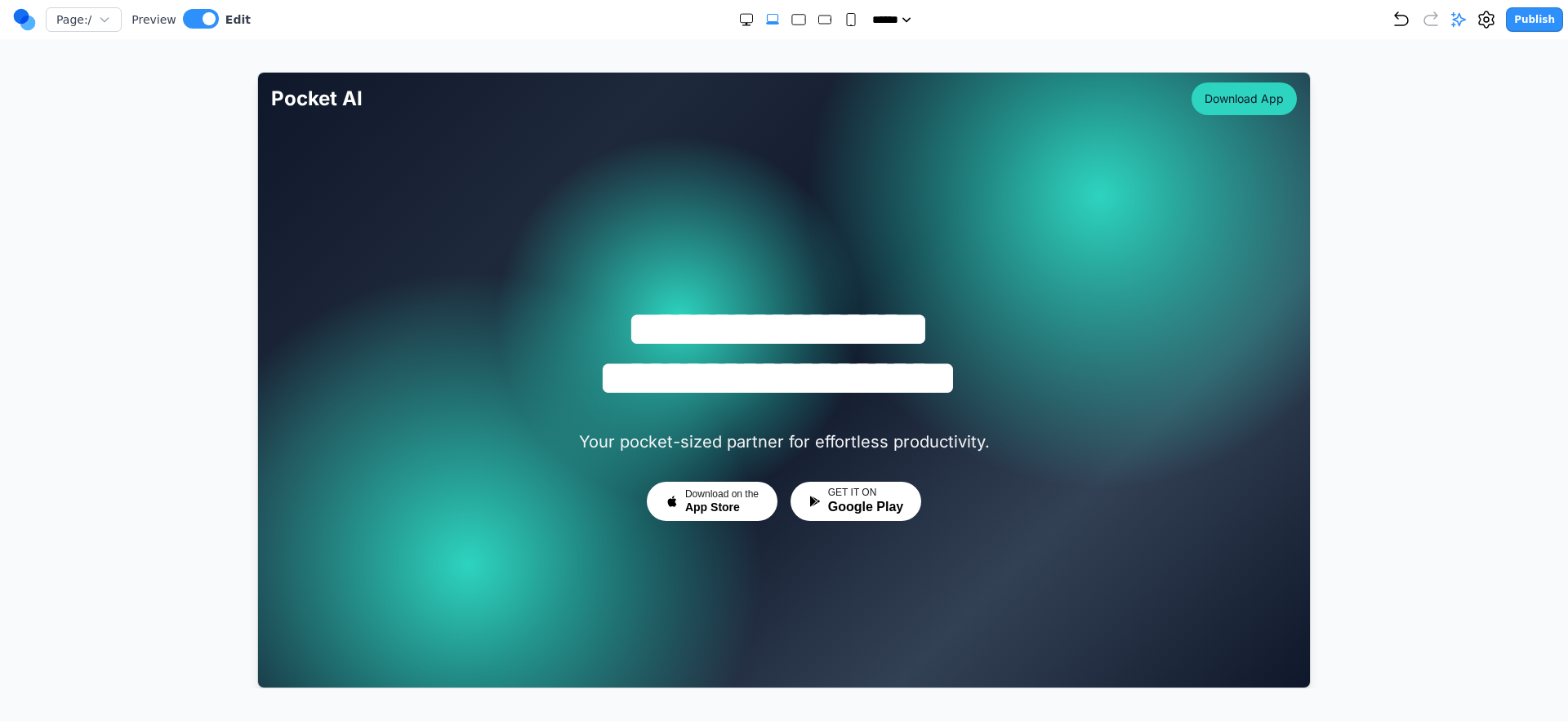
scroll to position [35, 0]
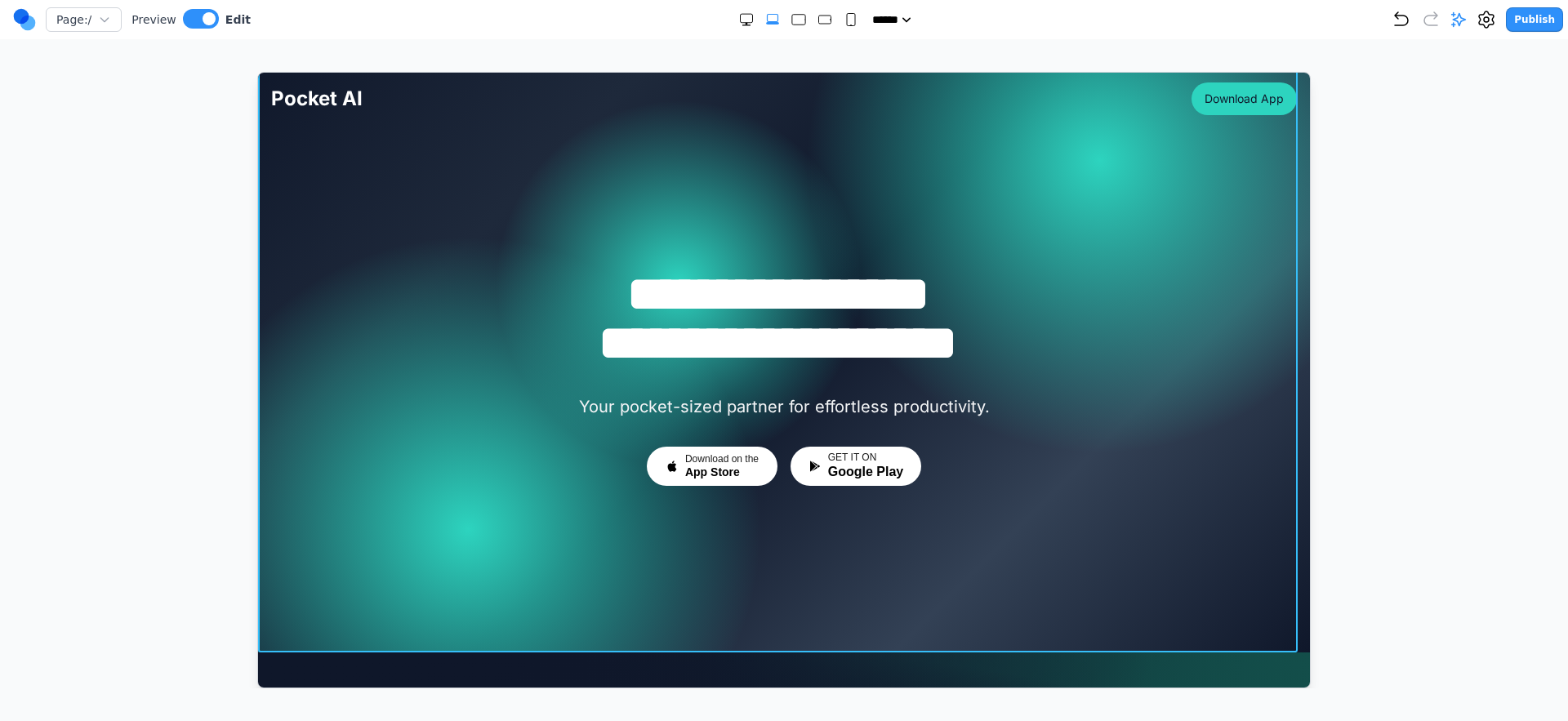
click at [978, 524] on div at bounding box center [784, 344] width 1052 height 615
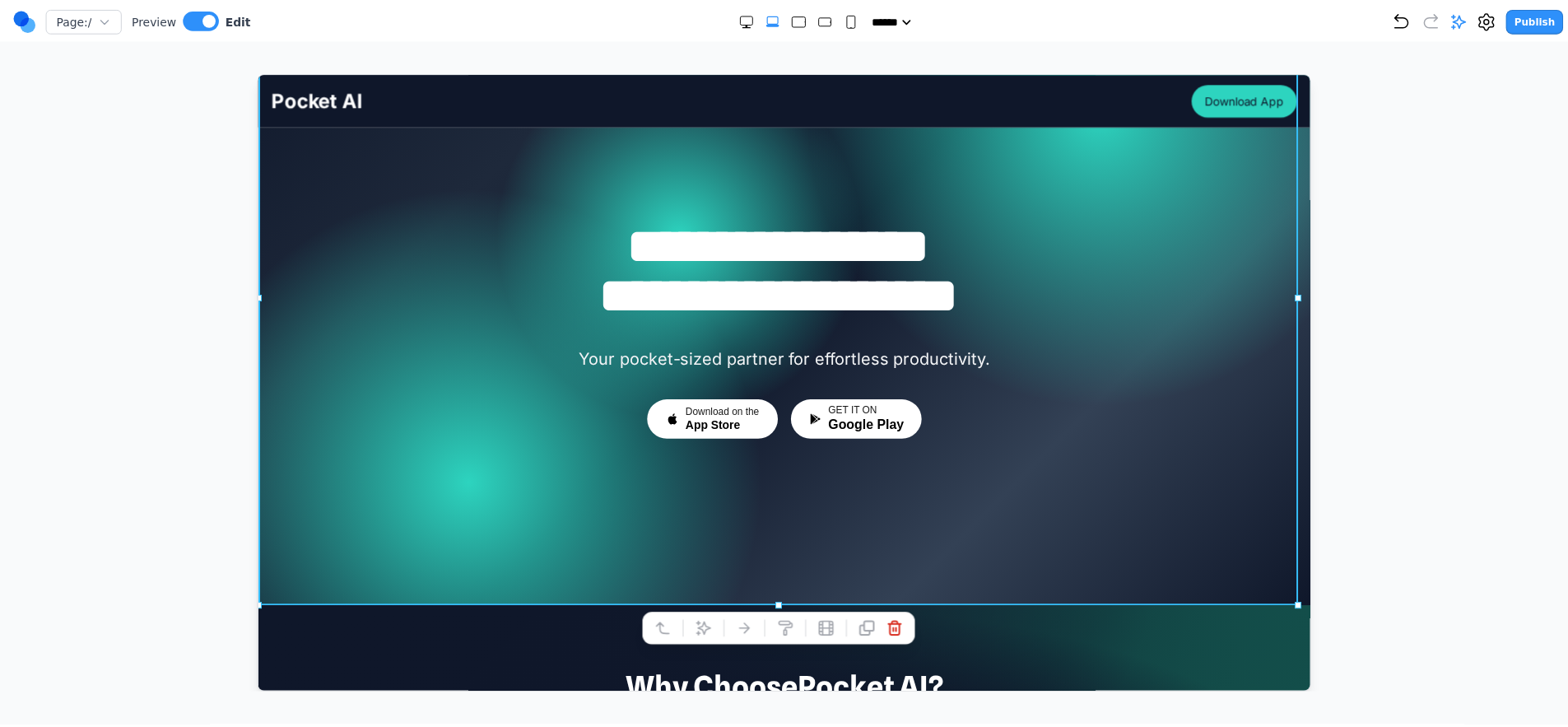
scroll to position [180, 0]
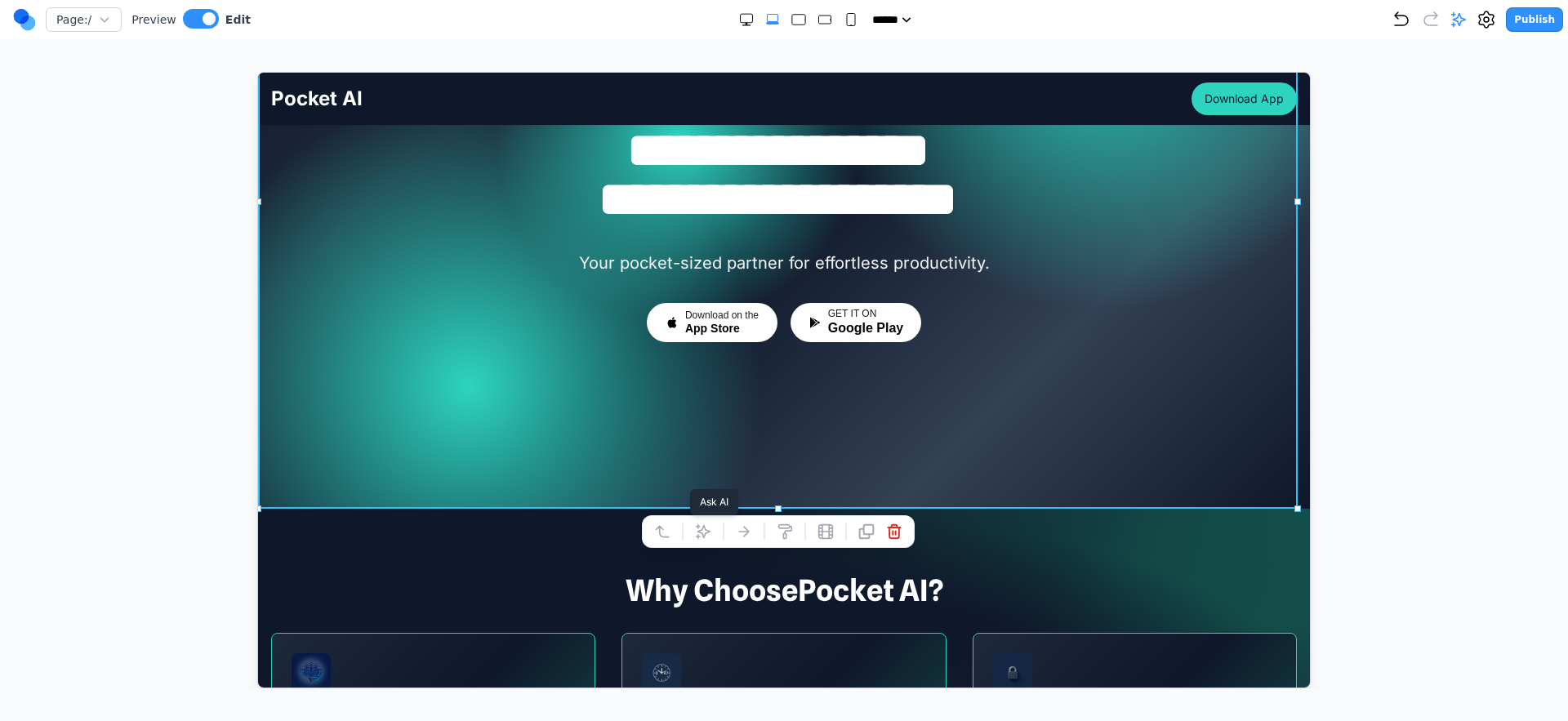
click at [709, 536] on icon at bounding box center [702, 531] width 17 height 17
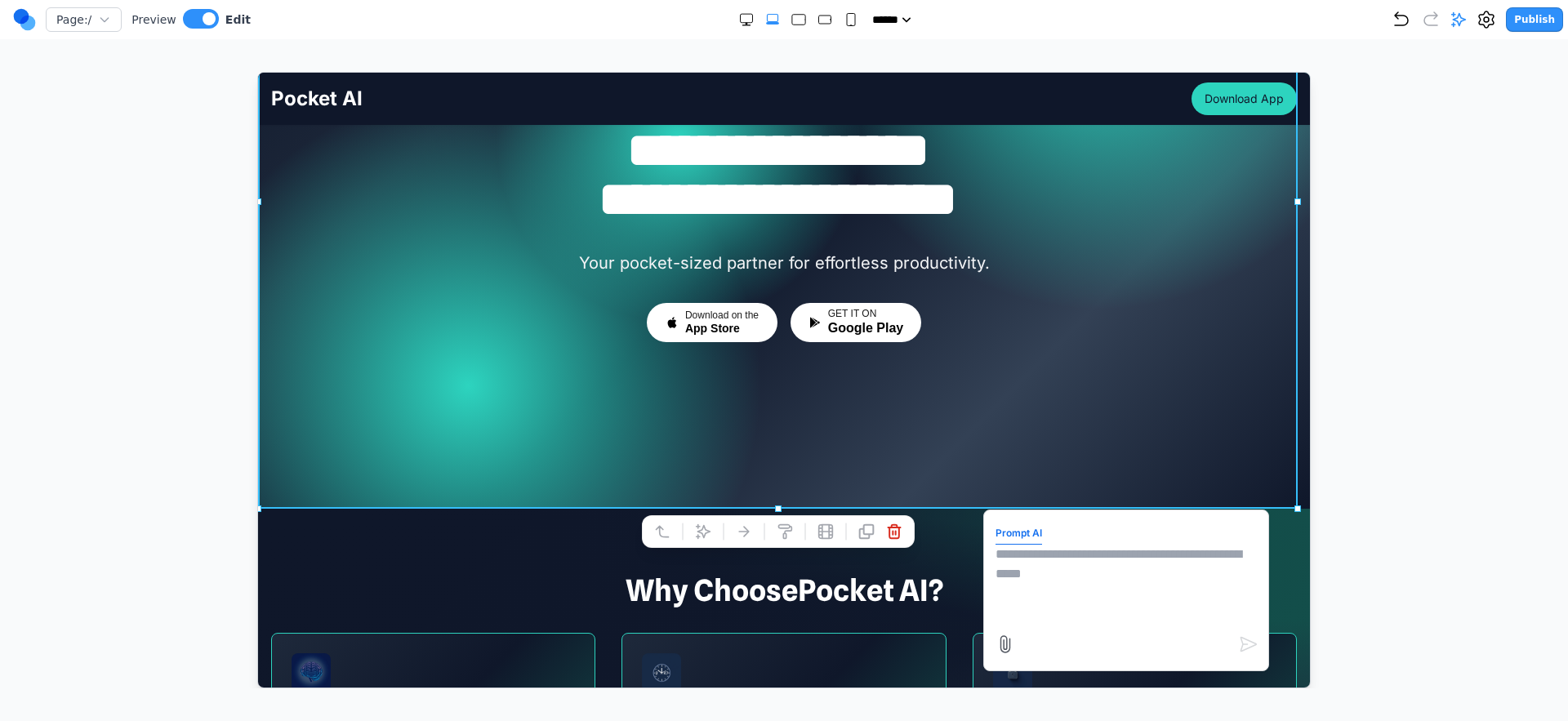
click at [1222, 544] on textarea at bounding box center [1126, 585] width 261 height 82
paste textarea "**"
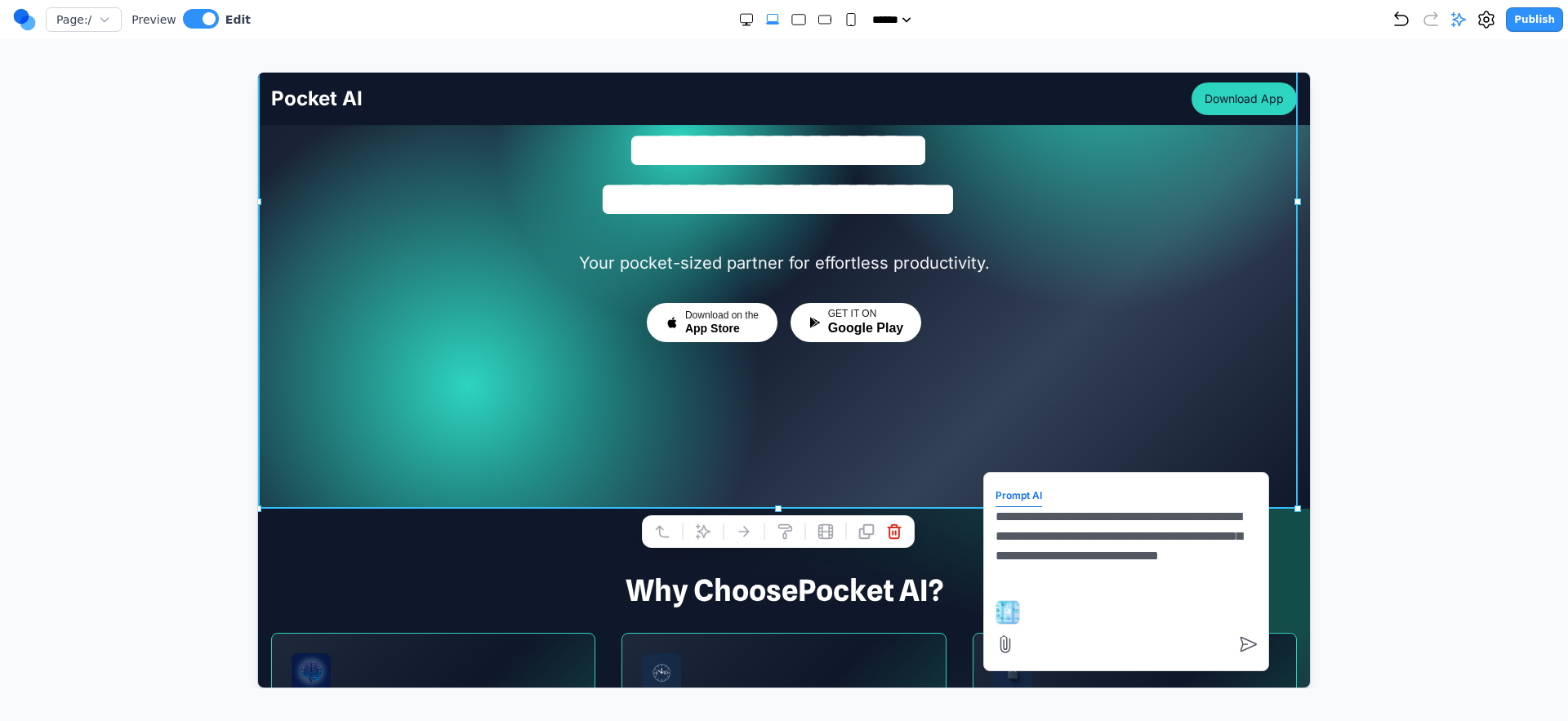
type textarea "**********"
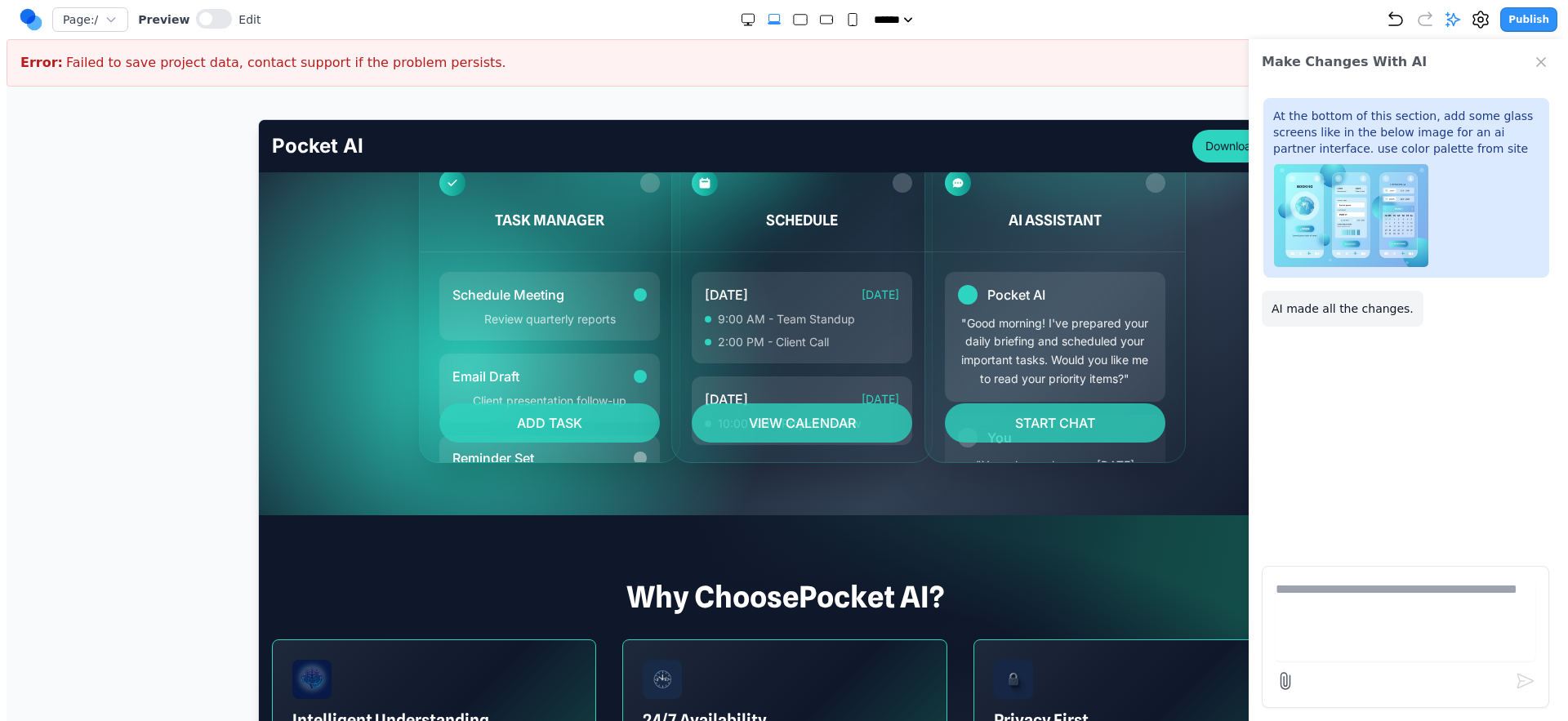
scroll to position [216, 0]
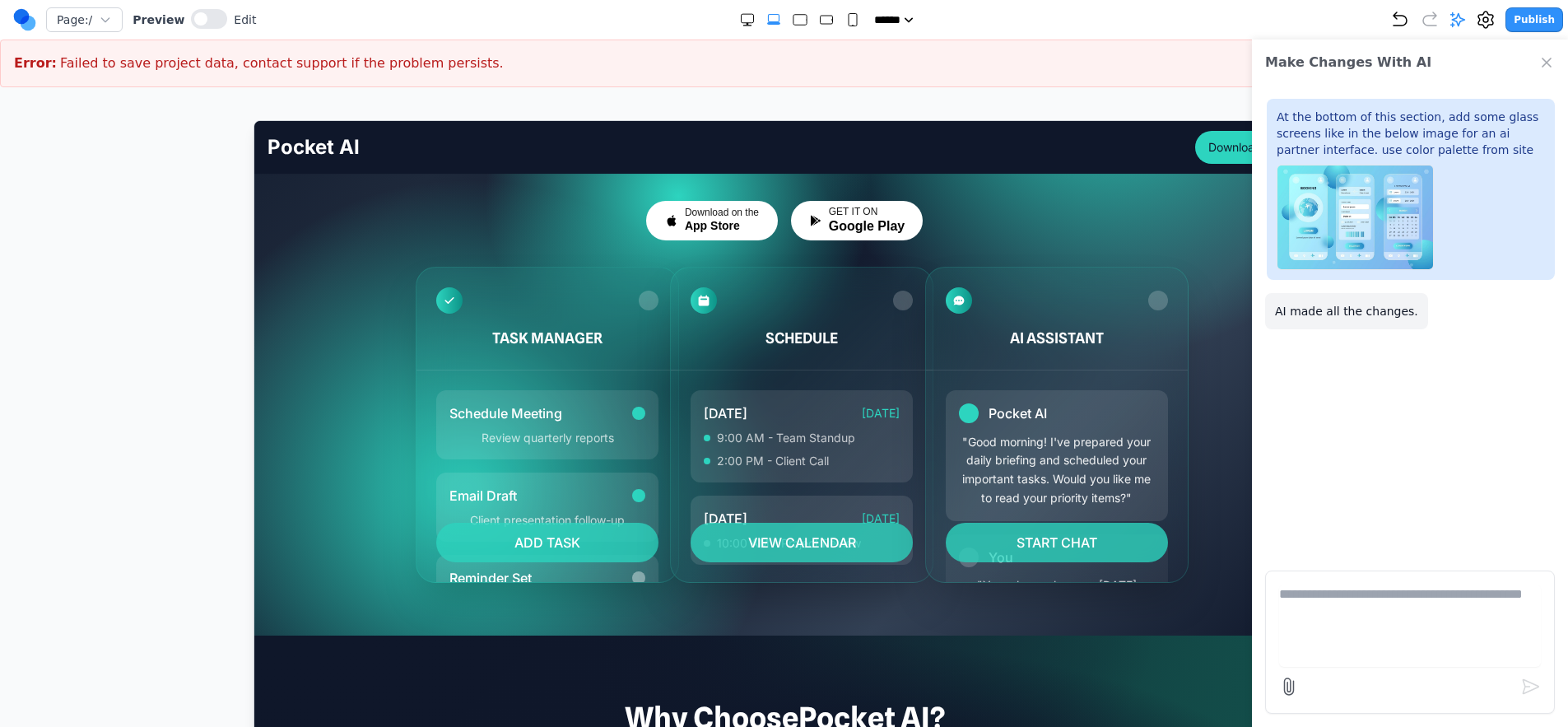
click at [1013, 379] on div "Pocket AI "Good morning! I've prepared your daily briefing and scheduled your i…" at bounding box center [1055, 506] width 261 height 272
click at [202, 28] on button at bounding box center [209, 19] width 36 height 20
click at [484, 278] on div "TASK MANAGER" at bounding box center [546, 317] width 261 height 103
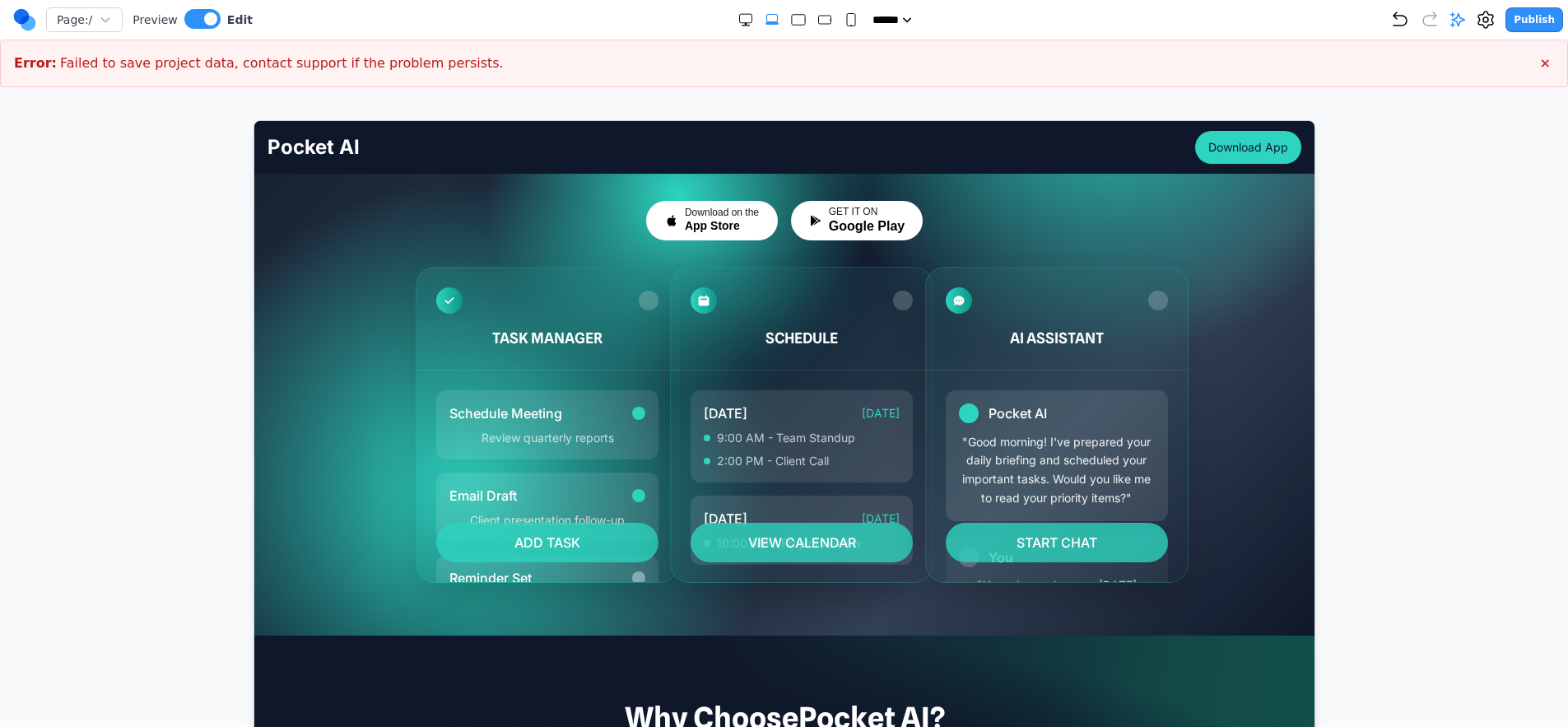
drag, startPoint x: 421, startPoint y: 129, endPoint x: 405, endPoint y: 122, distance: 17.5
click at [421, 129] on div "Pocket AI Download App" at bounding box center [782, 147] width 1033 height 53
click at [21, 21] on circle at bounding box center [22, 17] width 16 height 16
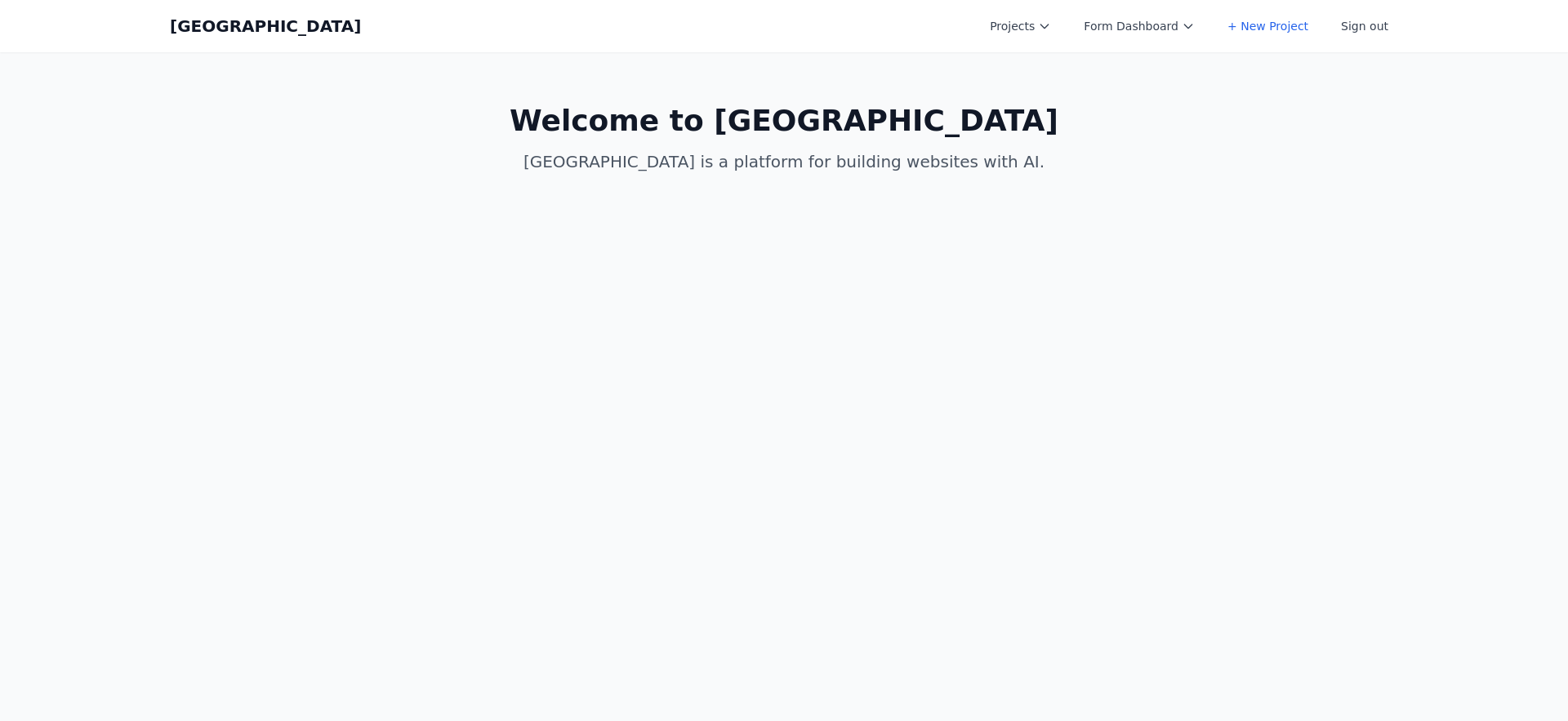
drag, startPoint x: 1052, startPoint y: 29, endPoint x: 1054, endPoint y: 43, distance: 14.1
click at [1052, 28] on icon at bounding box center [1044, 25] width 13 height 13
click at [1041, 211] on link "Asis" at bounding box center [1071, 212] width 183 height 29
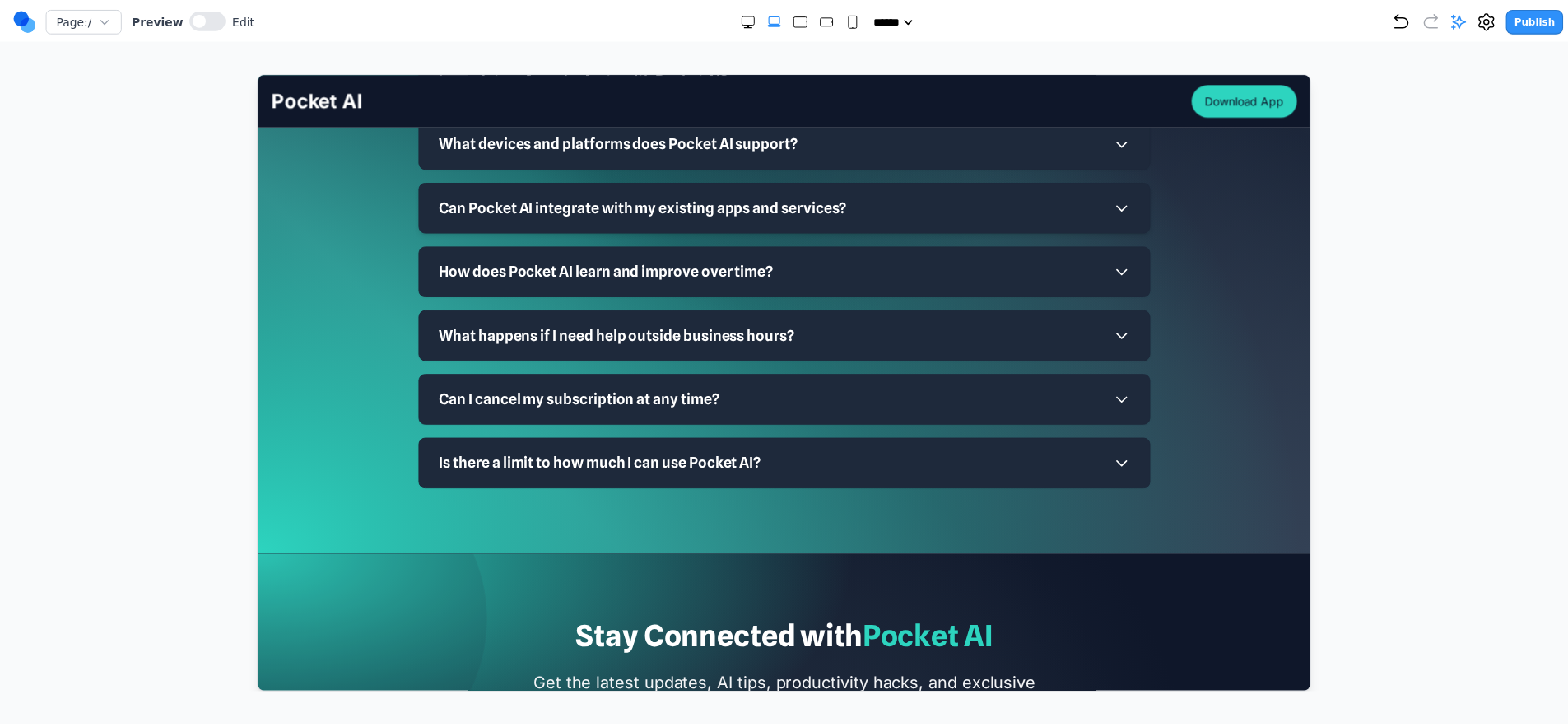
scroll to position [5524, 0]
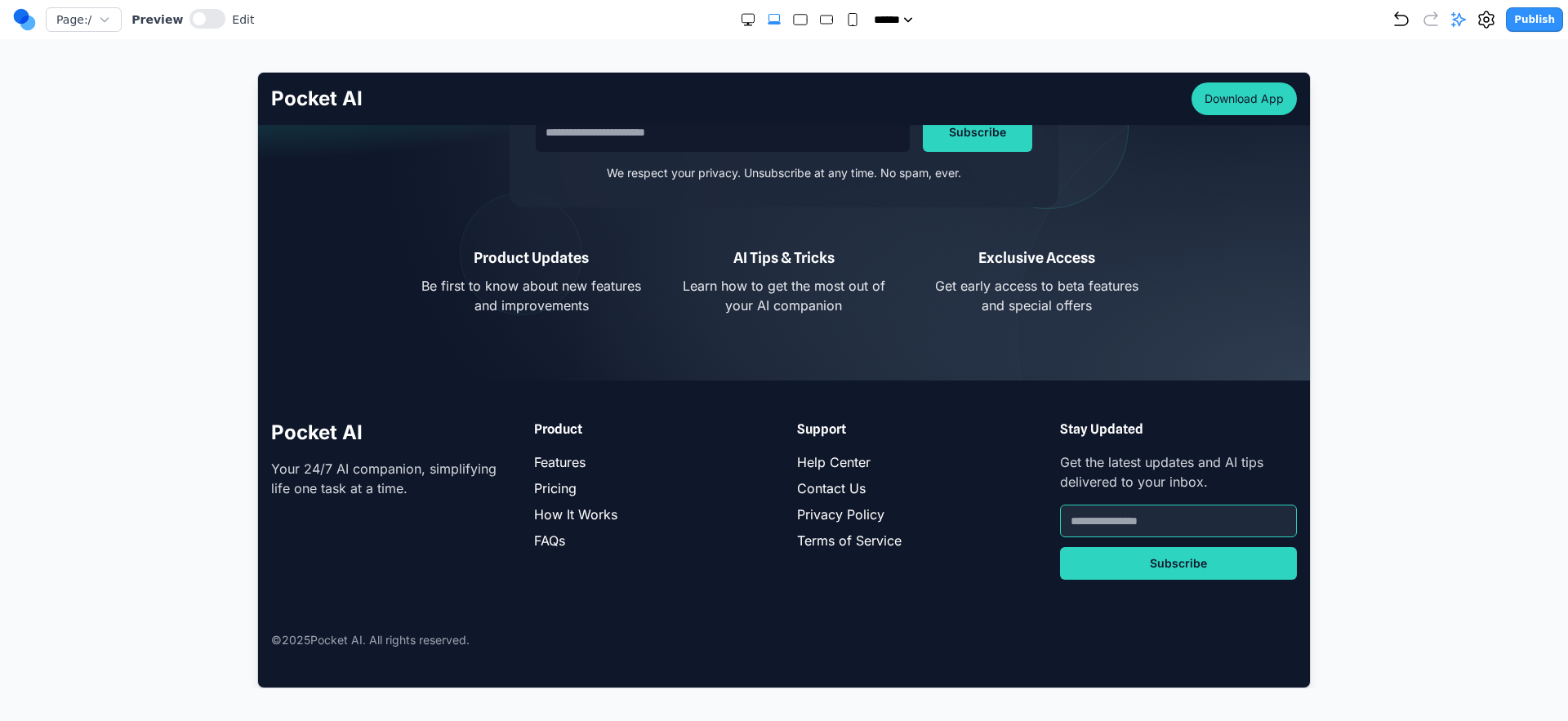
click at [919, 432] on h3 "Support" at bounding box center [915, 429] width 237 height 19
drag, startPoint x: 169, startPoint y: 24, endPoint x: 184, endPoint y: 28, distance: 15.5
click at [172, 26] on span "Preview" at bounding box center [157, 19] width 52 height 17
click at [192, 23] on span at bounding box center [198, 18] width 13 height 13
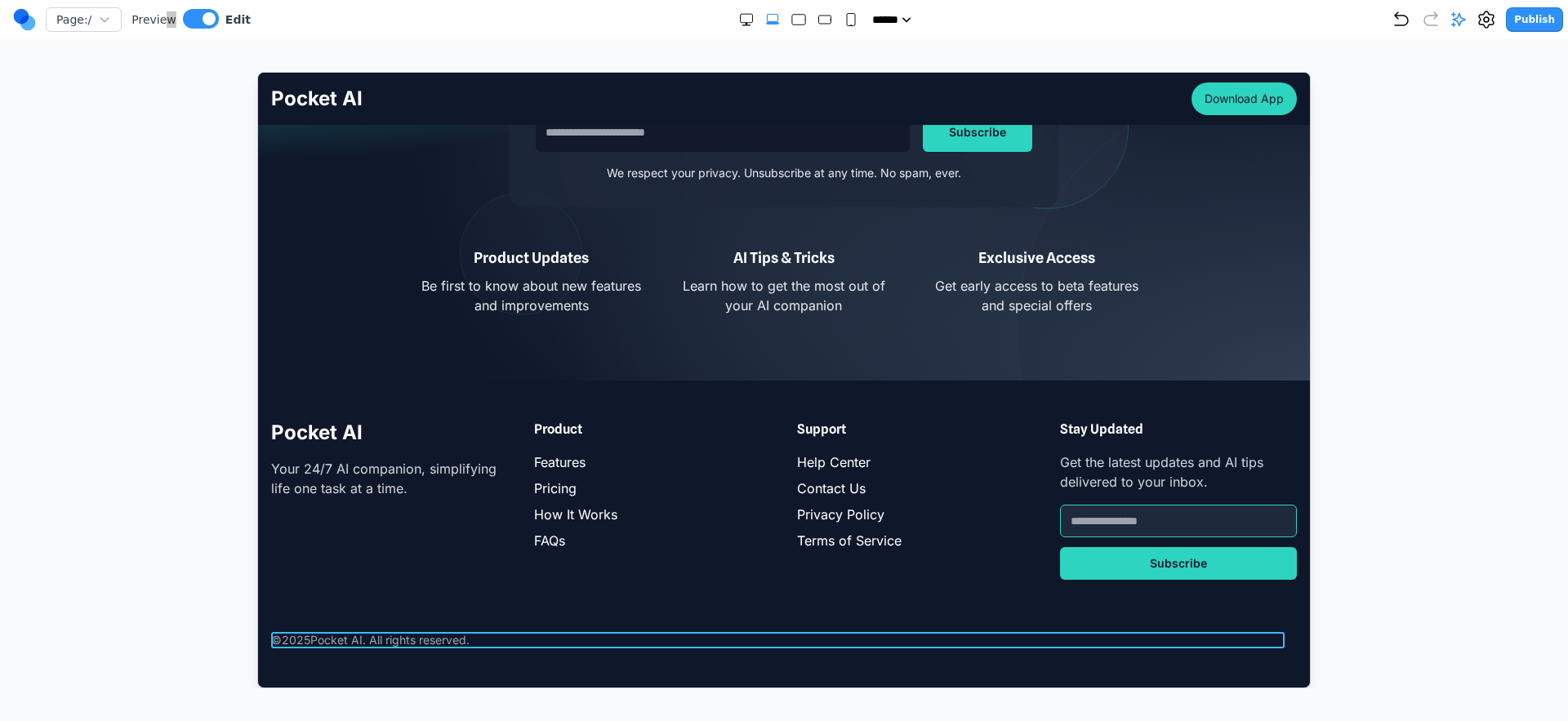
click at [512, 639] on div "© 2025 Pocket AI. All rights reserved." at bounding box center [783, 639] width 1026 height 17
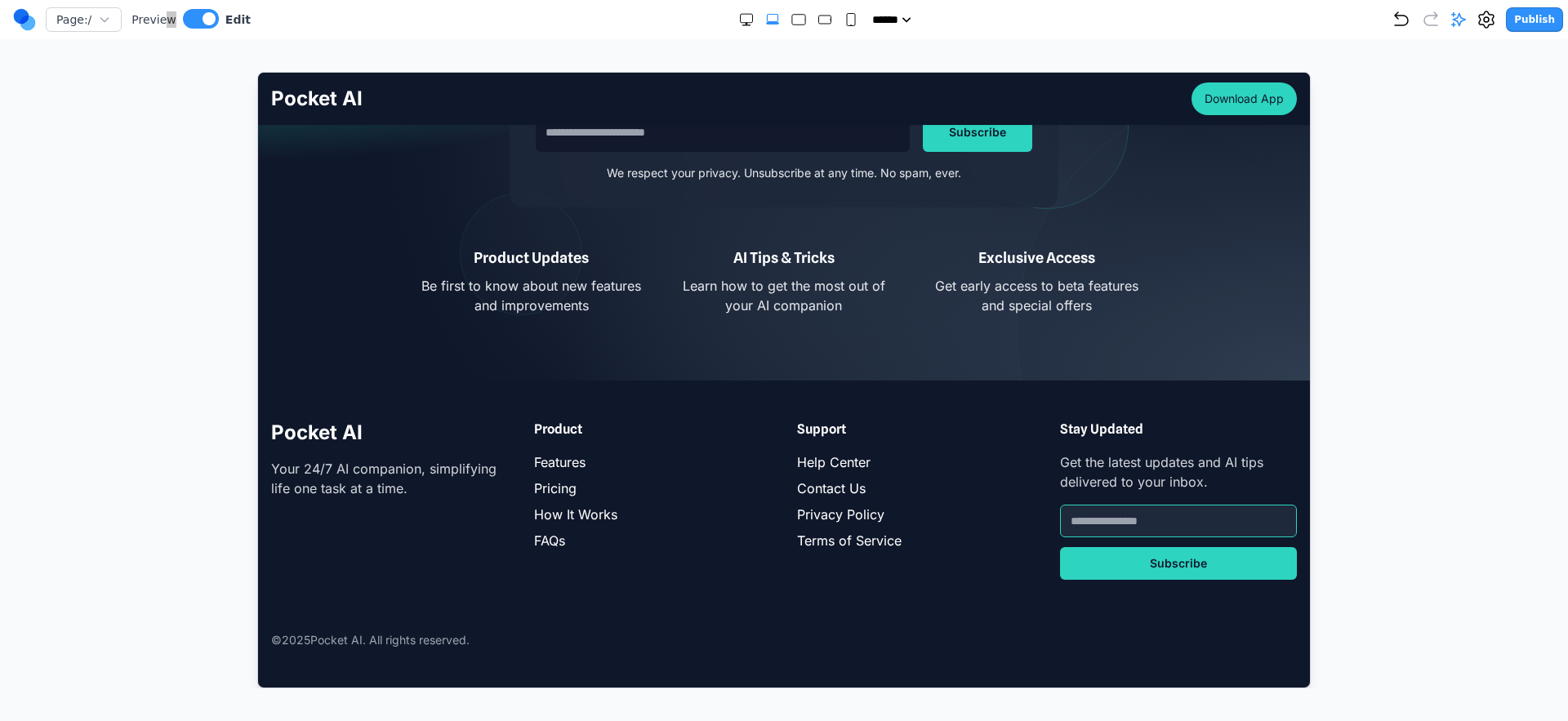
click at [561, 677] on div "Pocket AI Your 24/7 AI companion, simplifying life one task at a time. Product …" at bounding box center [784, 533] width 1052 height 307
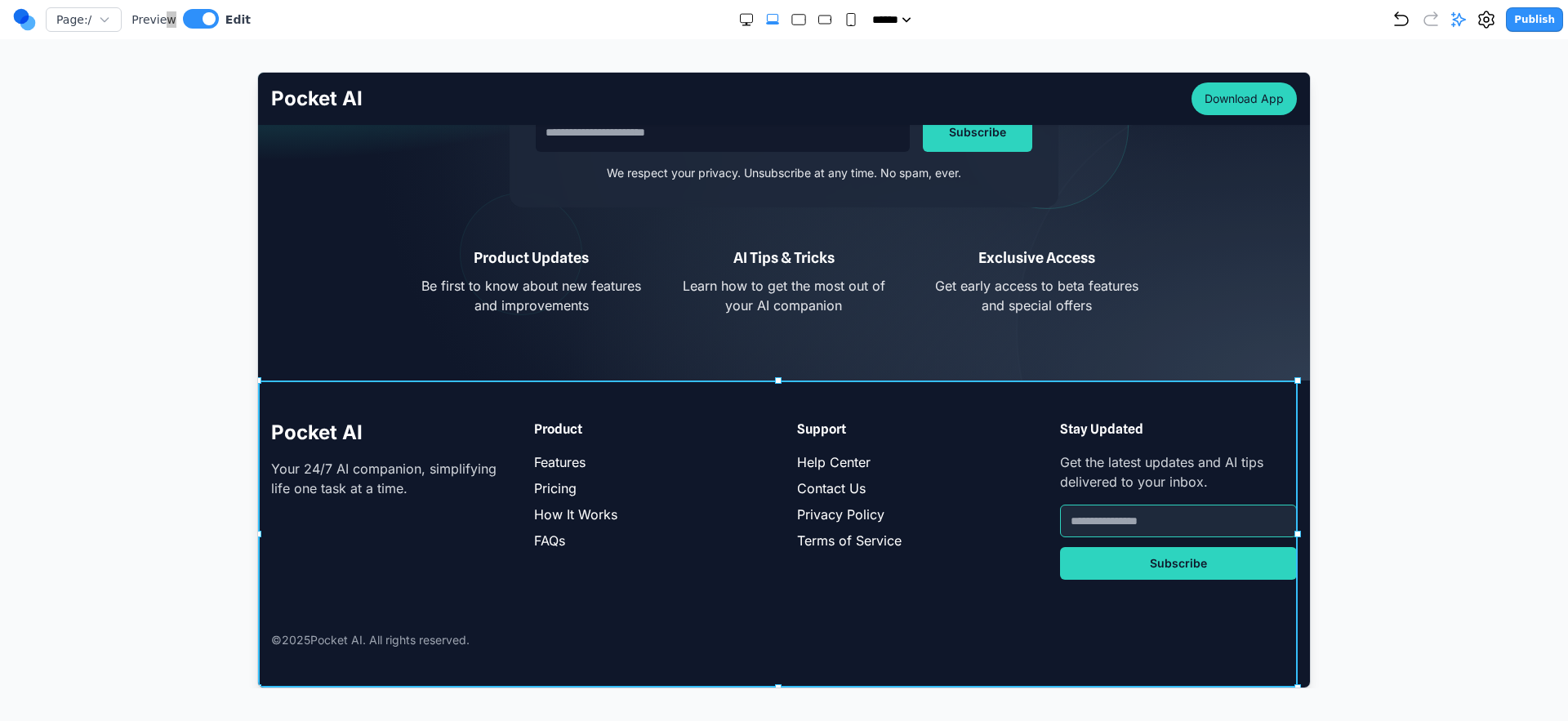
click at [434, 587] on div "Pocket AI Your 24/7 AI companion, simplifying life one task at a time. Product …" at bounding box center [784, 533] width 1052 height 307
click at [731, 351] on button at bounding box center [722, 353] width 26 height 26
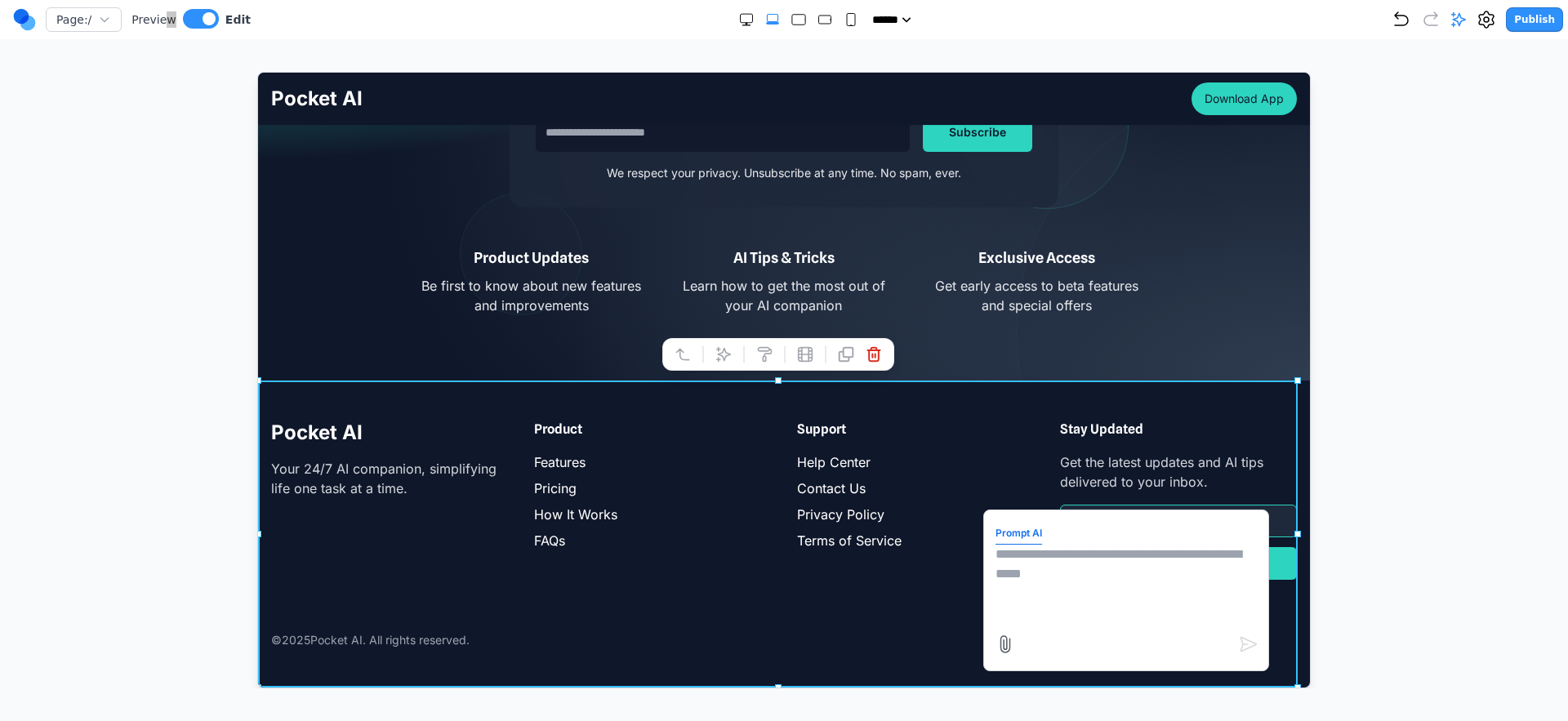
click at [1061, 631] on div at bounding box center [1127, 643] width 263 height 26
click at [1058, 576] on textarea at bounding box center [1126, 585] width 261 height 82
type textarea "**********"
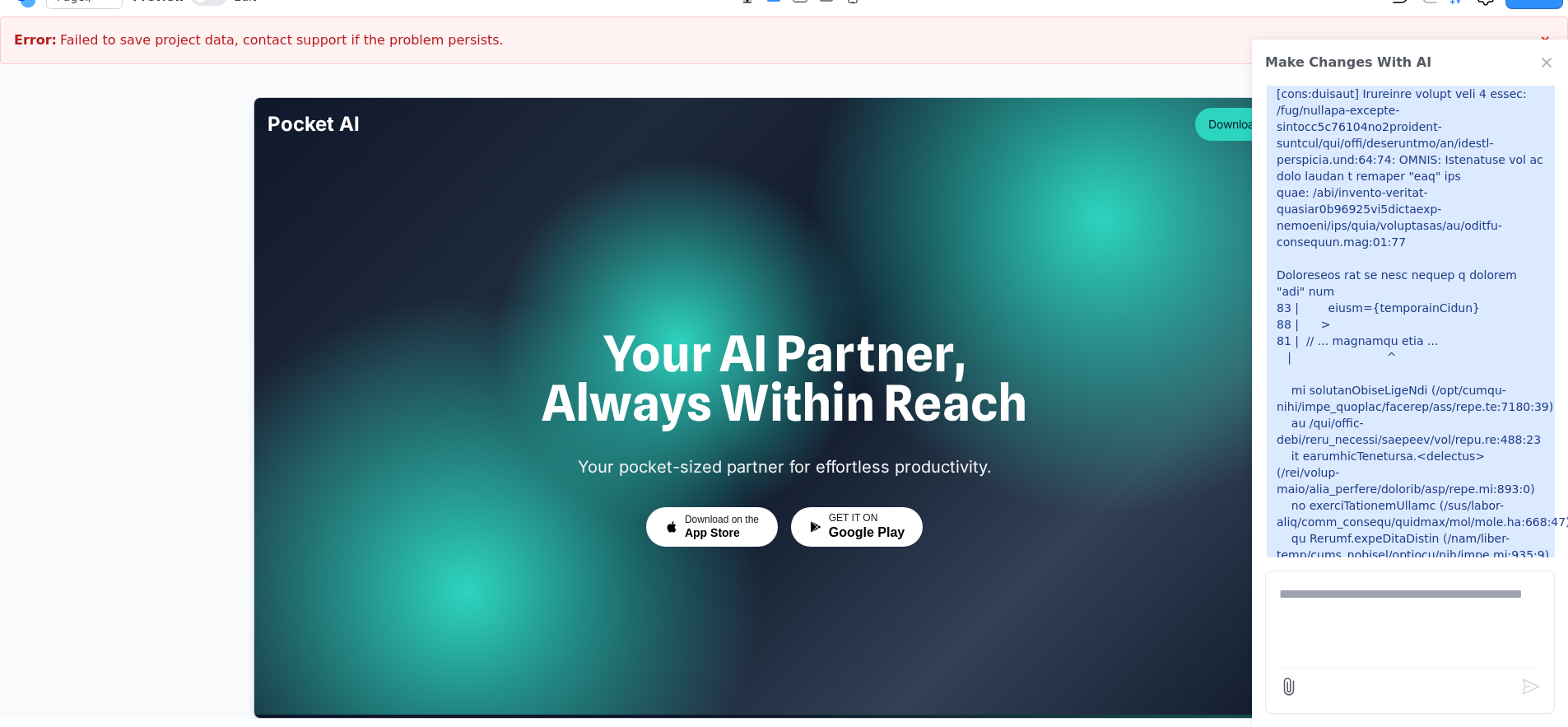
scroll to position [875, 0]
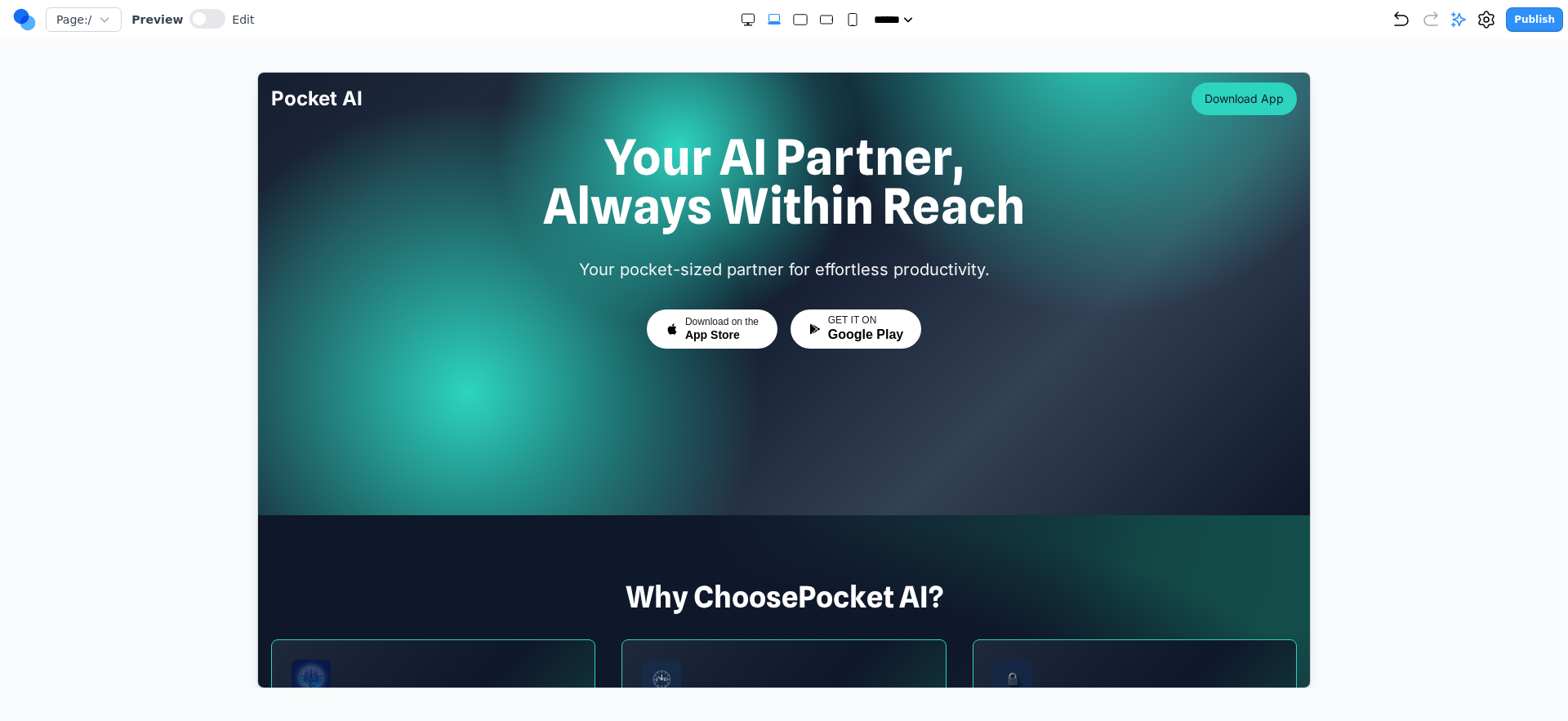
scroll to position [395, 0]
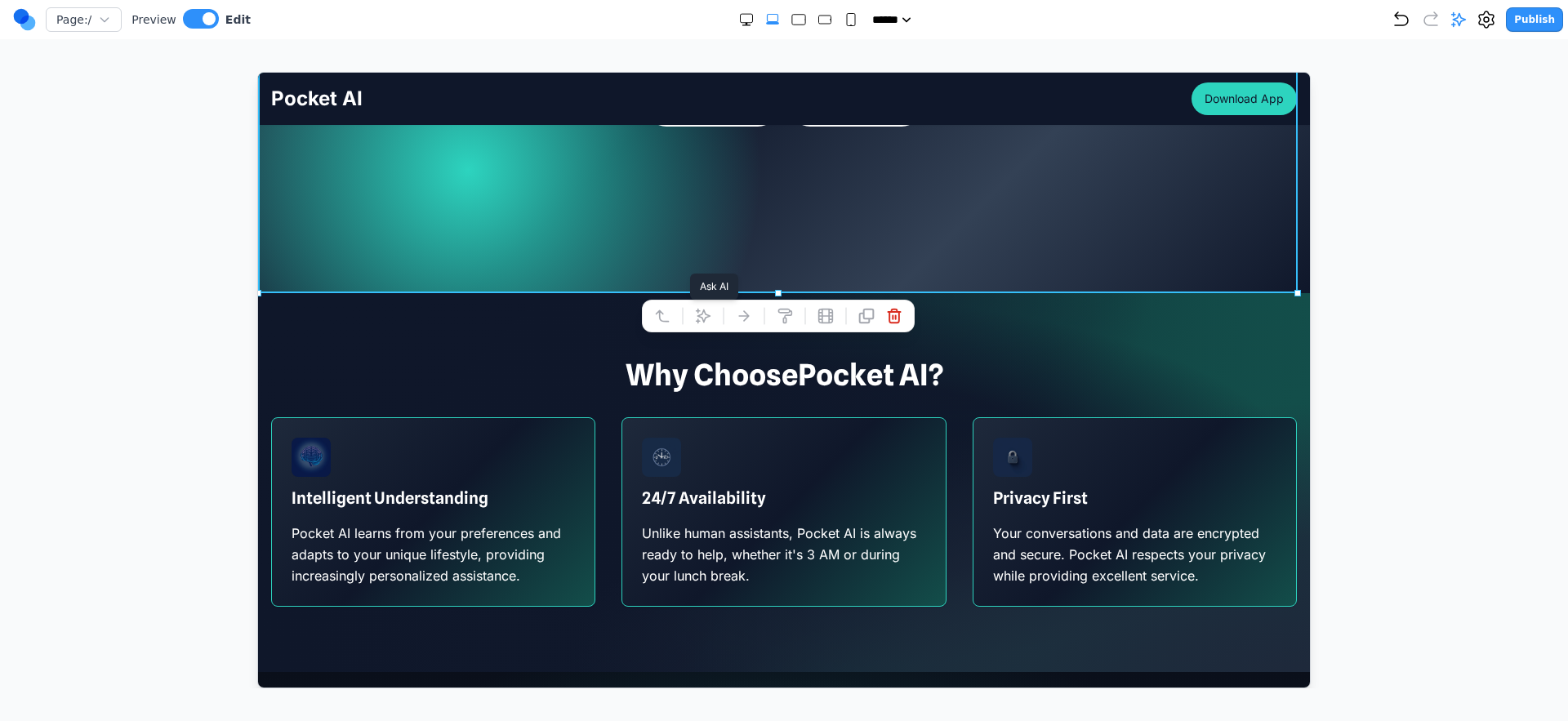
click at [696, 317] on icon at bounding box center [702, 315] width 17 height 17
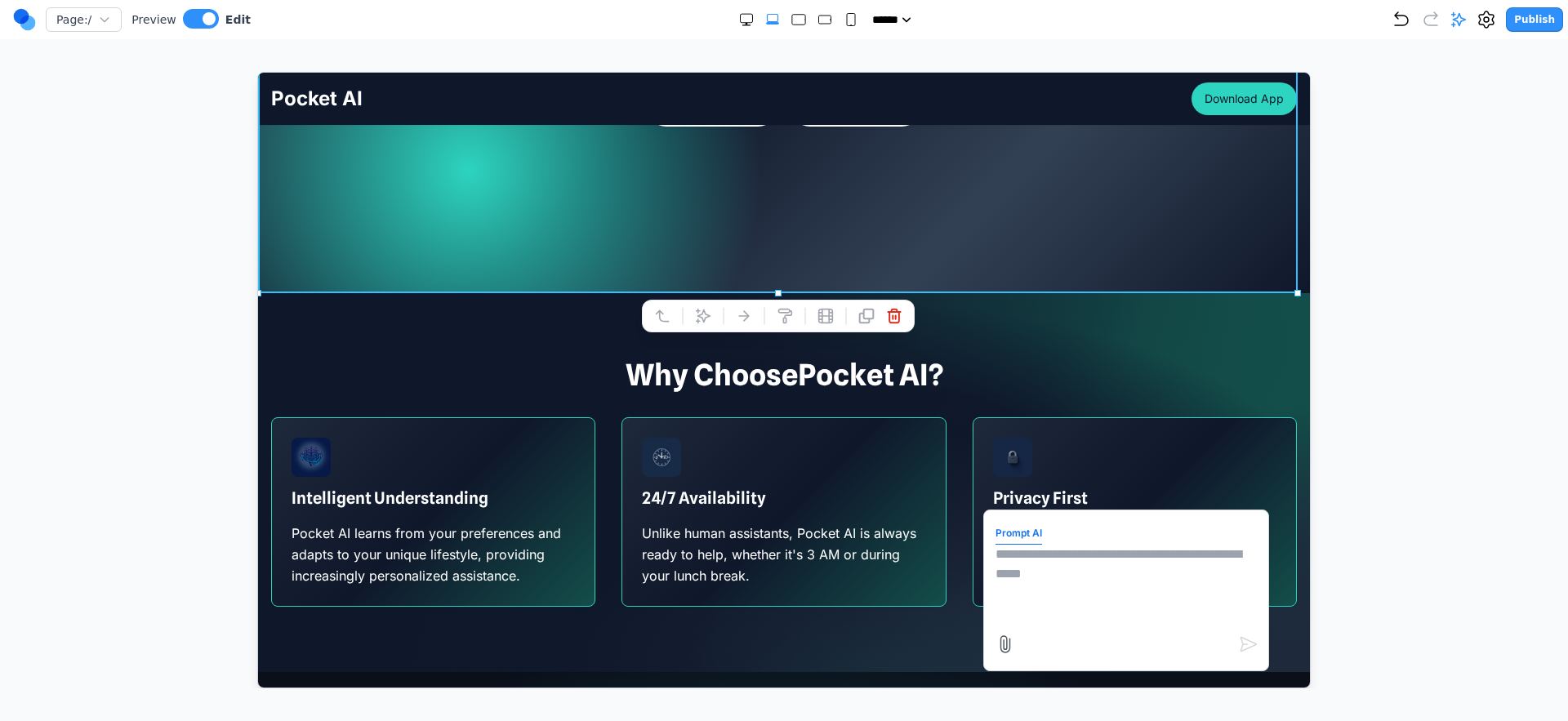
click at [1017, 546] on textarea at bounding box center [1126, 585] width 261 height 82
type textarea "*"
type textarea "**********"
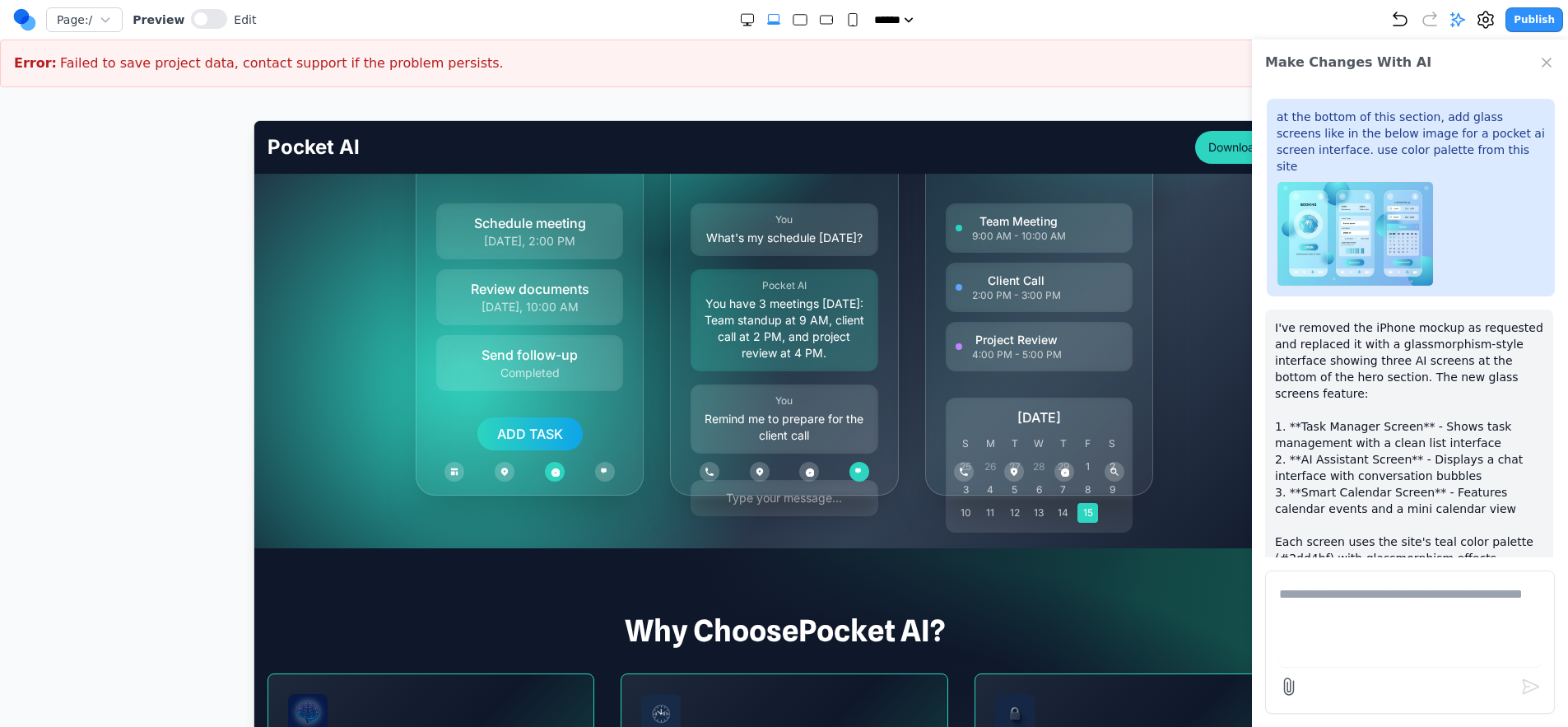
scroll to position [311, 0]
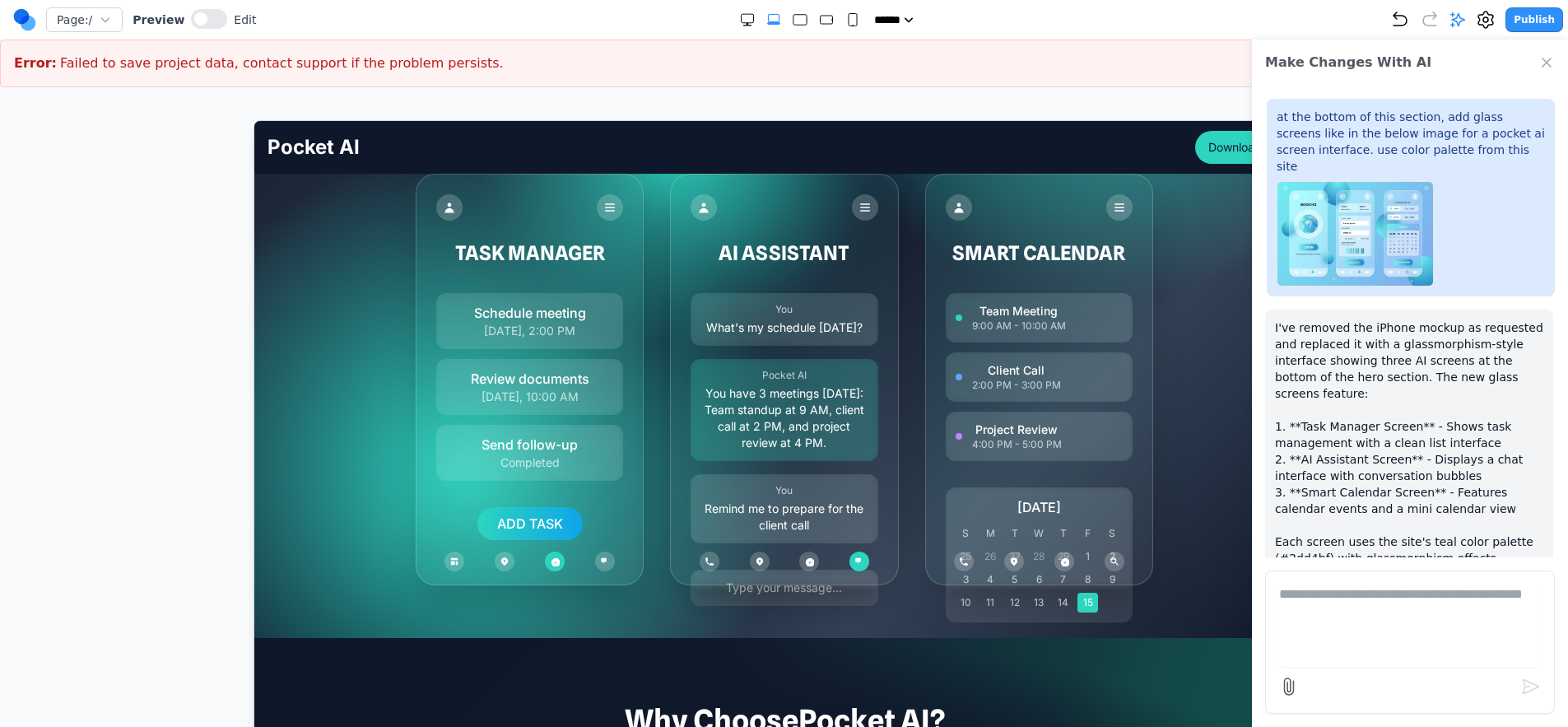
click at [1543, 66] on icon "Close Chat" at bounding box center [1546, 63] width 8 height 8
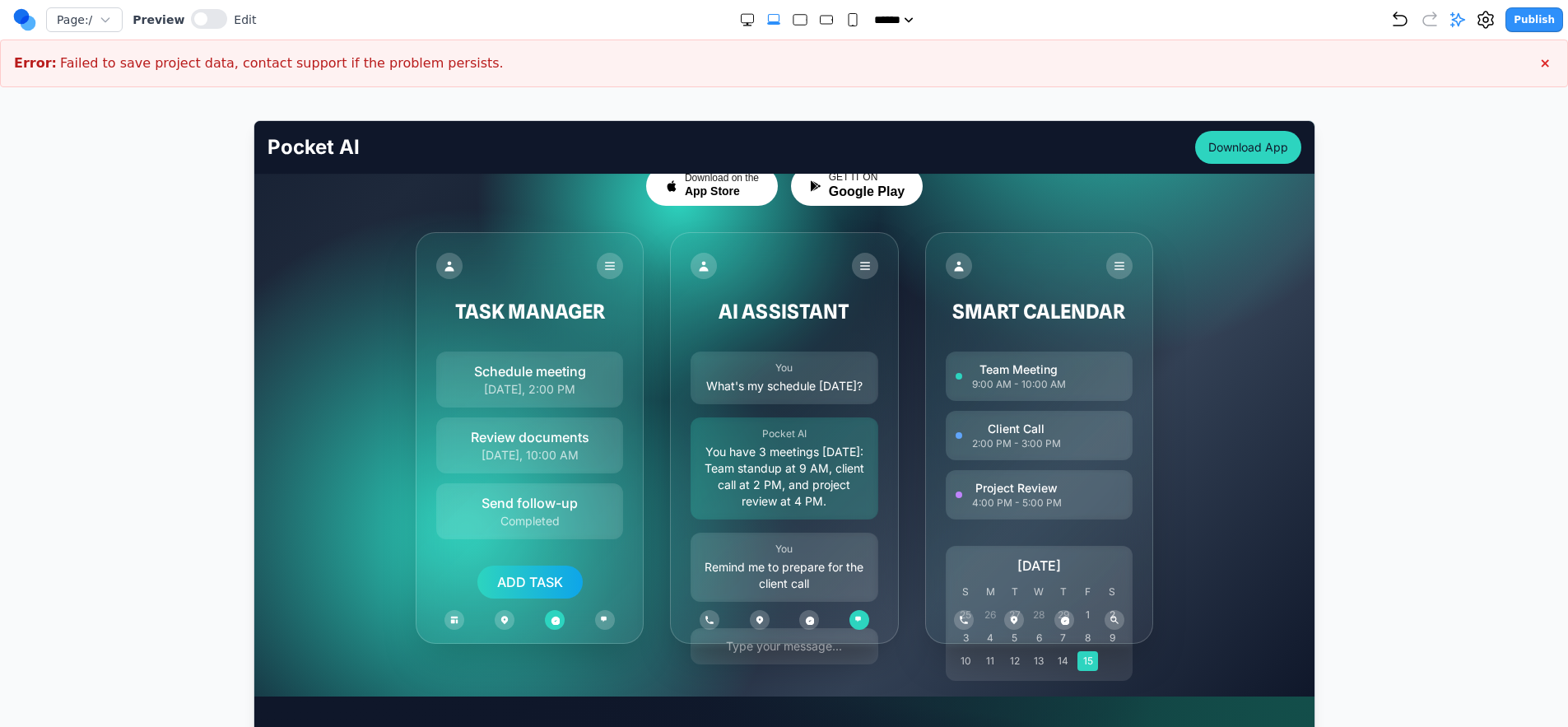
scroll to position [248, 0]
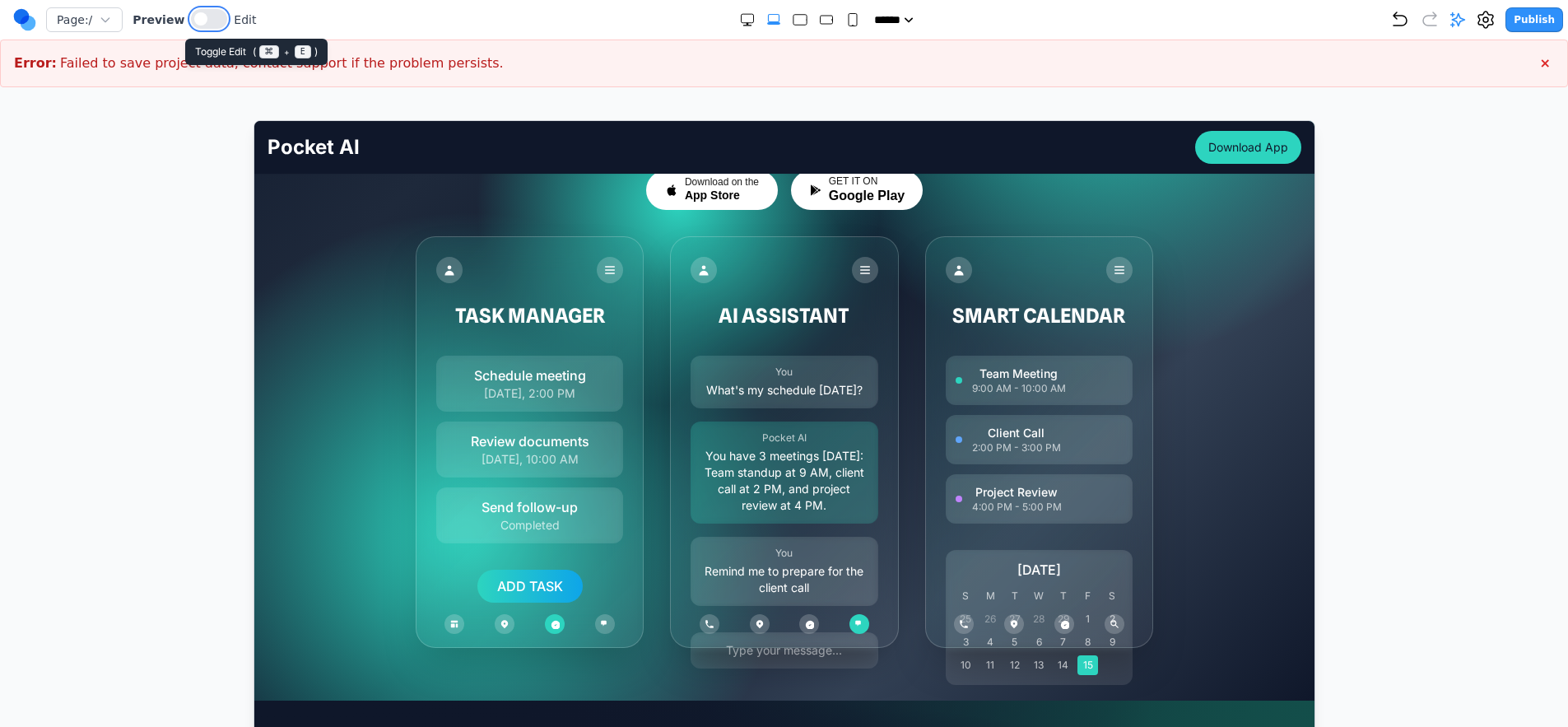
click at [206, 24] on button at bounding box center [209, 19] width 36 height 20
drag, startPoint x: 38, startPoint y: 68, endPoint x: 456, endPoint y: 51, distance: 418.3
click at [456, 51] on div "Error: Failed to save project data, contact support if the problem persists. ×" at bounding box center [784, 63] width 1568 height 48
click at [456, 57] on div "Error: Failed to save project data, contact support if the problem persists. ×" at bounding box center [784, 63] width 1568 height 48
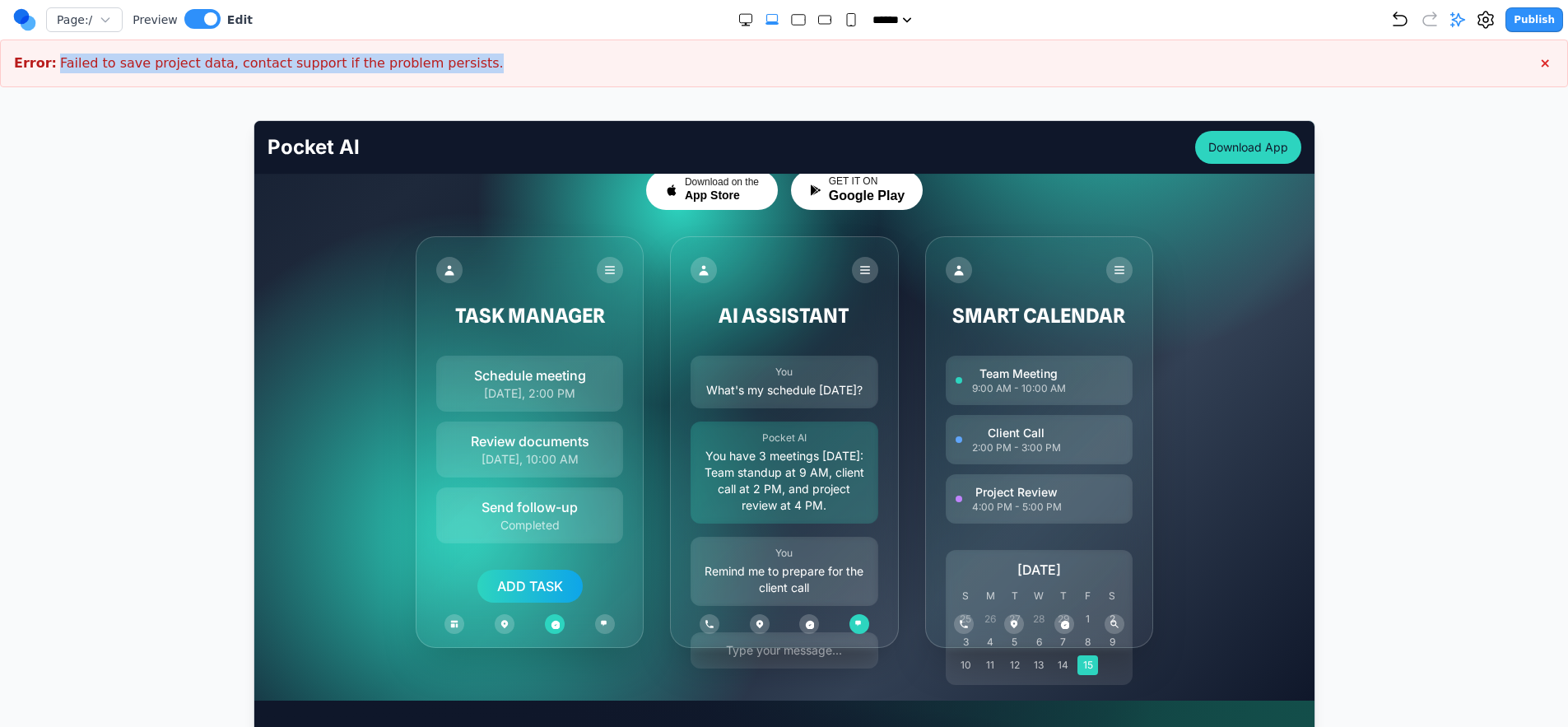
drag, startPoint x: 454, startPoint y: 60, endPoint x: 28, endPoint y: 74, distance: 426.2
click at [28, 74] on div "Error: Failed to save project data, contact support if the problem persists. ×" at bounding box center [784, 63] width 1568 height 48
click at [38, 63] on strong "Error:" at bounding box center [35, 64] width 43 height 20
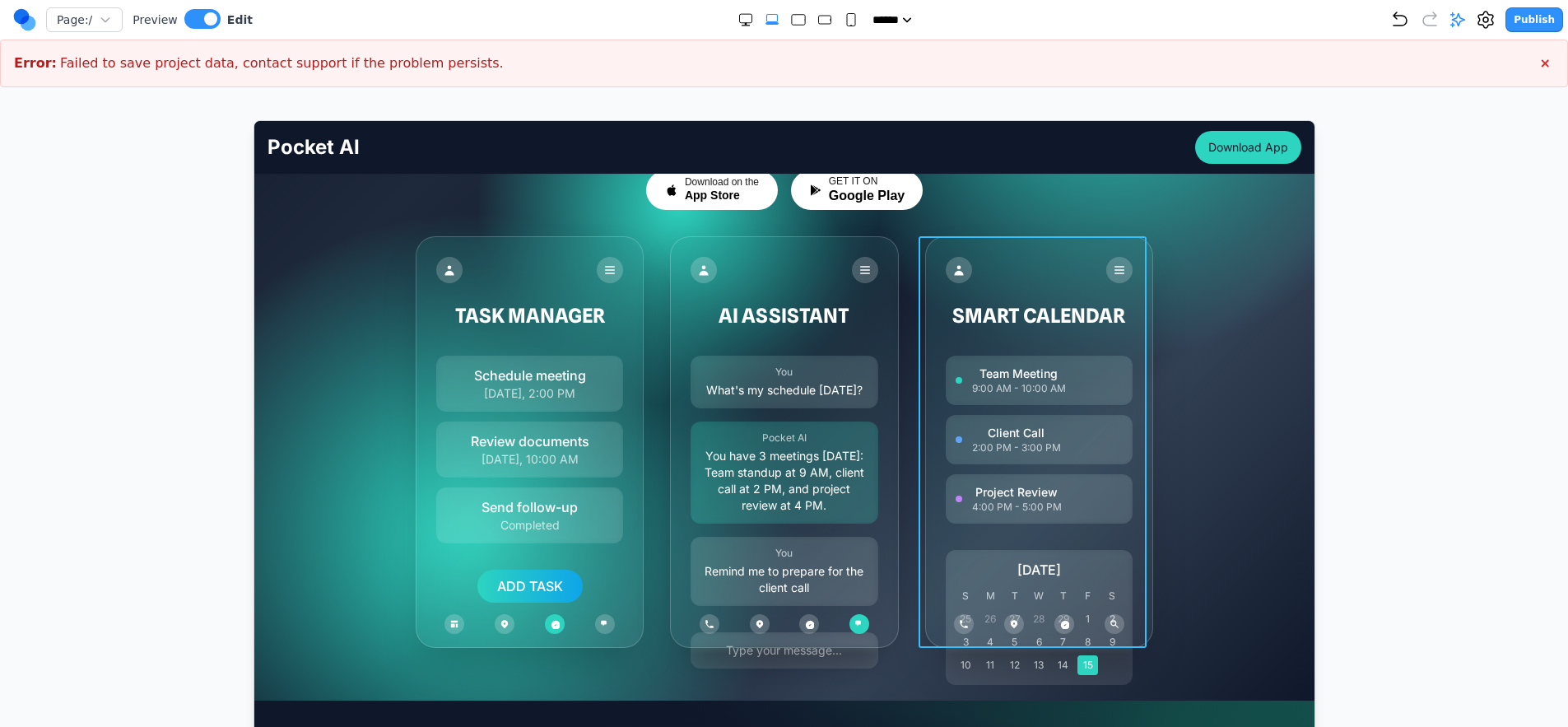
click at [1134, 441] on div "SMART CALENDAR Team Meeting 9:00 AM - 10:00 AM Client Call 2:00 PM - 3:00 PM Pr…" at bounding box center [1037, 441] width 228 height 412
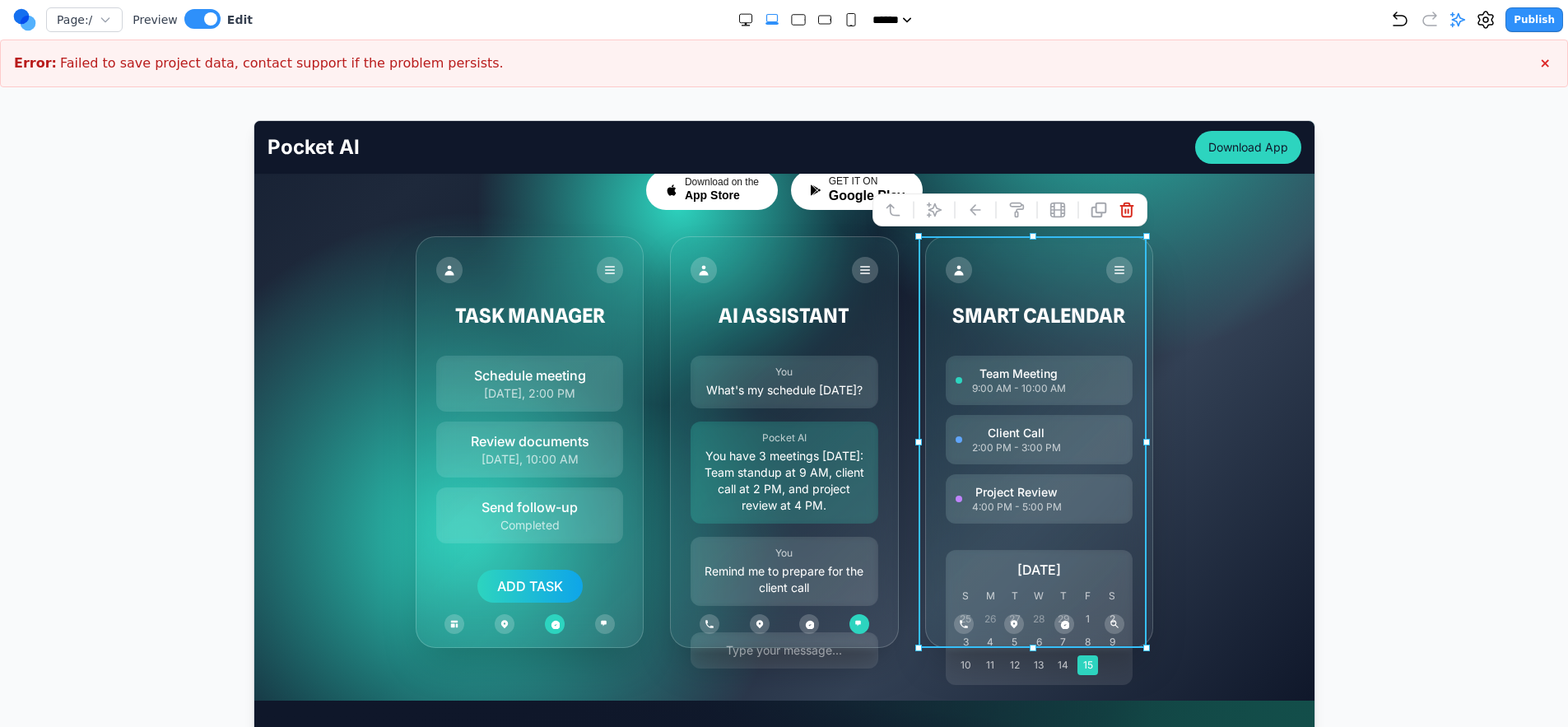
click at [1172, 430] on div "Your AI Partner, Always Within Reach Your pocket-sized partner for effortless p…" at bounding box center [783, 319] width 1060 height 656
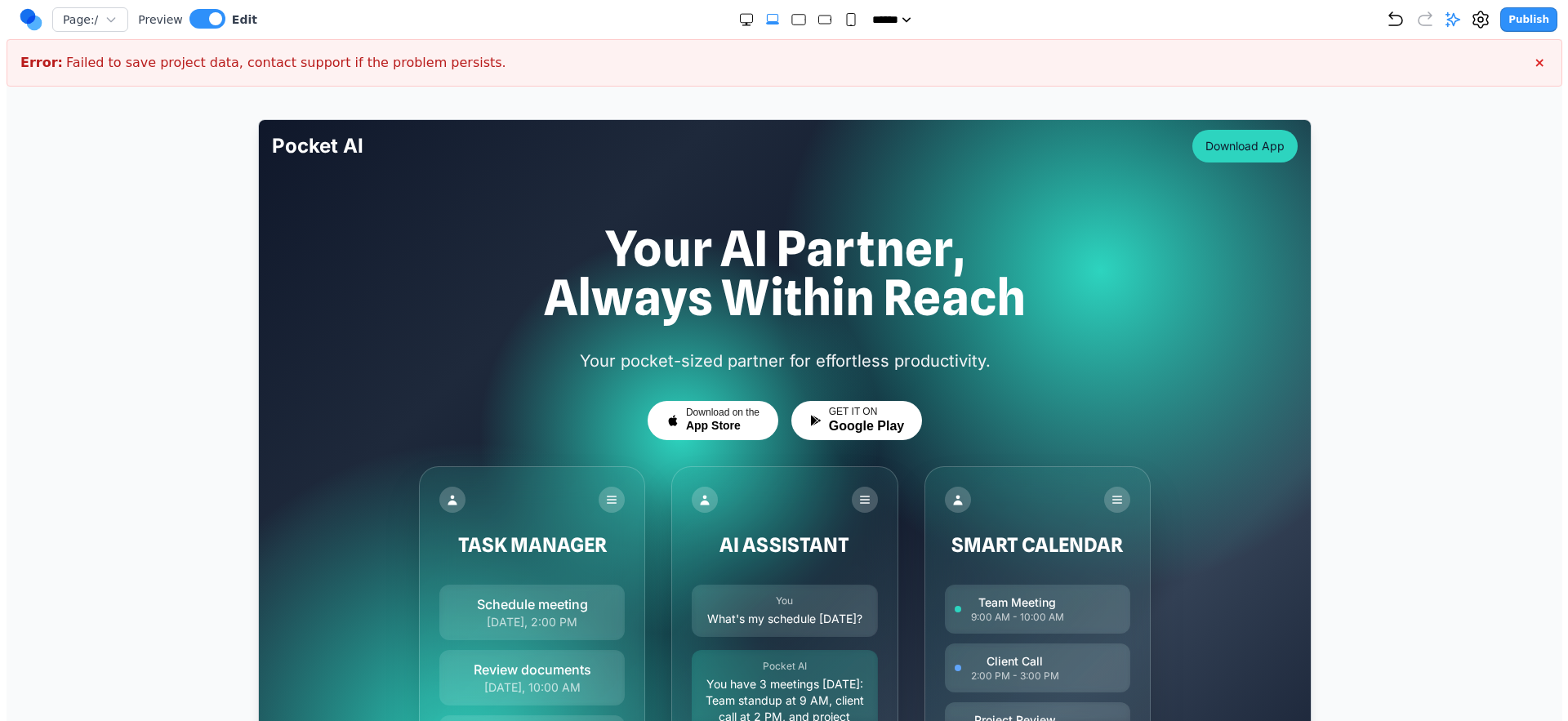
scroll to position [15, 0]
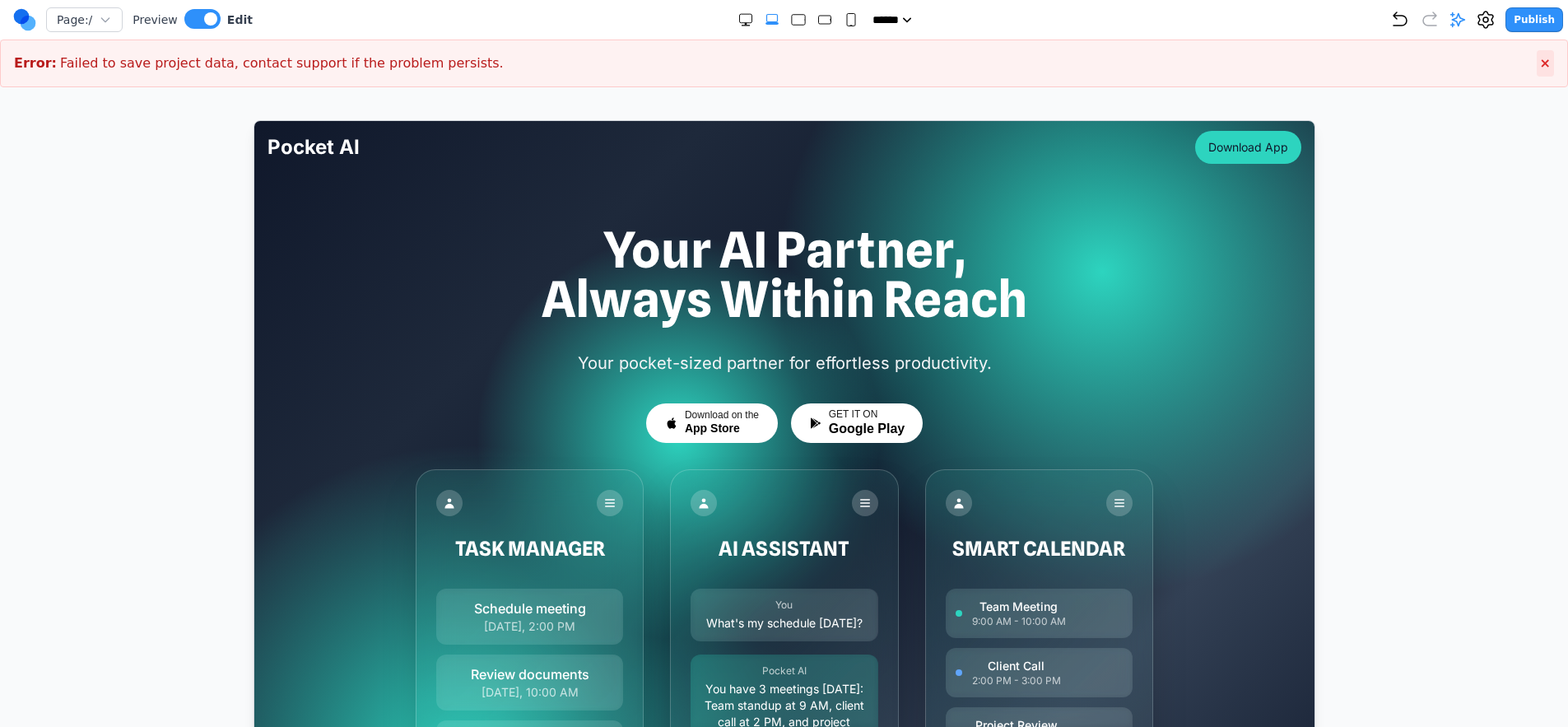
click at [1549, 62] on span "×" at bounding box center [1544, 63] width 11 height 16
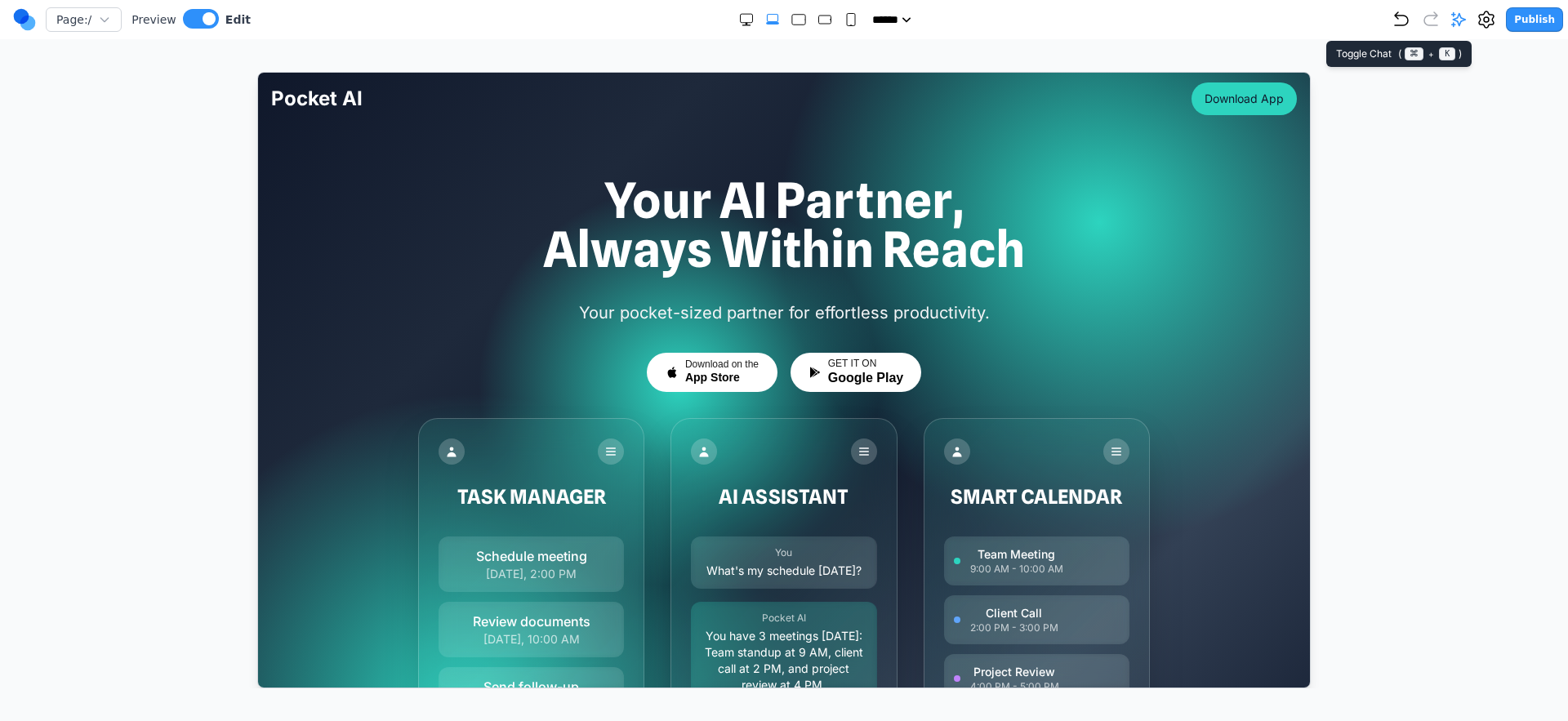
click at [1467, 25] on icon at bounding box center [1458, 19] width 17 height 17
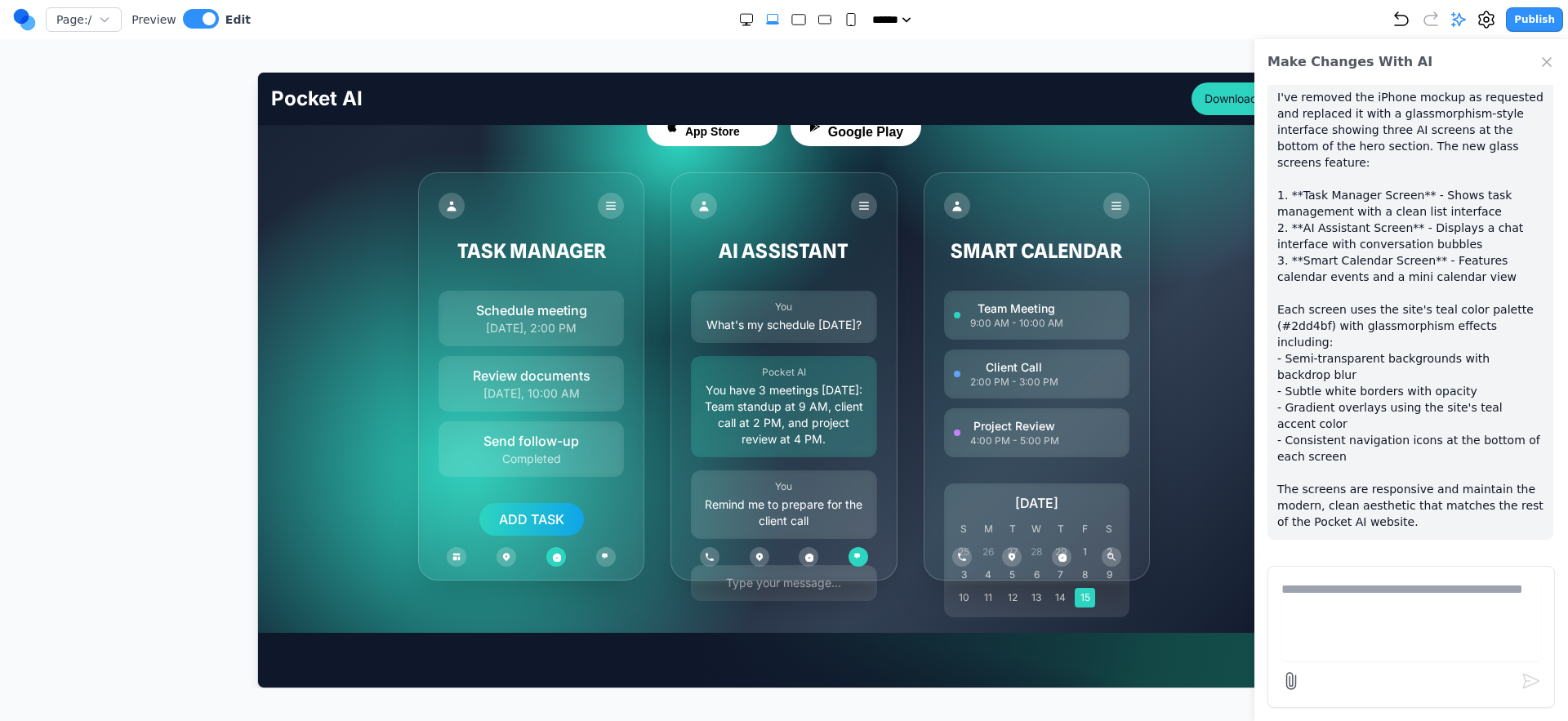
scroll to position [259, 0]
drag, startPoint x: 1548, startPoint y: 68, endPoint x: 1543, endPoint y: 78, distance: 11.2
click at [1548, 68] on icon "Close Chat" at bounding box center [1547, 61] width 17 height 17
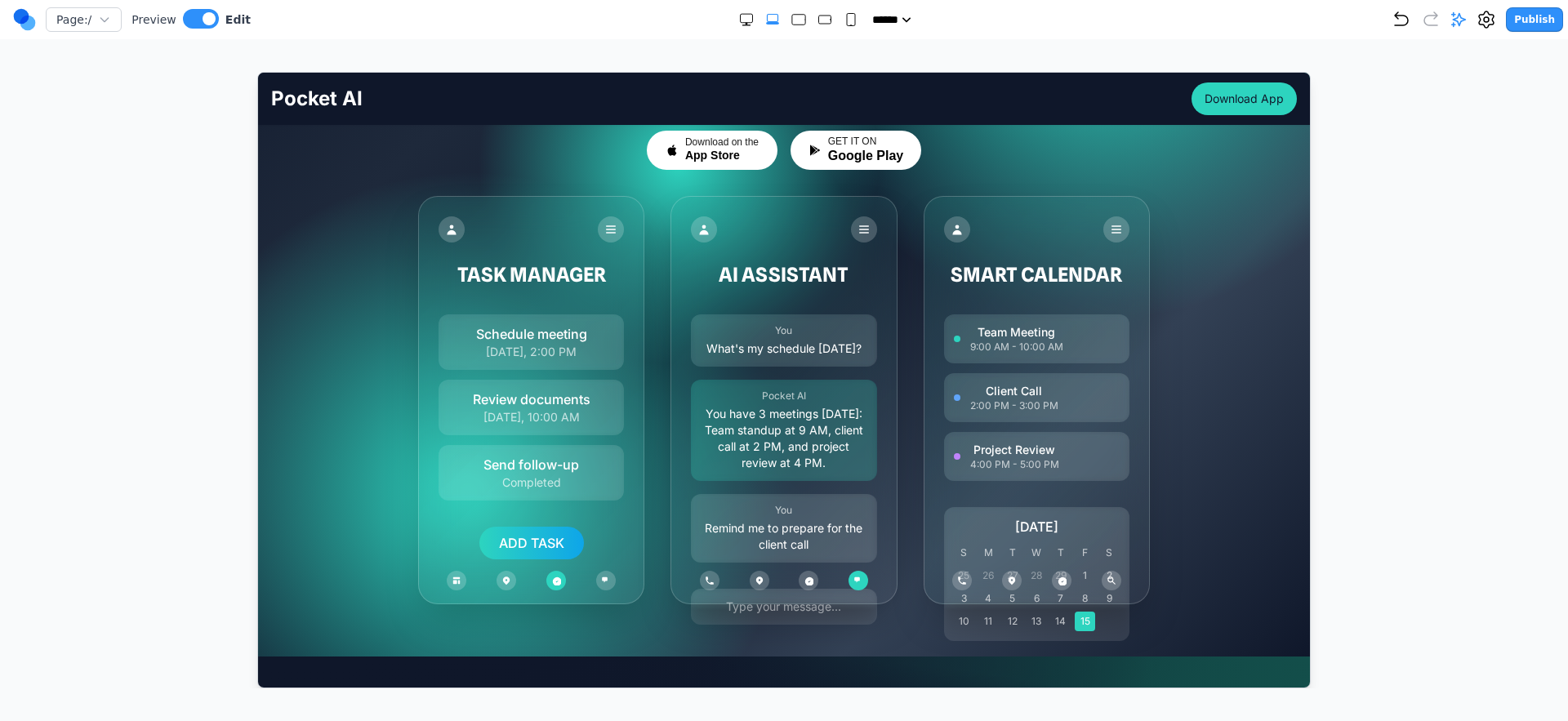
scroll to position [236, 0]
drag, startPoint x: 1084, startPoint y: 344, endPoint x: 1074, endPoint y: 355, distance: 14.9
click at [1080, 347] on div "Team Meeting 9:00 AM - 10:00 AM" at bounding box center [1036, 339] width 186 height 49
drag, startPoint x: 1080, startPoint y: 394, endPoint x: 1078, endPoint y: 406, distance: 12.2
click at [1080, 395] on div "Client Call 2:00 PM - 3:00 PM" at bounding box center [1036, 397] width 186 height 49
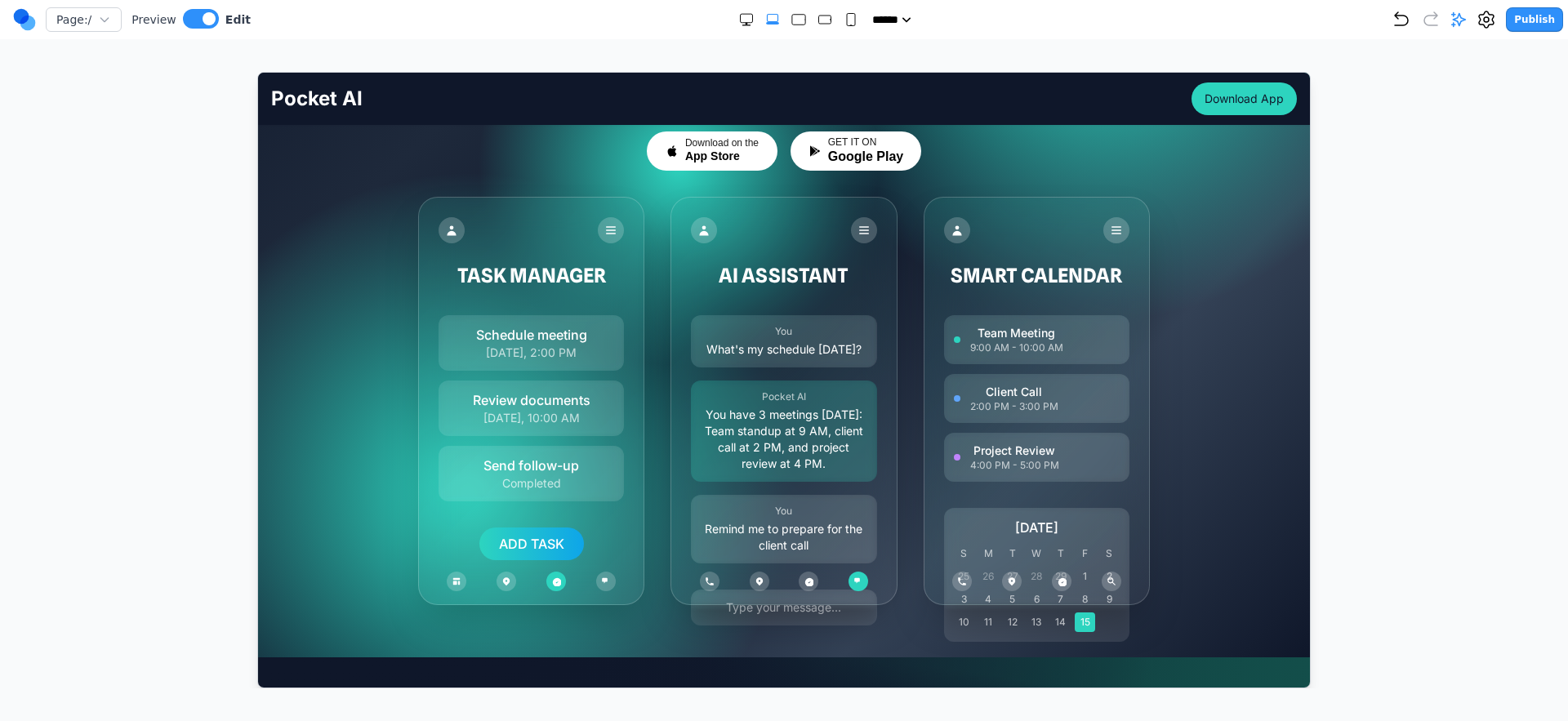
click at [1078, 406] on div "Client Call 2:00 PM - 3:00 PM" at bounding box center [1036, 397] width 186 height 49
click at [1066, 451] on div "Project Review 4:00 PM - 5:00 PM" at bounding box center [1036, 457] width 186 height 49
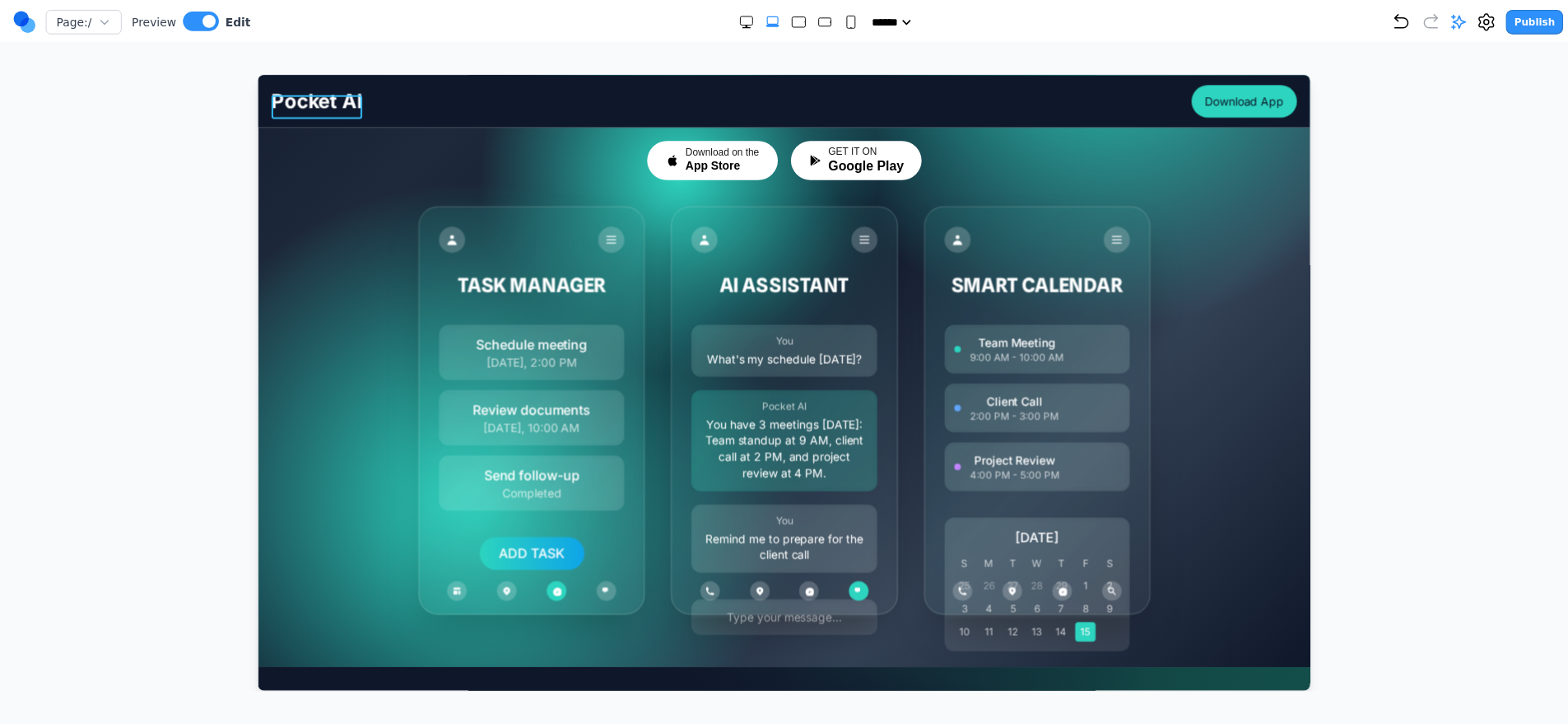
scroll to position [162, 0]
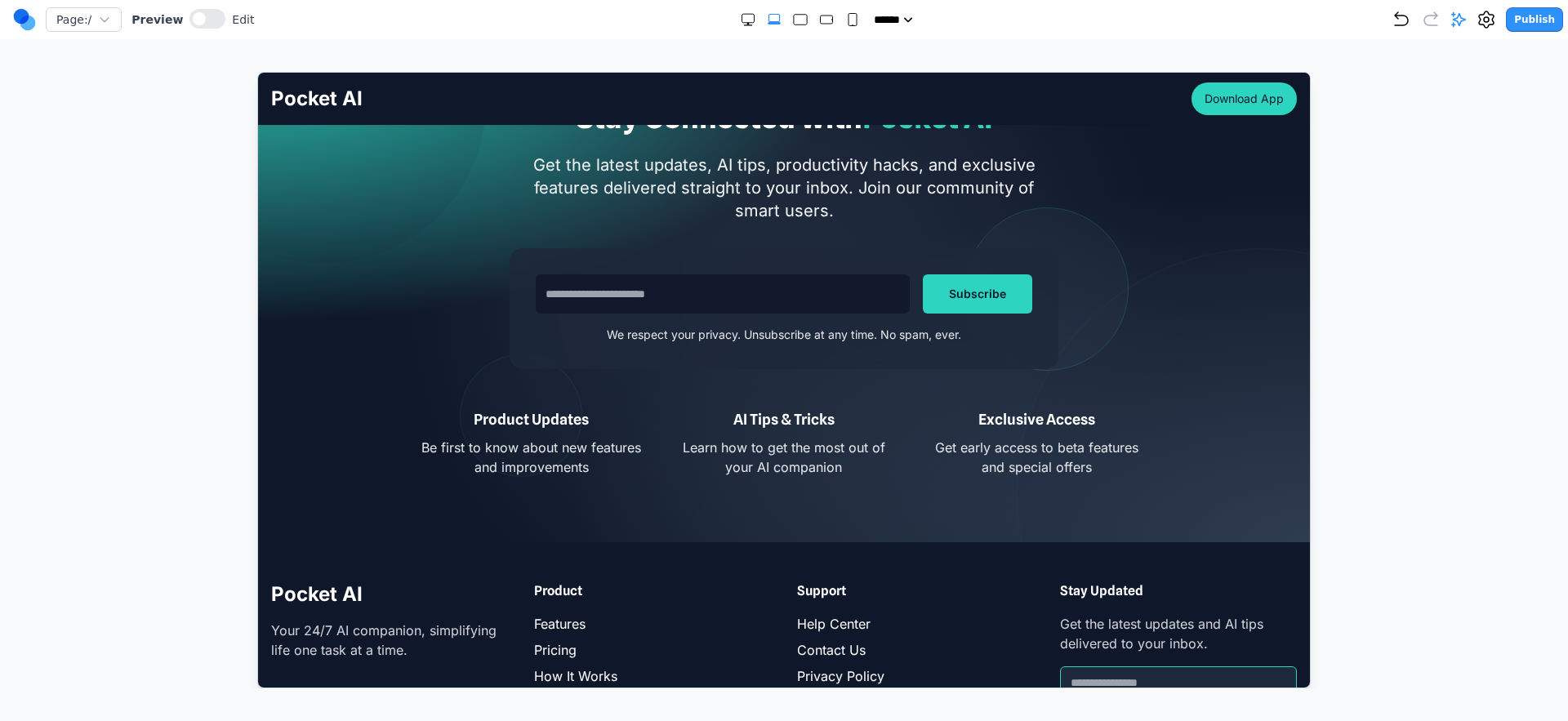
scroll to position [5478, 0]
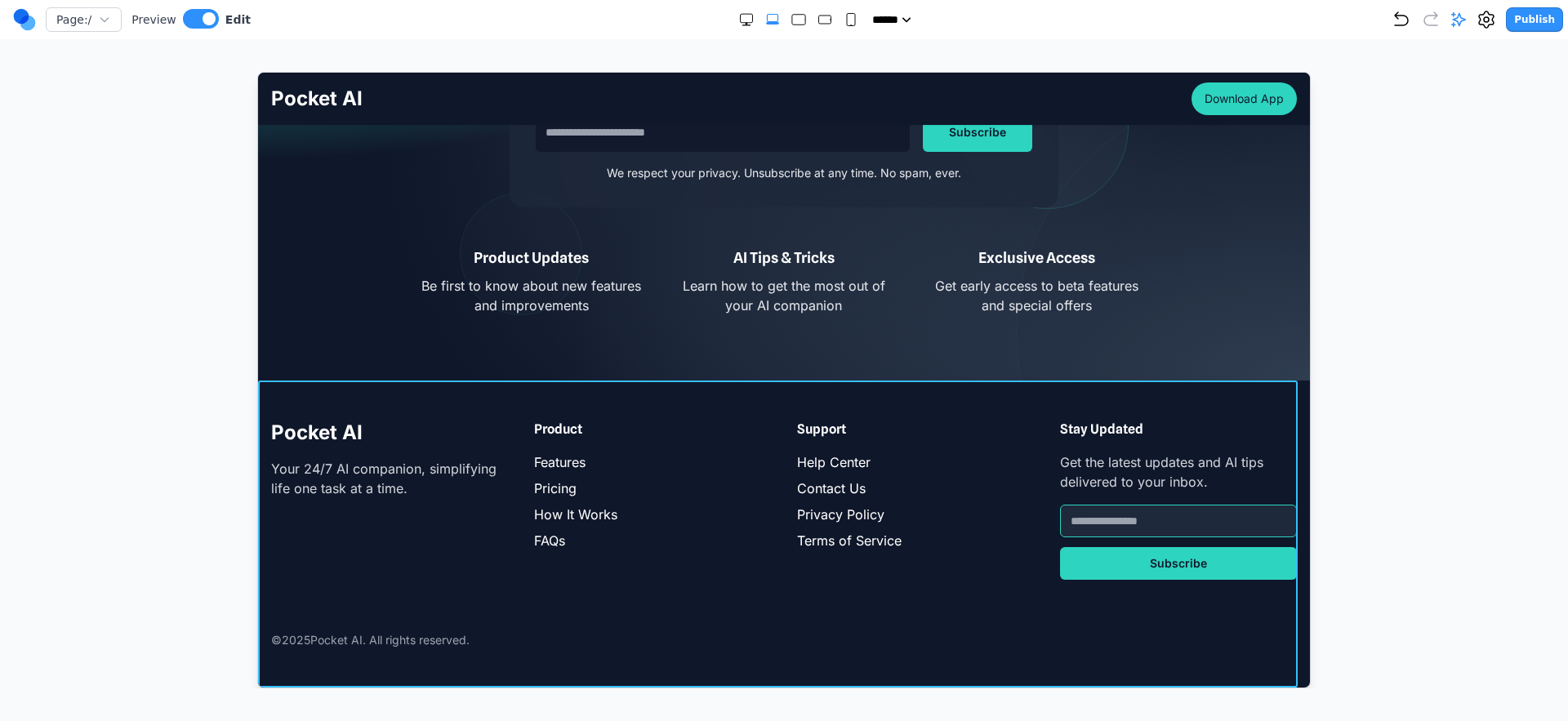
click at [492, 394] on div "Pocket AI Your 24/7 AI companion, simplifying life one task at a time. Product …" at bounding box center [784, 533] width 1052 height 307
drag, startPoint x: 710, startPoint y: 356, endPoint x: 714, endPoint y: 363, distance: 8.1
click at [711, 356] on button at bounding box center [722, 353] width 26 height 26
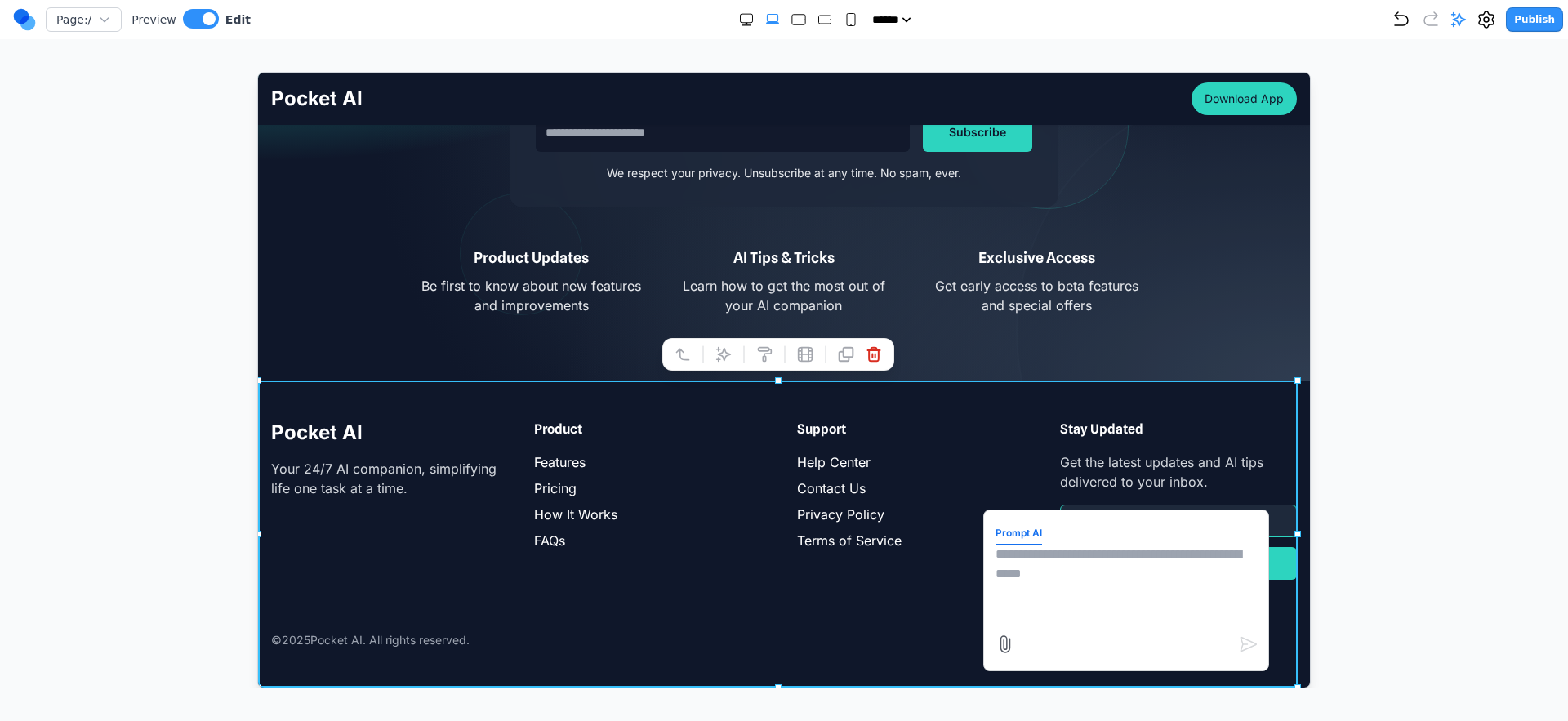
click at [1092, 579] on textarea at bounding box center [1126, 585] width 261 height 82
type textarea "**********"
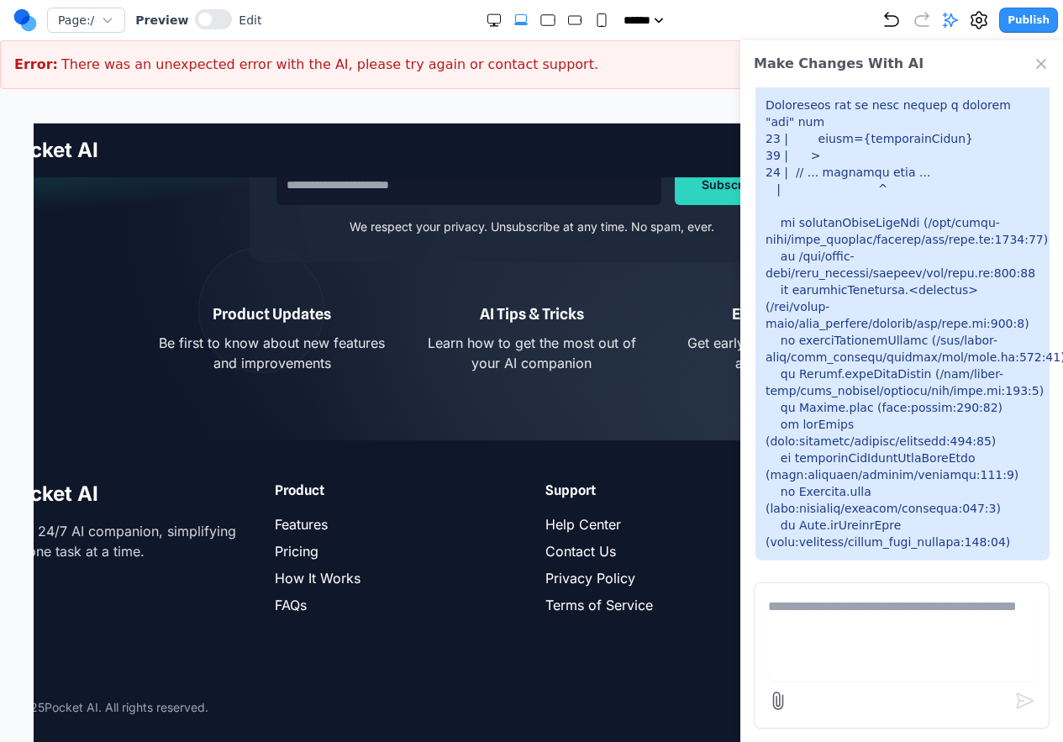
scroll to position [776, 0]
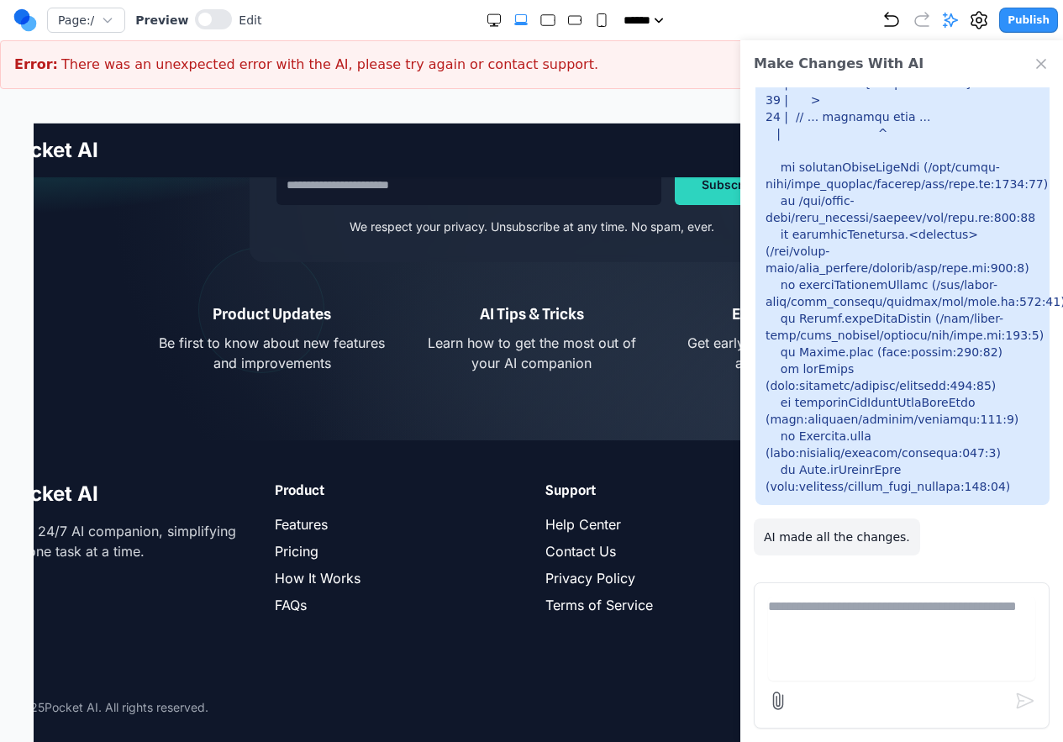
click at [883, 639] on textarea at bounding box center [901, 639] width 267 height 84
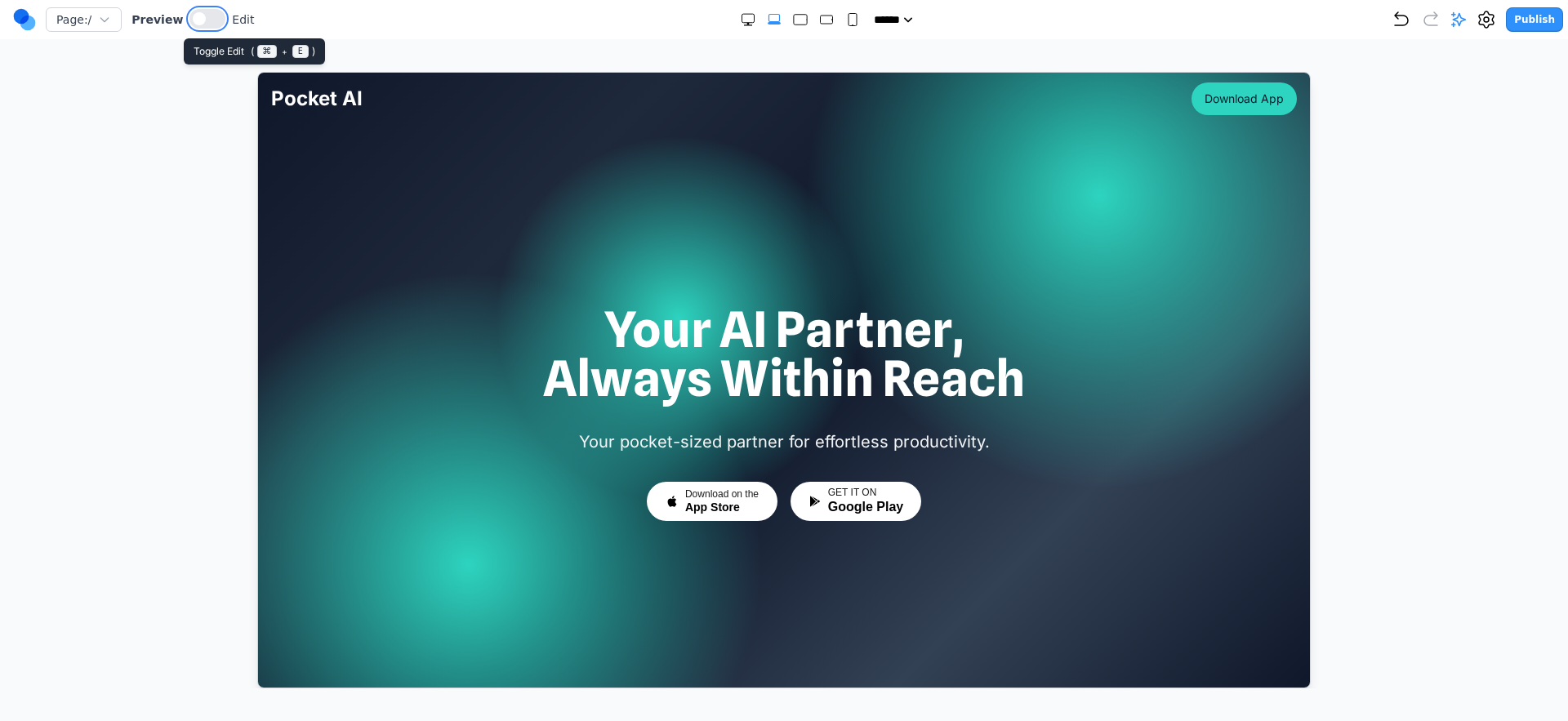
click at [192, 18] on span at bounding box center [198, 18] width 13 height 13
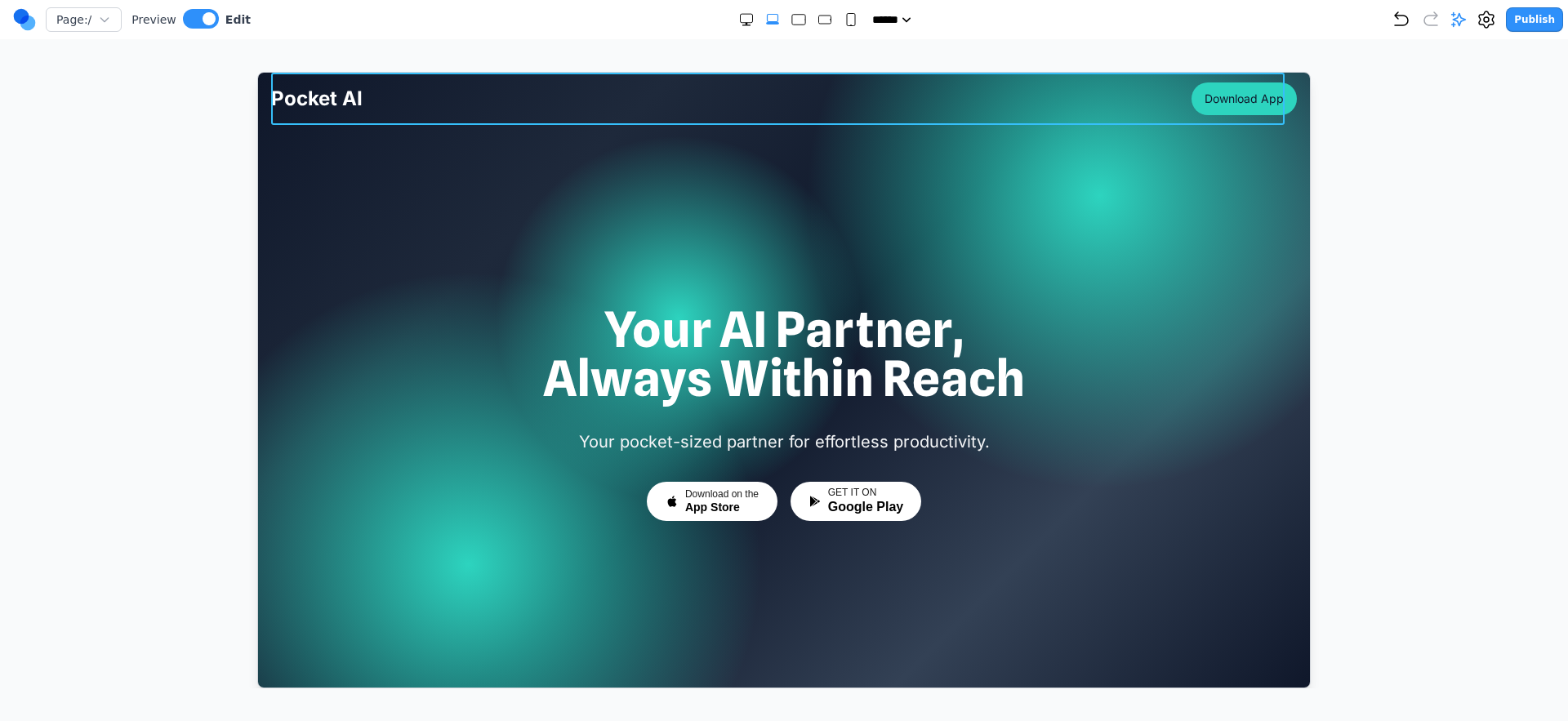
click at [1045, 107] on div "Pocket AI Download App" at bounding box center [783, 98] width 1026 height 52
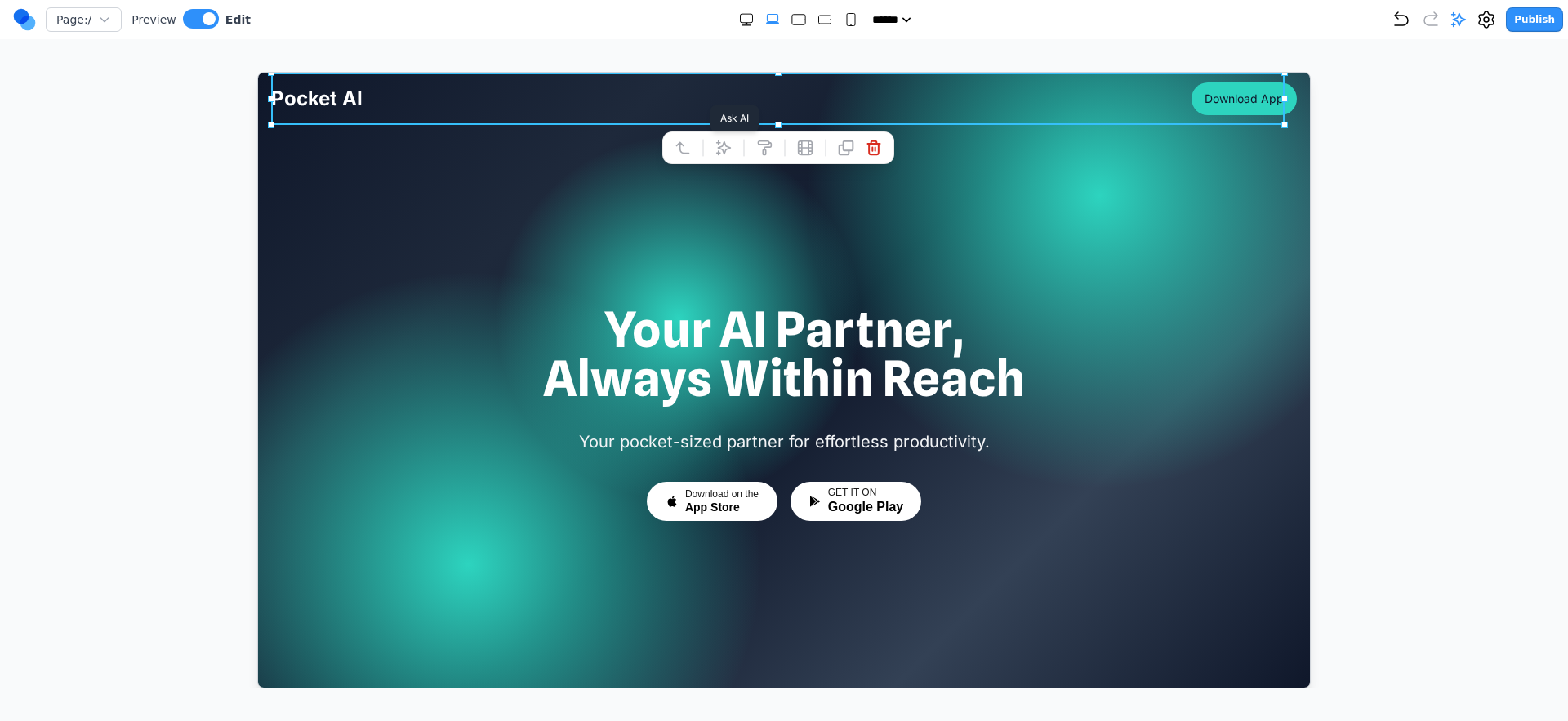
click at [704, 154] on div at bounding box center [778, 147] width 232 height 33
click at [719, 146] on icon at bounding box center [722, 148] width 14 height 14
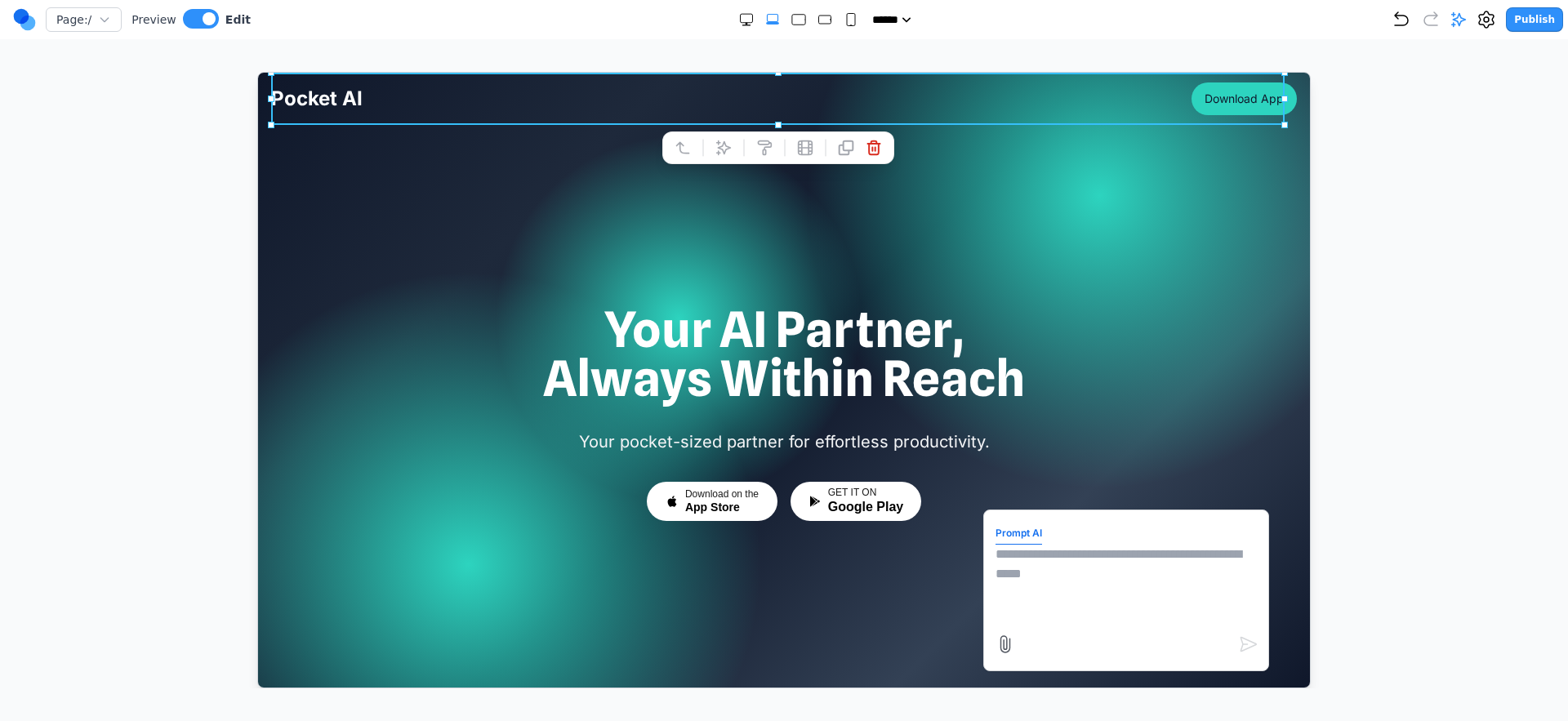
click at [1045, 594] on textarea at bounding box center [1126, 585] width 261 height 82
type textarea "*"
type textarea "**********"
